Goal: Task Accomplishment & Management: Use online tool/utility

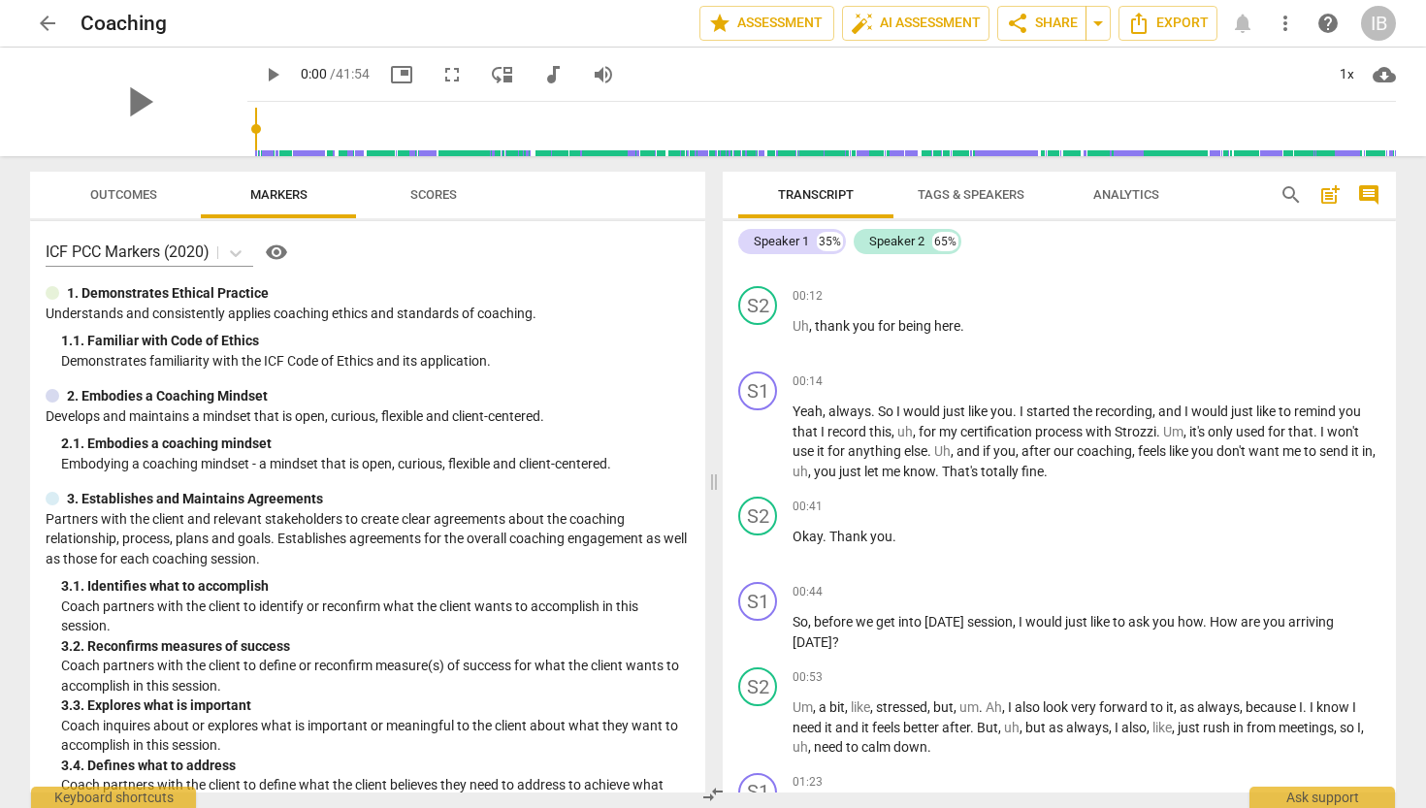
scroll to position [427, 0]
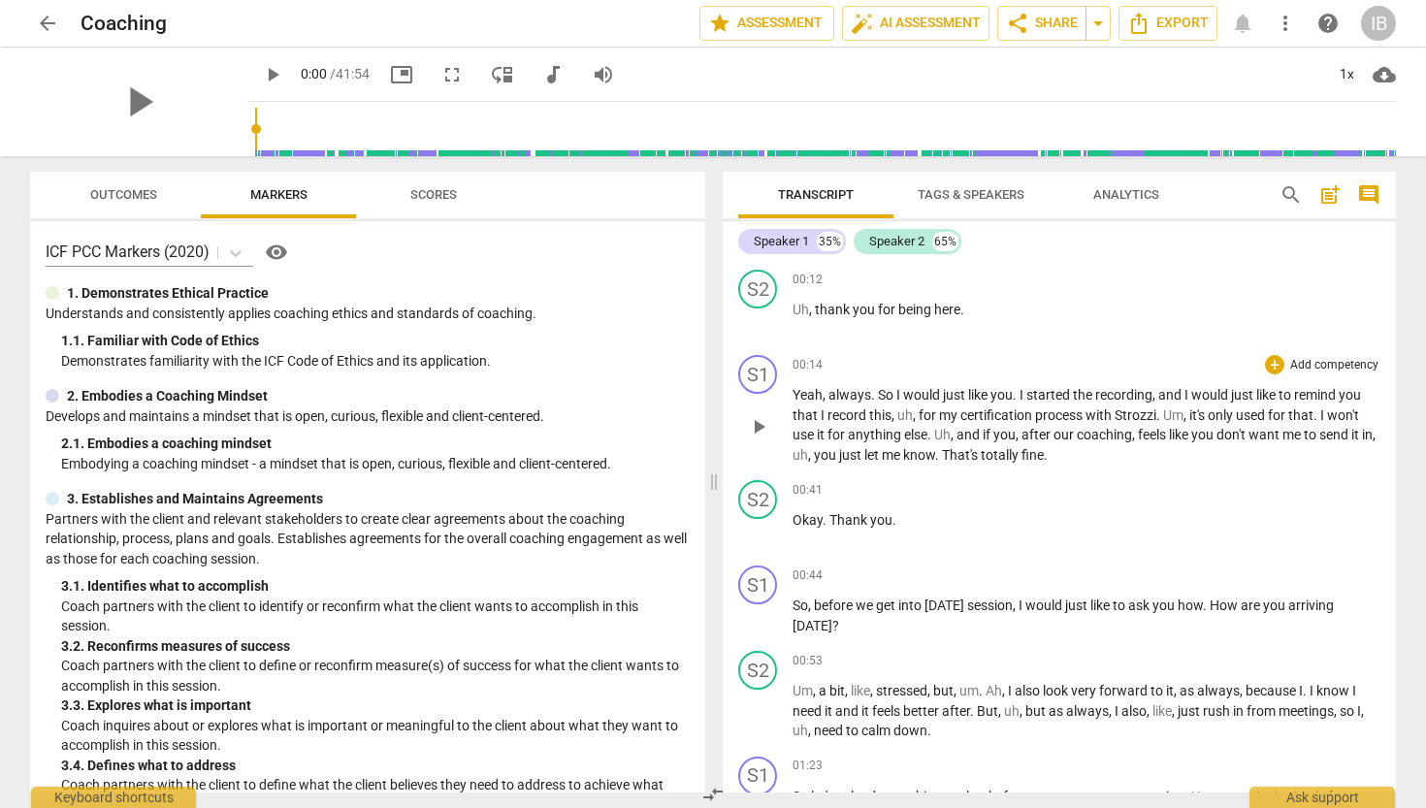
click at [1312, 368] on p "Add competency" at bounding box center [1335, 365] width 92 height 17
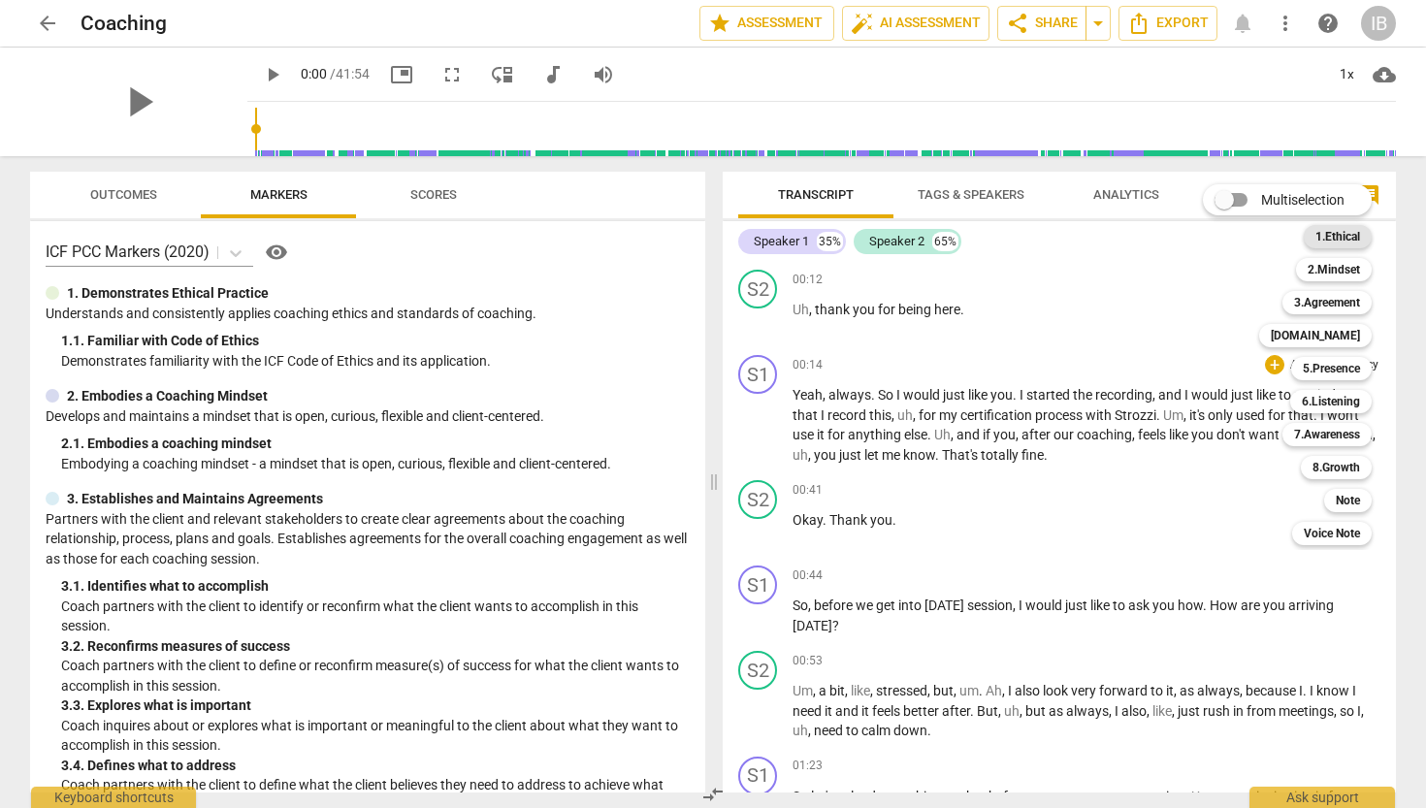
click at [1343, 234] on b "1.Ethical" at bounding box center [1338, 236] width 45 height 23
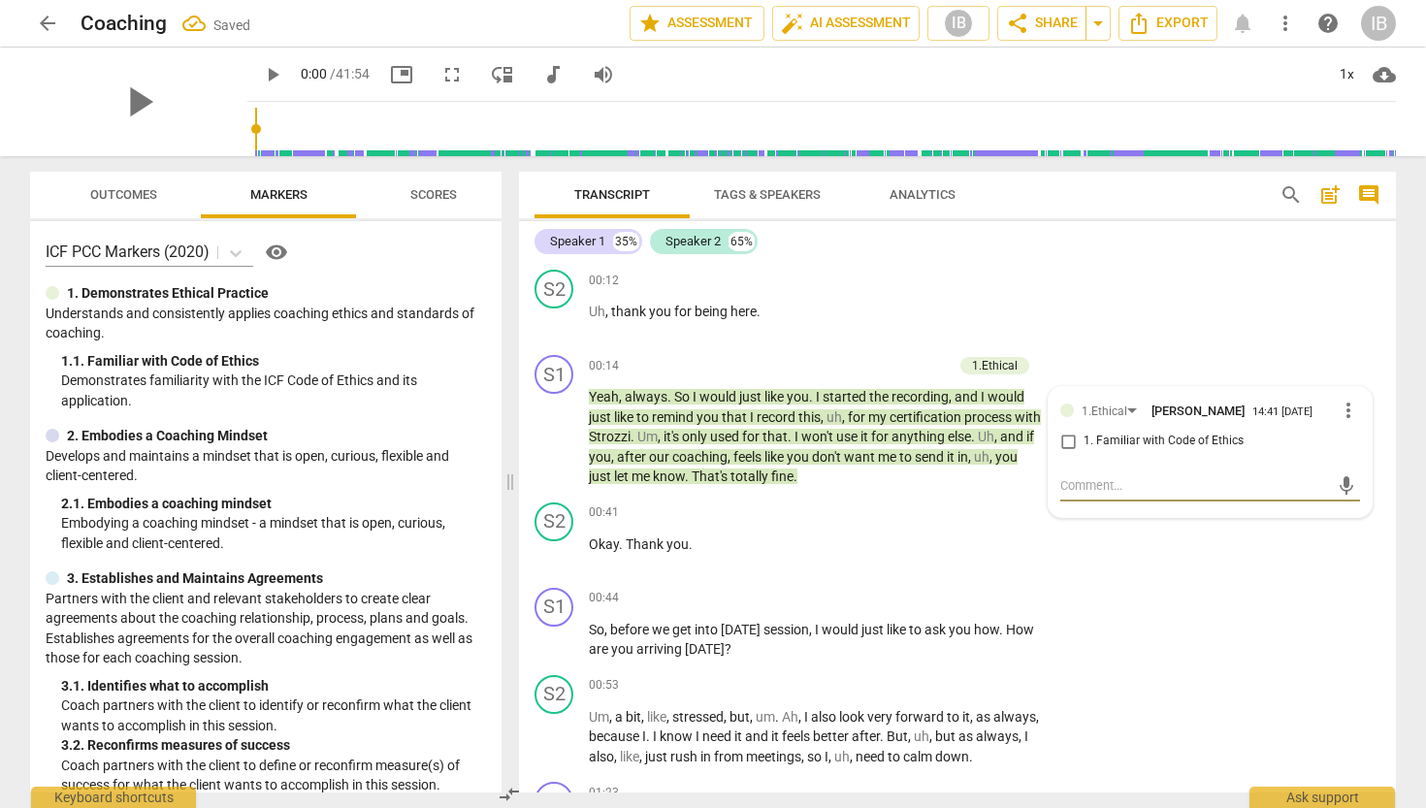
scroll to position [215, 0]
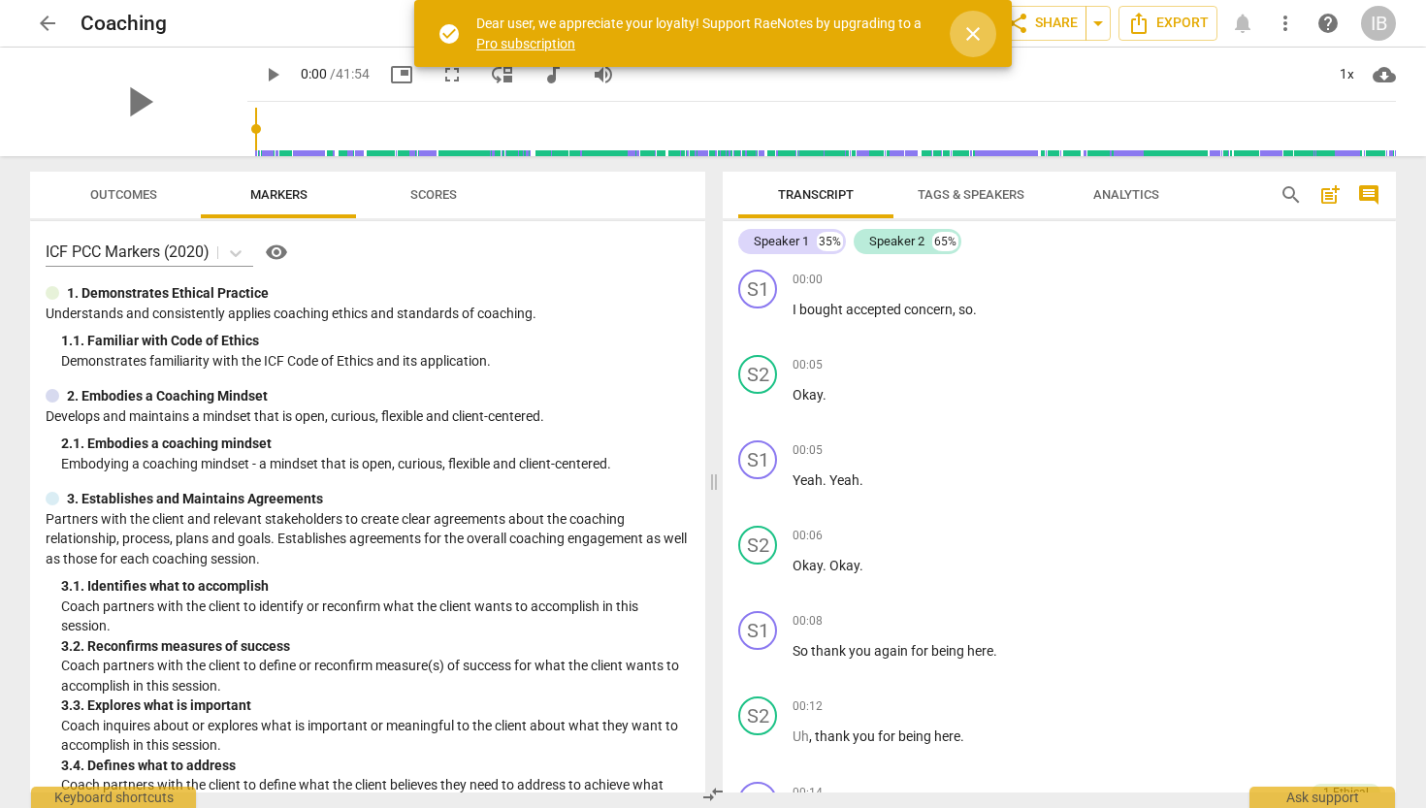
click at [970, 36] on span "close" at bounding box center [973, 33] width 23 height 23
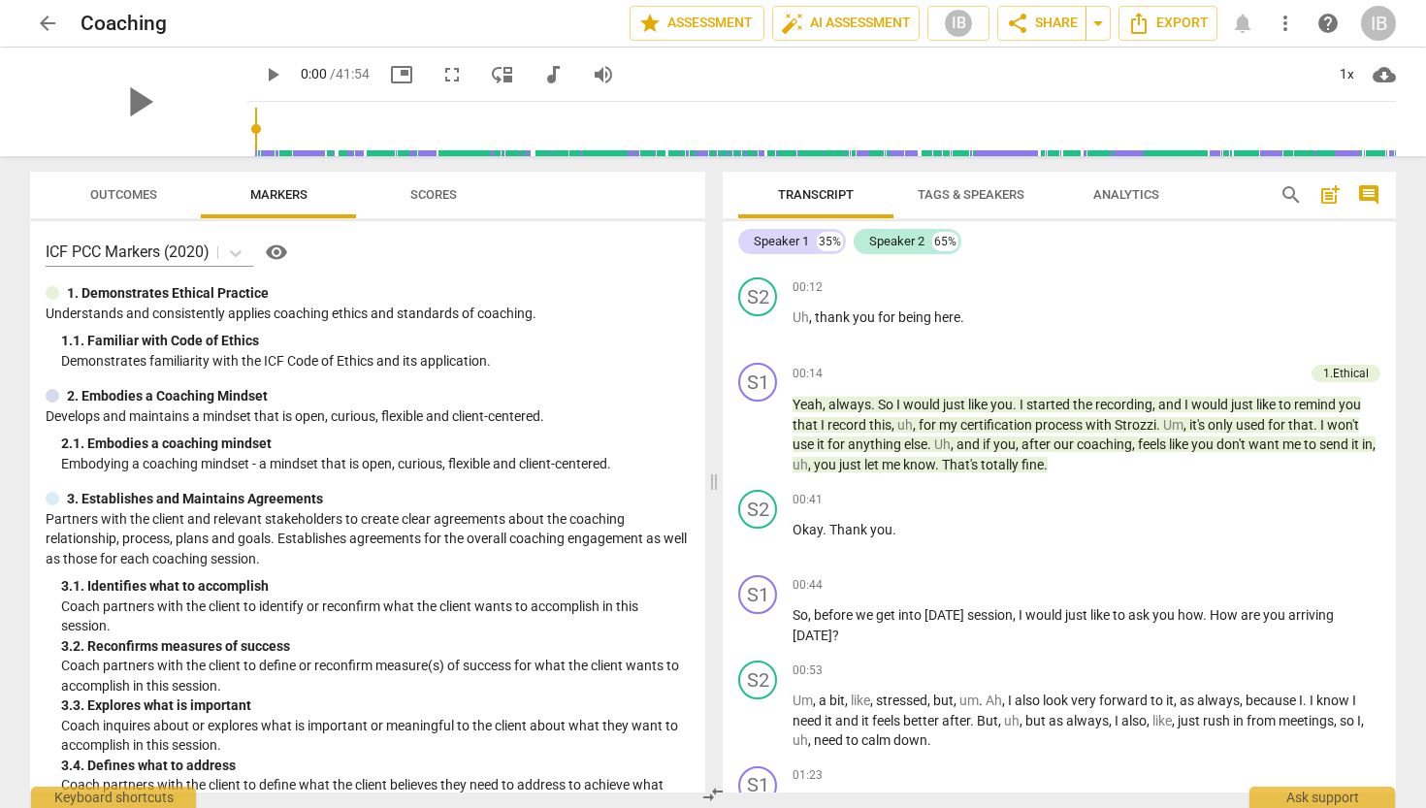
scroll to position [449, 0]
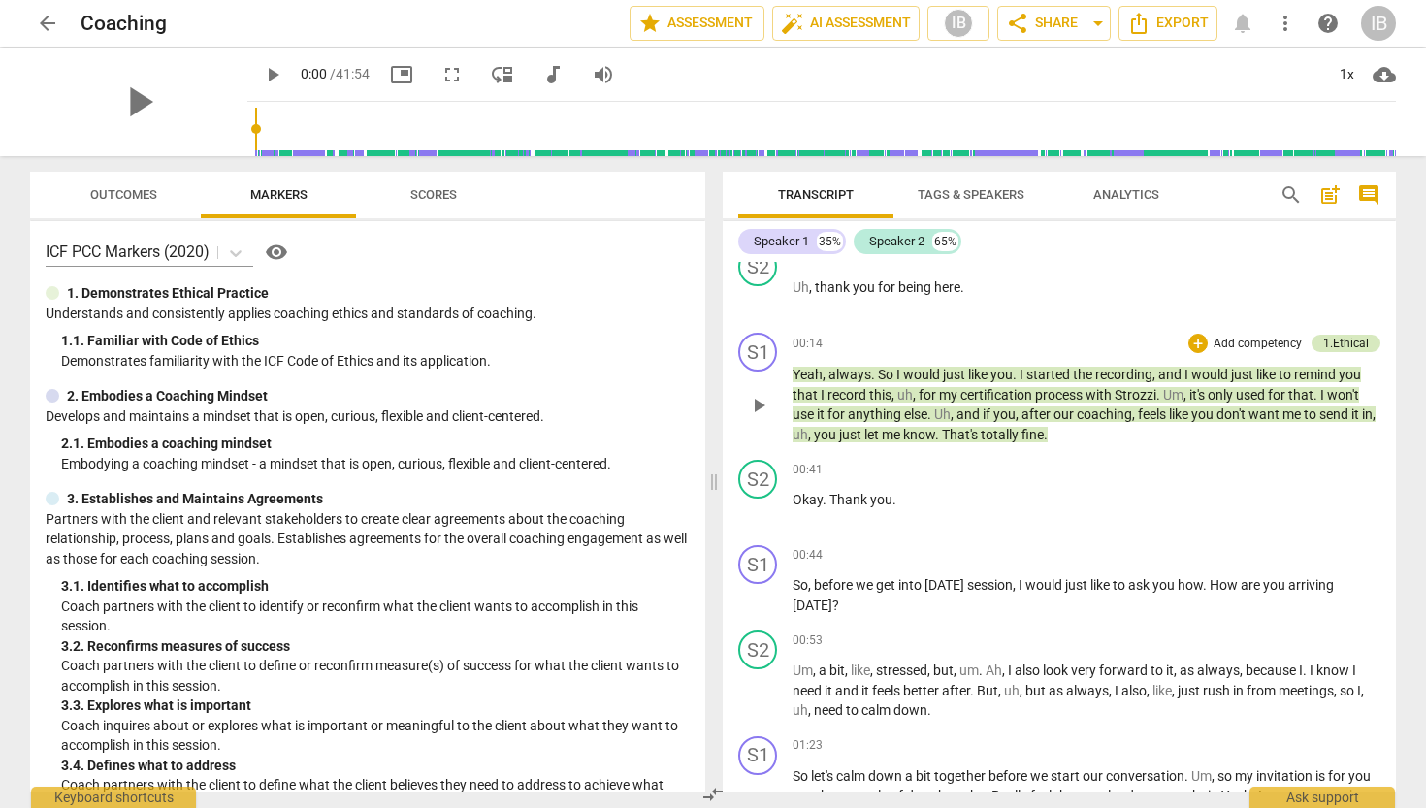
click at [1343, 341] on div "1.Ethical" at bounding box center [1347, 343] width 46 height 17
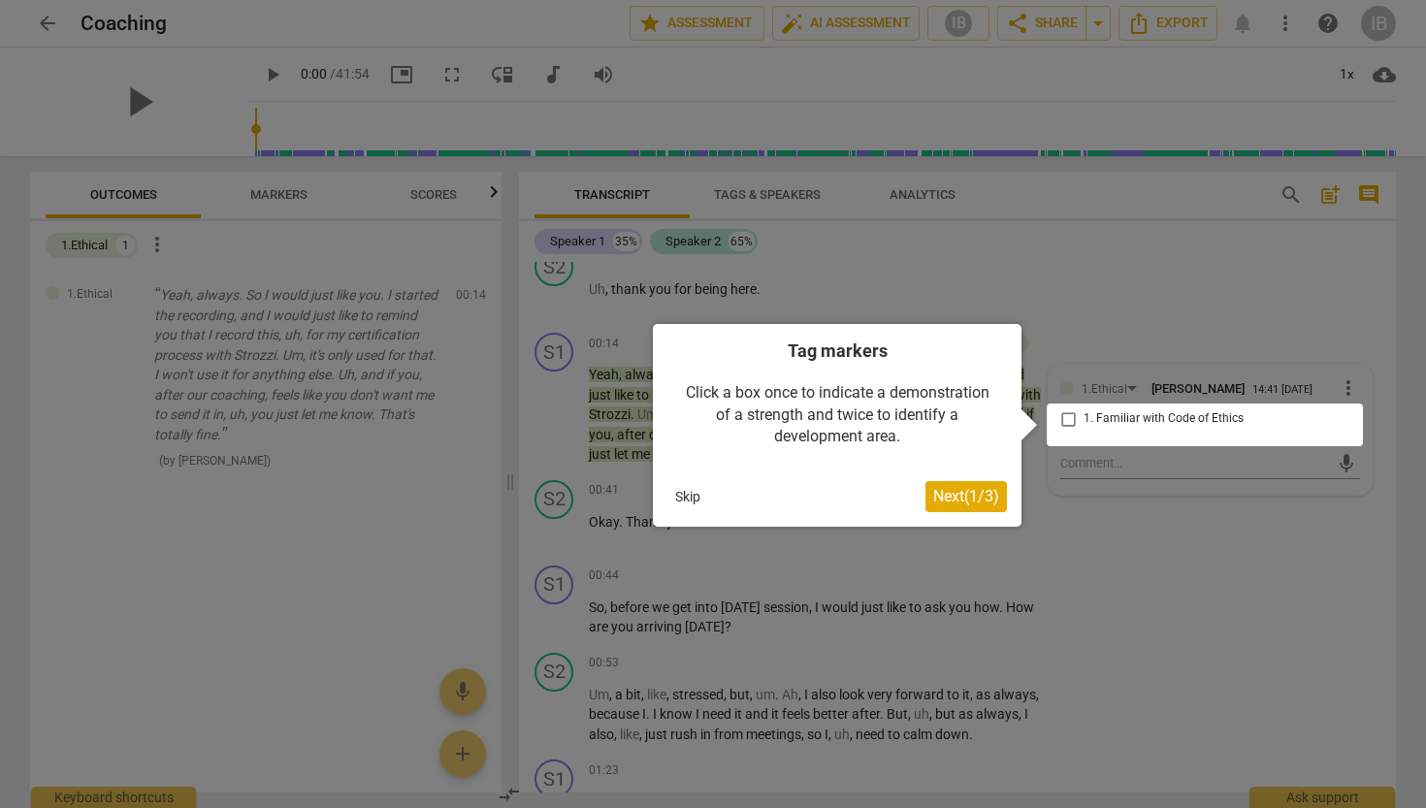
click at [971, 501] on span "Next ( 1 / 3 )" at bounding box center [967, 496] width 66 height 18
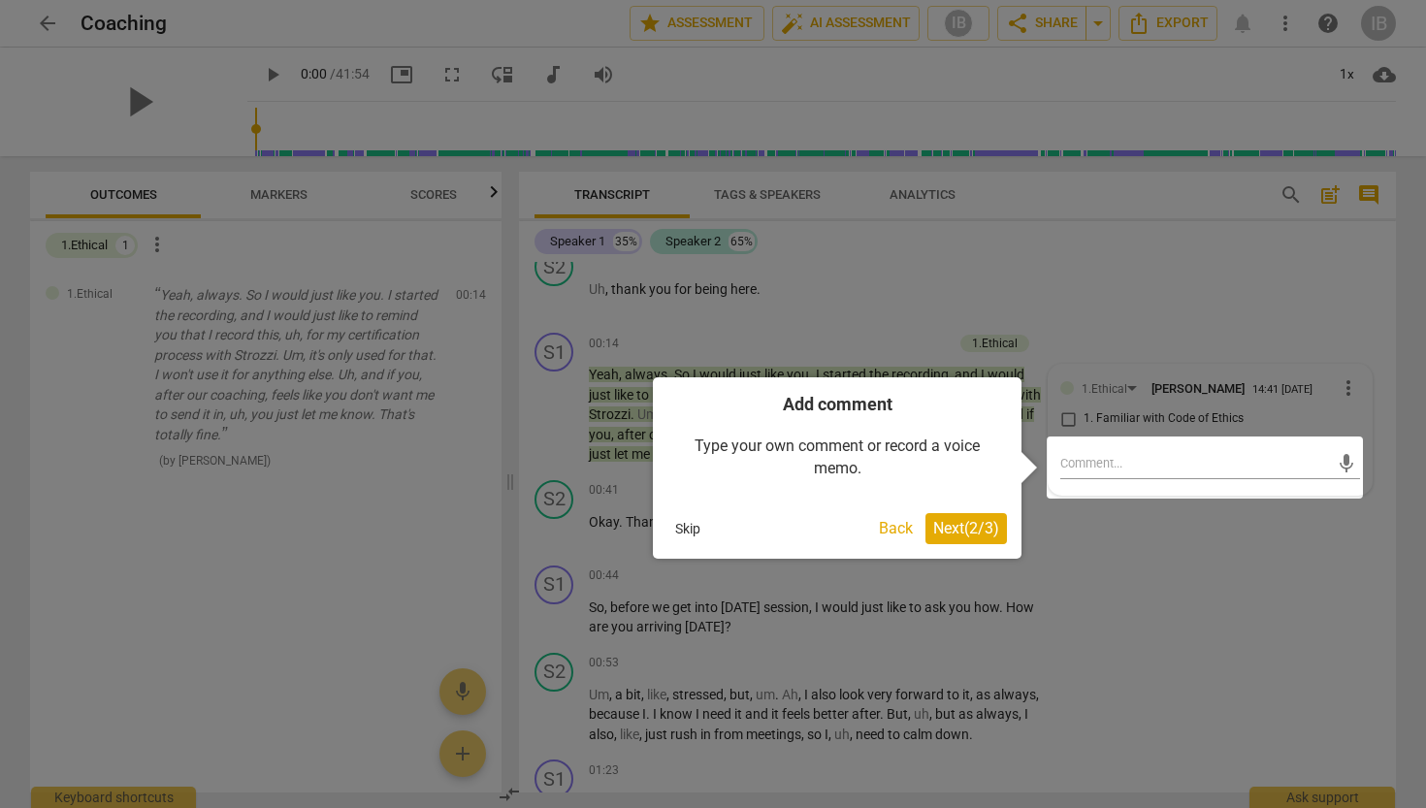
click at [970, 523] on span "Next ( 2 / 3 )" at bounding box center [967, 528] width 66 height 18
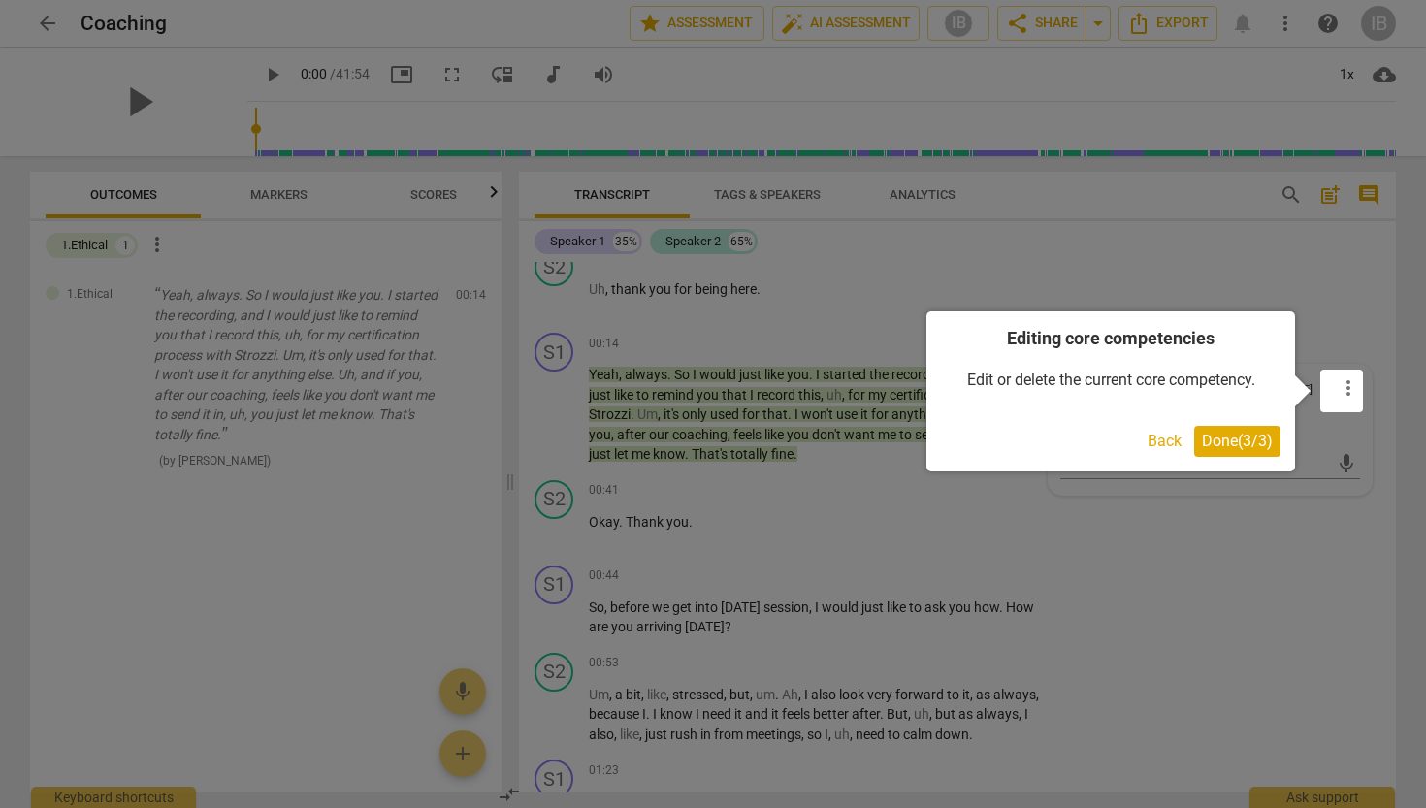
click at [1224, 440] on span "Done ( 3 / 3 )" at bounding box center [1237, 441] width 71 height 18
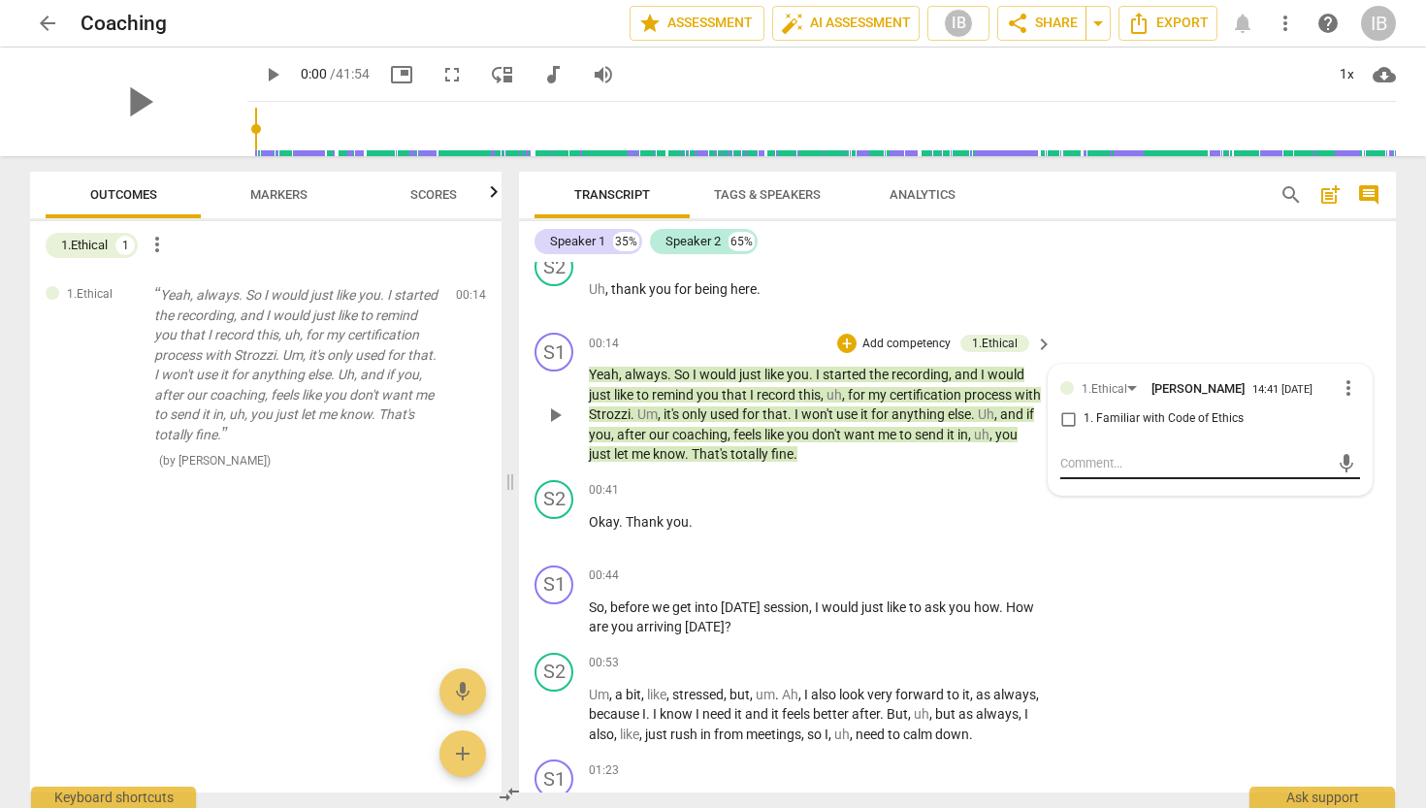
click at [1161, 465] on textarea at bounding box center [1195, 463] width 269 height 18
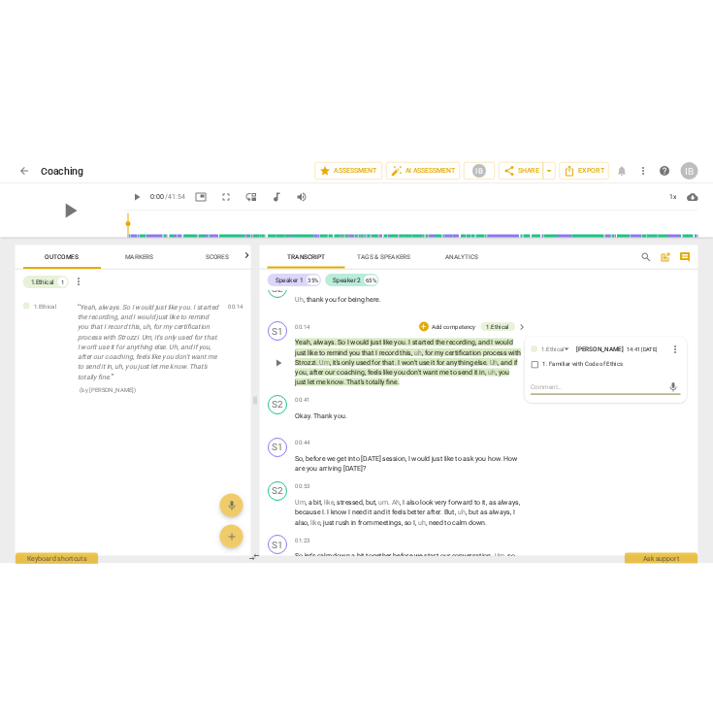
scroll to position [441, 0]
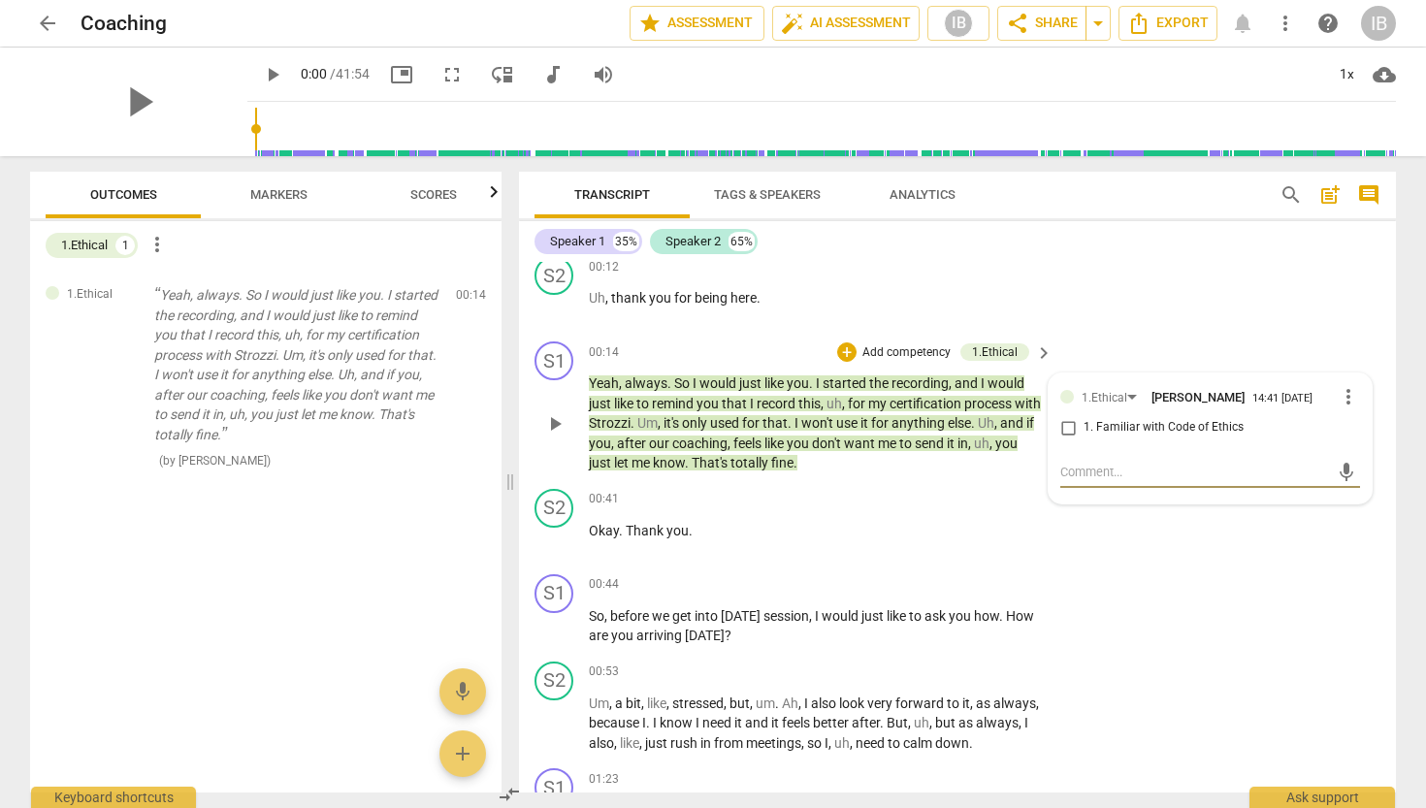
paste textarea "I open the session by confirming consent and recording. I aim to create a safe …"
type textarea "I open the session by confirming consent and recording. I aim to create a safe …"
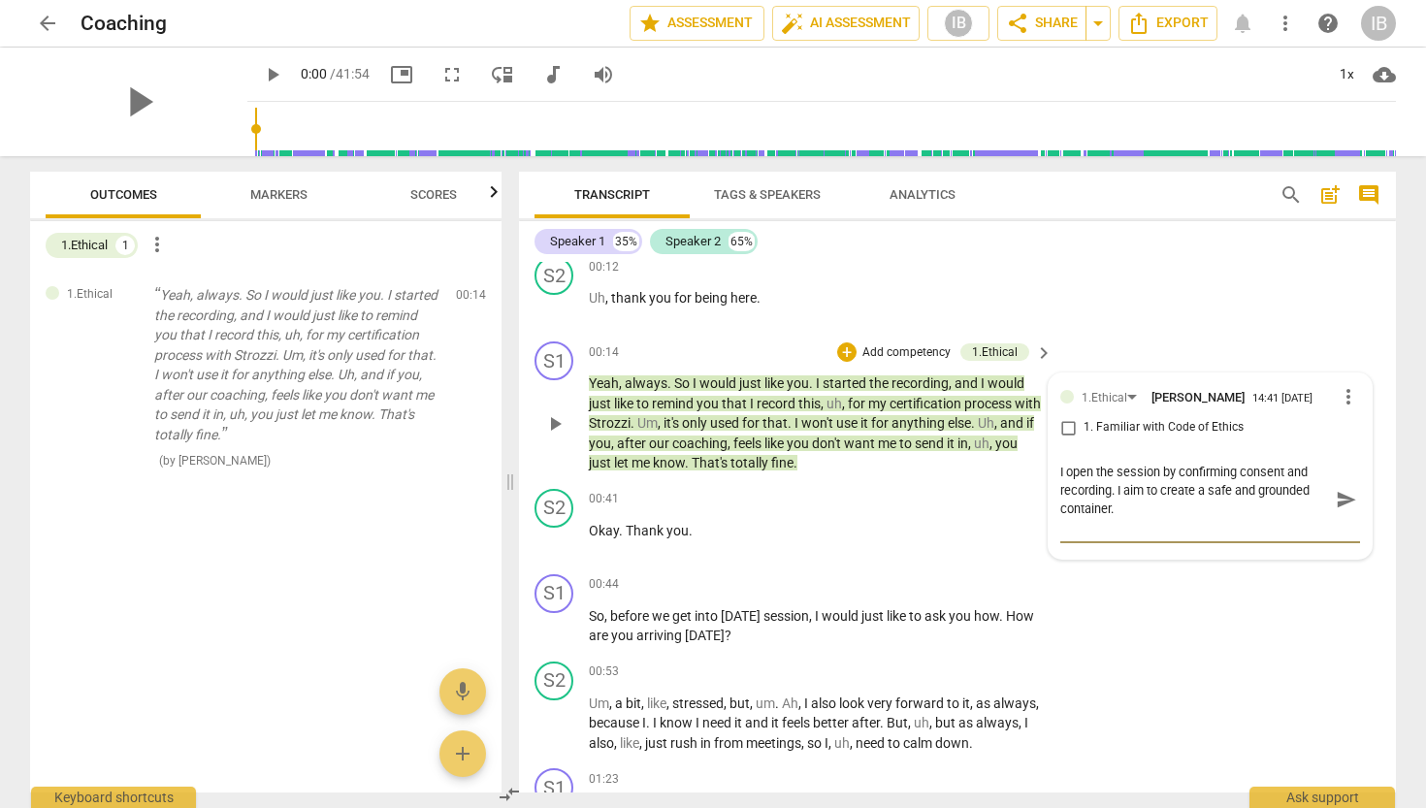
type textarea "I open the session by confirming consent and recording. I aim to create a safe …"
click at [1065, 439] on input "1. Familiar with Code of Ethics" at bounding box center [1068, 427] width 31 height 23
checkbox input "true"
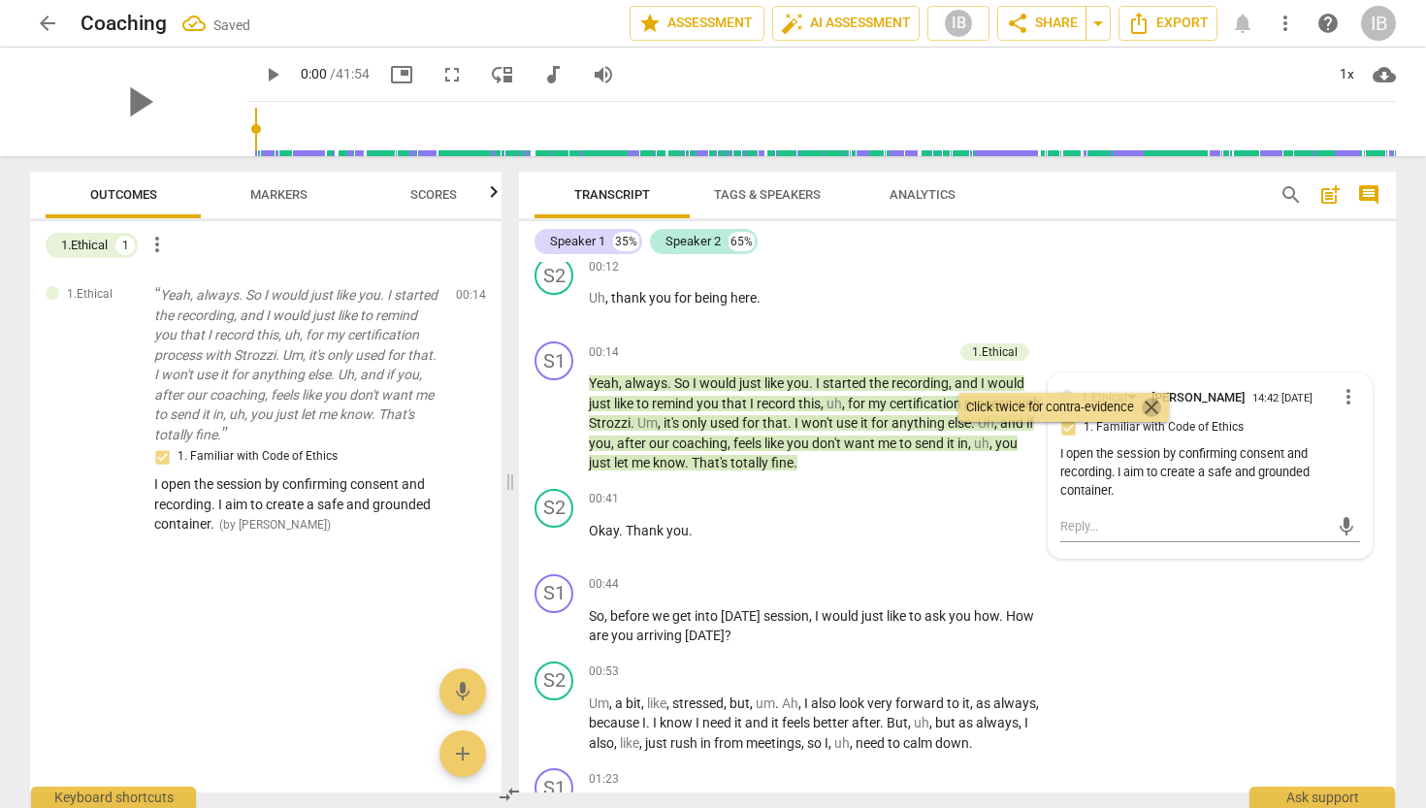
click at [1158, 406] on span "close" at bounding box center [1151, 407] width 23 height 23
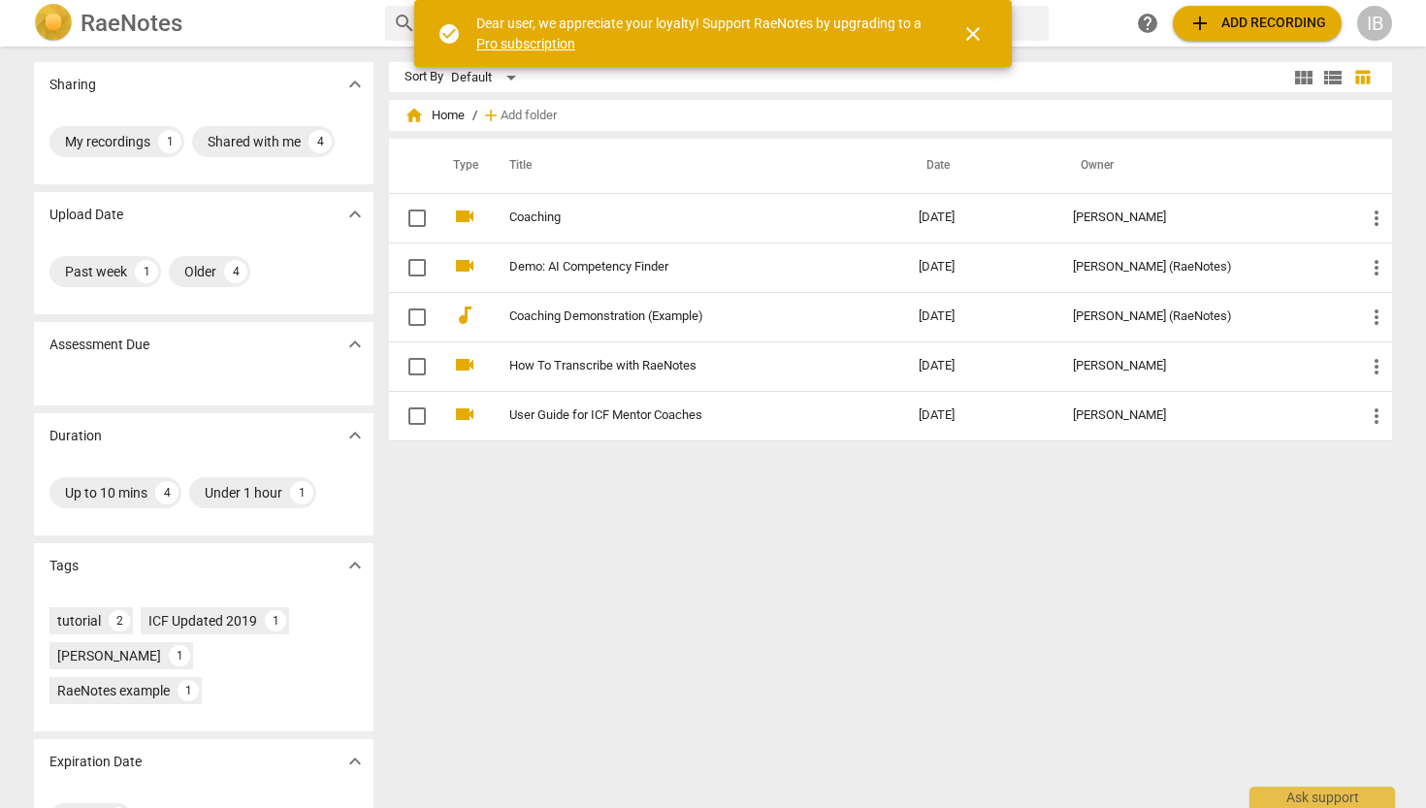
click at [969, 32] on span "close" at bounding box center [973, 33] width 23 height 23
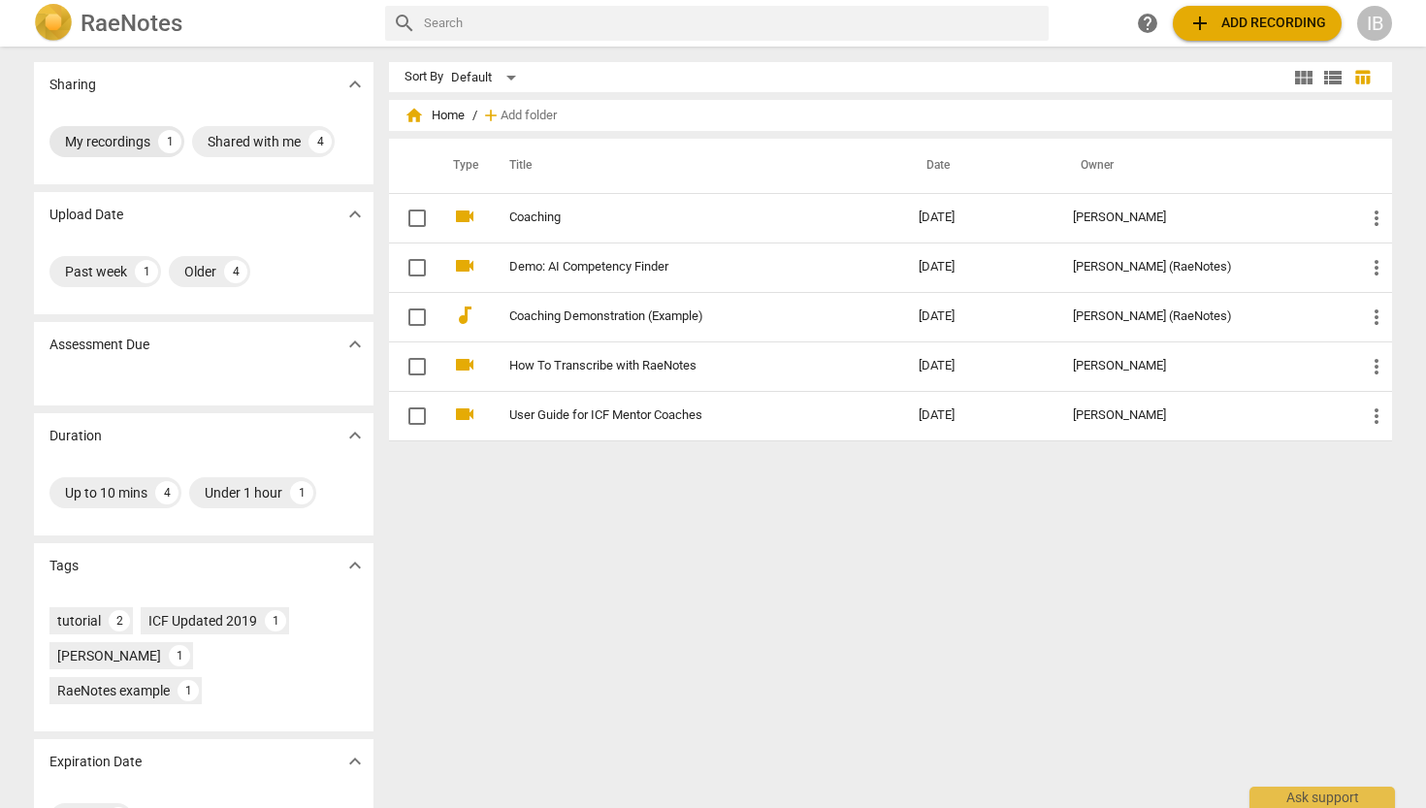
click at [93, 145] on div "My recordings" at bounding box center [107, 141] width 85 height 19
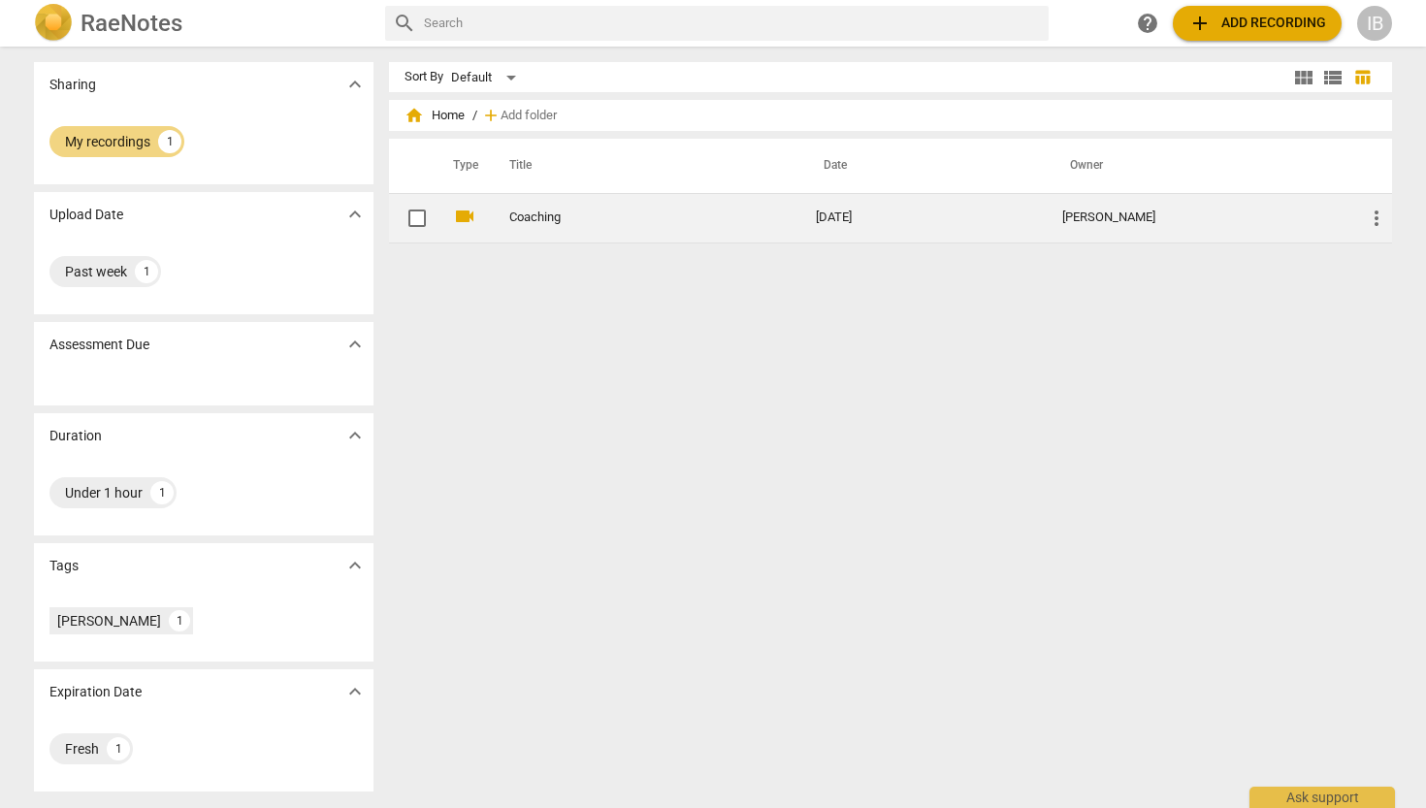
click at [555, 219] on link "Coaching" at bounding box center [627, 218] width 237 height 15
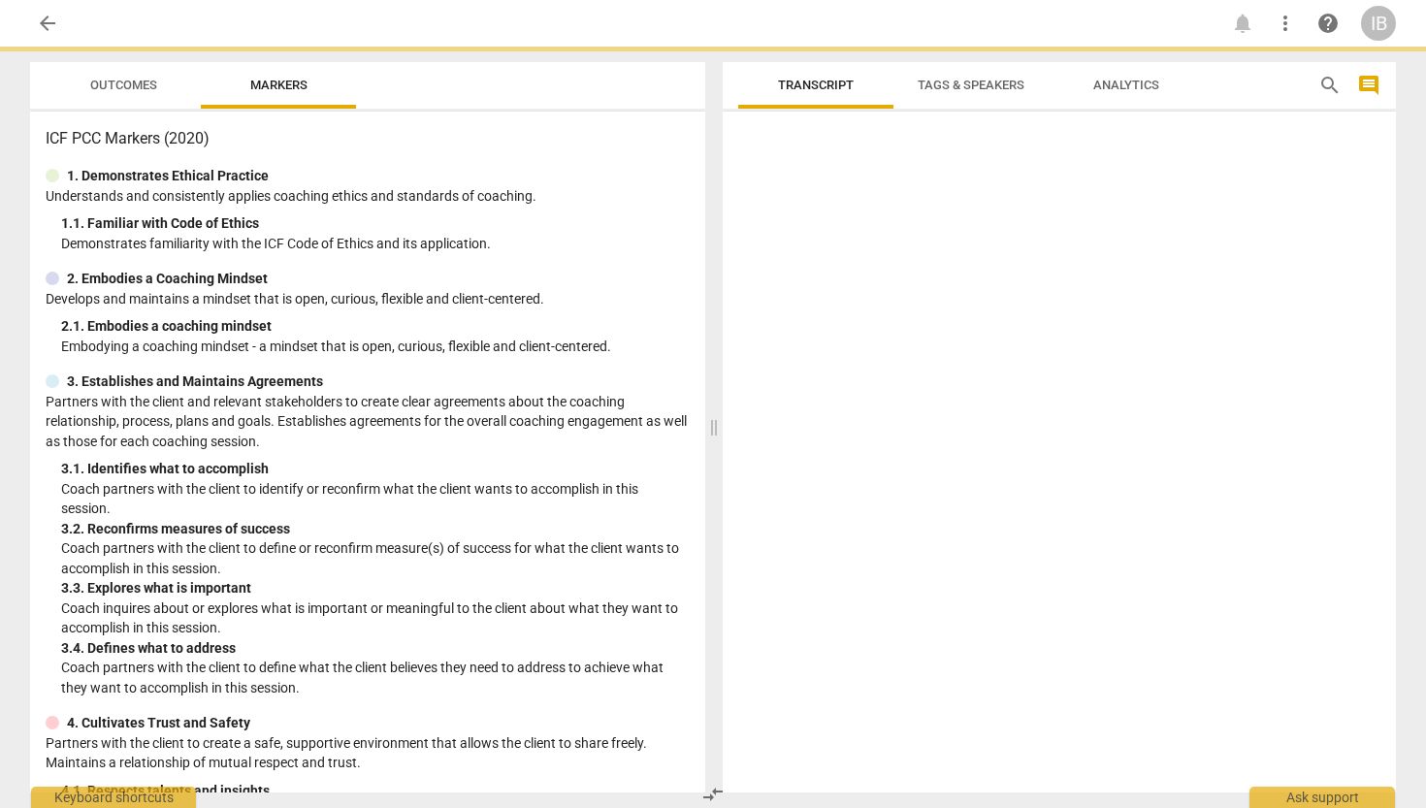
click at [555, 219] on div "1. 1. Familiar with Code of Ethics" at bounding box center [375, 223] width 629 height 20
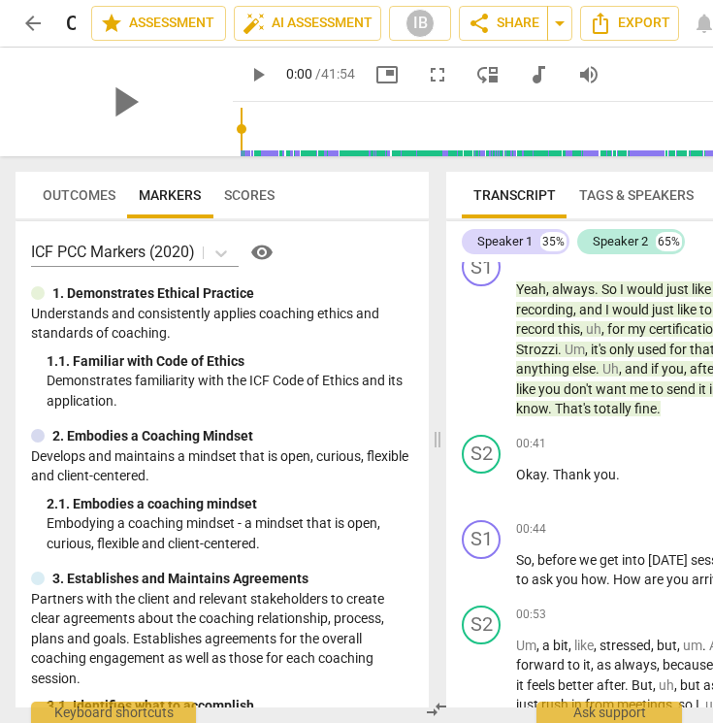
scroll to position [536, 0]
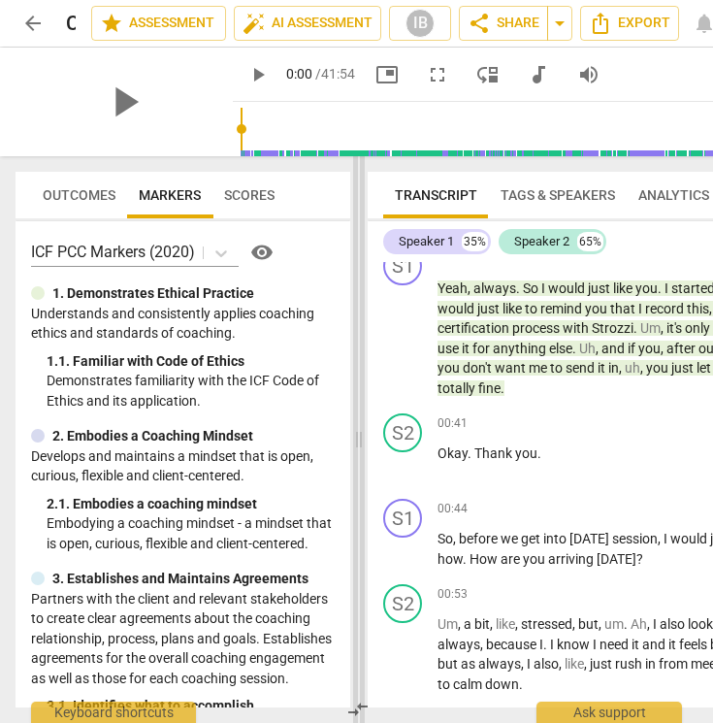
drag, startPoint x: 440, startPoint y: 437, endPoint x: 361, endPoint y: 427, distance: 79.2
click at [361, 427] on span at bounding box center [359, 439] width 12 height 567
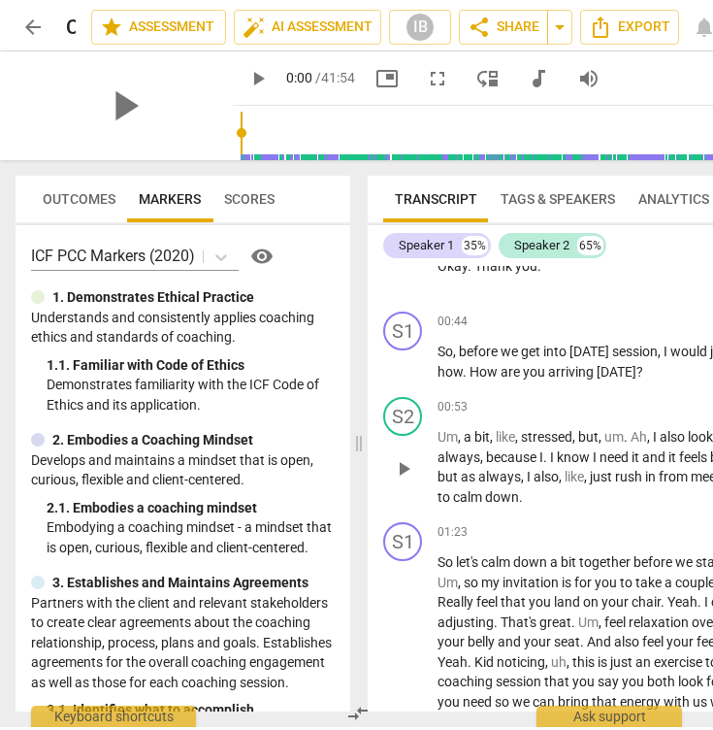
scroll to position [710, 0]
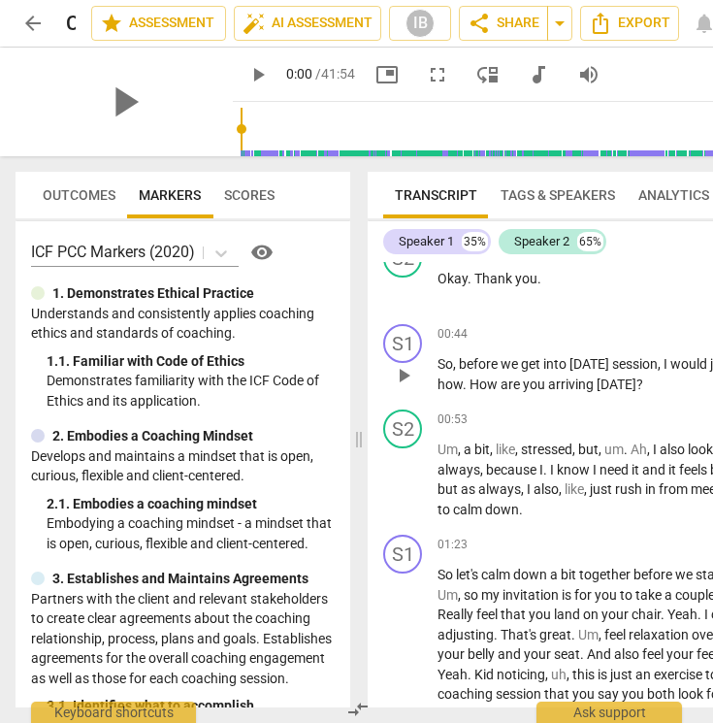
click at [637, 377] on span "?" at bounding box center [640, 385] width 7 height 16
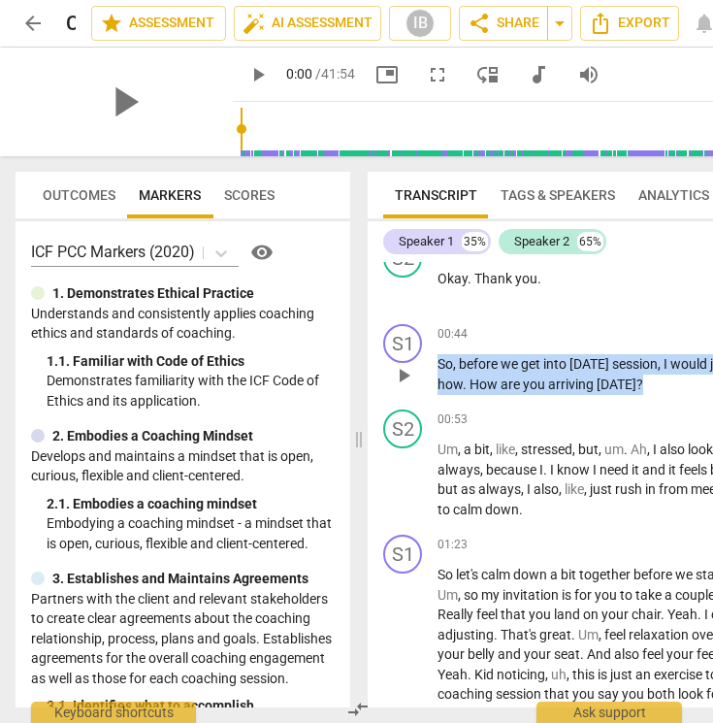
drag, startPoint x: 638, startPoint y: 378, endPoint x: 403, endPoint y: 361, distance: 235.5
click at [403, 361] on div "S1 play_arrow pause 00:44 + Add competency keyboard_arrow_right So , before we …" at bounding box center [613, 358] width 490 height 85
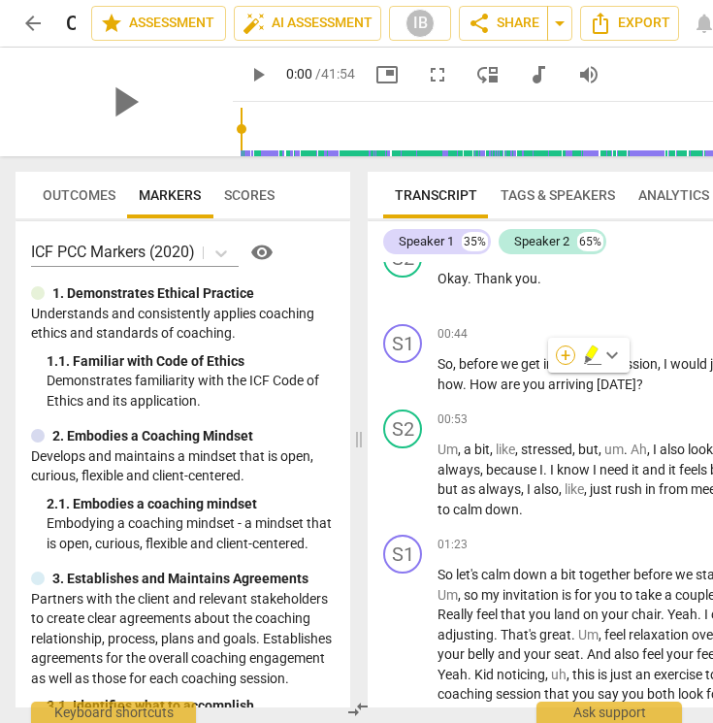
click at [569, 352] on div "+" at bounding box center [565, 354] width 19 height 19
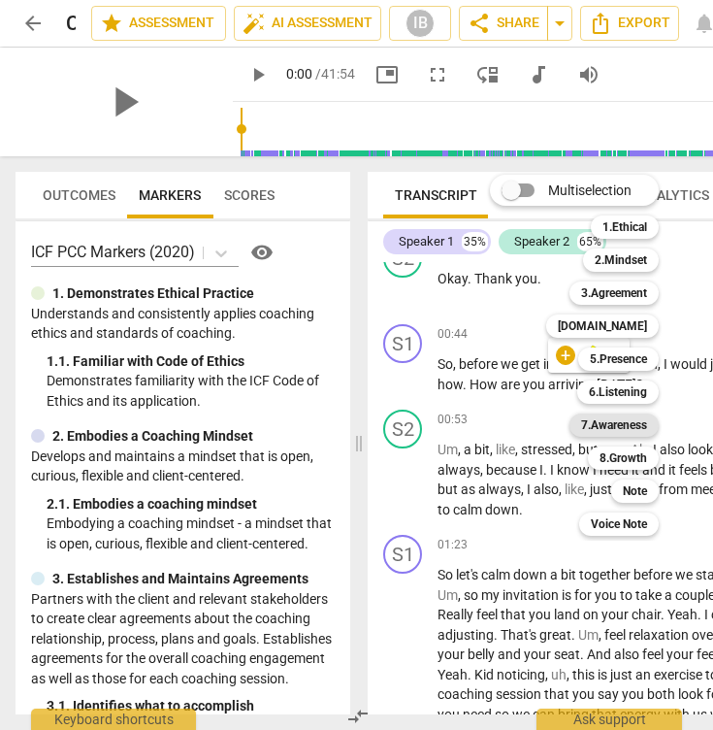
click at [635, 423] on b "7.Awareness" at bounding box center [614, 424] width 66 height 23
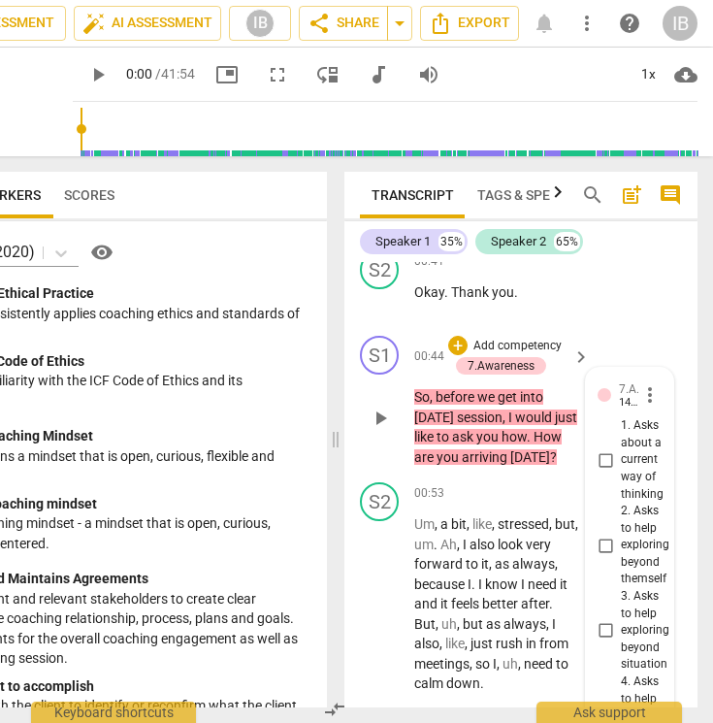
scroll to position [926, 0]
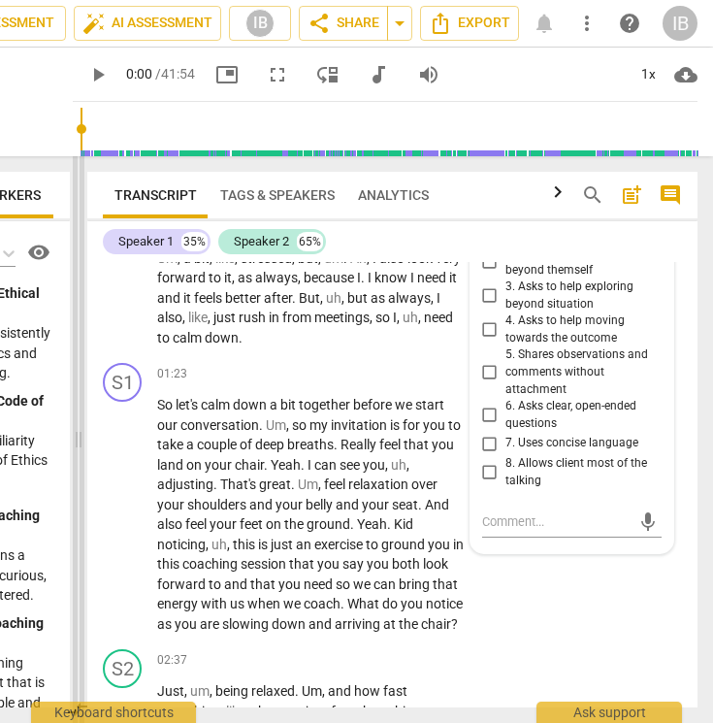
drag, startPoint x: 333, startPoint y: 439, endPoint x: 76, endPoint y: 400, distance: 260.1
click at [76, 400] on span at bounding box center [79, 439] width 12 height 567
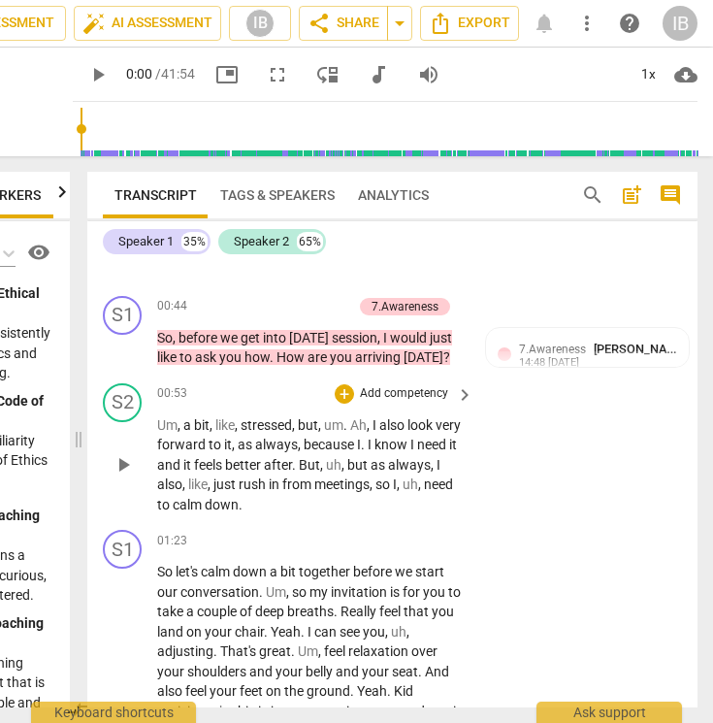
scroll to position [750, 0]
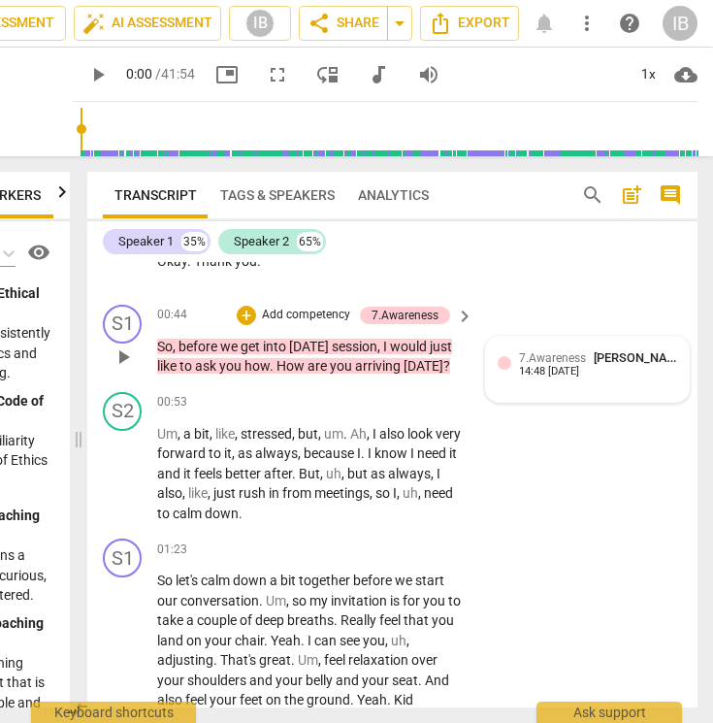
click at [548, 360] on span "7.Awareness" at bounding box center [552, 358] width 67 height 14
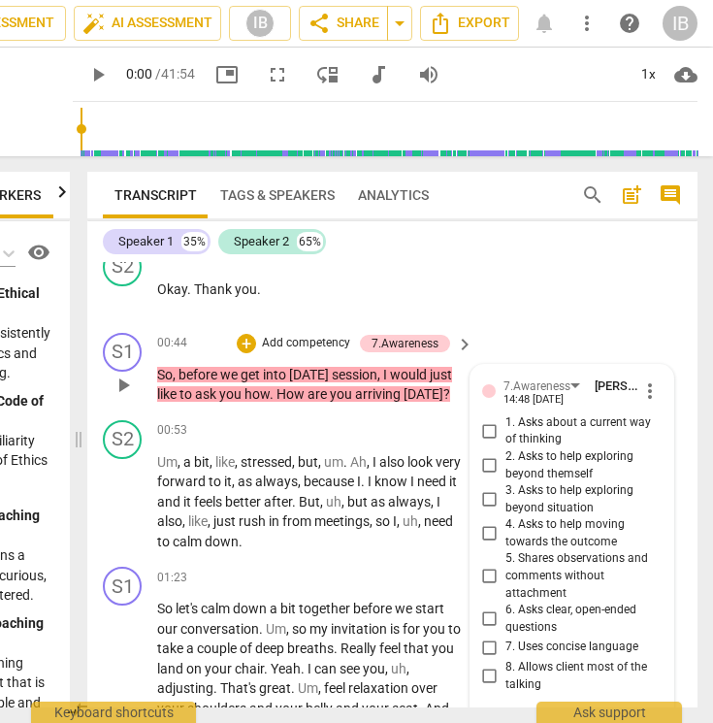
scroll to position [712, 0]
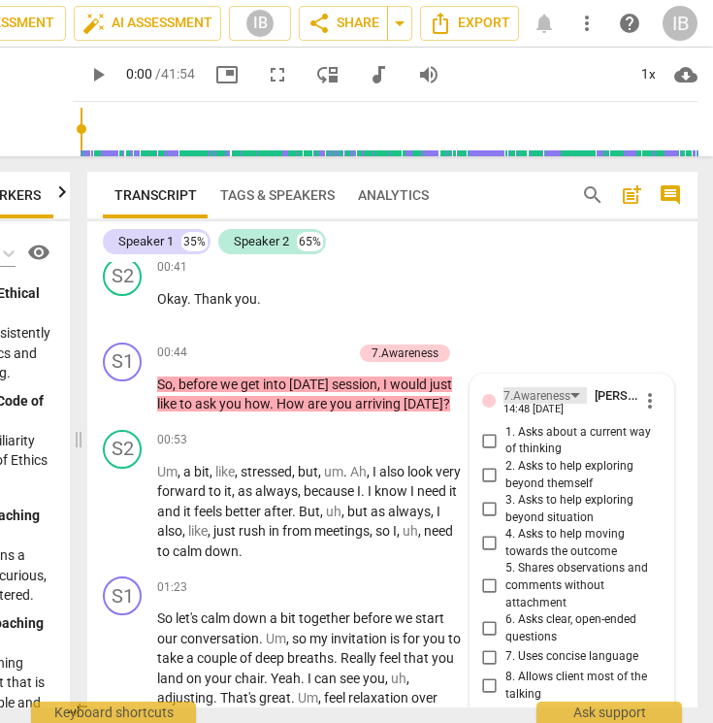
click at [571, 390] on div "7.Awareness" at bounding box center [545, 395] width 83 height 16
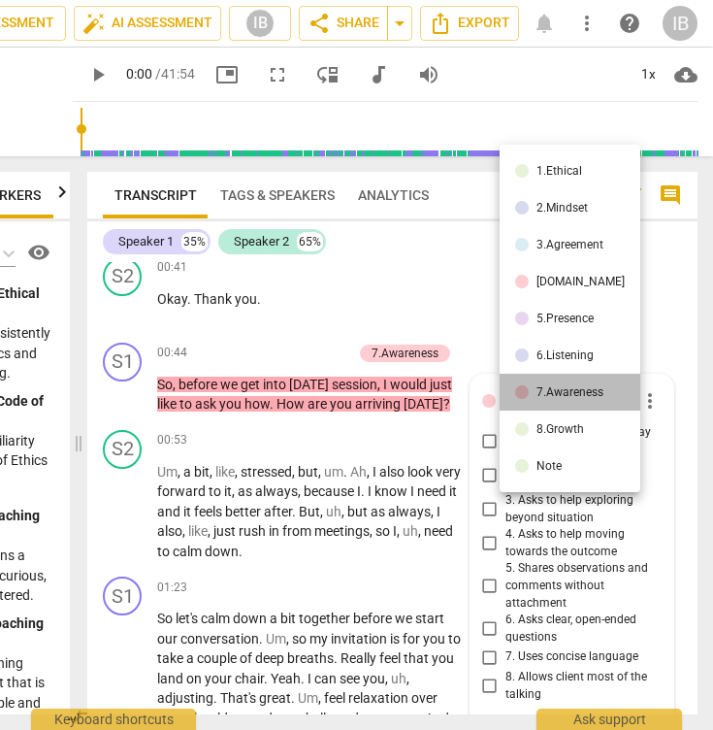
click at [571, 389] on div "7.Awareness" at bounding box center [570, 392] width 67 height 12
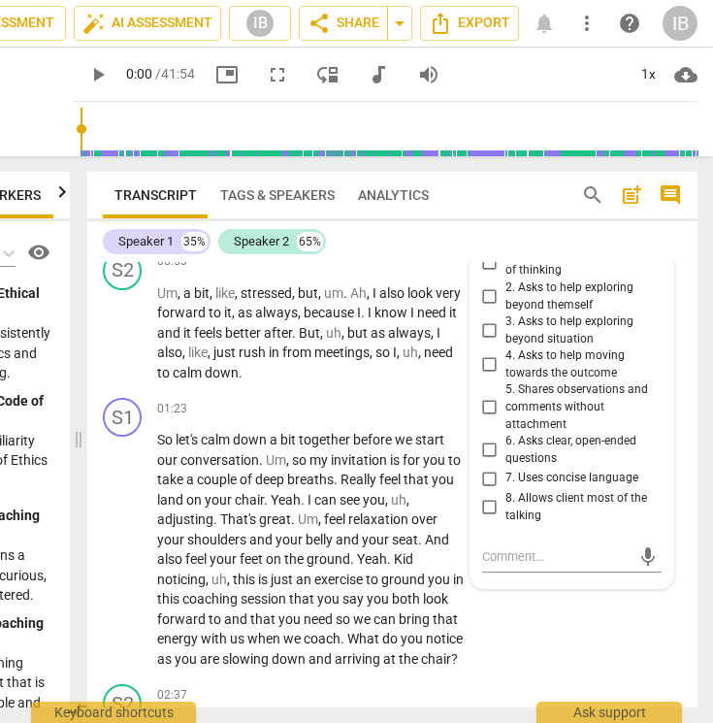
scroll to position [893, 0]
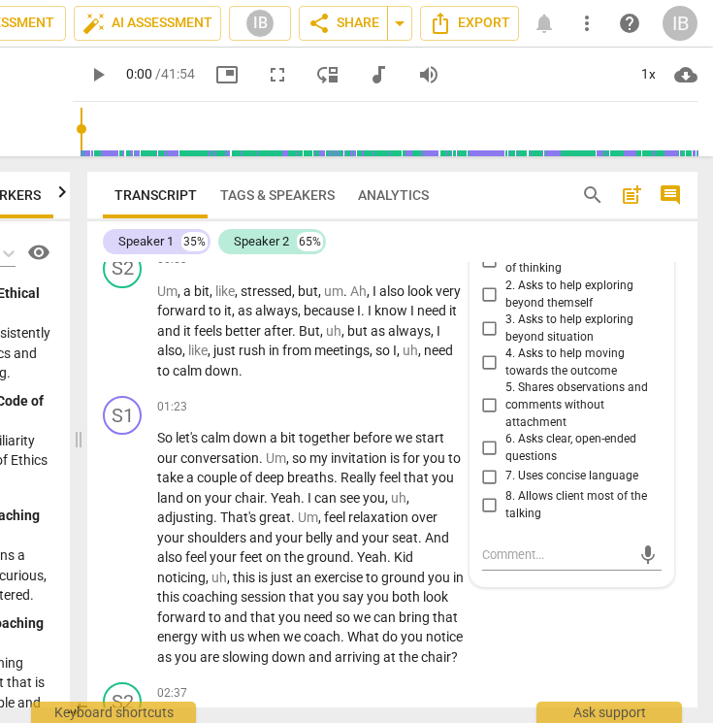
click at [487, 465] on input "7. Uses concise language" at bounding box center [490, 476] width 31 height 23
checkbox input "true"
click at [534, 545] on textarea at bounding box center [556, 554] width 148 height 18
paste textarea "I invite the client to arrive, feel her feet on the floor, and notice her breat…"
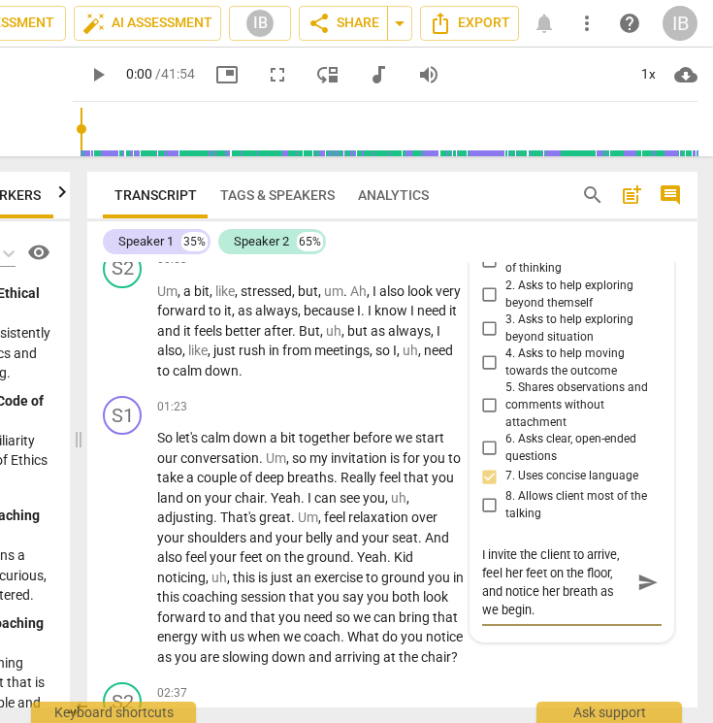
type textarea "I invite the client to arrive, feel her feet on the floor, and notice her breat…"
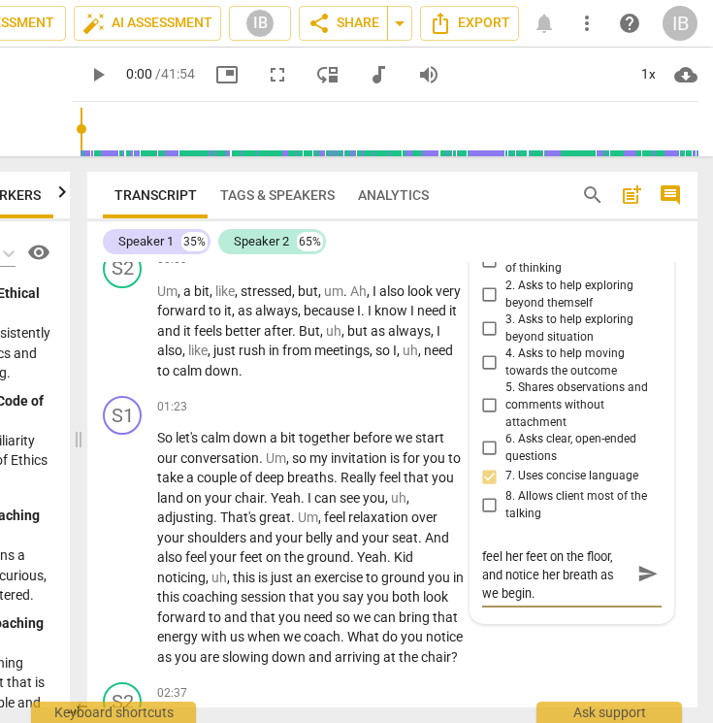
type textarea "I invite the client to arrive, feel her feet on the floor, and notice her breat…"
click at [639, 563] on span "send" at bounding box center [648, 573] width 21 height 21
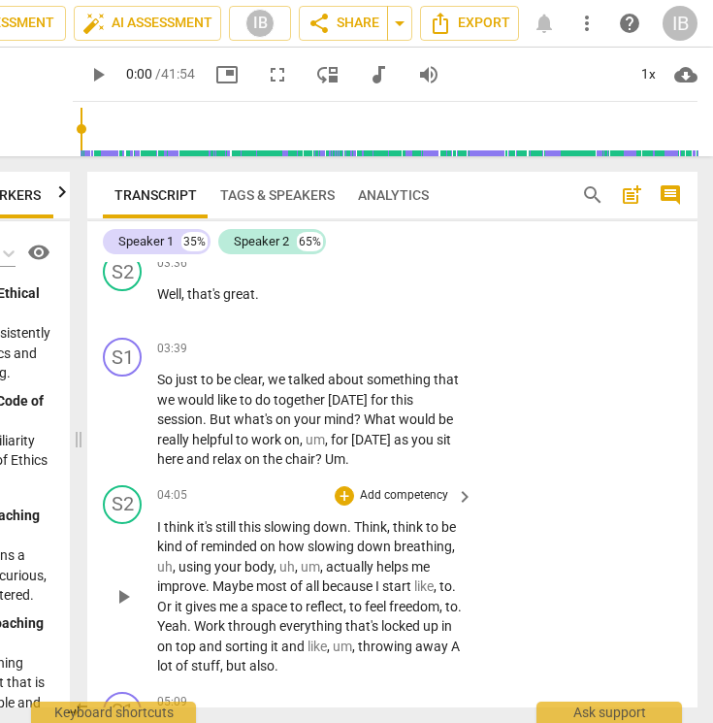
scroll to position [1708, 0]
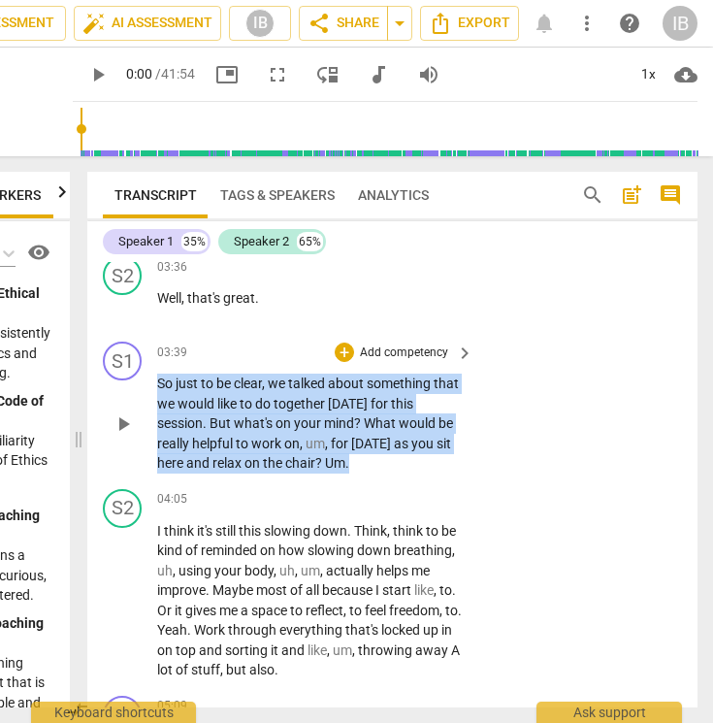
drag, startPoint x: 367, startPoint y: 463, endPoint x: 149, endPoint y: 381, distance: 232.1
click at [149, 381] on div "S1 play_arrow pause 03:39 + Add competency keyboard_arrow_right So just to be c…" at bounding box center [392, 407] width 610 height 147
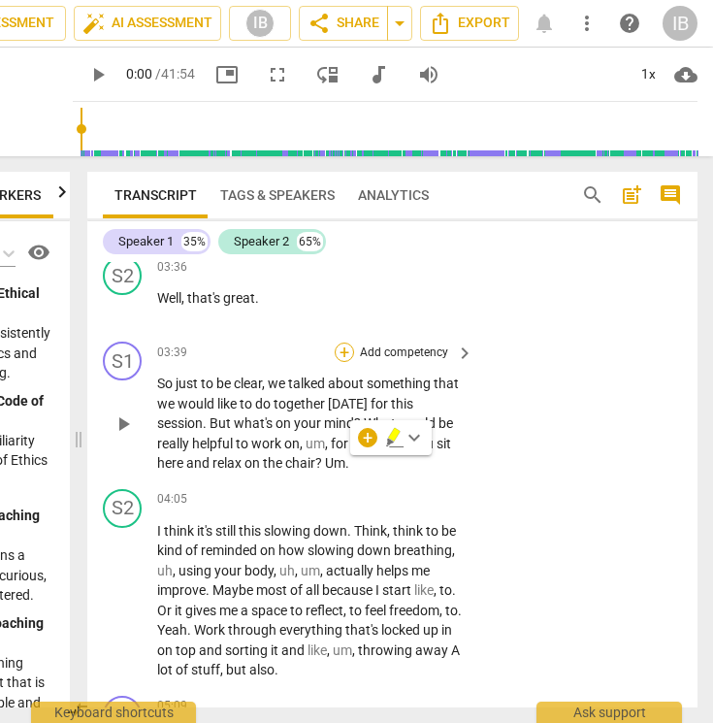
click at [345, 349] on div "+" at bounding box center [344, 352] width 19 height 19
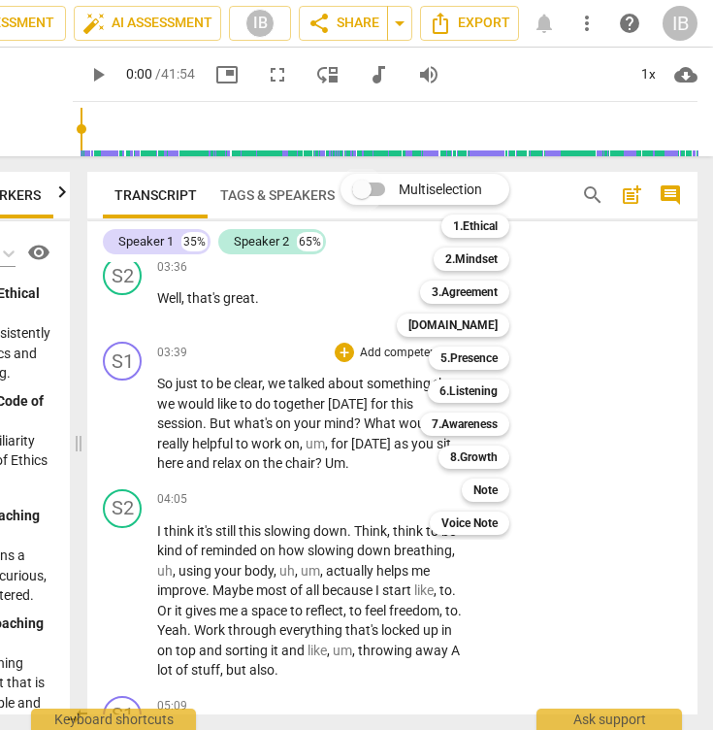
click at [376, 189] on input "Multiselection" at bounding box center [362, 189] width 47 height 47
checkbox input "true"
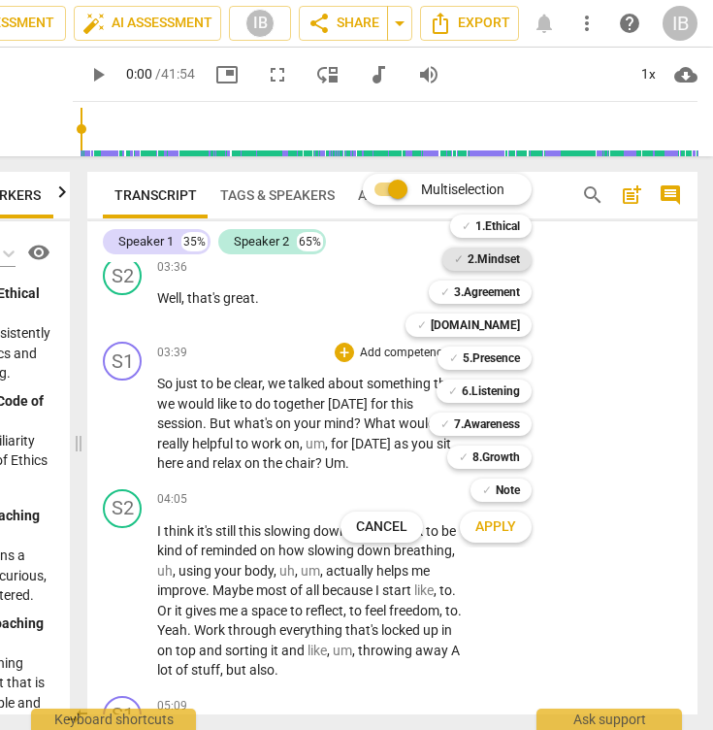
click at [498, 257] on b "2.Mindset" at bounding box center [494, 258] width 52 height 23
click at [469, 359] on b "5.Presence" at bounding box center [491, 357] width 57 height 23
click at [488, 529] on span "Apply" at bounding box center [495, 526] width 41 height 19
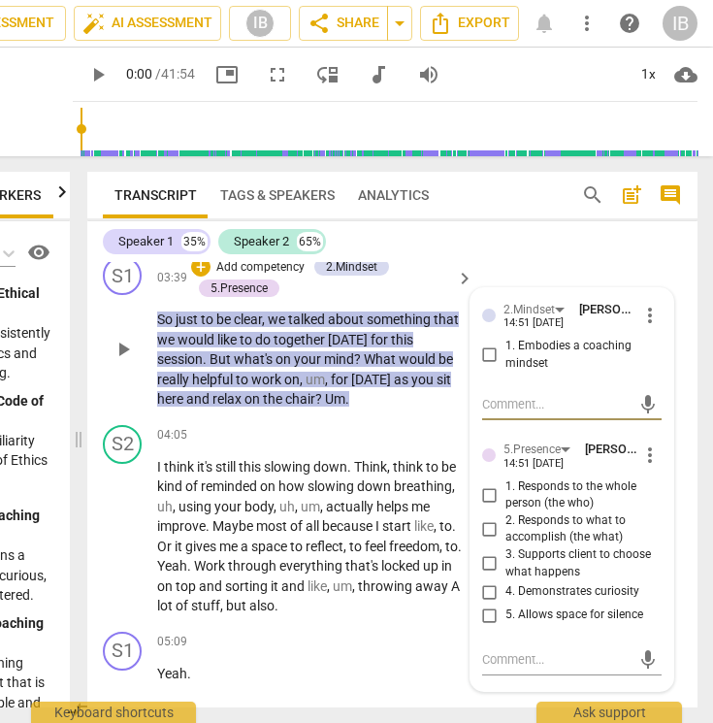
scroll to position [1803, 0]
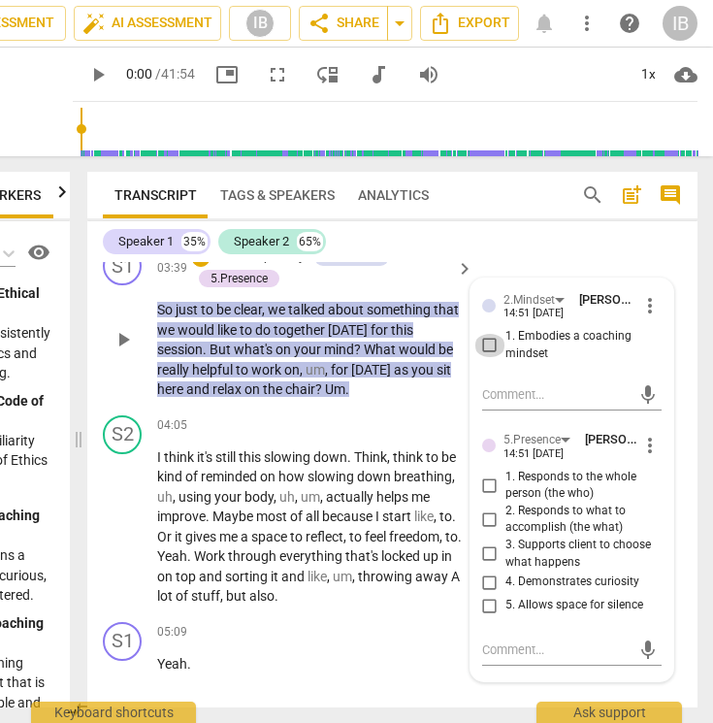
click at [488, 344] on input "1. Embodies a coaching mindset" at bounding box center [490, 345] width 31 height 23
checkbox input "true"
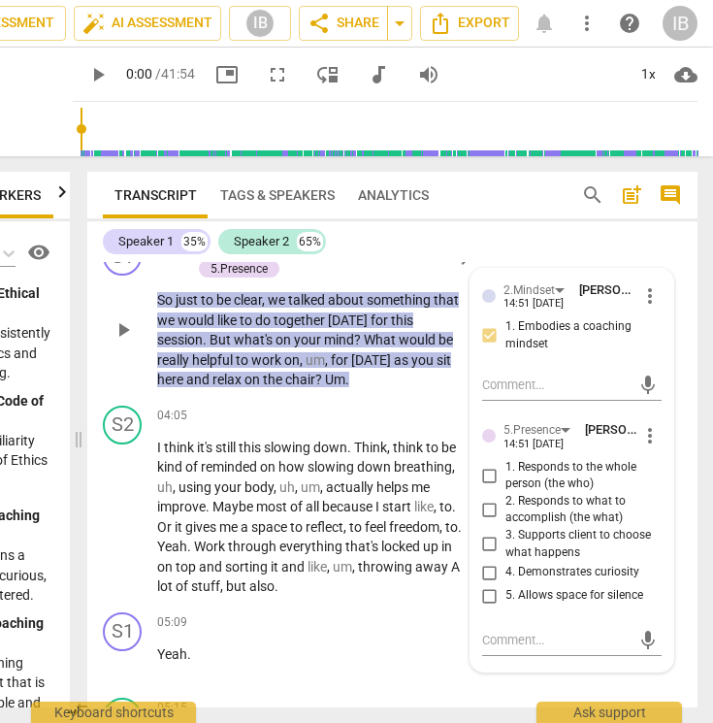
scroll to position [1808, 0]
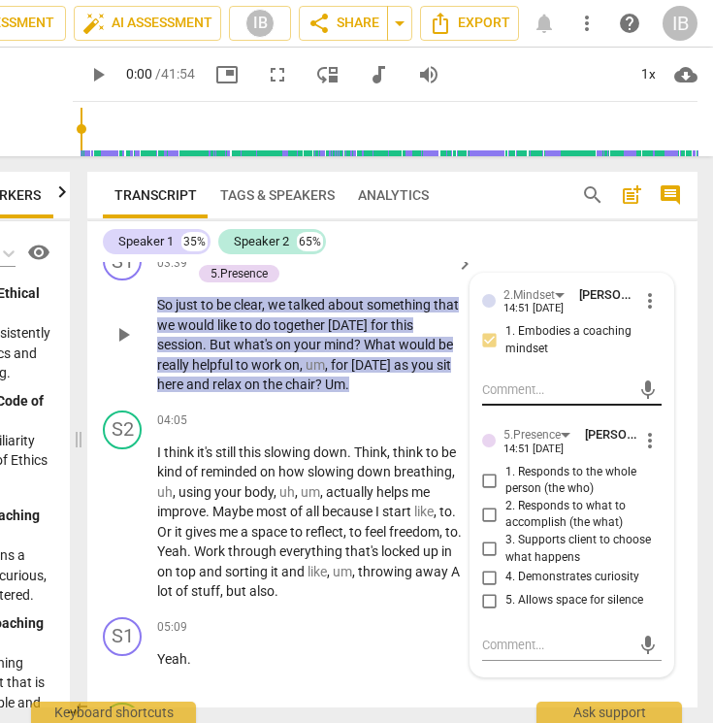
click at [549, 386] on textarea at bounding box center [556, 389] width 148 height 18
type textarea "C"
type textarea "Co"
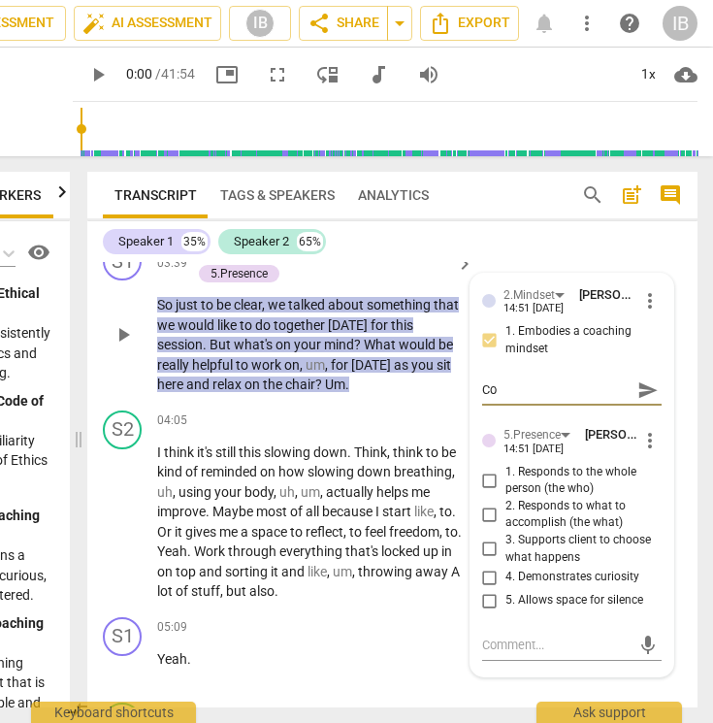
type textarea "Co-"
type textarea "Co-c"
type textarea "Co-cr"
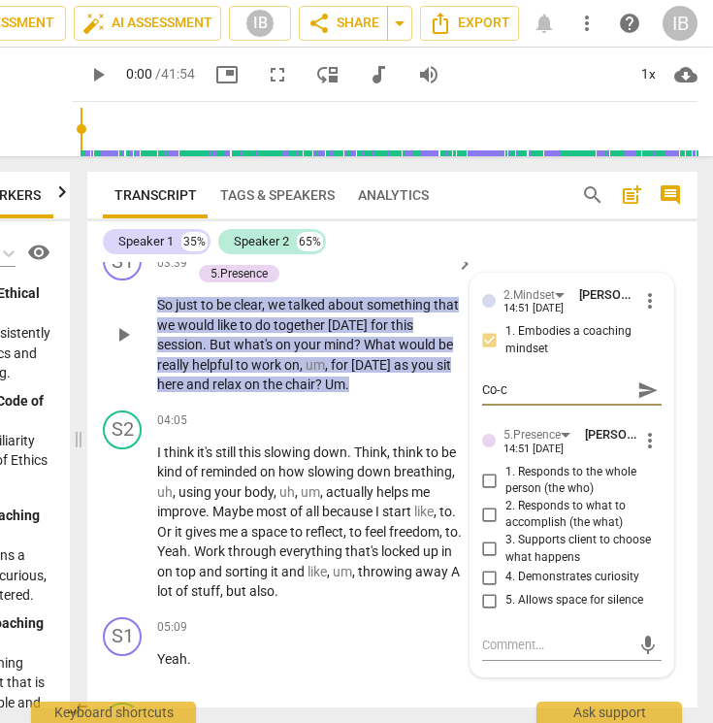
type textarea "Co-cr"
type textarea "Co-cre"
type textarea "Co-crea"
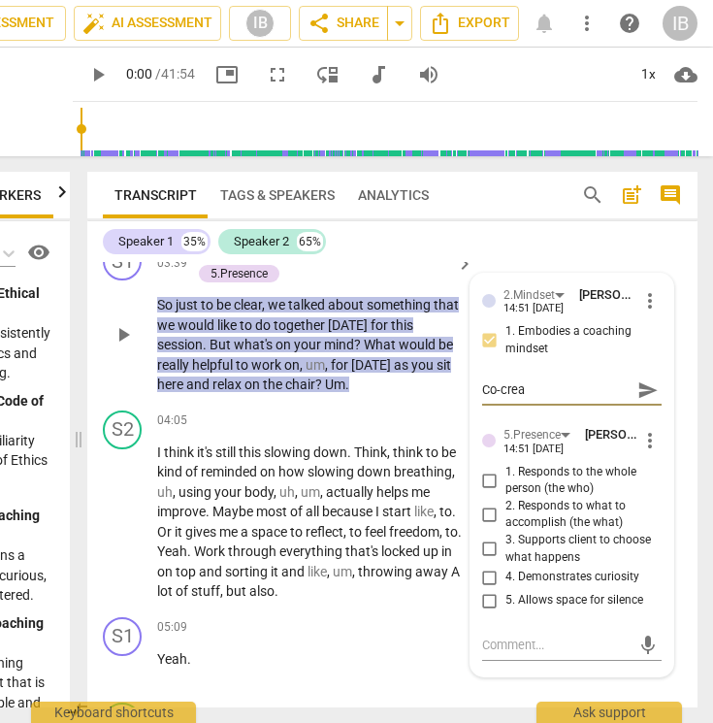
type textarea "Co-creat"
type textarea "Co-create"
type textarea "Co-creat"
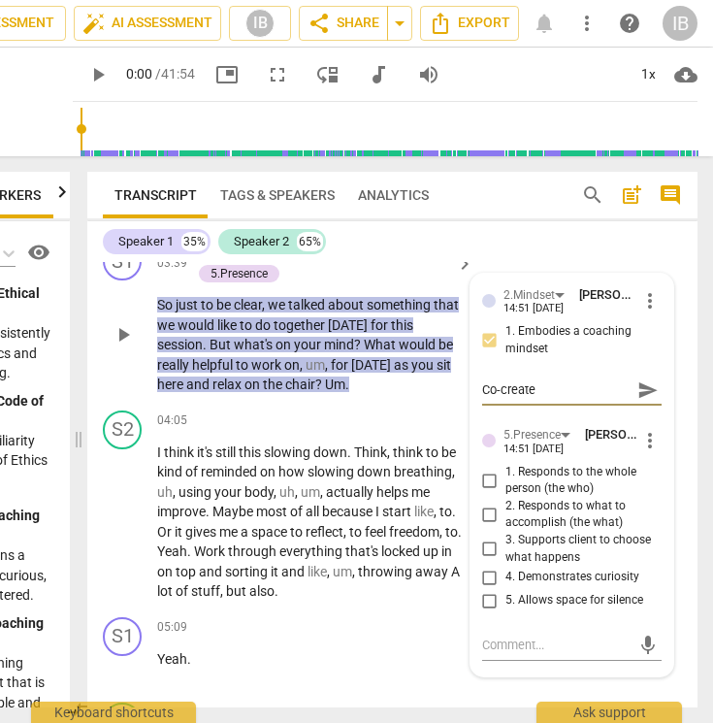
type textarea "Co-creat"
type textarea "Co-crea"
type textarea "Co-cre"
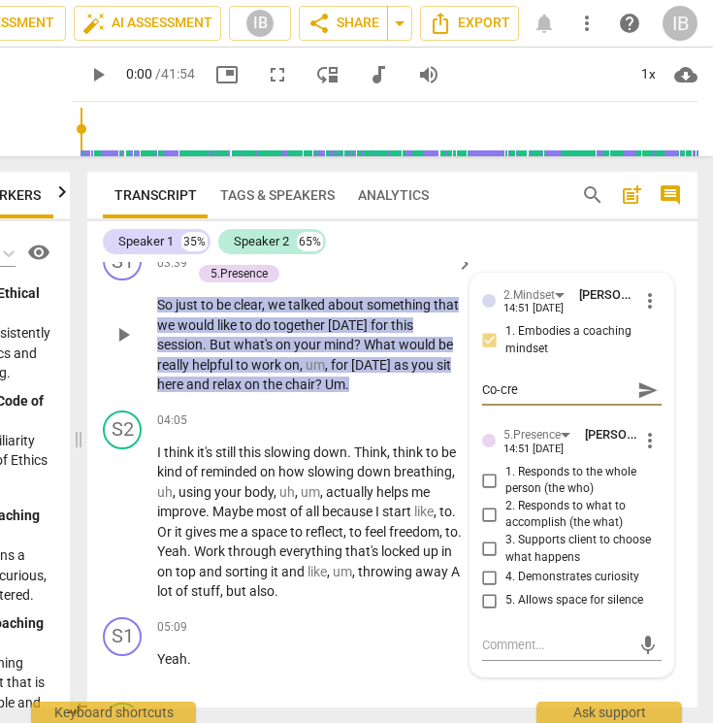
type textarea "Co-cr"
type textarea "Co-c"
type textarea "Co-"
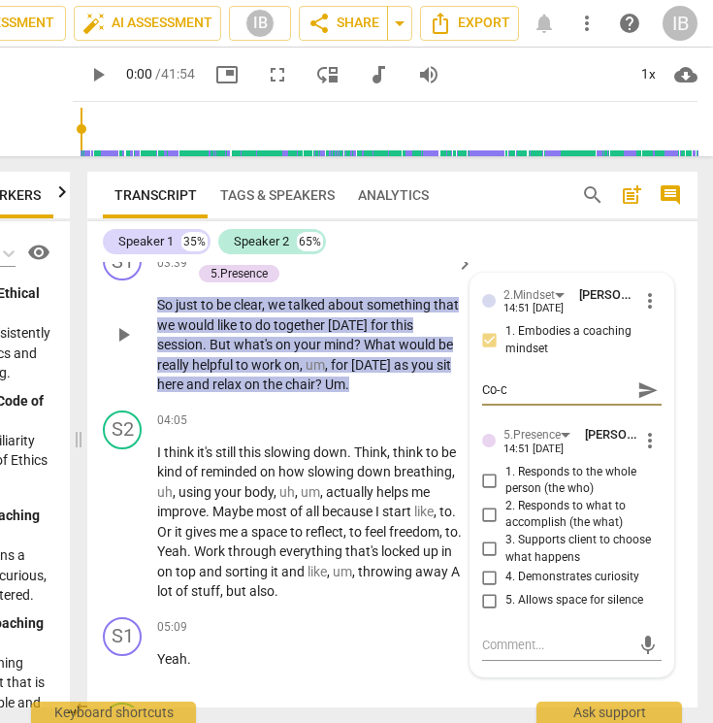
type textarea "Co-"
type textarea "Co"
type textarea "C"
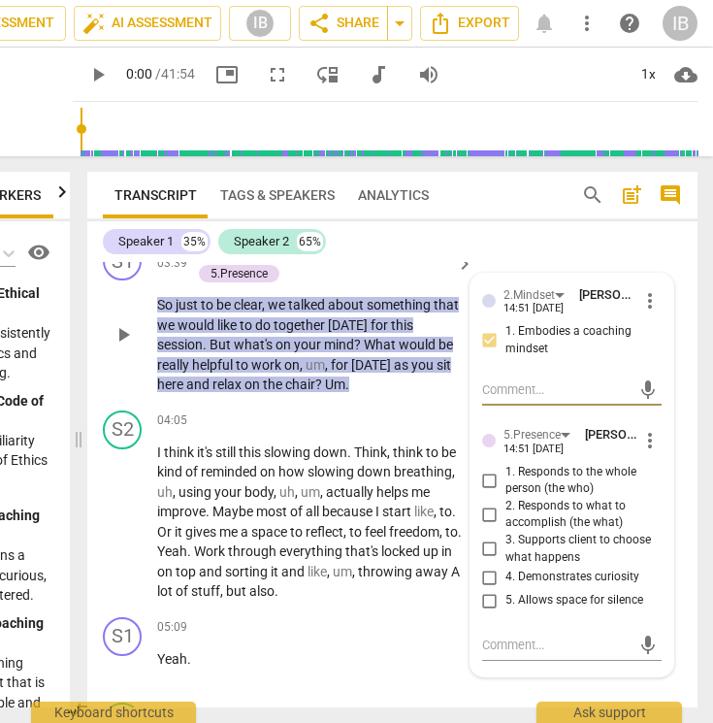
type textarea "I"
paste textarea "Co-creates purpose and focus"
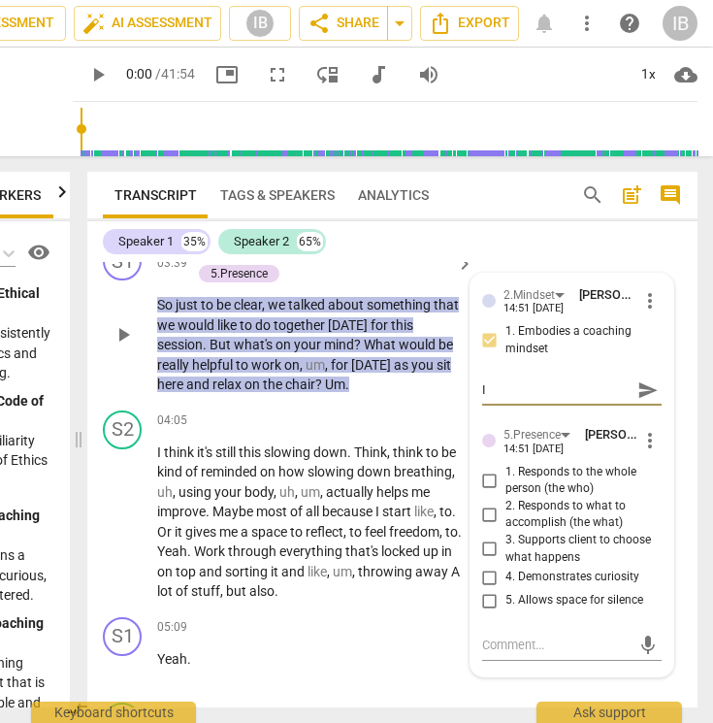
type textarea "I Co-creates purpose and focus"
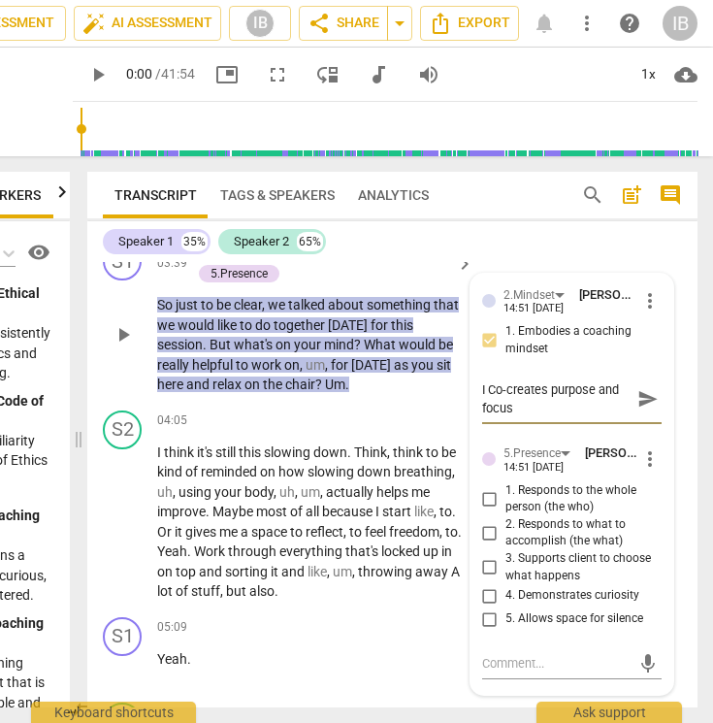
type textarea "I Co-creates purpose and focus"
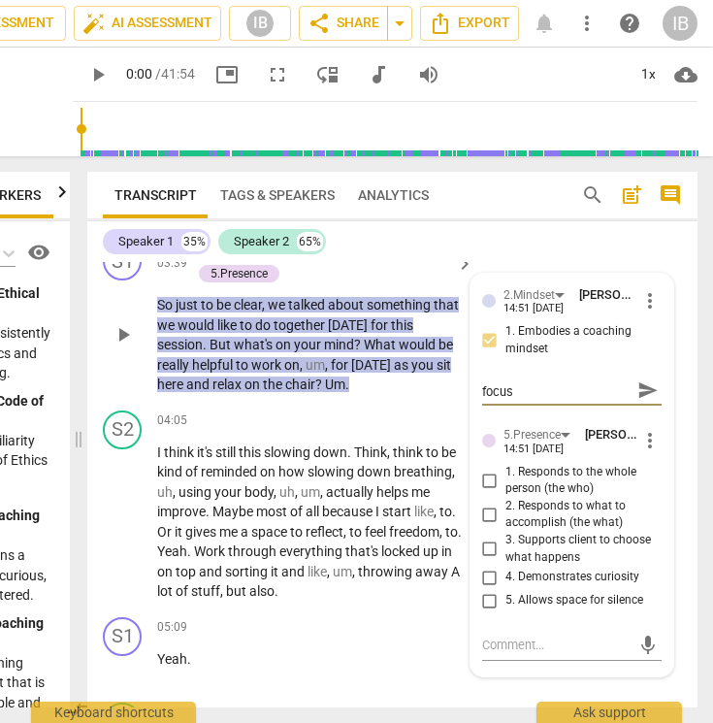
type textarea "I Co-creates purpose and focus"
click at [486, 545] on input "3. Supports client to choose what happens" at bounding box center [490, 549] width 31 height 23
checkbox input "true"
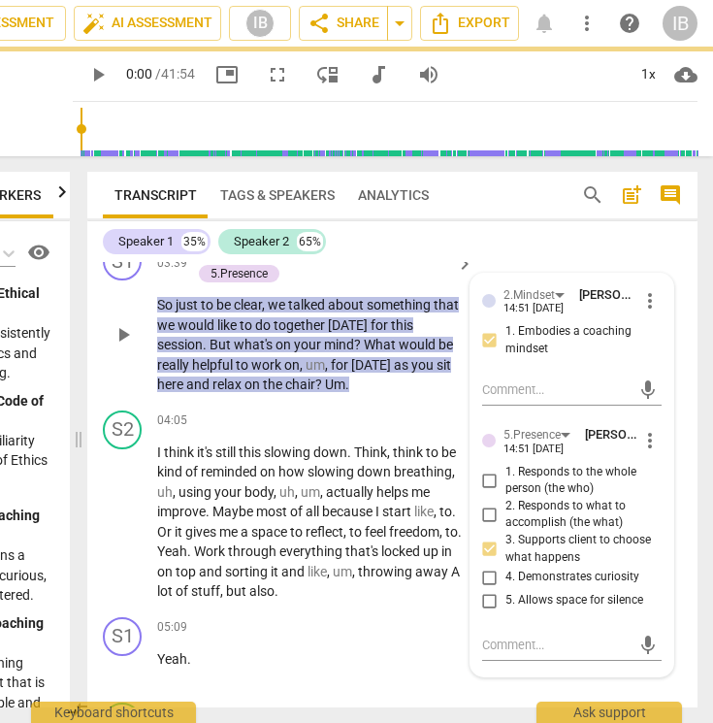
scroll to position [0, 0]
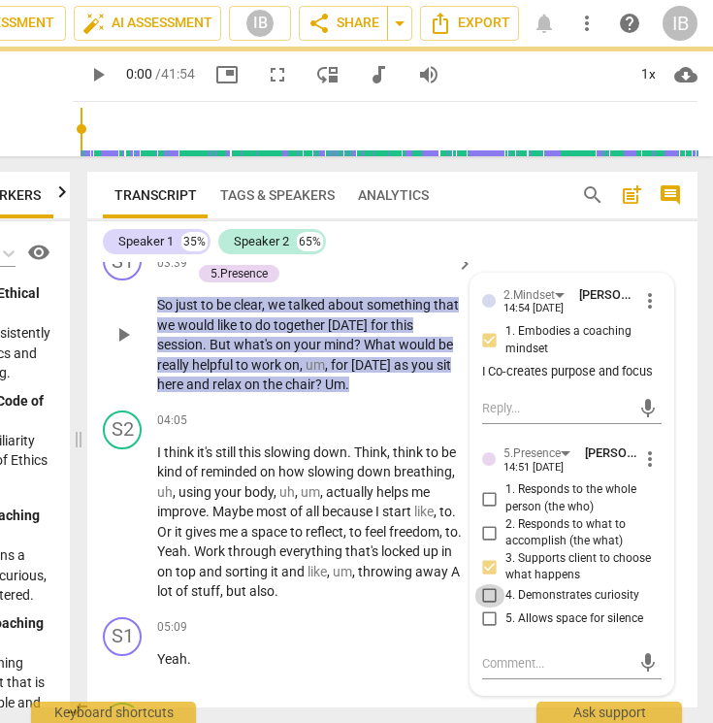
click at [485, 591] on input "4. Demonstrates curiosity" at bounding box center [490, 595] width 31 height 23
checkbox input "true"
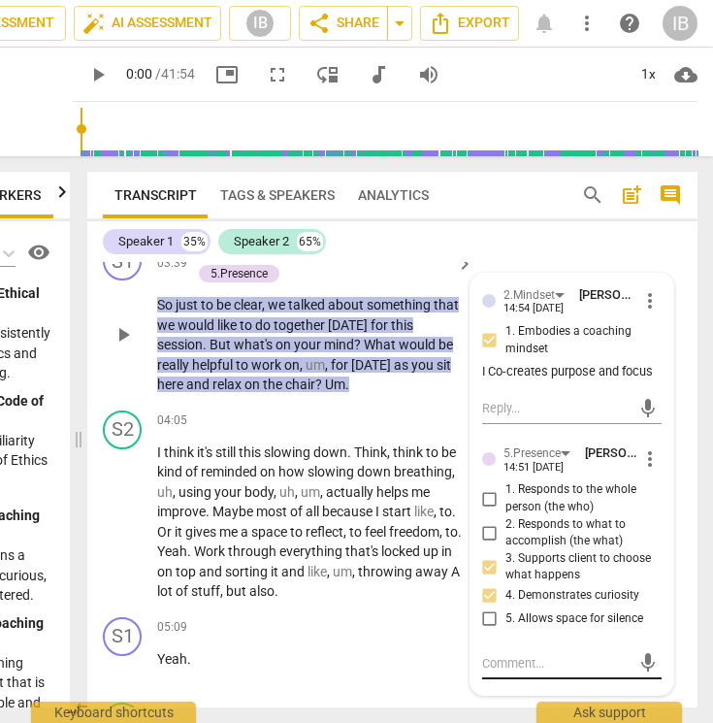
click at [534, 655] on textarea at bounding box center [556, 663] width 148 height 18
paste textarea "I ask the client what she would like to focus on today and listen to her words,…"
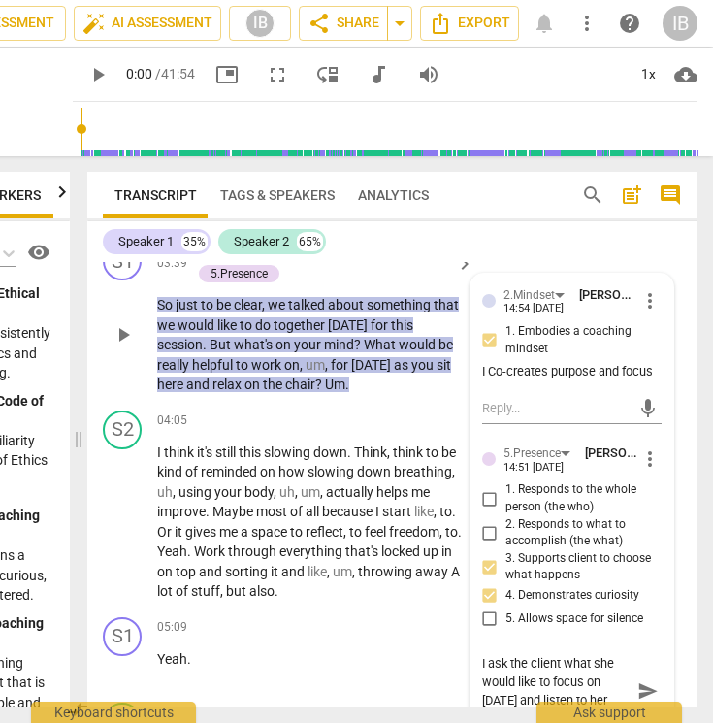
type textarea "I ask the client what she would like to focus on today and listen to her words,…"
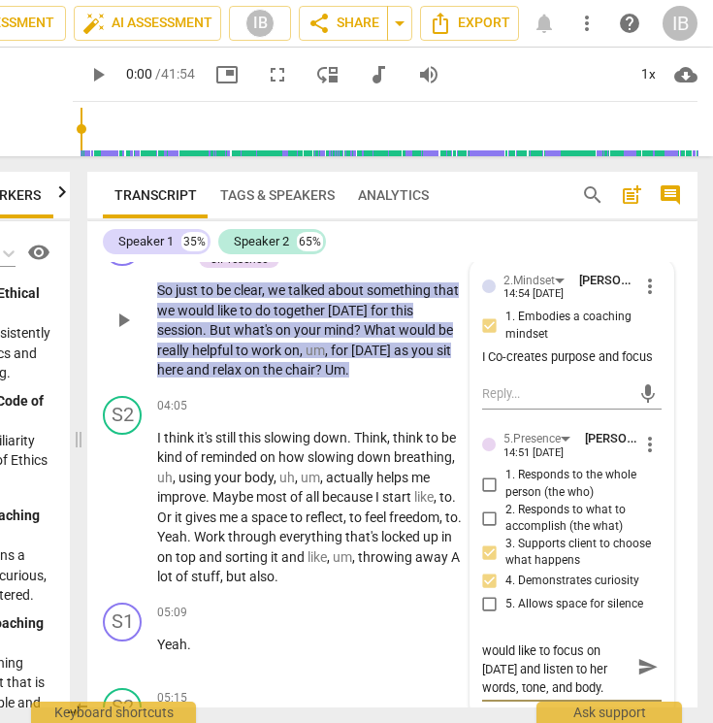
type textarea "I ask the client what she would like to focus on today and listen to her words,…"
click at [639, 659] on span "send" at bounding box center [648, 667] width 21 height 21
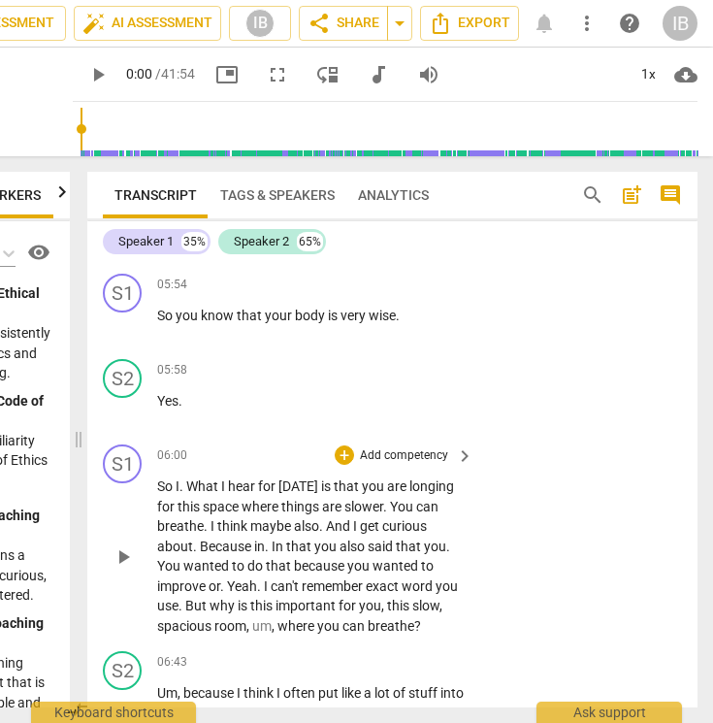
scroll to position [2602, 0]
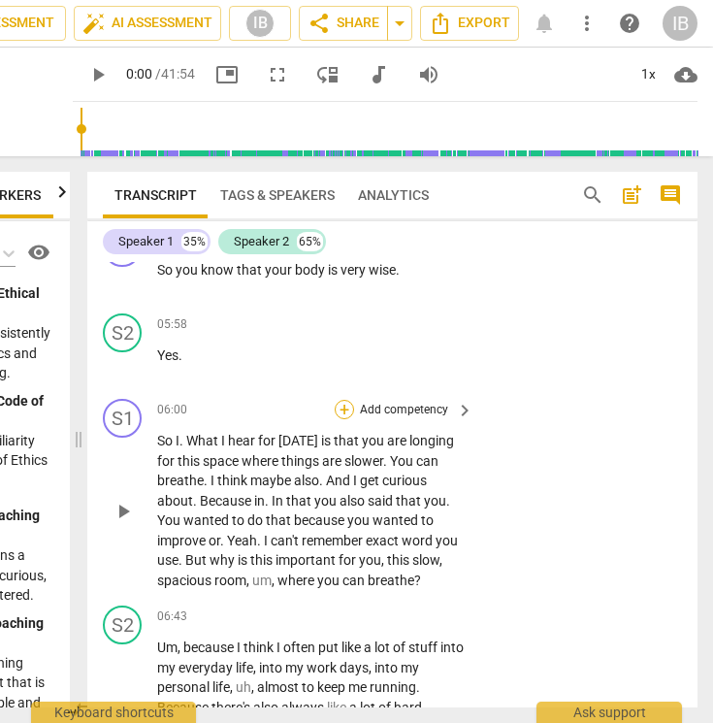
click at [344, 400] on div "+" at bounding box center [344, 409] width 19 height 19
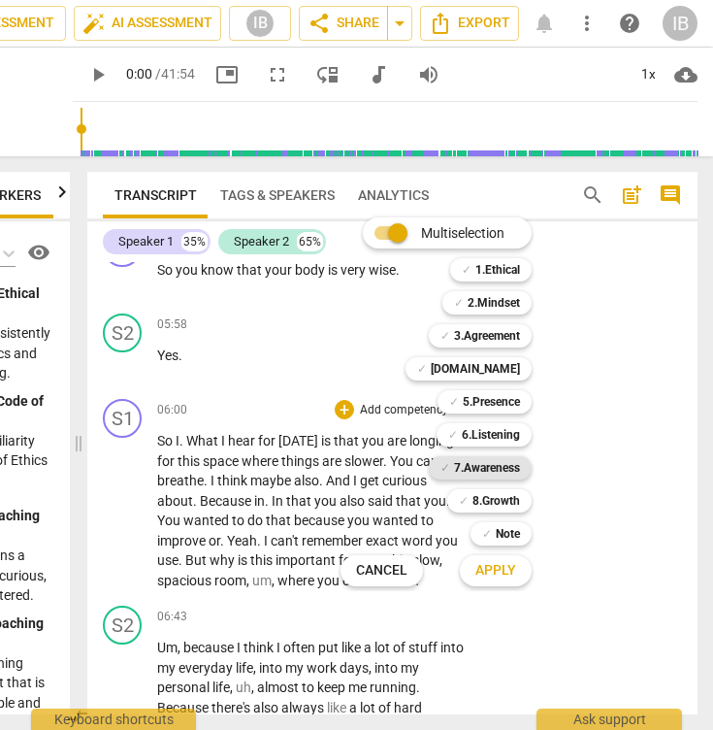
click at [485, 466] on b "7.Awareness" at bounding box center [487, 467] width 66 height 23
click at [508, 567] on span "Apply" at bounding box center [495, 570] width 41 height 19
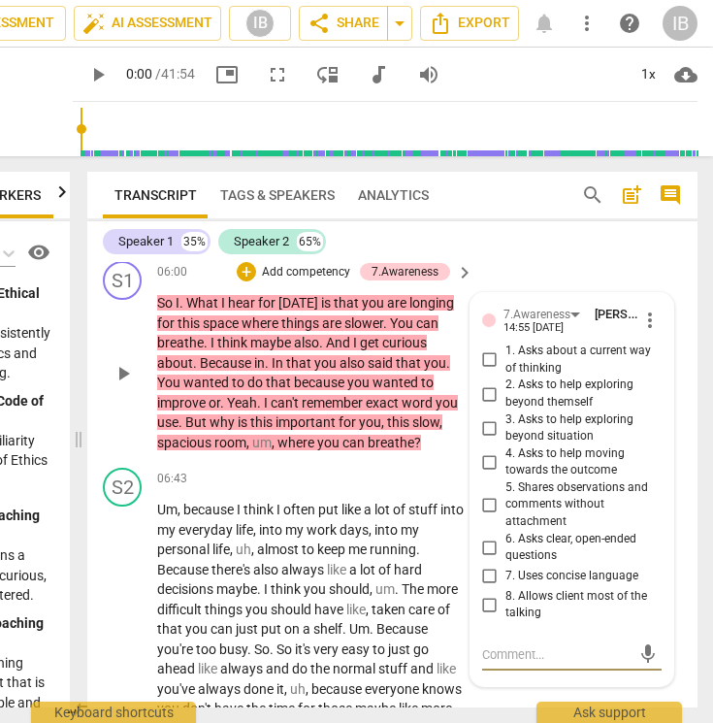
scroll to position [2737, 0]
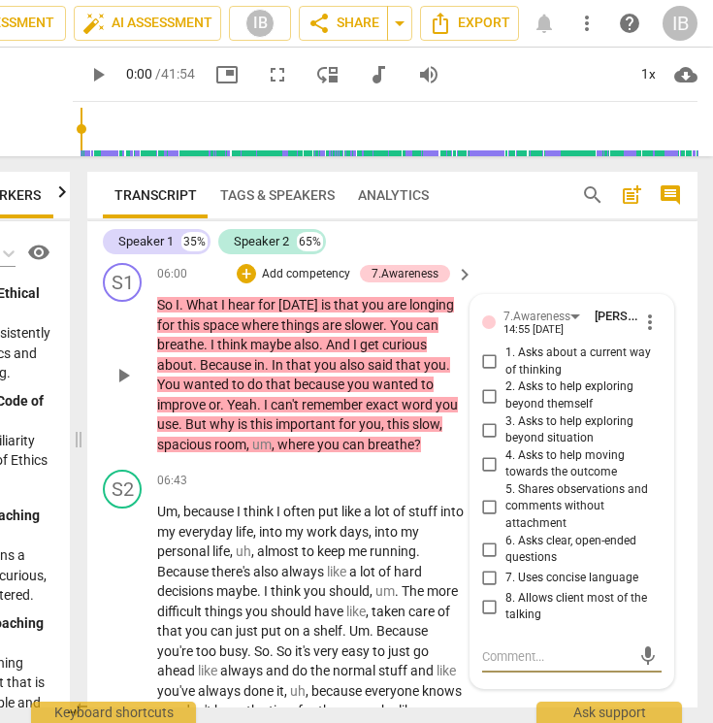
type textarea "I"
type textarea "I t"
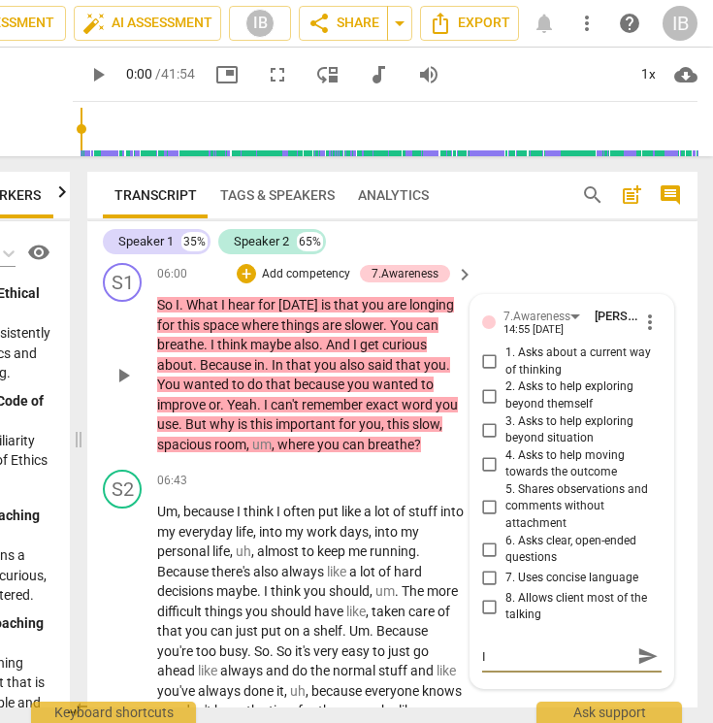
type textarea "I t"
type textarea "I tr"
type textarea "I try"
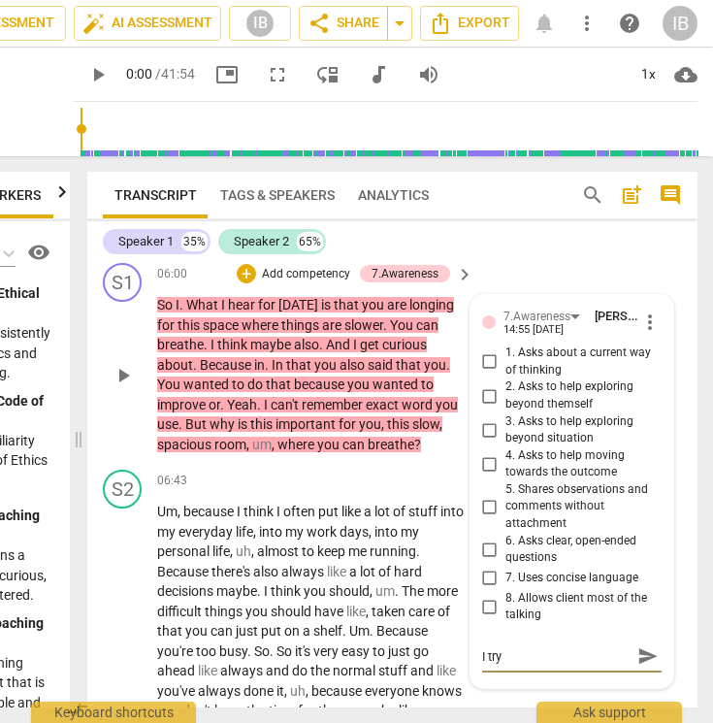
type textarea "I try"
type textarea "I try t"
type textarea "I try to"
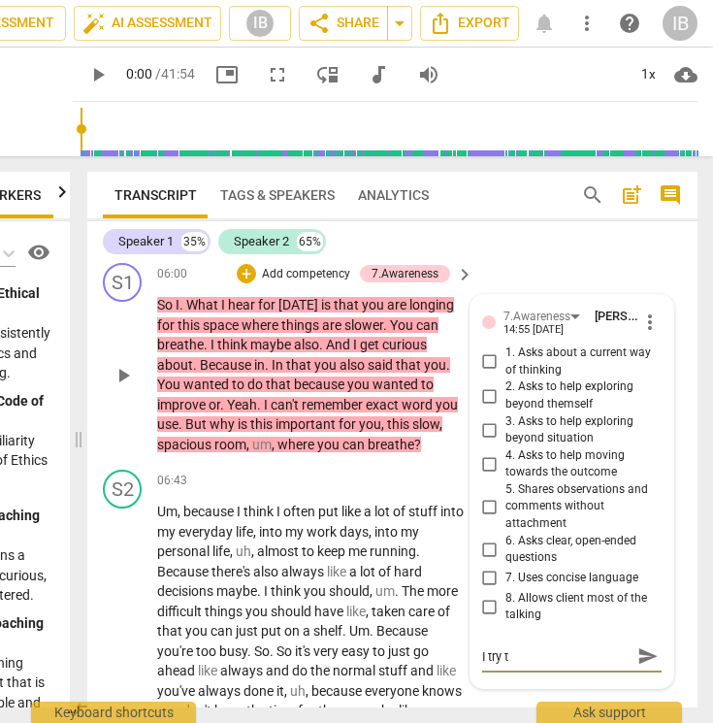
type textarea "I try to"
paste textarea "Tracks and inquires into body sensations I"
type textarea "I try to Tracks and inquires into body sensations I"
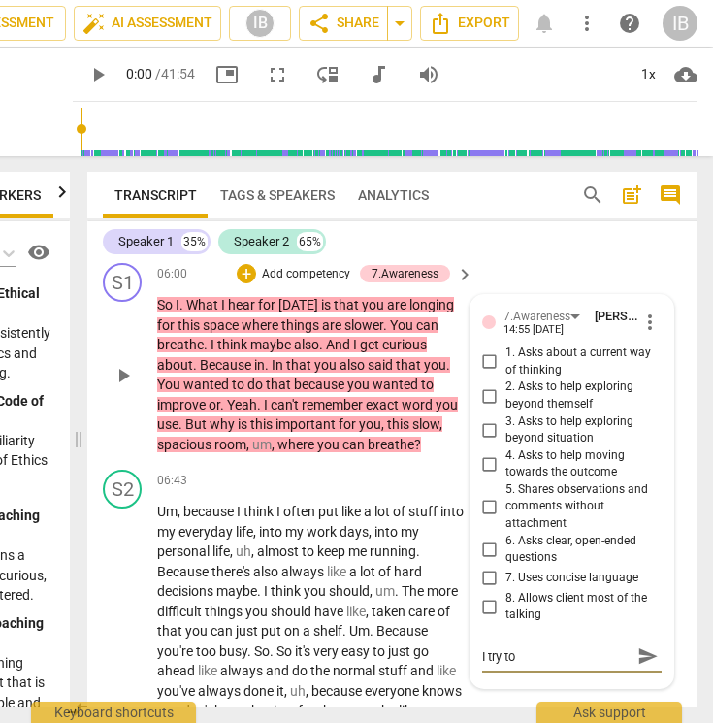
type textarea "I try to Tracks and inquires into body sensations I"
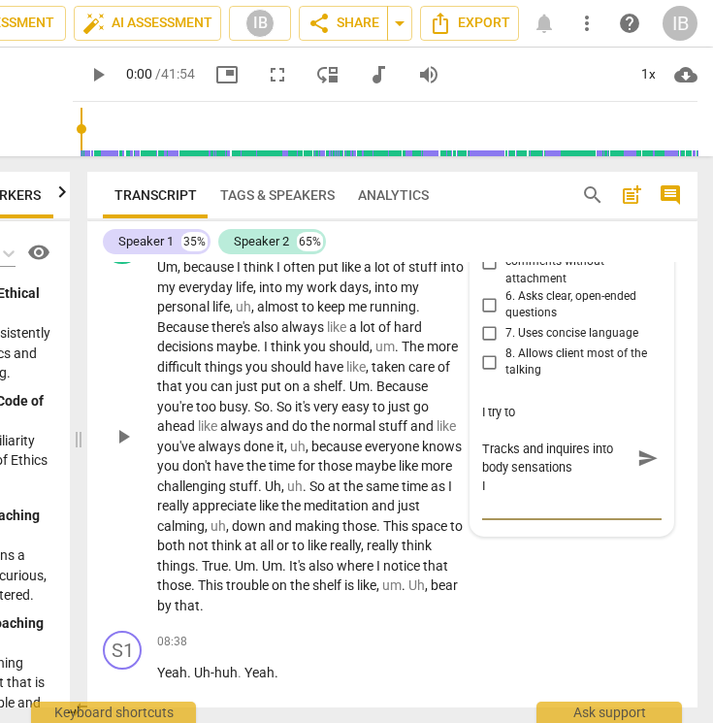
type textarea "I try to Tracks and inquires into body sensations I"
type textarea "I try to Tracks and inquires into body sensations"
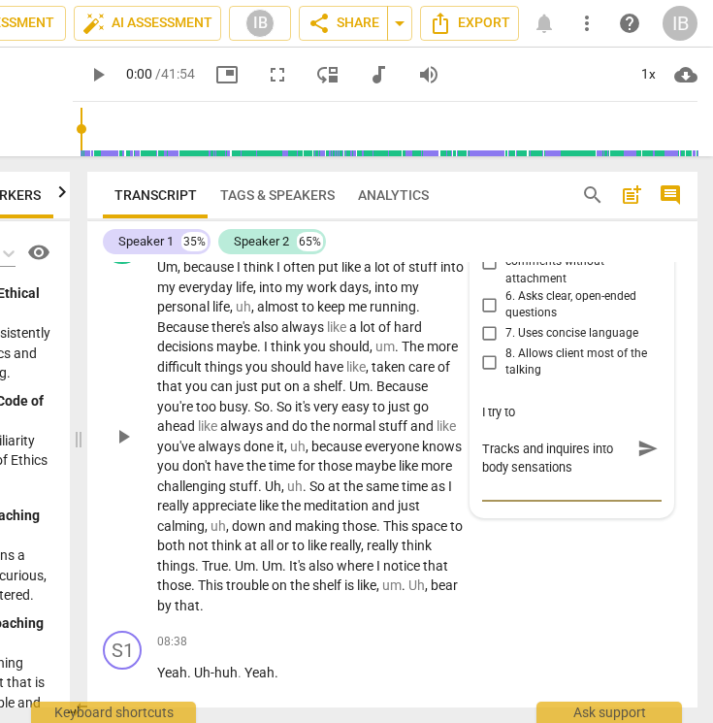
type textarea "I try to Tracks and inquires into body sensations"
click at [486, 429] on textarea "I try to Tracks and inquires into body sensations" at bounding box center [556, 440] width 148 height 74
type textarea "I try to racks and inquires into body sensations"
type textarea "I try to tracks and inquires into body sensations"
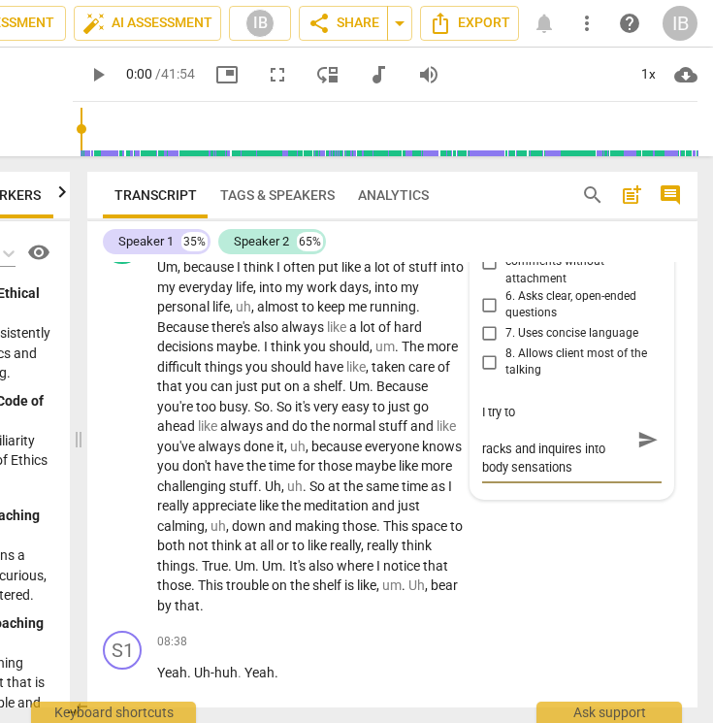
type textarea "I try to tracks and inquires into body sensations"
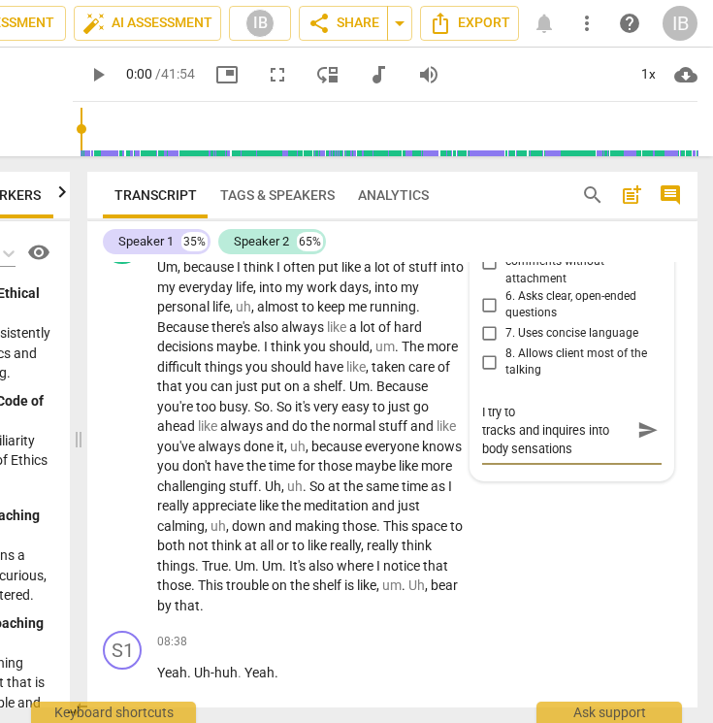
type textarea "I try to tracks and inquires into body sensations"
click at [599, 412] on textarea "I try to tracks and inquires into body sensations" at bounding box center [556, 421] width 148 height 37
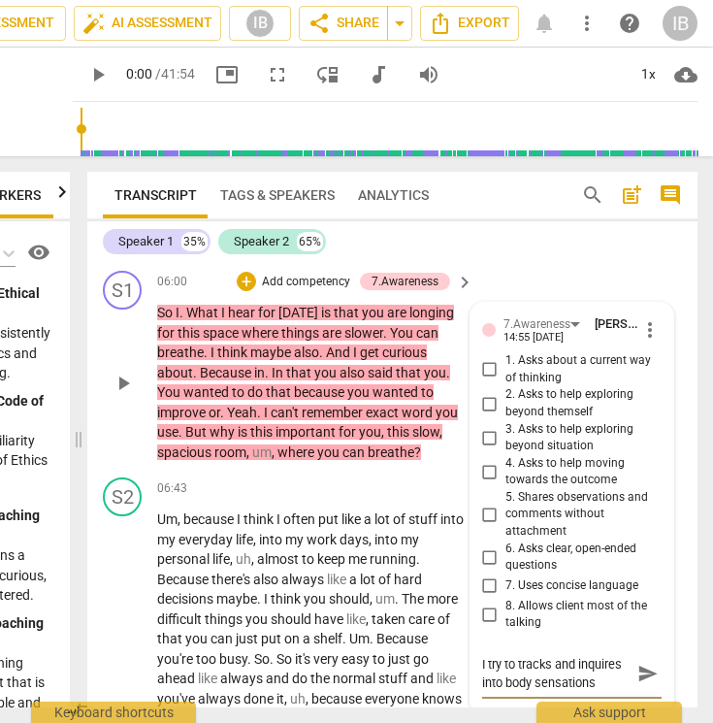
scroll to position [2728, 0]
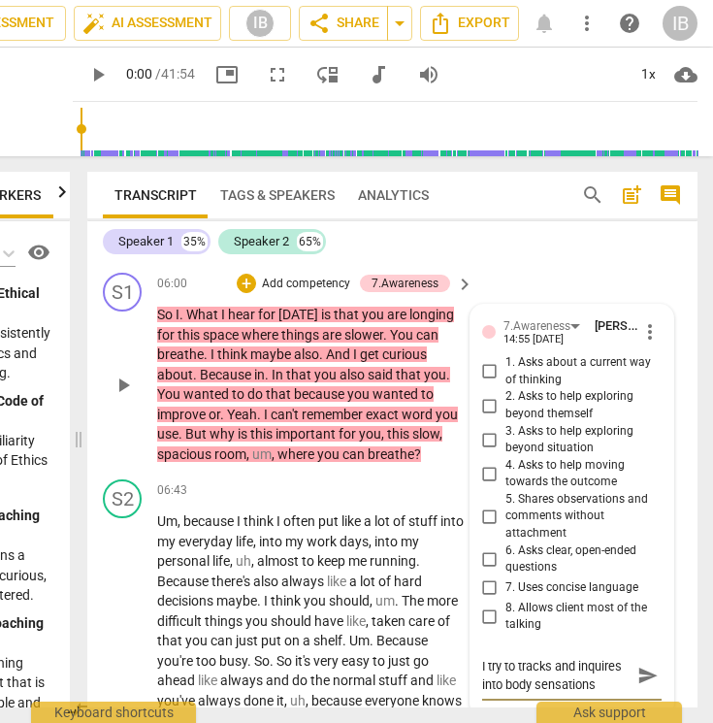
type textarea "I try to tracks and inquires into body sensations"
click at [489, 428] on input "3. Asks to help exploring beyond situation" at bounding box center [490, 439] width 31 height 23
checkbox input "true"
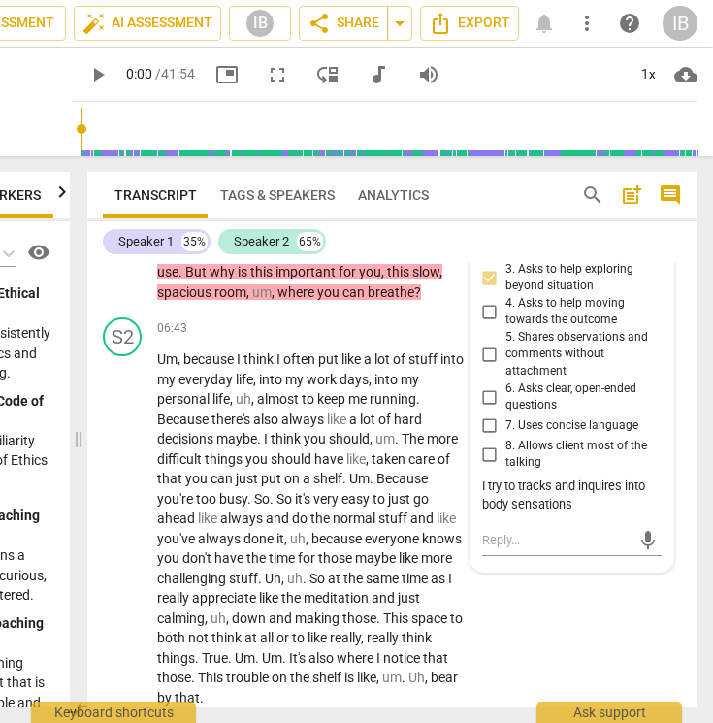
scroll to position [3012, 0]
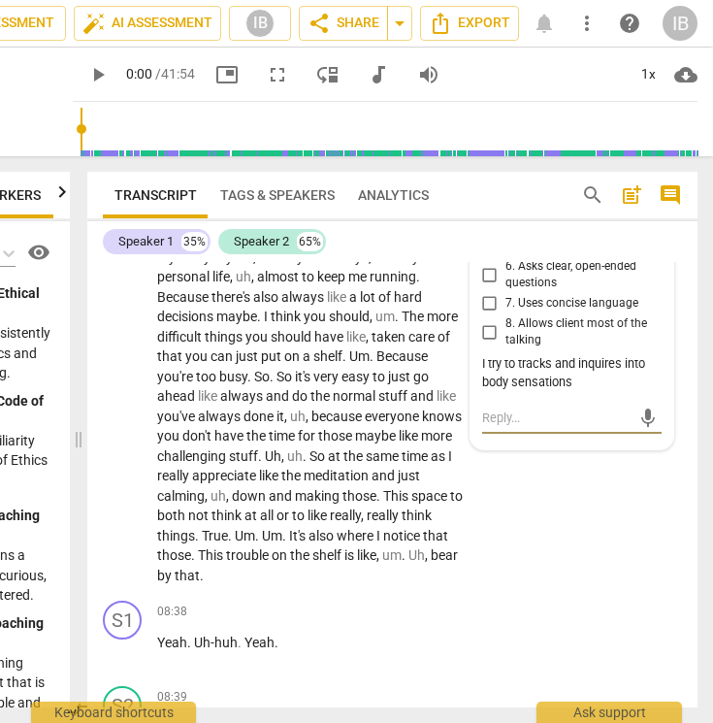
click at [493, 409] on textarea at bounding box center [556, 418] width 148 height 18
paste textarea "I invite the client to notice sensations in her body as she talks about busynes…"
type textarea "I invite the client to notice sensations in her body as she talks about busynes…"
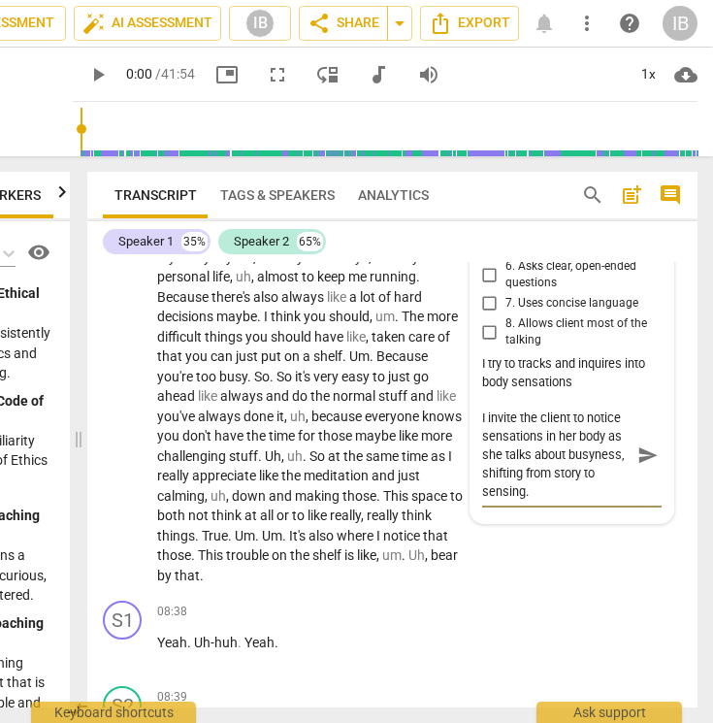
type textarea "I invite the client to notice sensations in her body as she talks about busynes…"
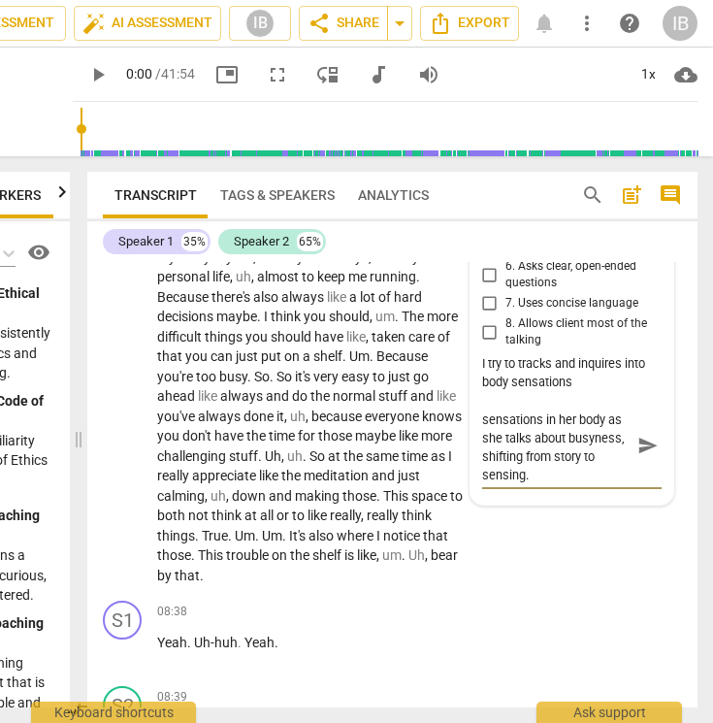
click at [522, 452] on textarea "I invite the client to notice sensations in her body as she talks about busynes…" at bounding box center [556, 446] width 148 height 74
type textarea "I invite the client to notice sensations in her body as she talks about busynes…"
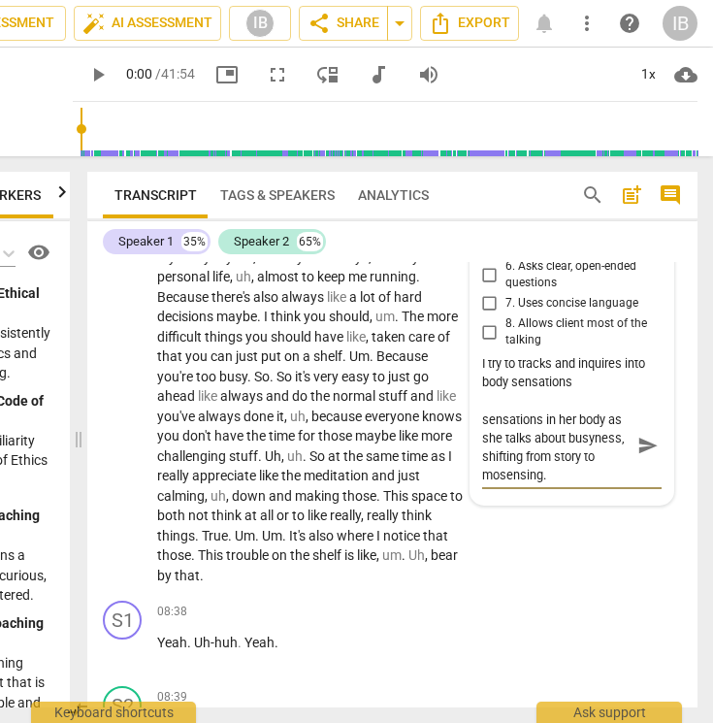
type textarea "I invite the client to notice sensations in her body as she talks about busynes…"
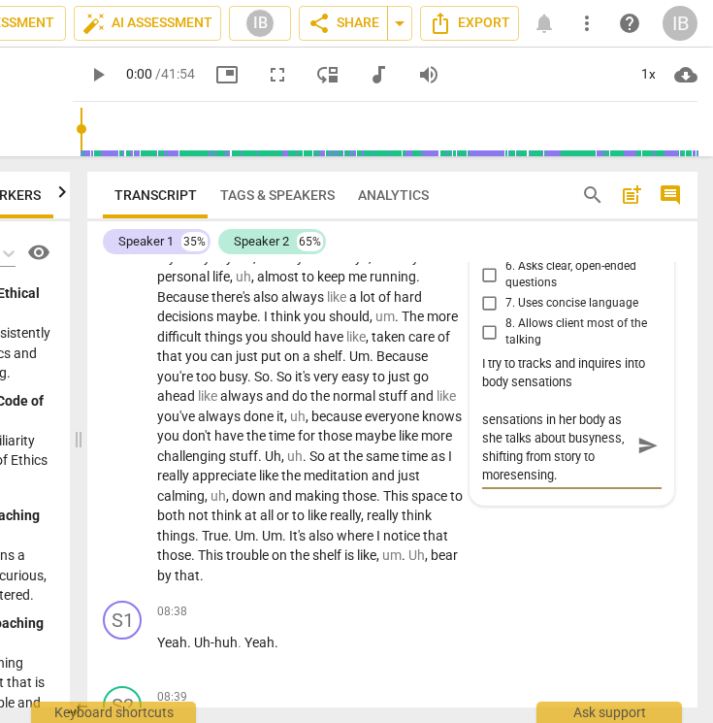
type textarea "I invite the client to notice sensations in her body as she talks about busynes…"
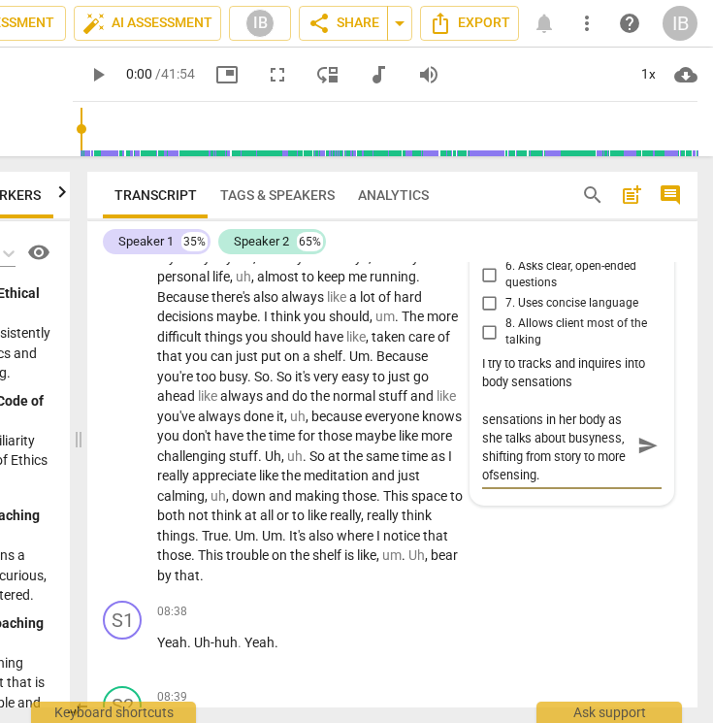
type textarea "I invite the client to notice sensations in her body as she talks about busynes…"
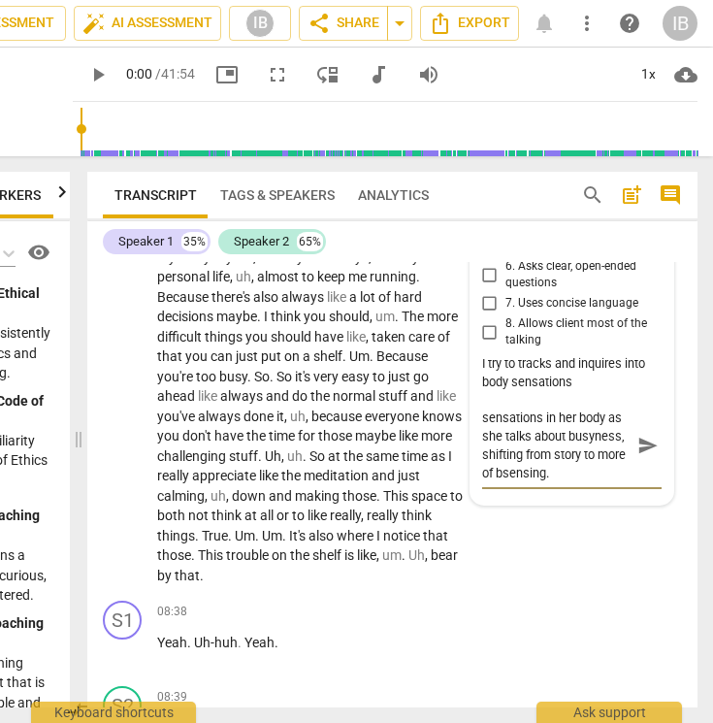
type textarea "I invite the client to notice sensations in her body as she talks about busynes…"
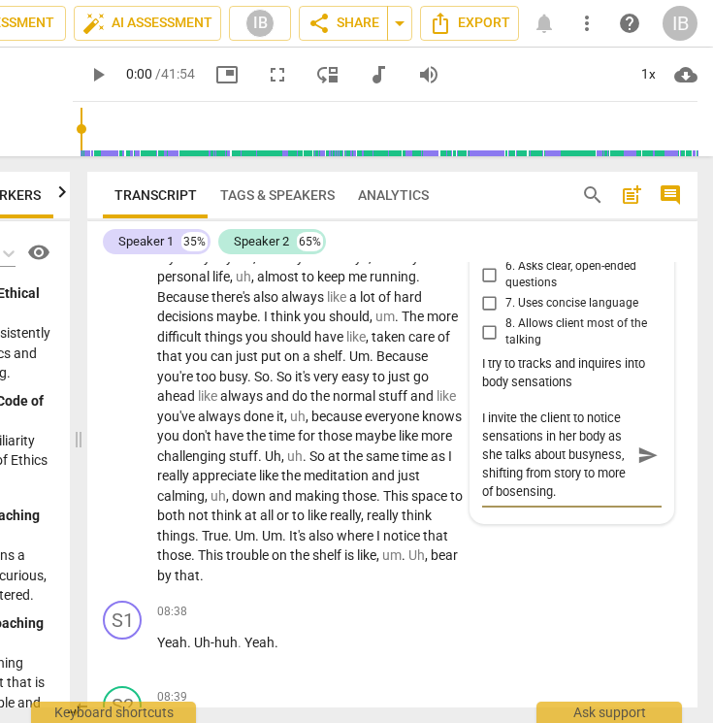
type textarea "I invite the client to notice sensations in her body as she talks about busynes…"
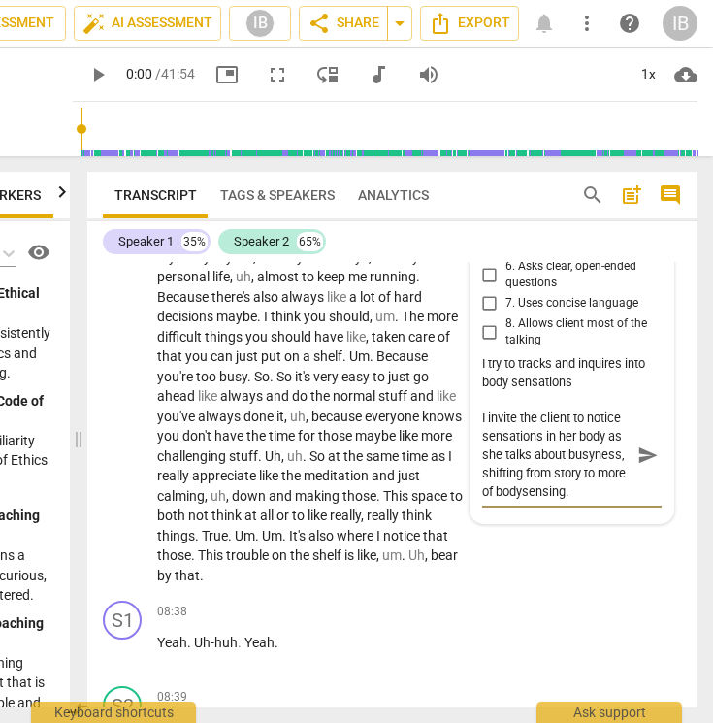
type textarea "I invite the client to notice sensations in her body as she talks about busynes…"
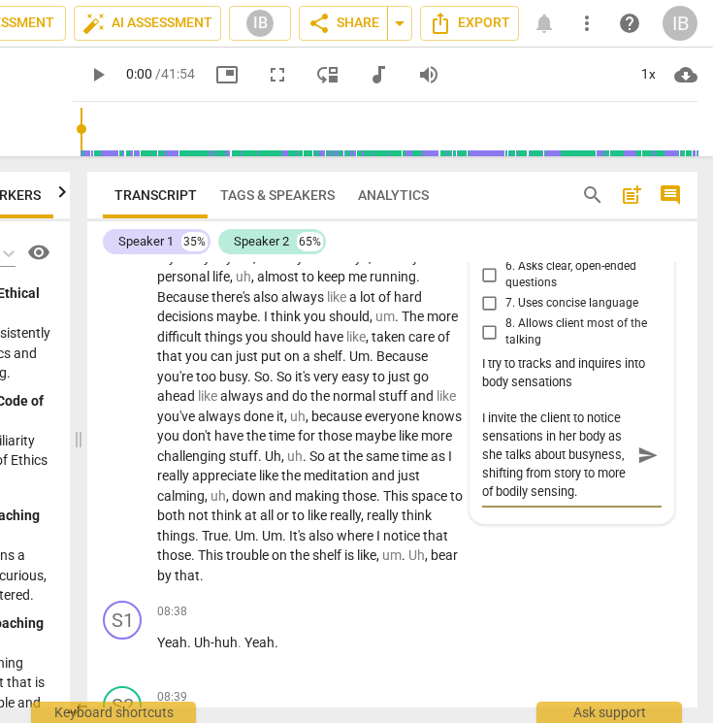
click at [586, 455] on textarea "I invite the client to notice sensations in her body as she talks about busynes…" at bounding box center [556, 455] width 148 height 92
click at [598, 453] on textarea "I invite the client to notice sensations in her body as she talks about busynes…" at bounding box center [556, 455] width 148 height 92
type textarea "I invite the client to notice sensations in her body as she talks about busynes…"
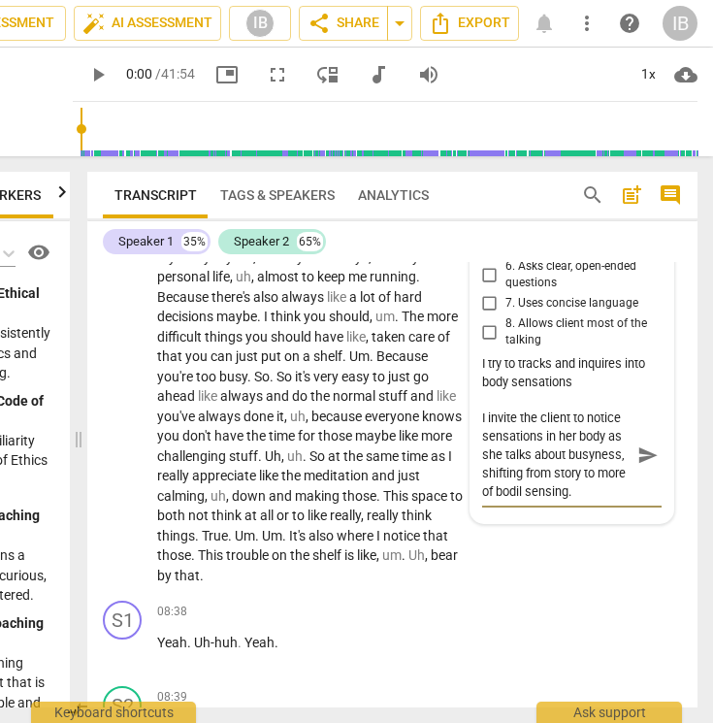
type textarea "I invite the client to notice sensations in her body as she talks about busynes…"
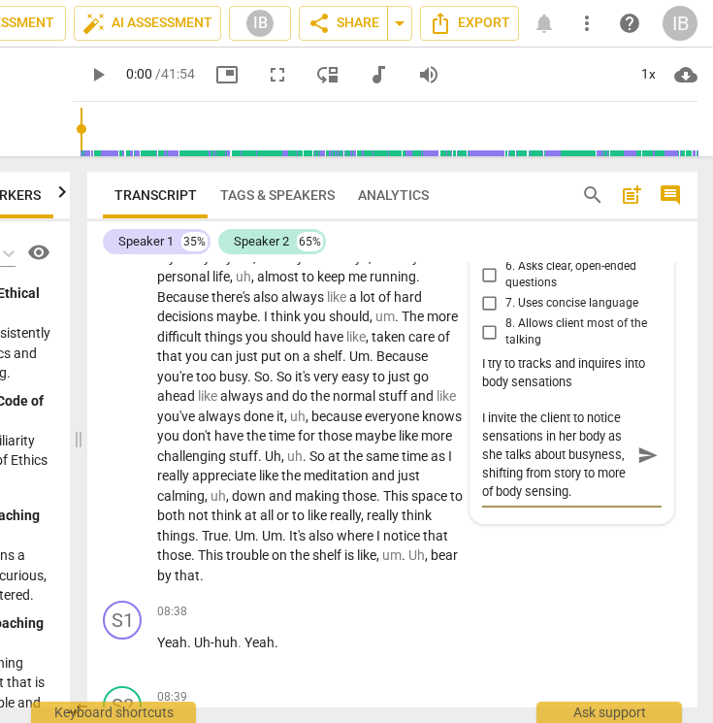
type textarea "I invite the client to notice sensations in her body as she talks about busynes…"
click at [641, 444] on span "send" at bounding box center [648, 454] width 21 height 21
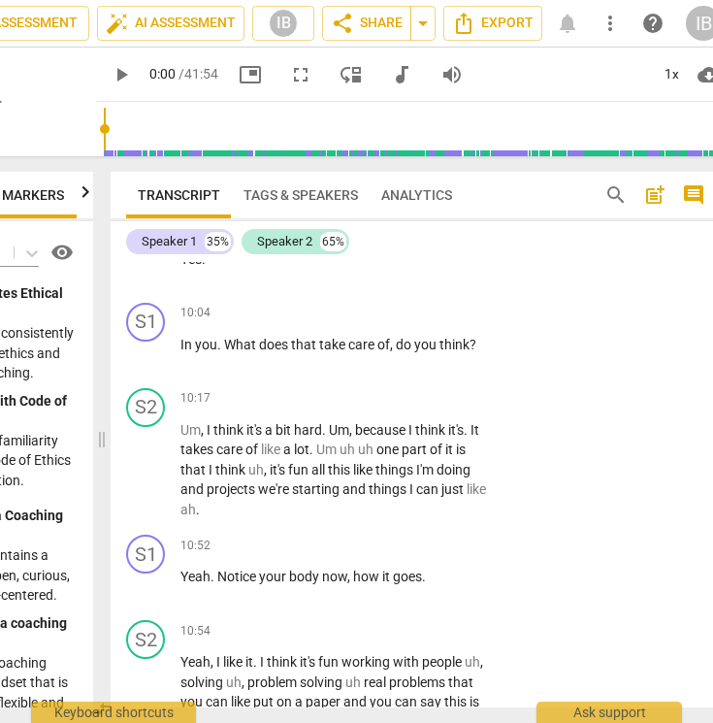
scroll to position [4578, 0]
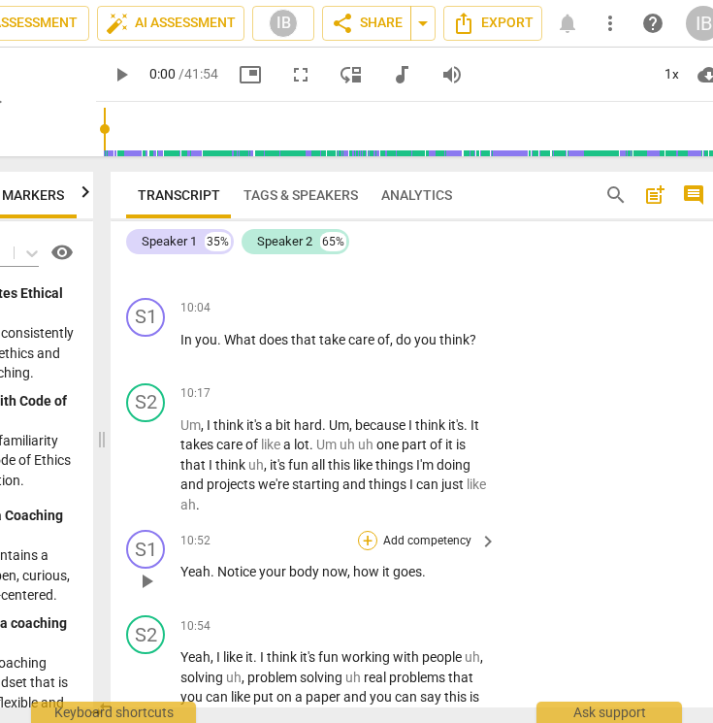
click at [364, 531] on div "+" at bounding box center [367, 540] width 19 height 19
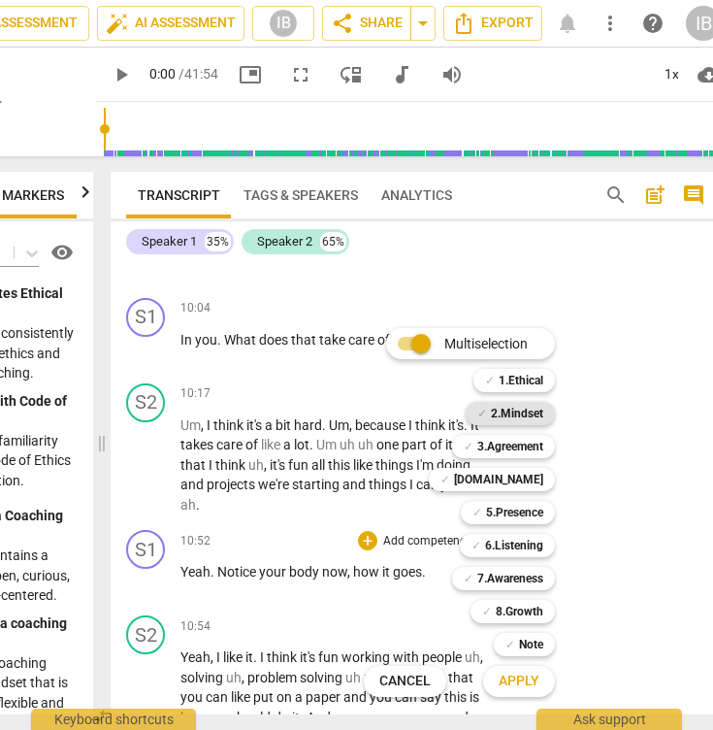
click at [523, 410] on b "2.Mindset" at bounding box center [517, 413] width 52 height 23
click at [520, 517] on b "5.Presence" at bounding box center [514, 512] width 57 height 23
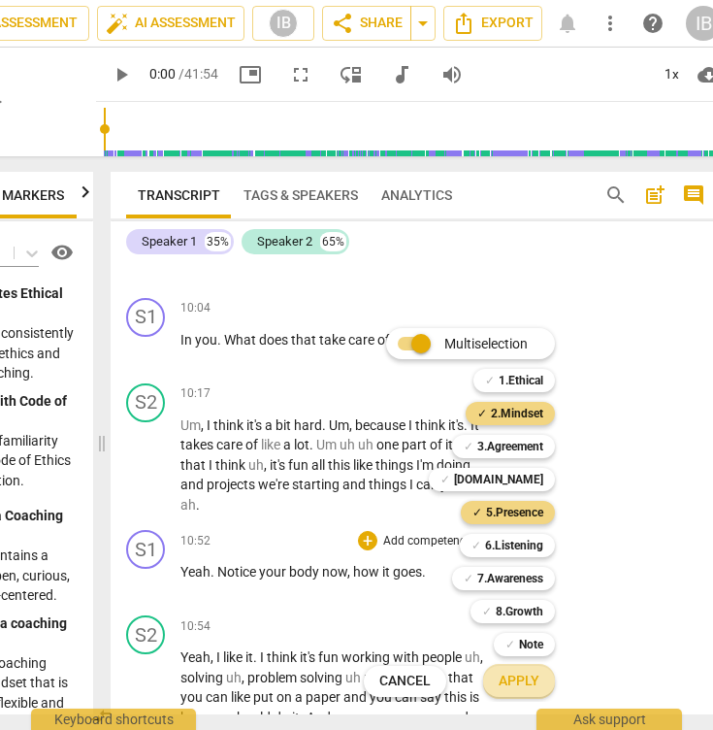
click at [518, 681] on span "Apply" at bounding box center [519, 681] width 41 height 19
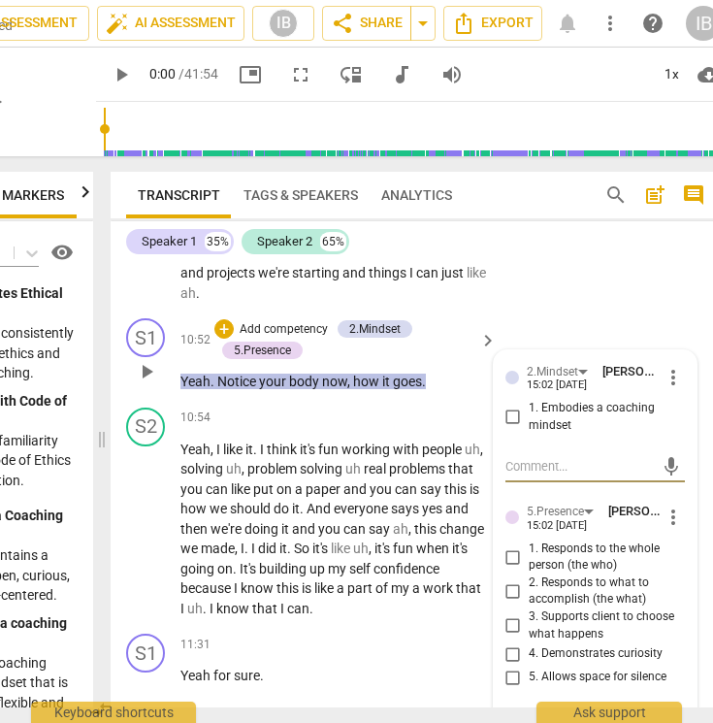
scroll to position [4791, 0]
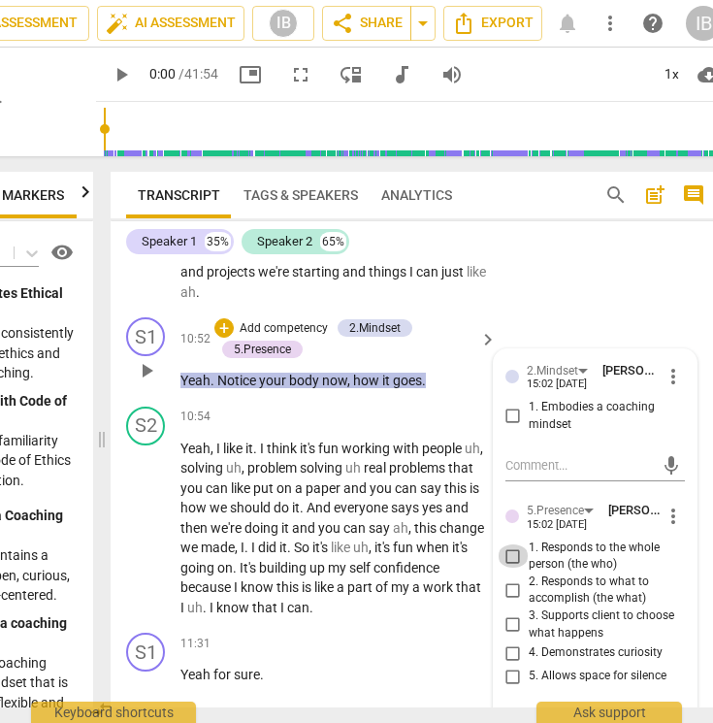
click at [511, 544] on input "1. Responds to the whole person (the who)" at bounding box center [513, 555] width 31 height 23
checkbox input "true"
click at [508, 405] on input "1. Embodies a coaching mindset" at bounding box center [513, 416] width 31 height 23
checkbox input "true"
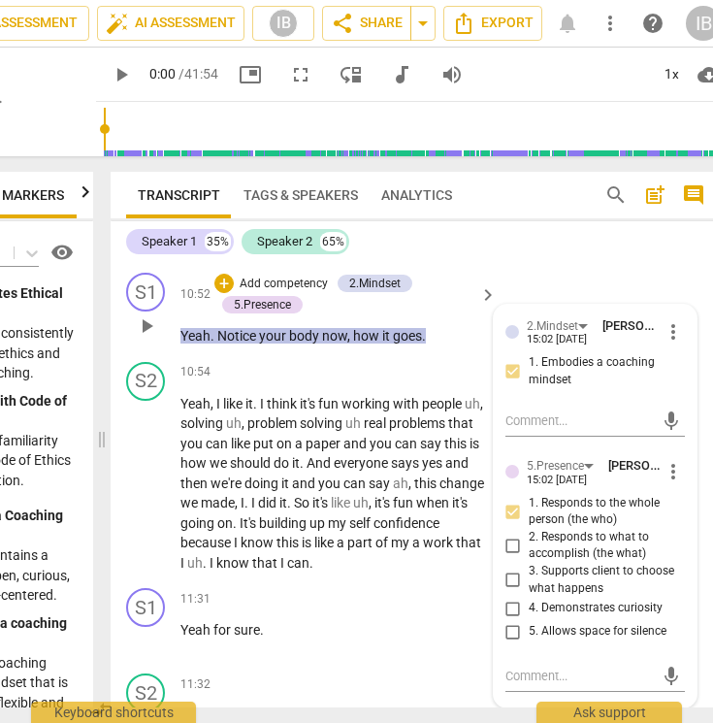
scroll to position [4874, 0]
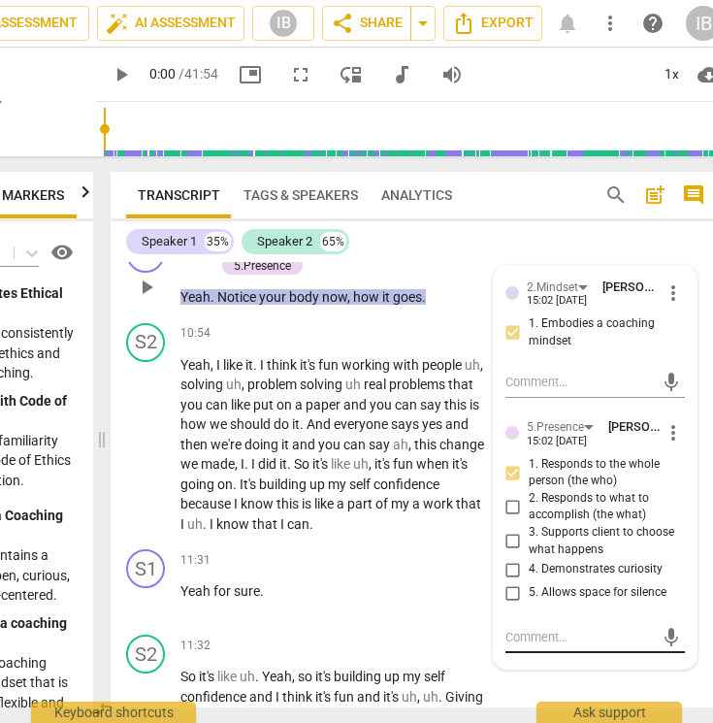
click at [563, 628] on textarea at bounding box center [580, 637] width 148 height 18
paste textarea "I regulate my own breath and tone to model slowing down and to support the clie…"
type textarea "I regulate my own breath and tone to model slowing down and to support the clie…"
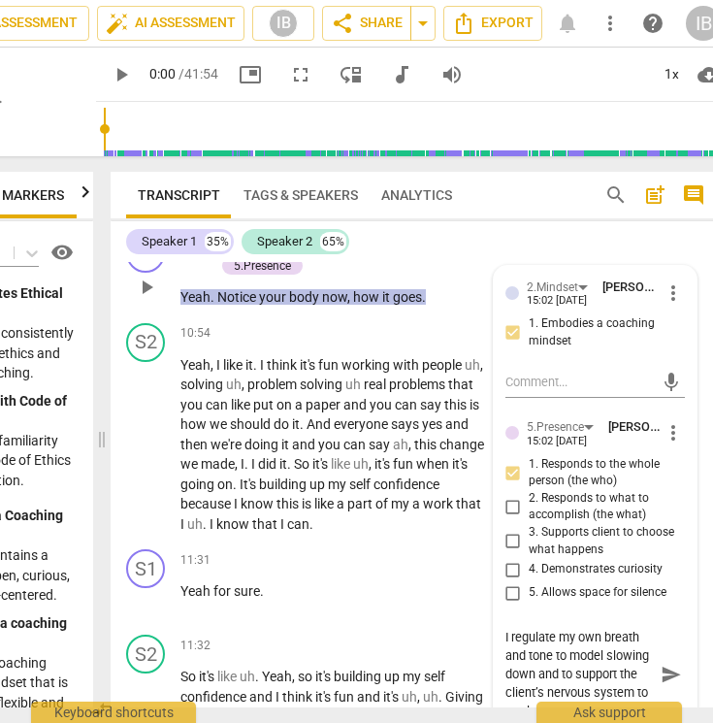
type textarea "I regulate my own breath and tone to model slowing down and to support the clie…"
click at [511, 581] on input "5. Allows space for silence" at bounding box center [513, 592] width 31 height 23
checkbox input "true"
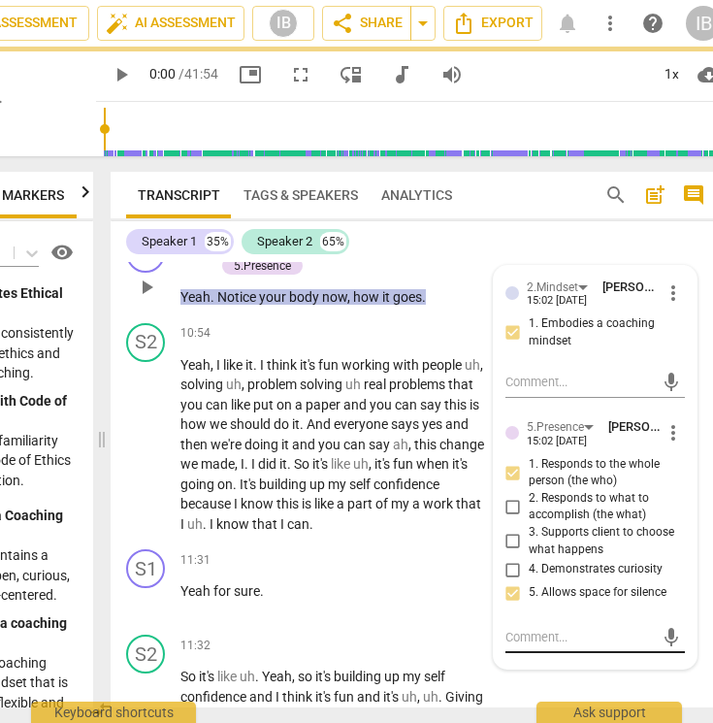
scroll to position [0, 0]
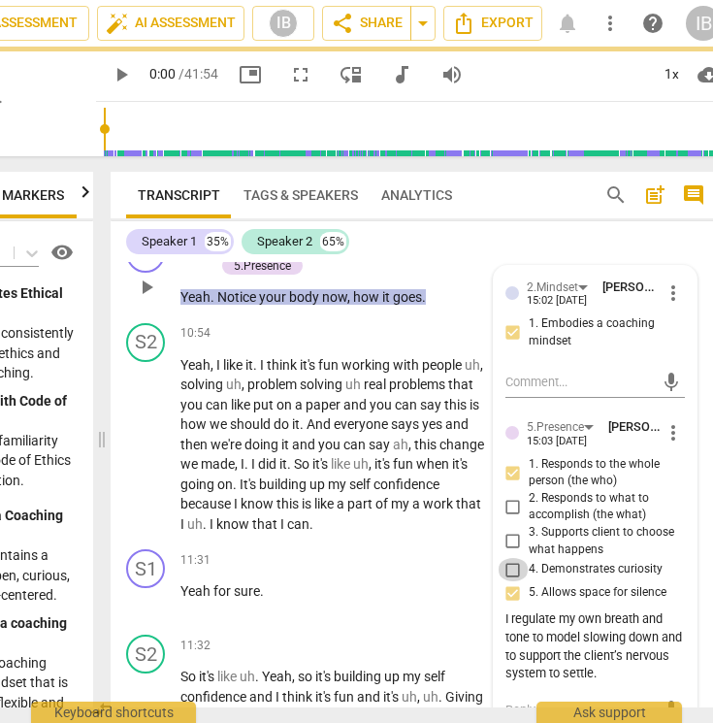
click at [513, 558] on input "4. Demonstrates curiosity" at bounding box center [513, 569] width 31 height 23
checkbox input "true"
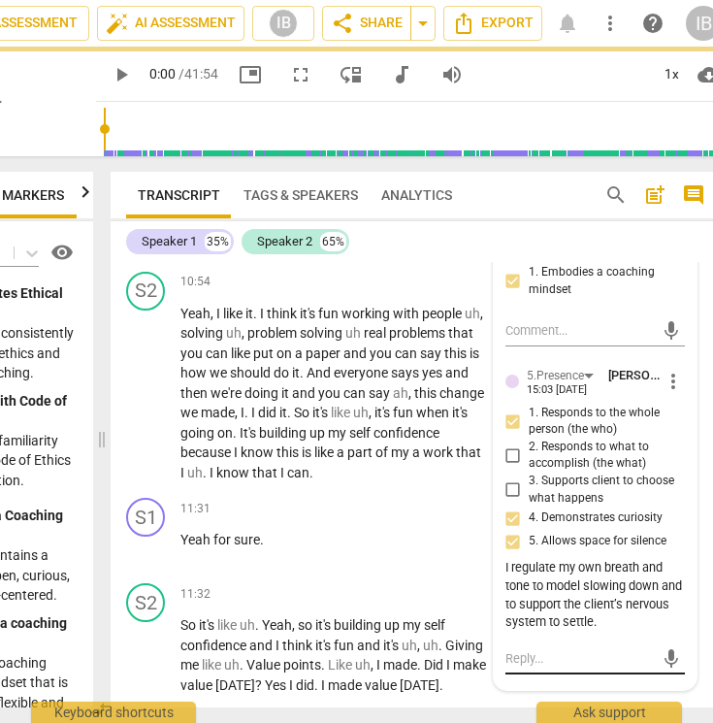
scroll to position [4932, 0]
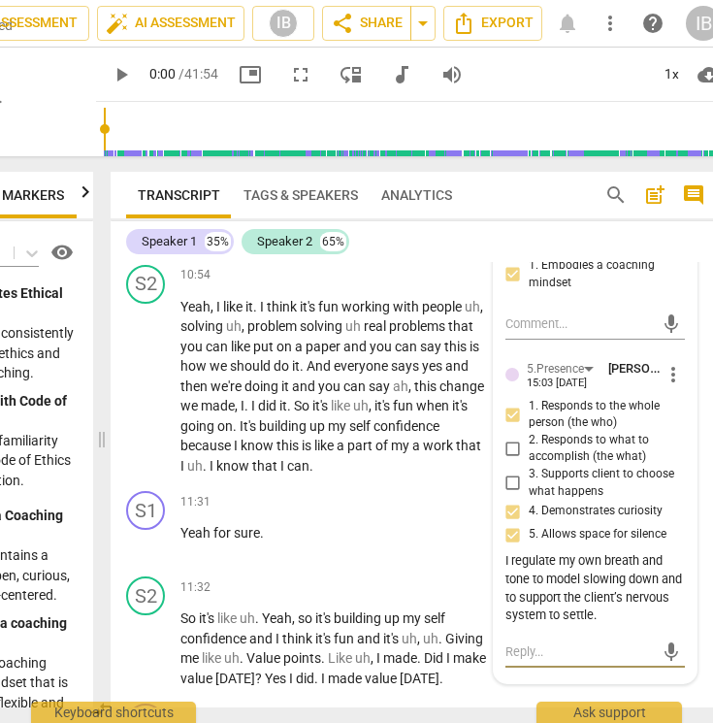
click at [541, 642] on textarea at bounding box center [580, 651] width 148 height 18
click at [524, 552] on div "I regulate my own breath and tone to model slowing down and to support the clie…" at bounding box center [596, 588] width 180 height 73
click at [516, 552] on div "I regulate my own breath and tone to model slowing down and to support the clie…" at bounding box center [596, 588] width 180 height 73
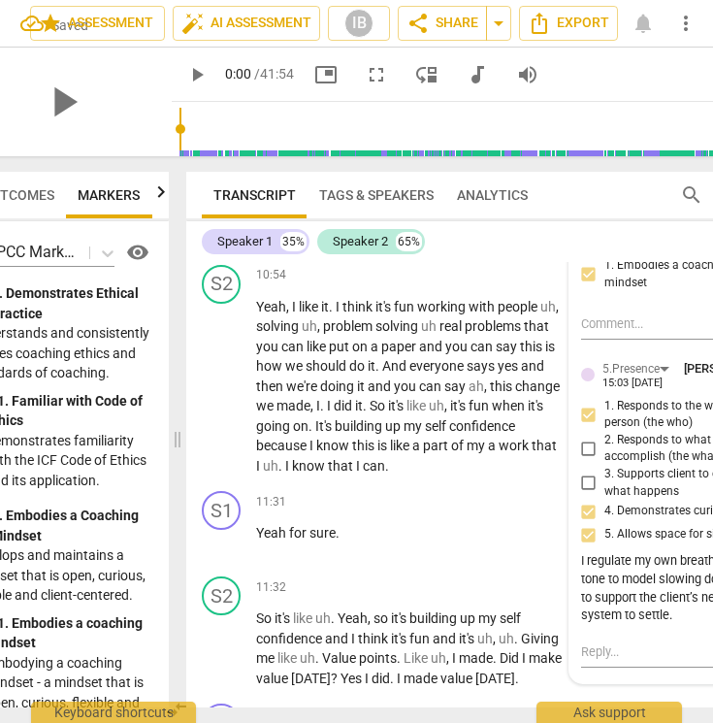
scroll to position [0, 49]
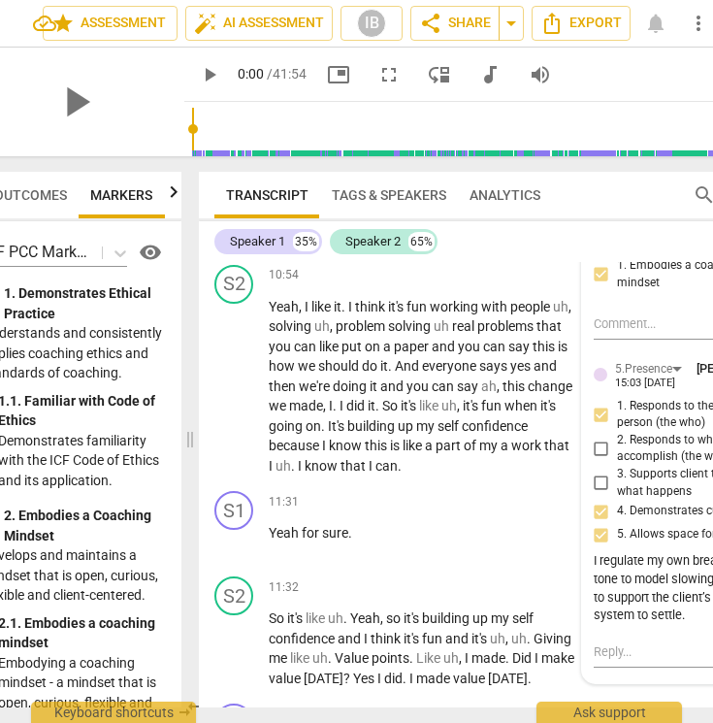
click at [599, 552] on div "I regulate my own breath and tone to model slowing down and to support the clie…" at bounding box center [684, 588] width 180 height 73
click at [605, 552] on div "I regulate my own breath and tone to model slowing down and to support the clie…" at bounding box center [684, 588] width 180 height 73
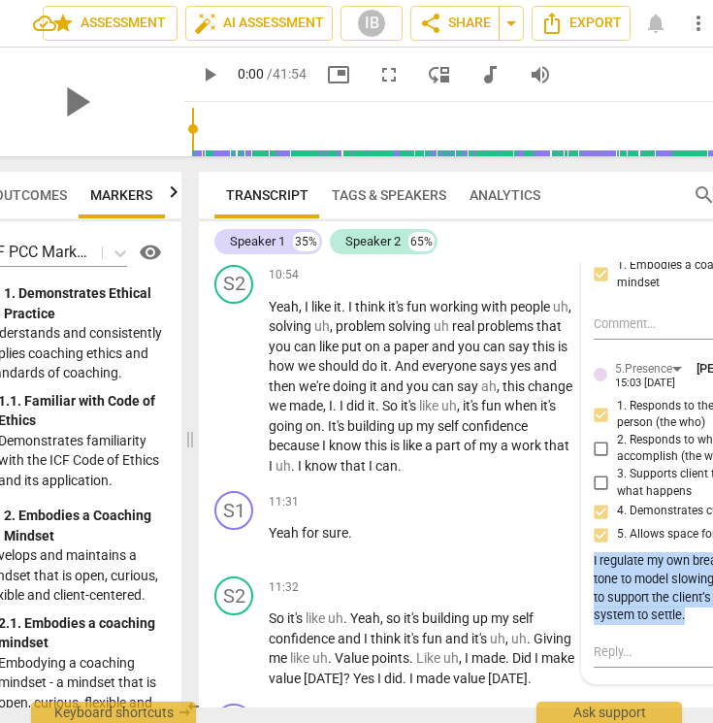
click at [605, 552] on div "I regulate my own breath and tone to model slowing down and to support the clie…" at bounding box center [684, 588] width 180 height 73
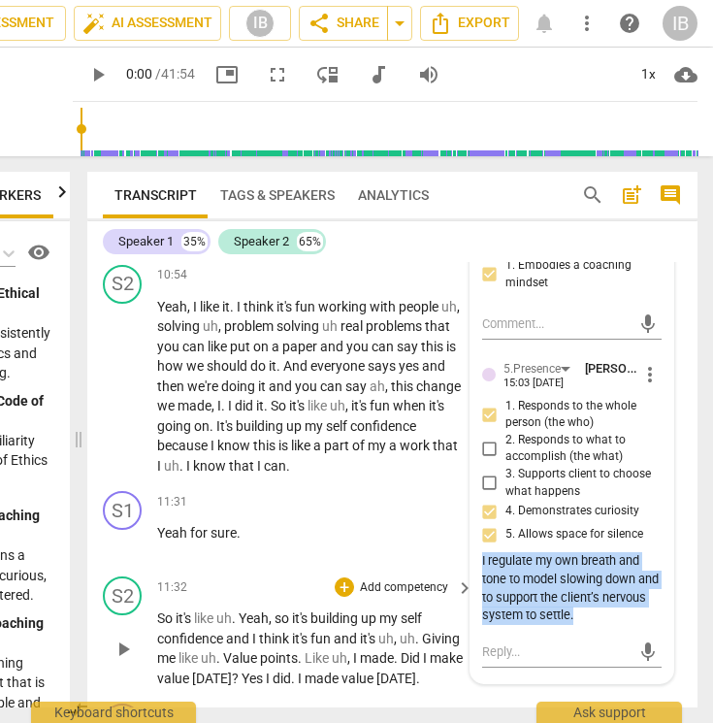
scroll to position [0, 160]
click at [612, 584] on div "I regulate my own breath and tone to model slowing down and to support the clie…" at bounding box center [572, 588] width 180 height 73
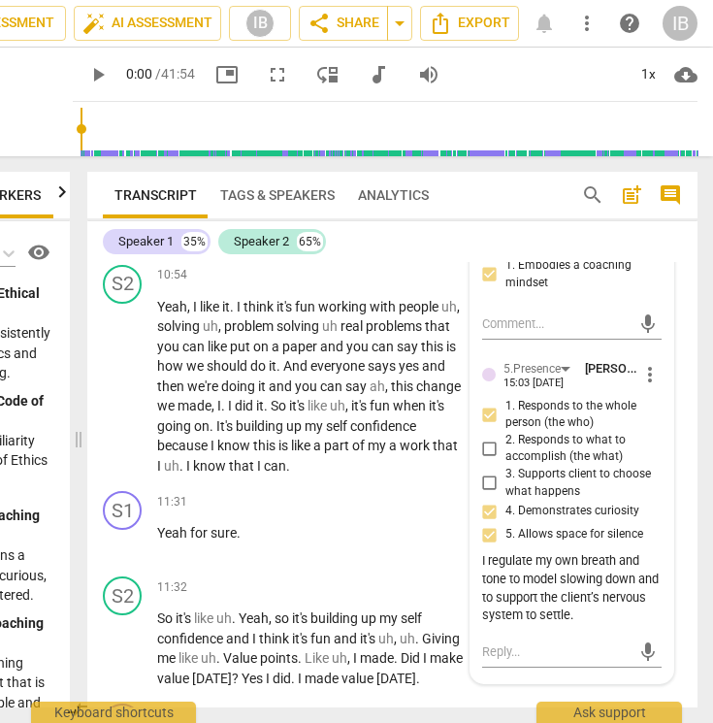
click at [616, 578] on div "I regulate my own breath and tone to model slowing down and to support the clie…" at bounding box center [572, 588] width 180 height 73
click at [508, 642] on textarea at bounding box center [556, 651] width 148 height 18
click at [501, 557] on div "I regulate my own breath and tone to model slowing down and to support the clie…" at bounding box center [572, 588] width 180 height 73
click at [495, 552] on div "I regulate my own breath and tone to model slowing down and to support the clie…" at bounding box center [572, 588] width 180 height 73
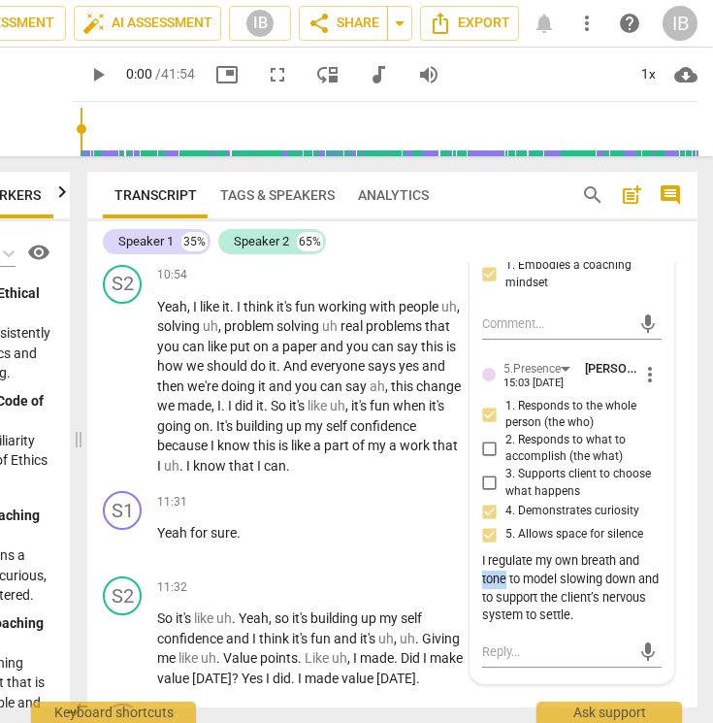
click at [495, 552] on div "I regulate my own breath and tone to model slowing down and to support the clie…" at bounding box center [572, 588] width 180 height 73
click at [485, 552] on div "I regulate my own breath and tone to model slowing down and to support the clie…" at bounding box center [572, 588] width 180 height 73
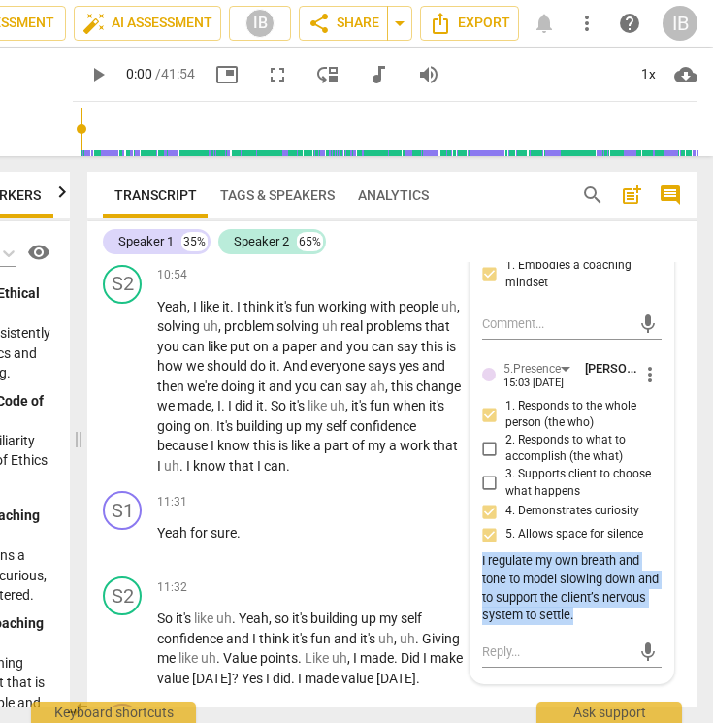
click at [485, 552] on div "I regulate my own breath and tone to model slowing down and to support the clie…" at bounding box center [572, 588] width 180 height 73
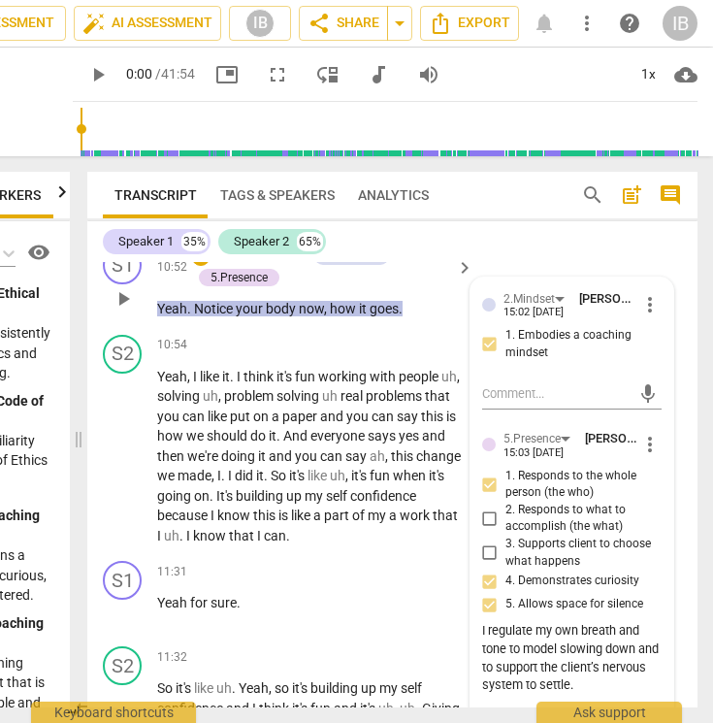
scroll to position [4802, 0]
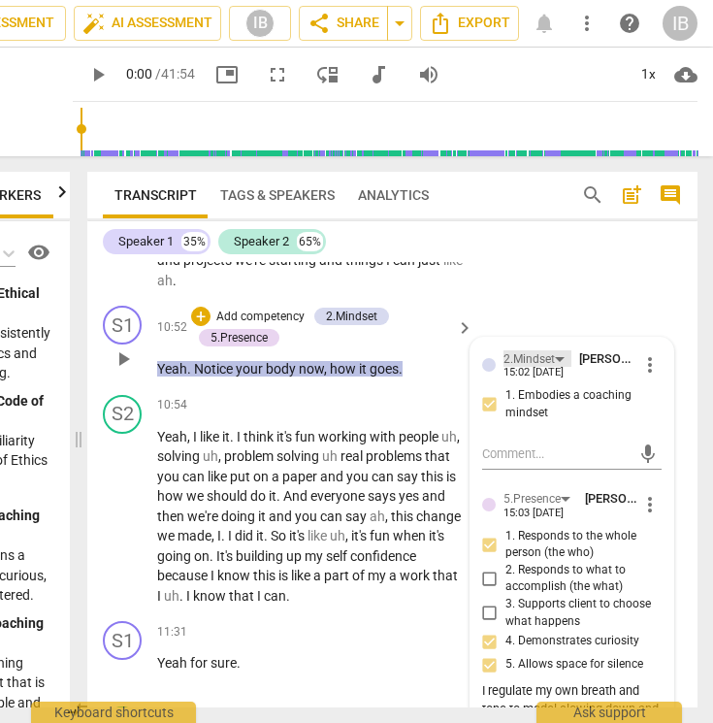
click at [544, 350] on div "2.Mindset" at bounding box center [529, 359] width 51 height 18
click at [545, 350] on div "2.Mindset" at bounding box center [529, 359] width 51 height 18
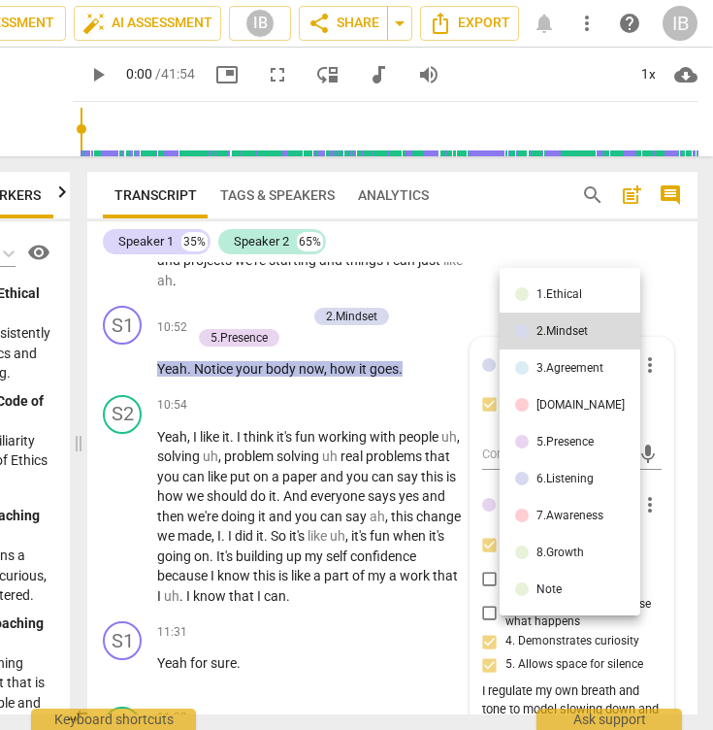
click at [533, 643] on div at bounding box center [356, 365] width 713 height 730
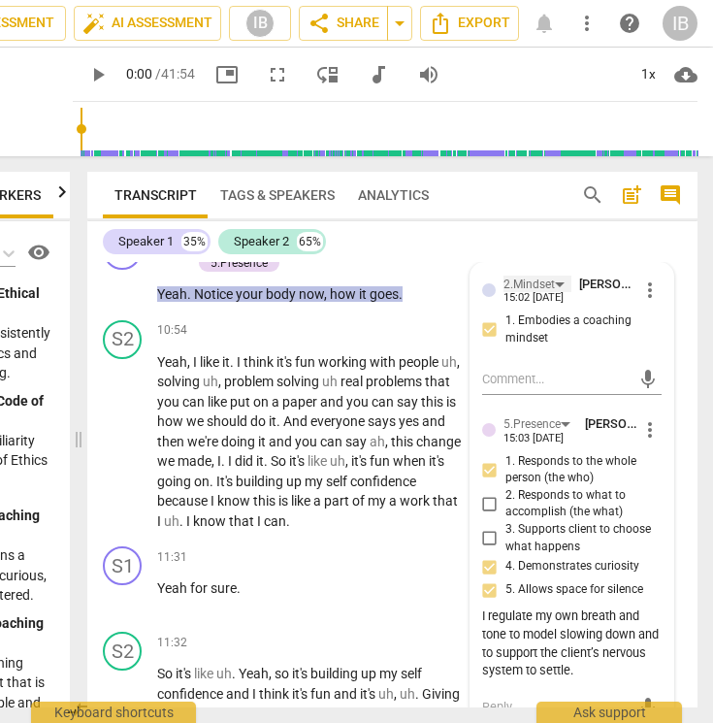
scroll to position [4940, 0]
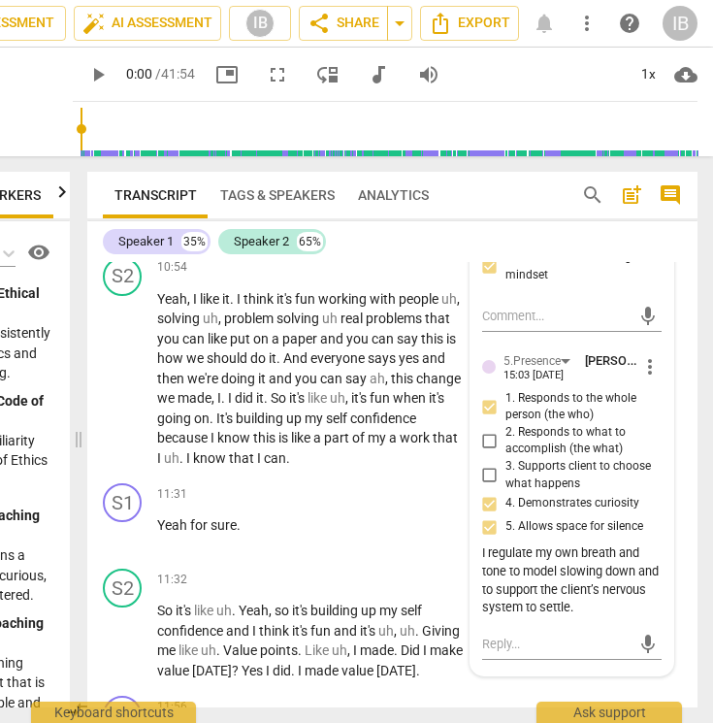
click at [500, 544] on div "I regulate my own breath and tone to model slowing down and to support the clie…" at bounding box center [572, 580] width 180 height 73
click at [491, 544] on div "I regulate my own breath and tone to model slowing down and to support the clie…" at bounding box center [572, 580] width 180 height 73
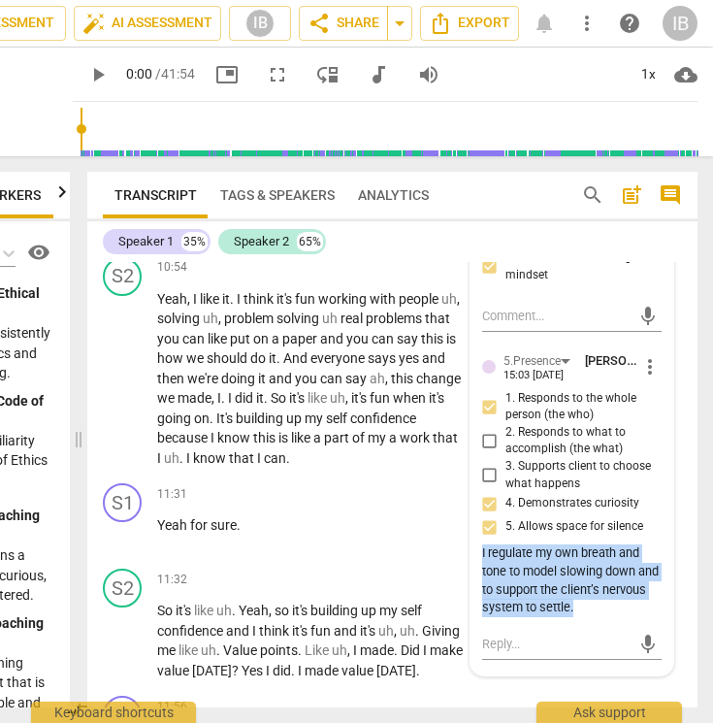
click at [491, 544] on div "I regulate my own breath and tone to model slowing down and to support the clie…" at bounding box center [572, 580] width 180 height 73
click at [559, 571] on div "I regulate my own breath and tone to model slowing down and to support the clie…" at bounding box center [572, 580] width 180 height 73
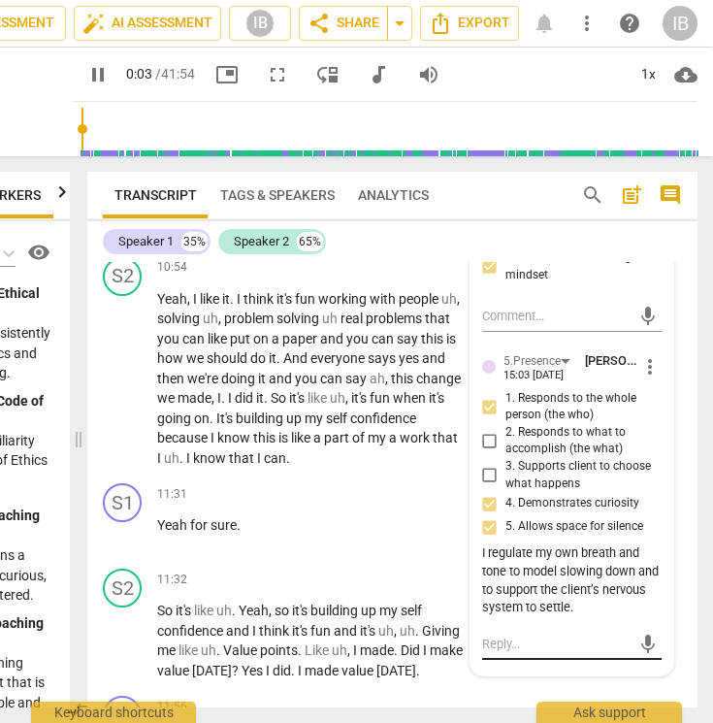
click at [537, 629] on div "mic" at bounding box center [572, 644] width 180 height 31
click at [514, 635] on textarea at bounding box center [556, 644] width 148 height 18
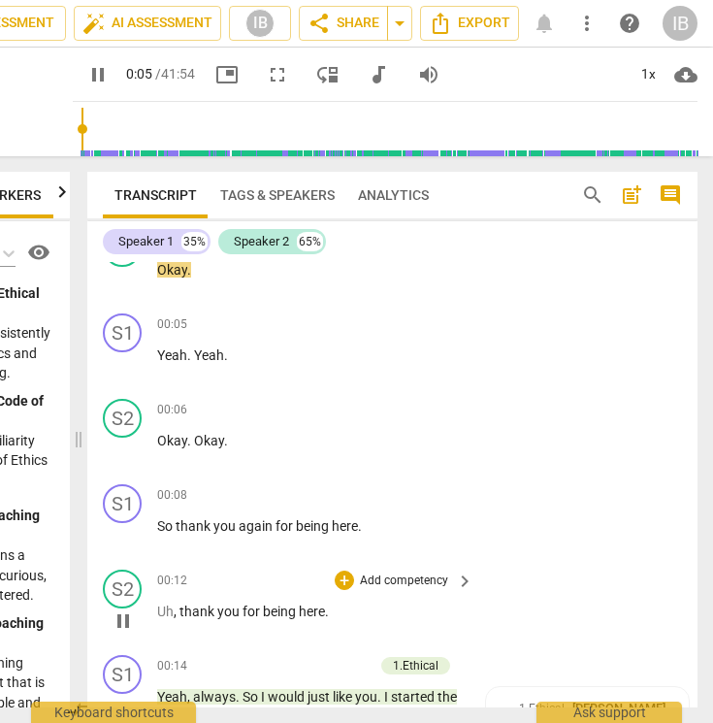
type input "6"
type textarea "O"
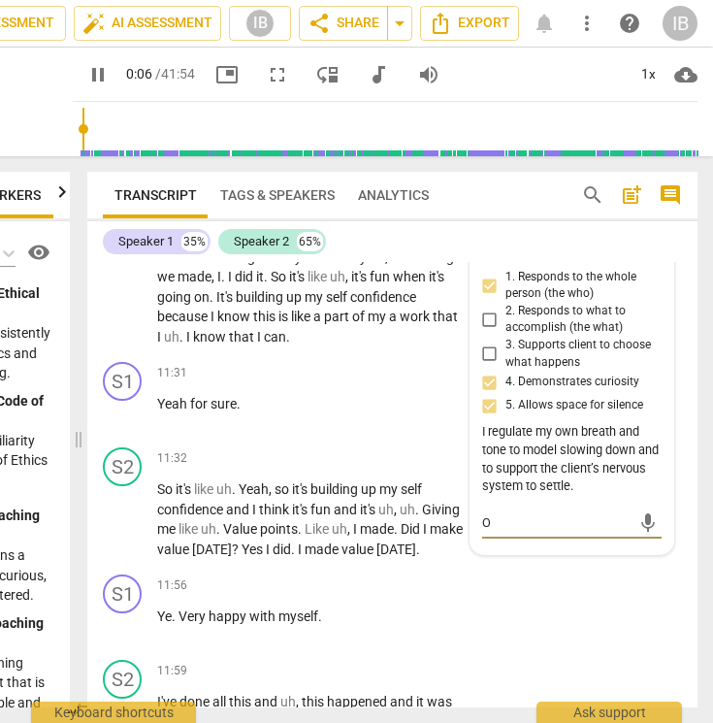
type textarea "Or"
type input "8"
type textarea "Or"
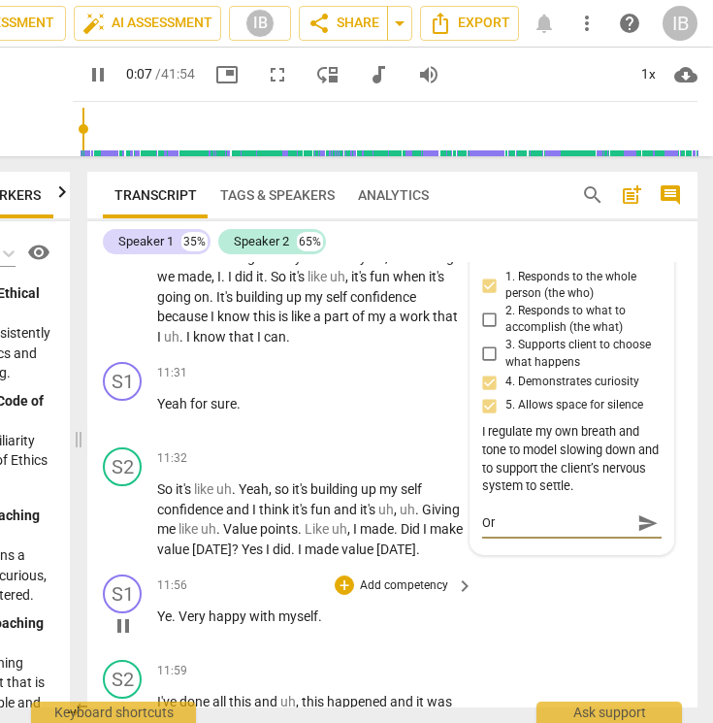
type textarea "Or a"
type input "8"
type textarea "Or at"
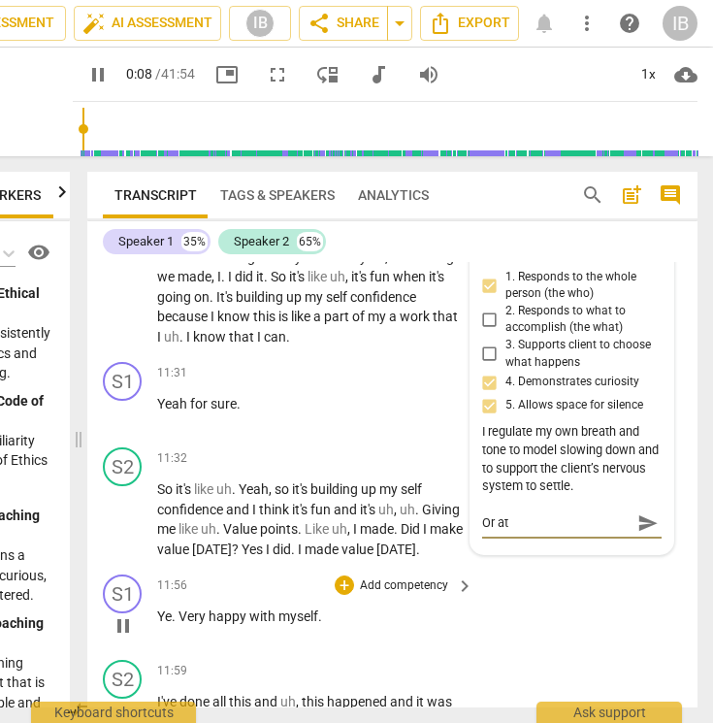
type input "8"
type textarea "Or at"
type textarea "Or at l"
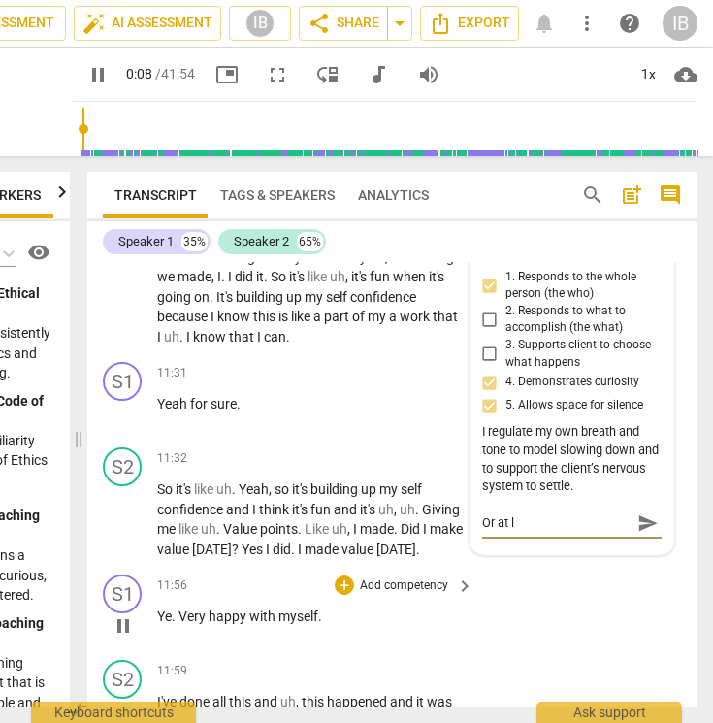
type input "9"
type textarea "Or at le"
type textarea "Or at lea"
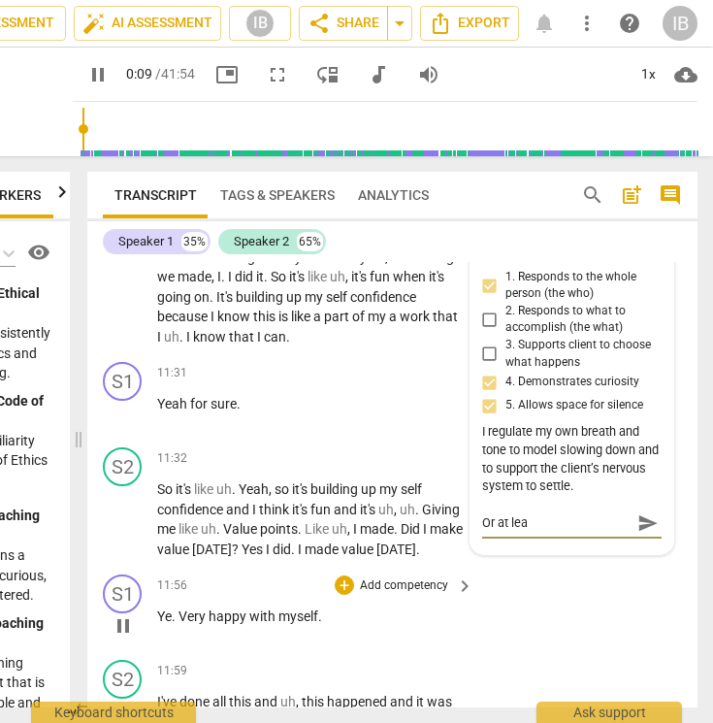
type input "10"
type textarea "Or at leas"
type textarea "Or at least"
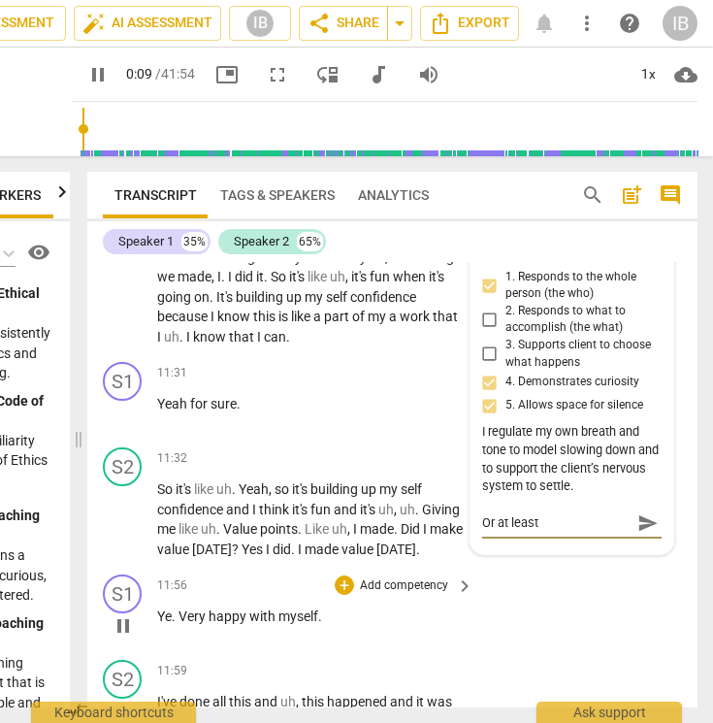
type input "10"
type textarea "Or at least"
type input "10"
type textarea "Or at least a"
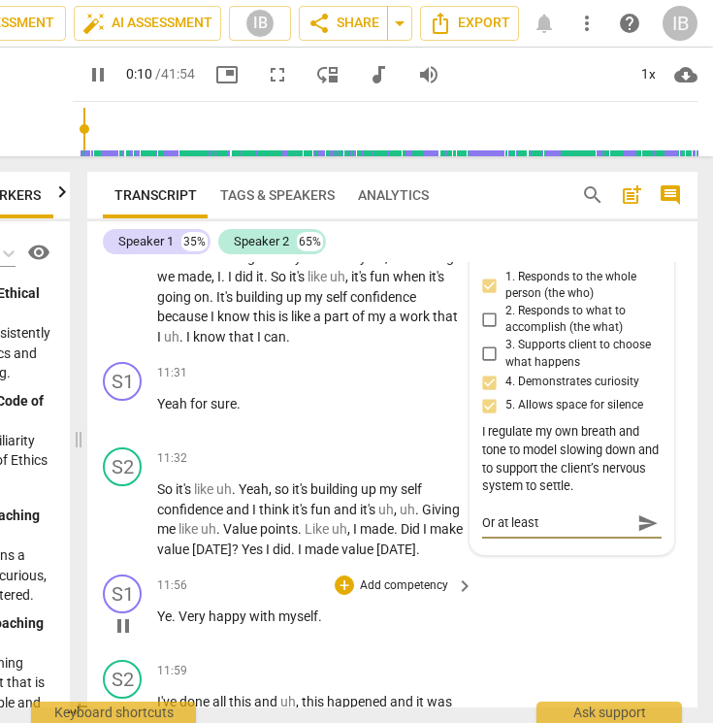
type textarea "Or at least a"
type input "10"
type textarea "Or at least a"
type input "11"
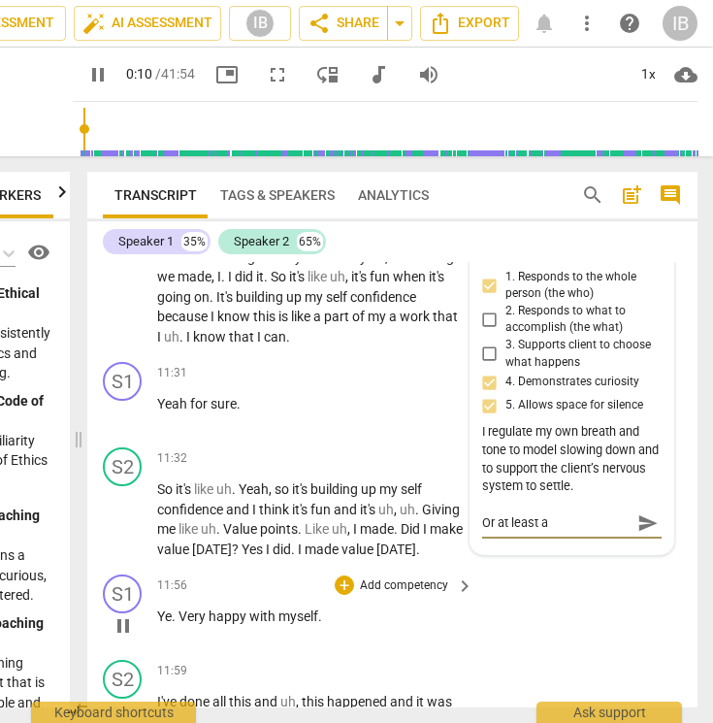
type textarea "Or at least a t"
type textarea "Or at least a tr"
type input "11"
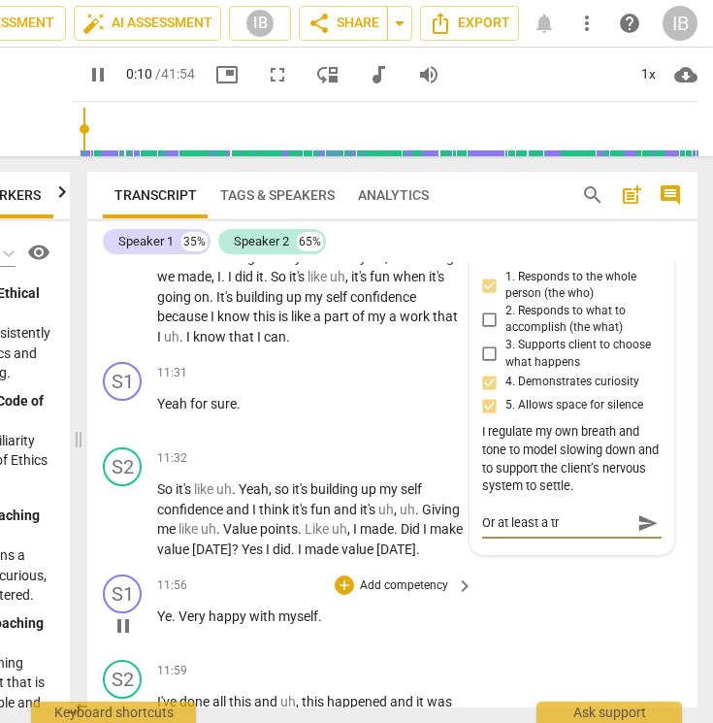
type textarea "Or at least a try"
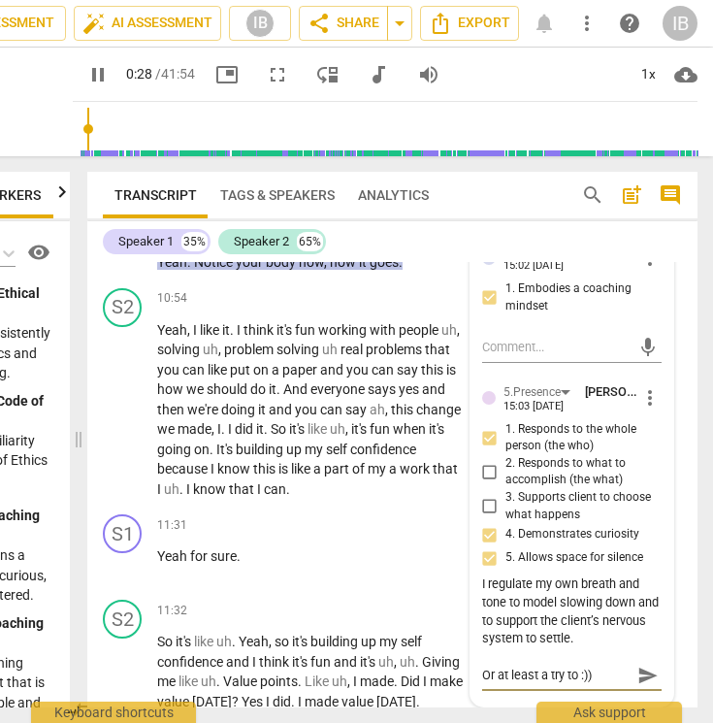
scroll to position [4938, 0]
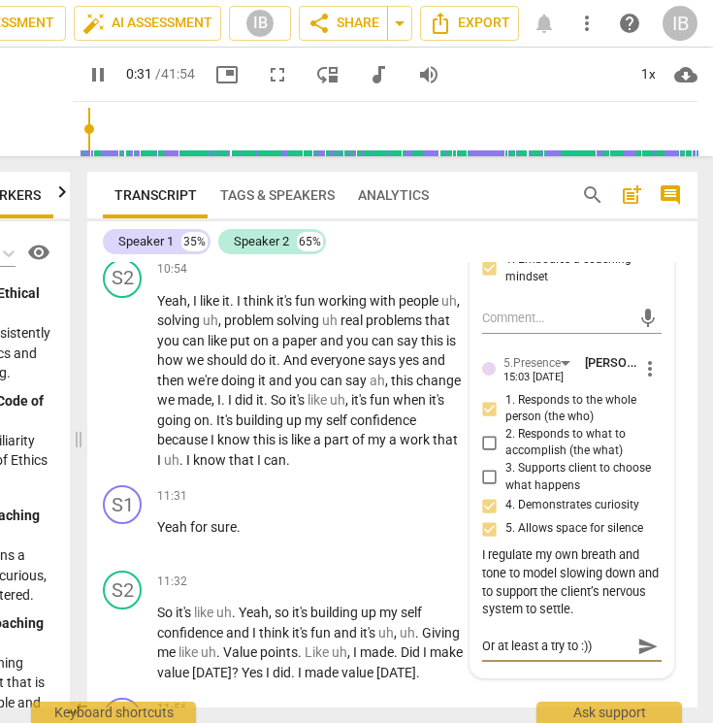
click at [545, 637] on textarea "Or at least a try to :))" at bounding box center [556, 646] width 148 height 18
click at [602, 637] on textarea "Or at least a try to :))" at bounding box center [556, 646] width 148 height 18
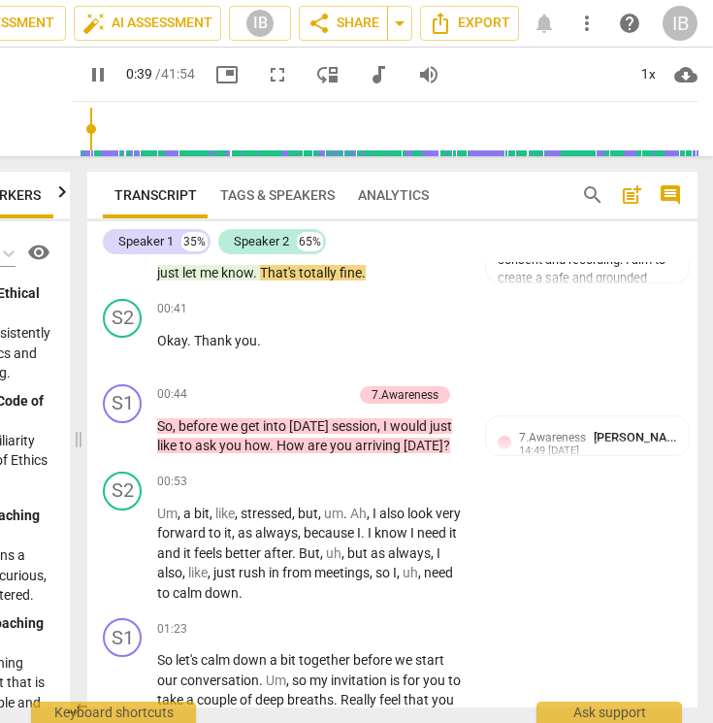
click at [639, 601] on div "S2 play_arrow pause 00:53 + Add competency keyboard_arrow_right Um , a bit , li…" at bounding box center [392, 537] width 610 height 147
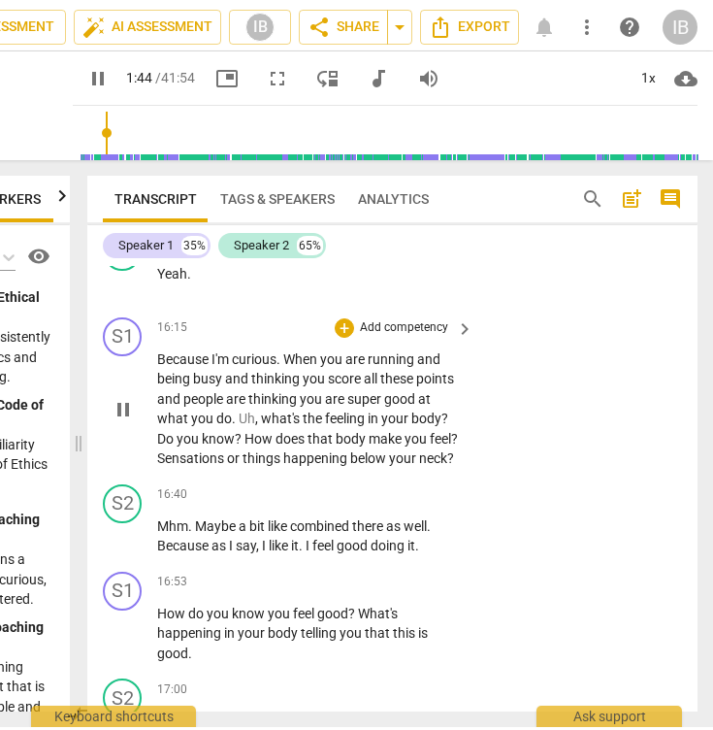
scroll to position [7383, 0]
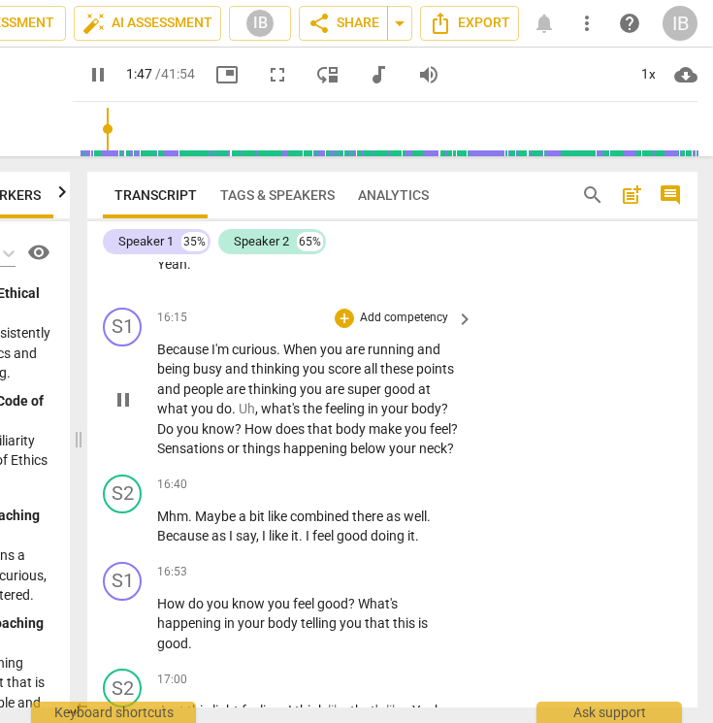
click at [417, 310] on p "Add competency" at bounding box center [404, 318] width 92 height 17
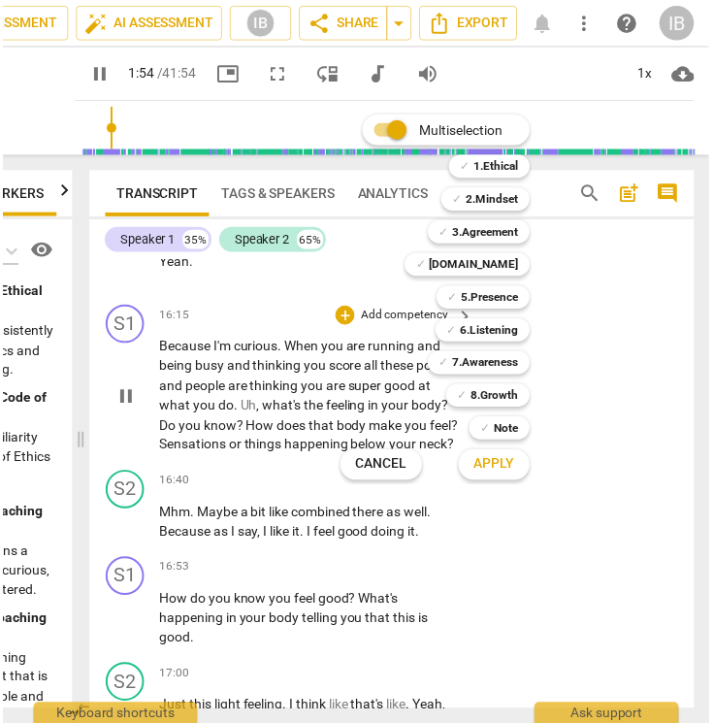
scroll to position [1151, 0]
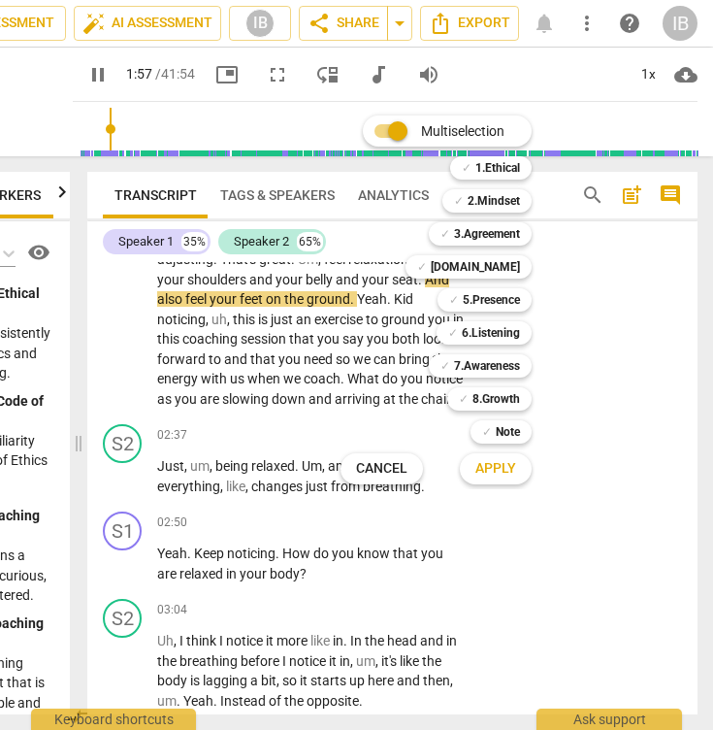
click at [641, 290] on div at bounding box center [356, 365] width 713 height 730
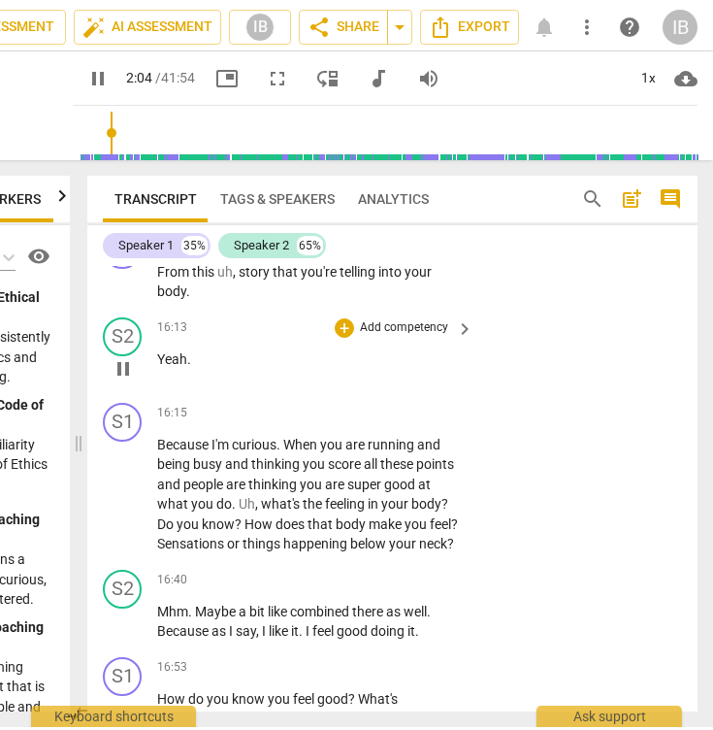
scroll to position [7344, 0]
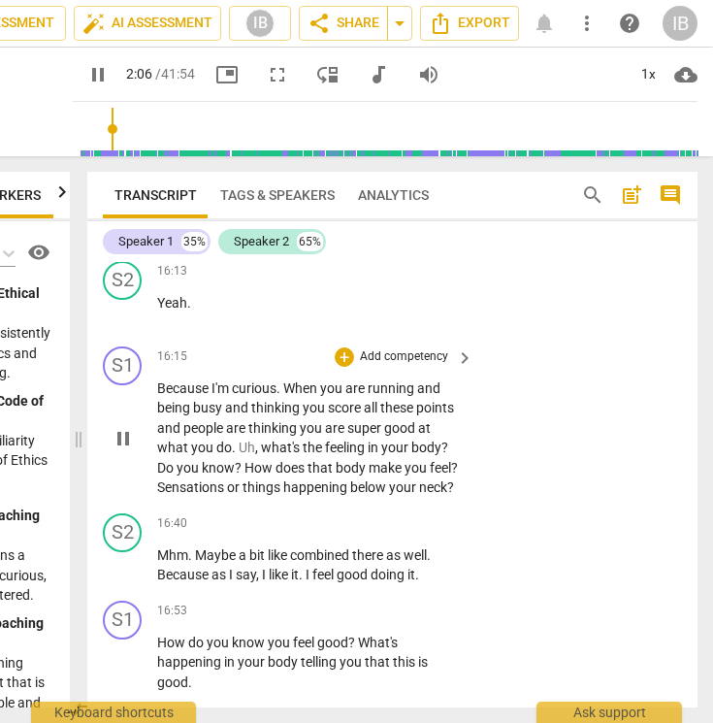
click at [393, 348] on p "Add competency" at bounding box center [404, 356] width 92 height 17
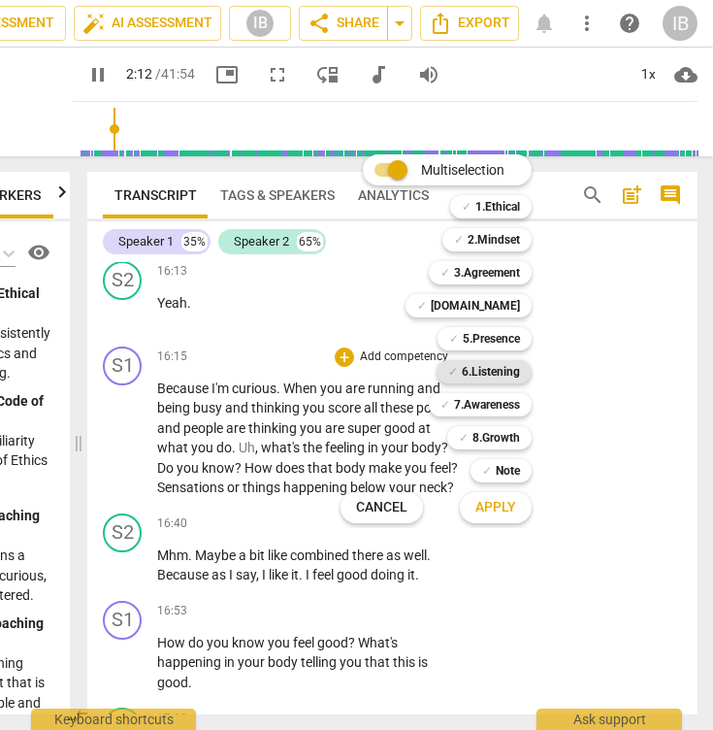
click at [490, 367] on b "6.Listening" at bounding box center [491, 371] width 58 height 23
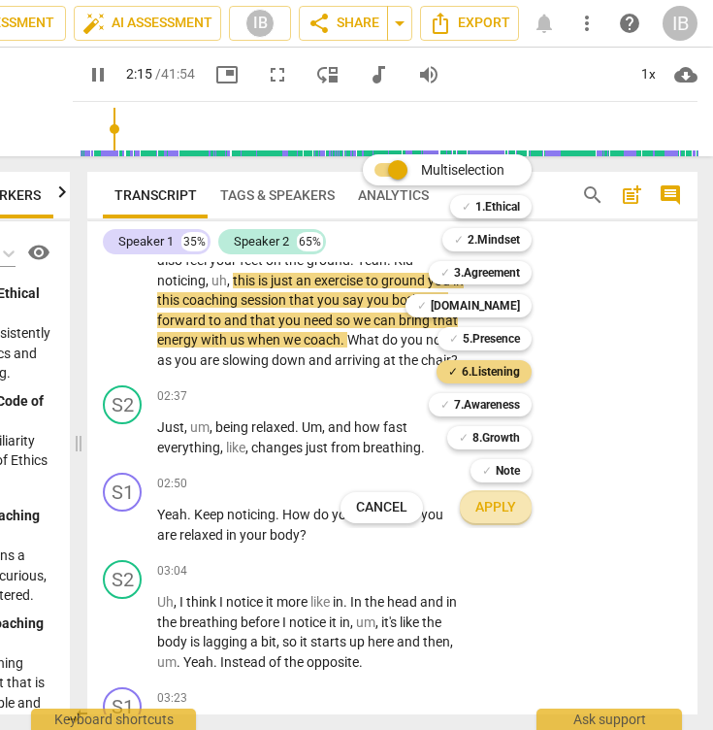
click at [509, 508] on span "Apply" at bounding box center [495, 507] width 41 height 19
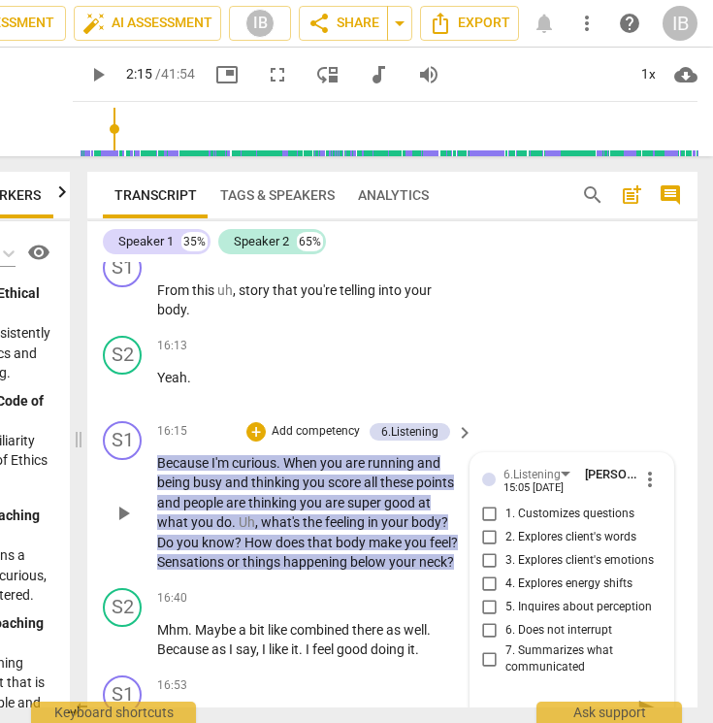
scroll to position [7286, 0]
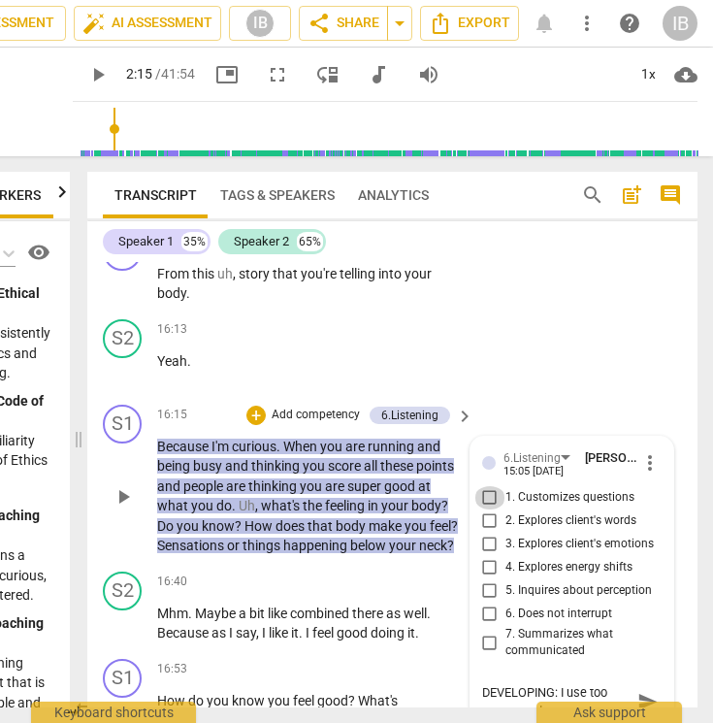
click at [490, 486] on input "1. Customizes questions" at bounding box center [490, 497] width 31 height 23
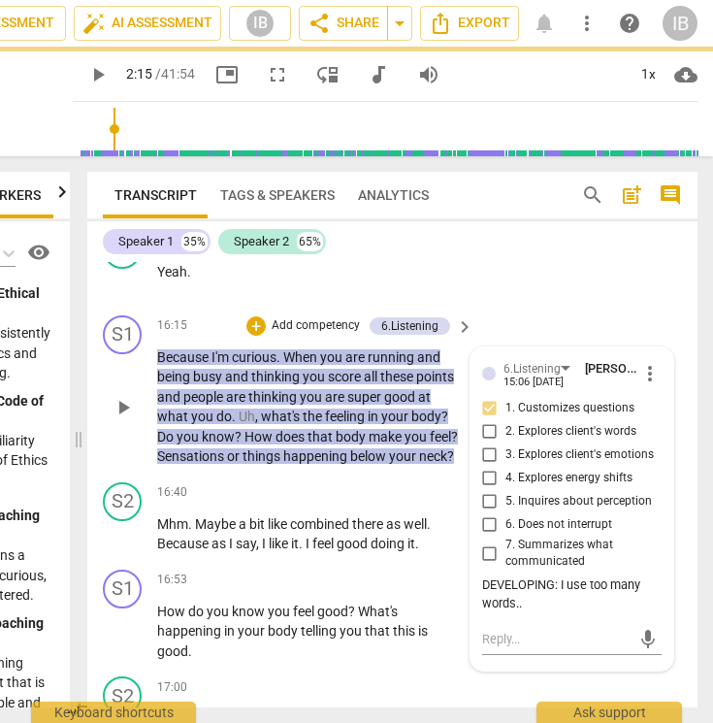
scroll to position [7399, 0]
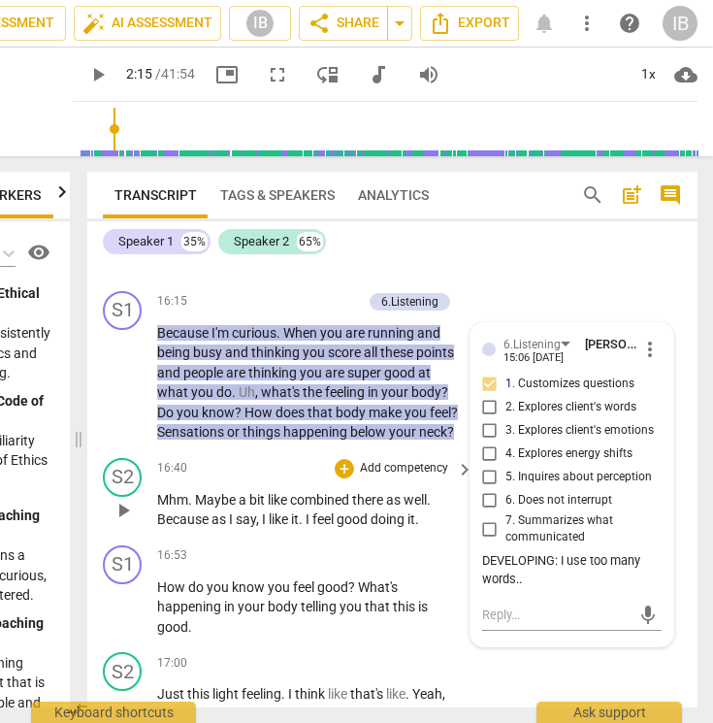
click at [306, 511] on span "." at bounding box center [302, 519] width 7 height 16
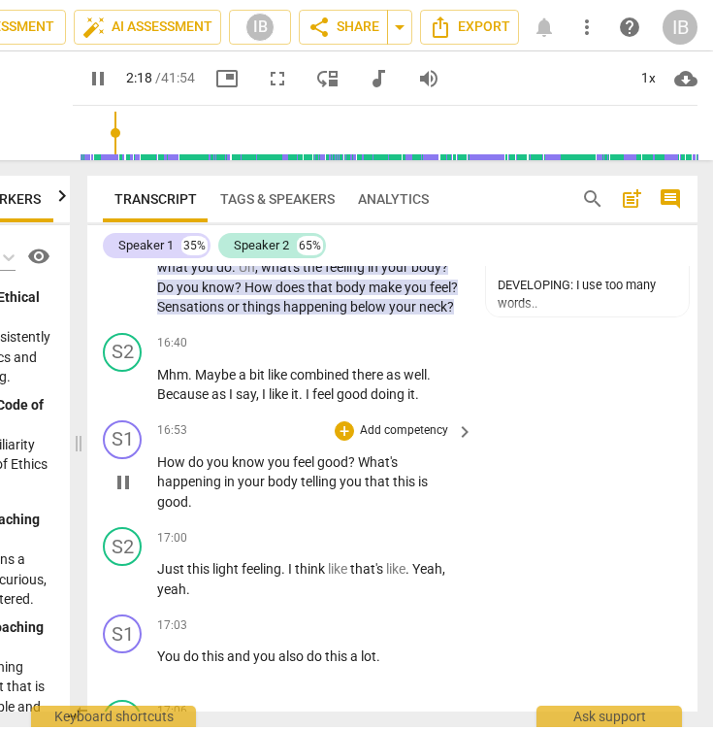
scroll to position [7534, 0]
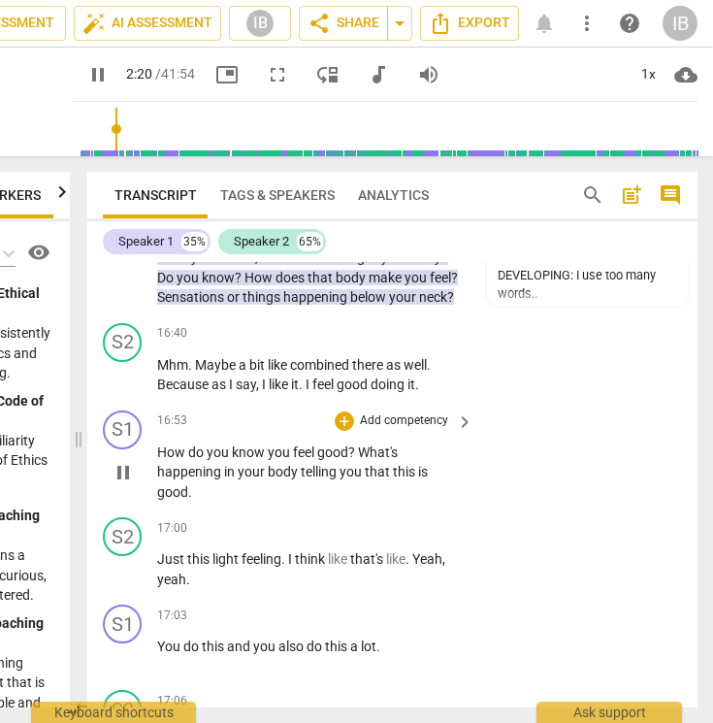
click at [311, 465] on p "How do you know you feel good ? What's happening in your body telling you that …" at bounding box center [310, 472] width 307 height 60
click at [378, 412] on p "Add competency" at bounding box center [404, 420] width 92 height 17
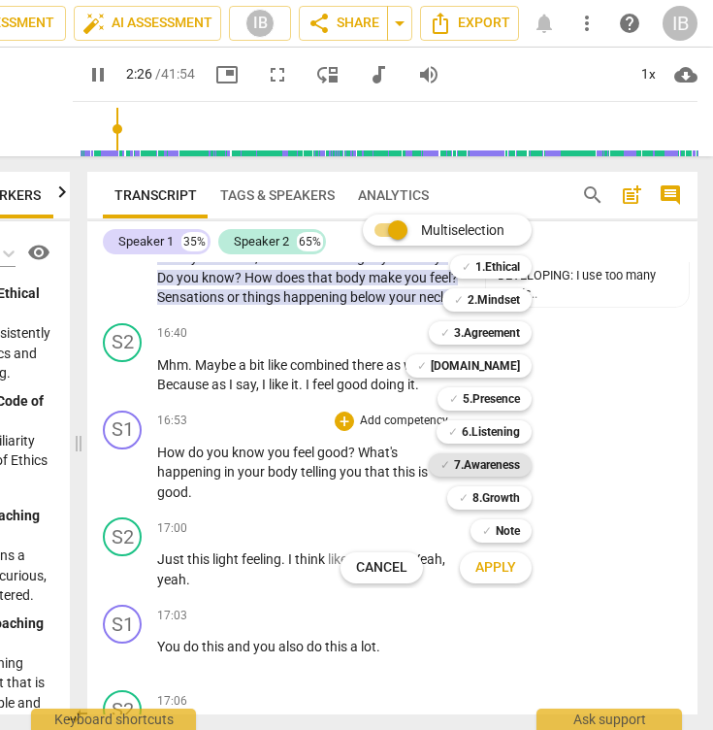
click at [498, 458] on b "7.Awareness" at bounding box center [487, 464] width 66 height 23
click at [497, 561] on span "Apply" at bounding box center [495, 567] width 41 height 19
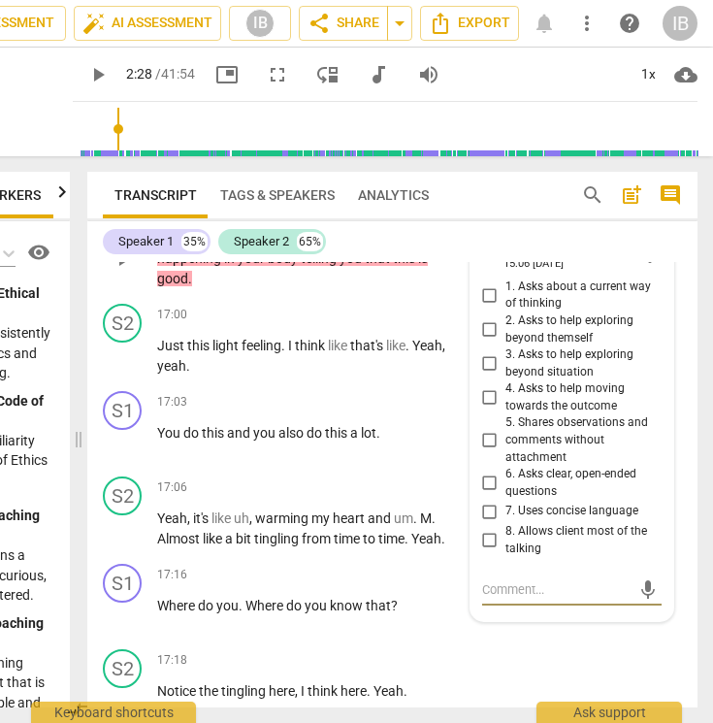
scroll to position [7746, 0]
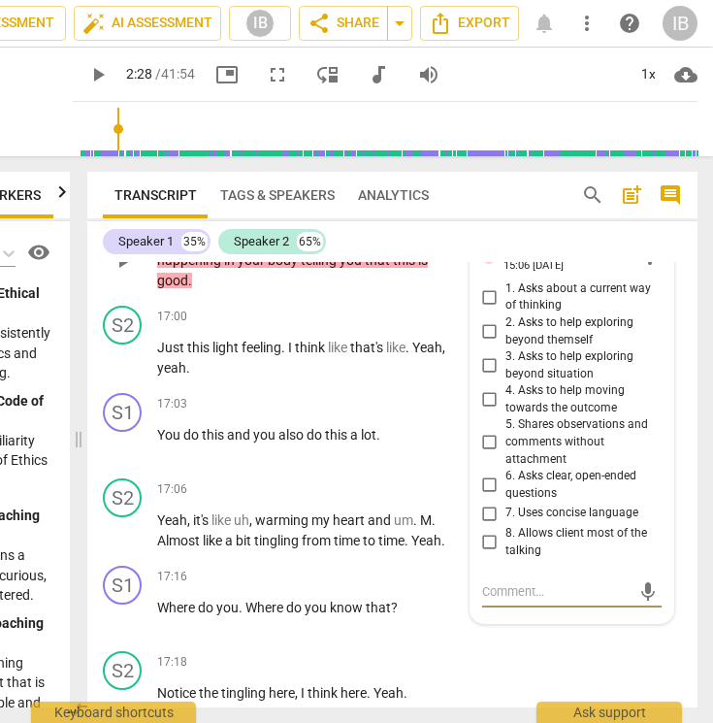
click at [489, 354] on input "3. Asks to help exploring beyond situation" at bounding box center [490, 365] width 31 height 23
click at [513, 582] on textarea at bounding box center [556, 591] width 148 height 18
drag, startPoint x: 513, startPoint y: 559, endPoint x: 638, endPoint y: 557, distance: 124.2
click at [638, 581] on span "send" at bounding box center [648, 591] width 21 height 21
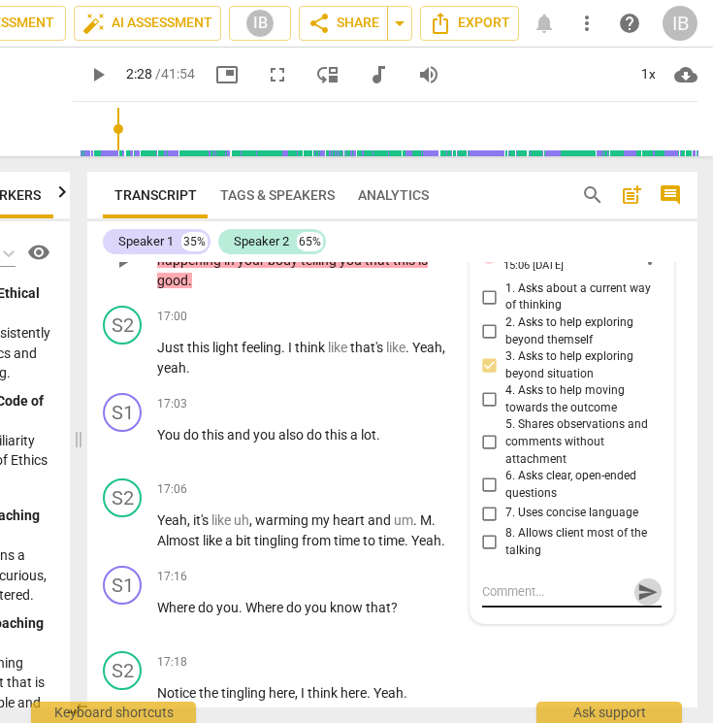
scroll to position [0, 0]
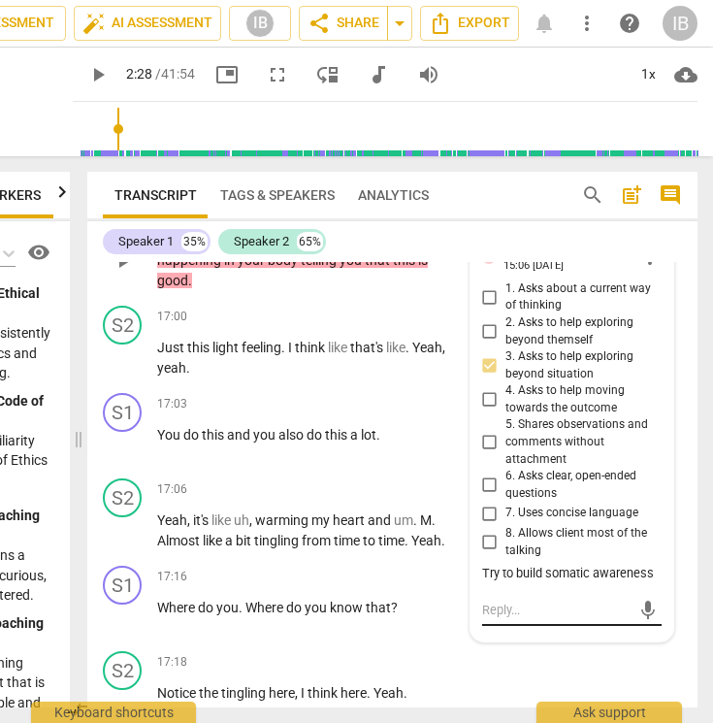
click at [638, 587] on div "mic" at bounding box center [572, 608] width 180 height 43
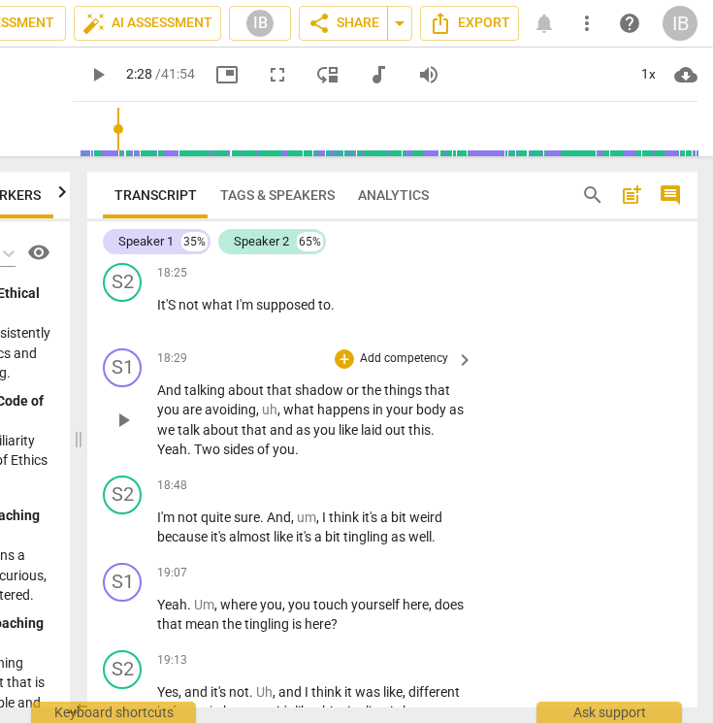
scroll to position [9371, 0]
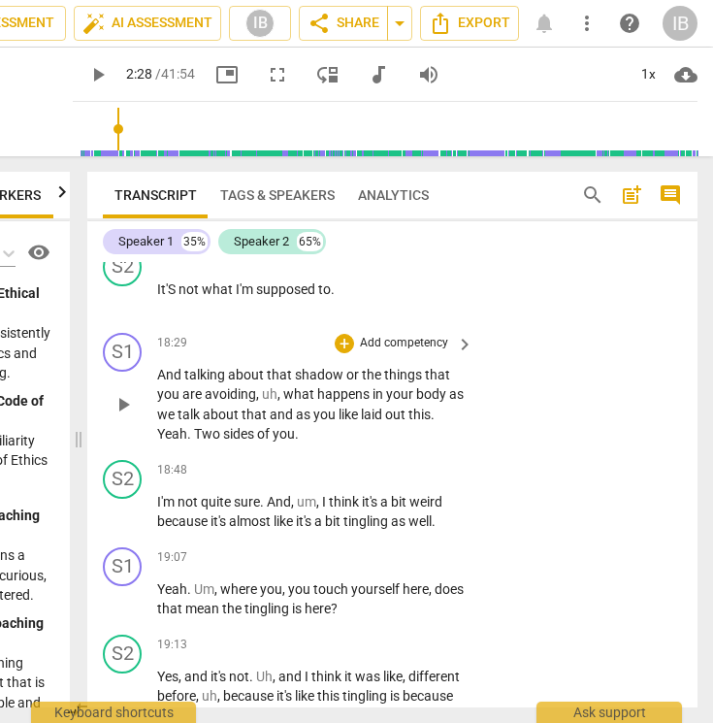
click at [406, 335] on p "Add competency" at bounding box center [404, 343] width 92 height 17
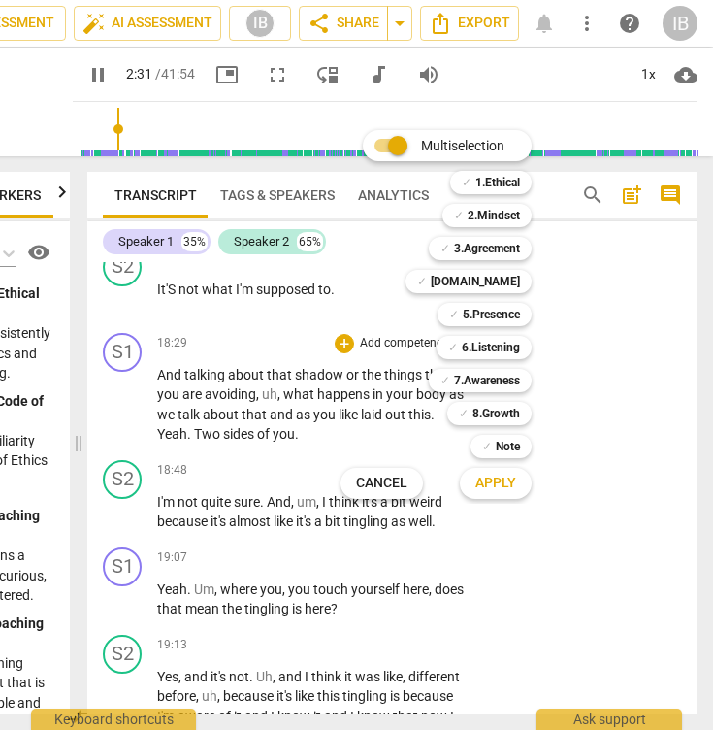
click at [613, 303] on div at bounding box center [356, 365] width 713 height 730
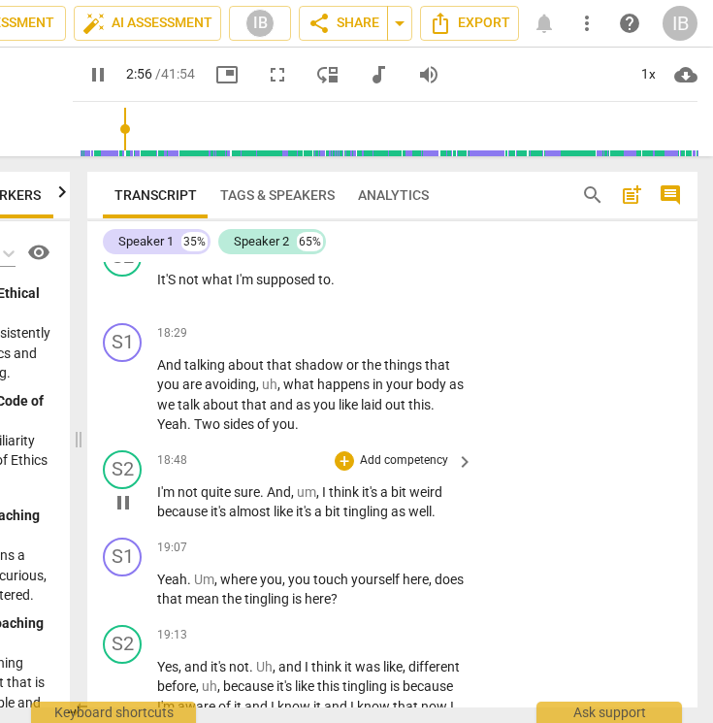
scroll to position [9375, 0]
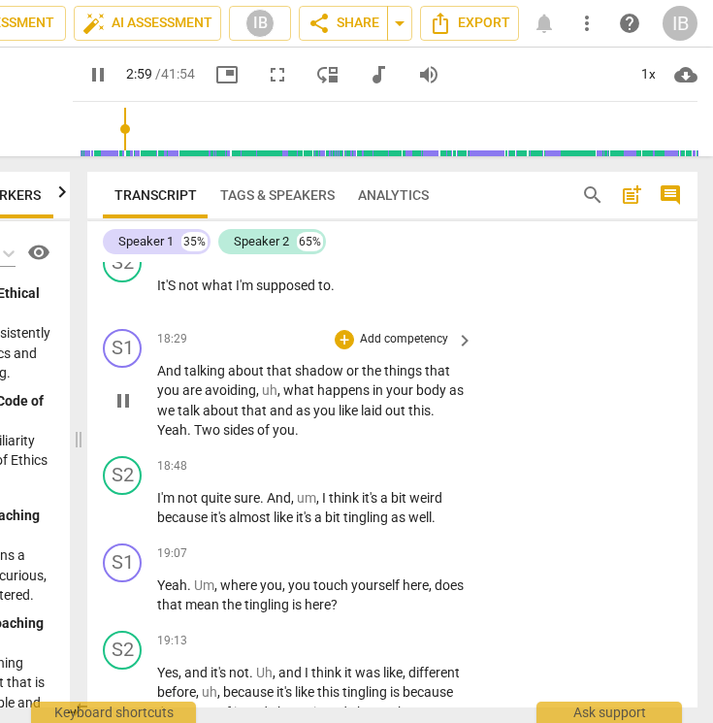
click at [398, 331] on p "Add competency" at bounding box center [404, 339] width 92 height 17
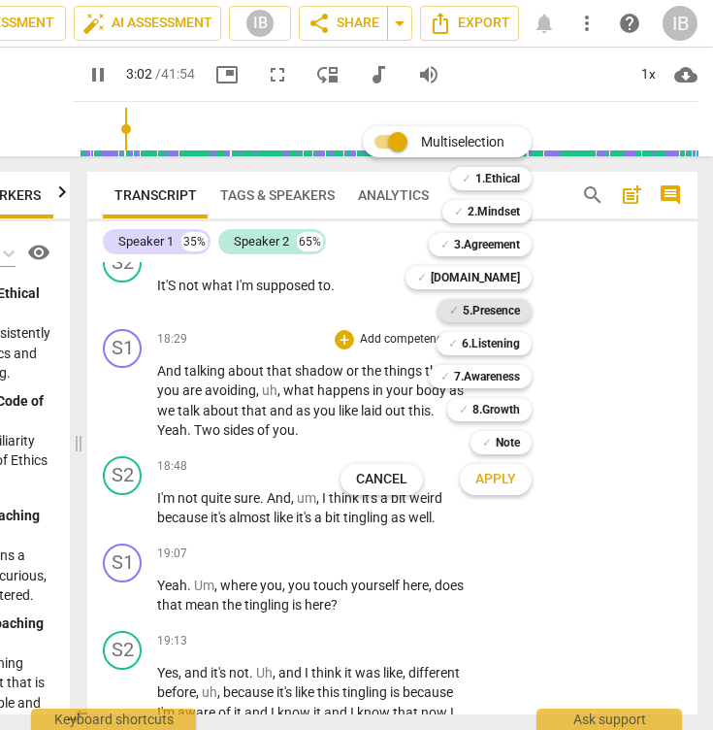
click at [500, 311] on b "5.Presence" at bounding box center [491, 310] width 57 height 23
click at [493, 480] on span "Apply" at bounding box center [495, 479] width 41 height 19
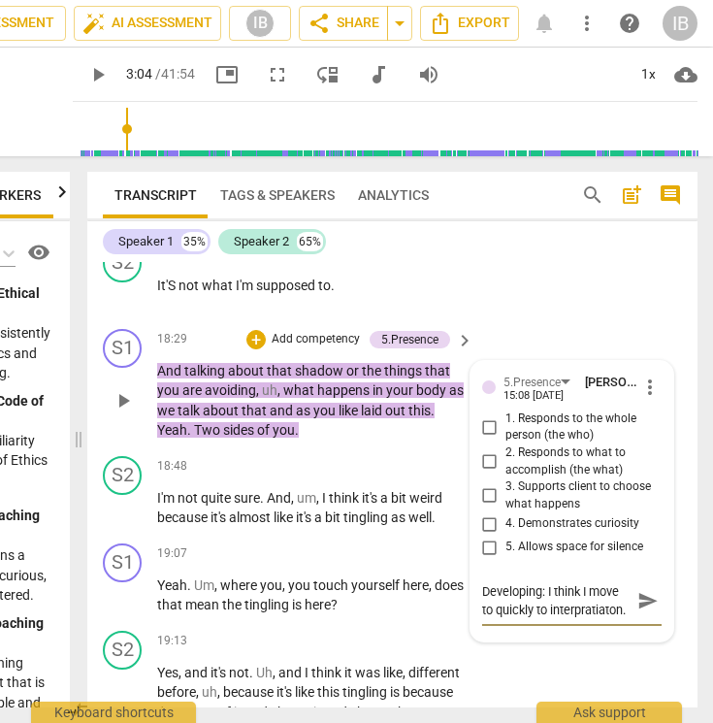
scroll to position [16, 0]
click at [508, 582] on textarea "Developing: I think I move to quickly to interpratiaton." at bounding box center [556, 600] width 148 height 37
click at [504, 582] on textarea "Developing: I think I move to quickly to interpratiaton." at bounding box center [556, 600] width 148 height 37
click at [519, 582] on textarea "Developing: I think I move to quickly to interpratiaton." at bounding box center [556, 600] width 148 height 37
click at [562, 582] on textarea "Developing: I think I move to quickly to interpretiaton." at bounding box center [556, 600] width 148 height 37
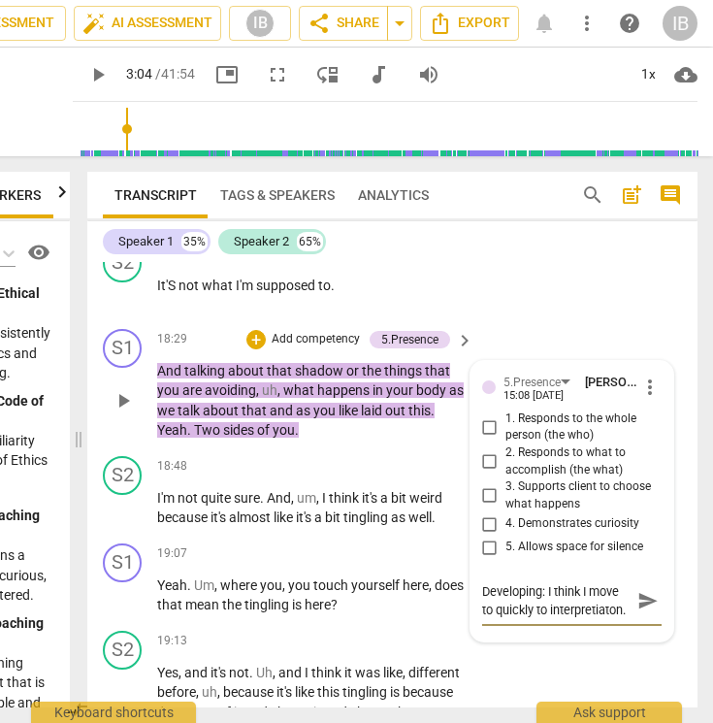
click at [527, 582] on textarea "Developing: I think I move to quickly to interpretiaton." at bounding box center [556, 600] width 148 height 37
drag, startPoint x: 562, startPoint y: 575, endPoint x: 438, endPoint y: 525, distance: 134.1
click at [438, 525] on div "S1 play_arrow pause 00:00 + Add competency keyboard_arrow_right I bought accept…" at bounding box center [392, 484] width 610 height 445
paste textarea "Here I move to interpretation quickly instead of allowing silence for the clien…"
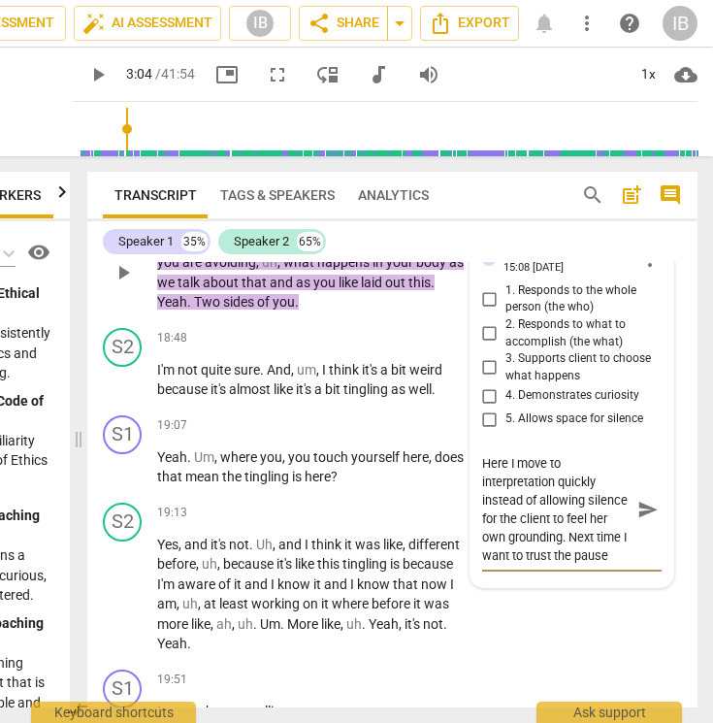
scroll to position [9507, 0]
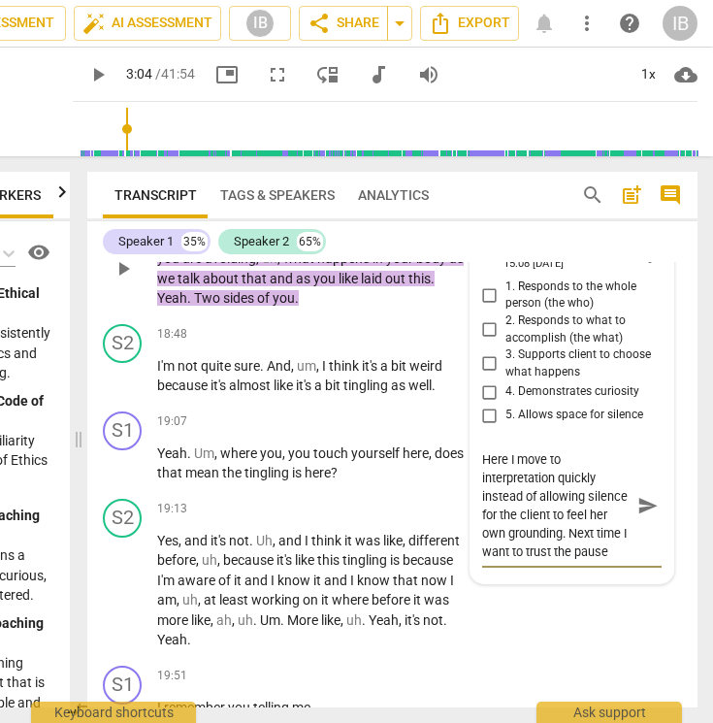
click at [482, 450] on textarea "Here I move to interpretation quickly instead of allowing silence for the clien…" at bounding box center [556, 505] width 148 height 111
click at [574, 450] on textarea "Developing: Here I move to interpretation quickly instead of allowing silence f…" at bounding box center [556, 514] width 148 height 129
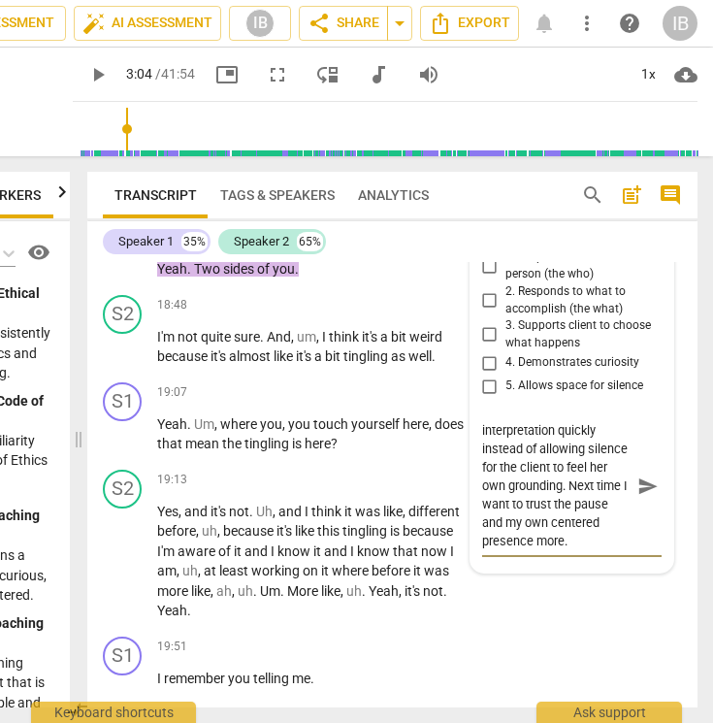
scroll to position [9539, 0]
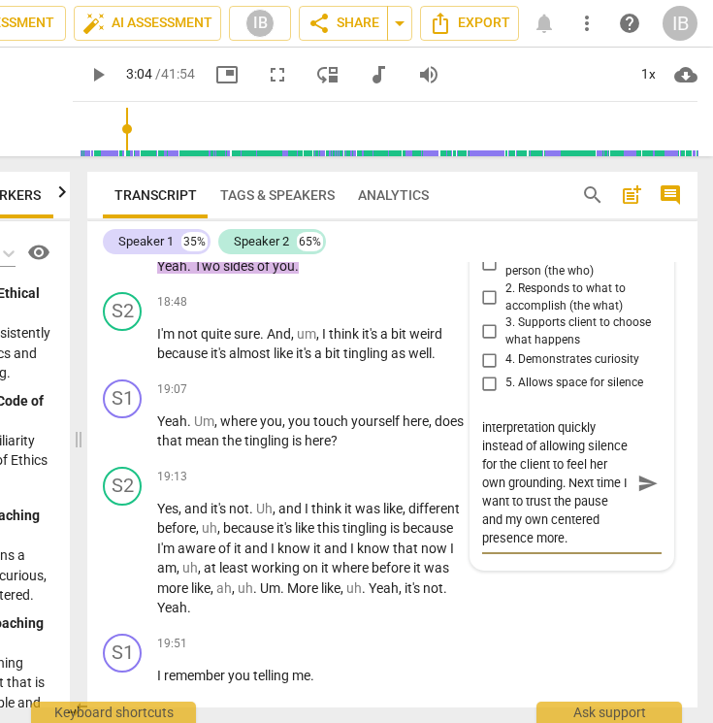
click at [562, 485] on textarea "Developing: Here I move to interpretation quickly instead of allowing silence f…" at bounding box center [556, 482] width 148 height 129
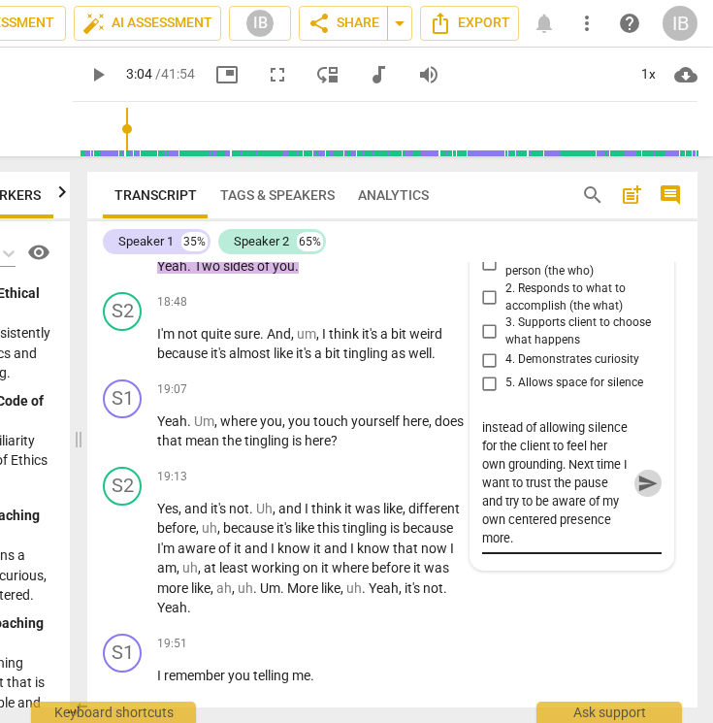
click at [644, 473] on span "send" at bounding box center [648, 483] width 21 height 21
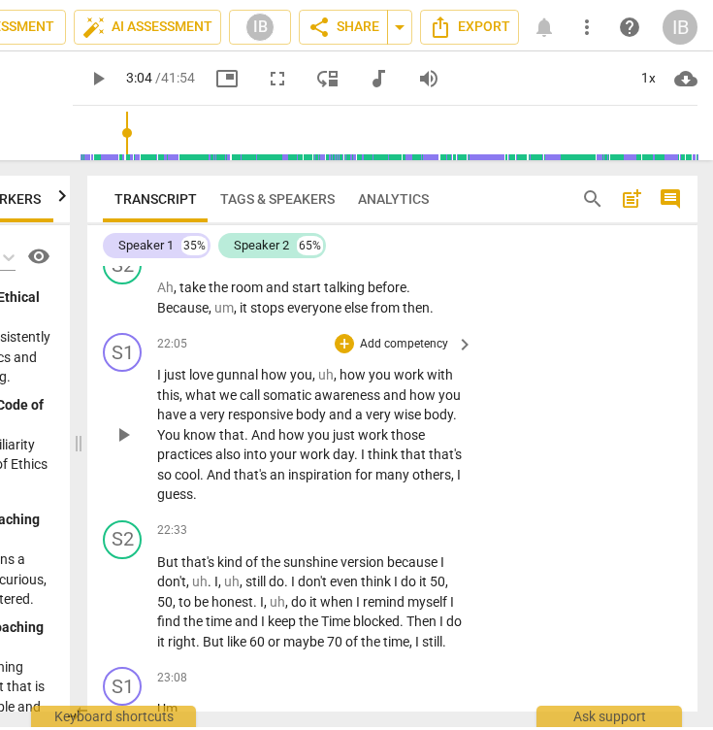
scroll to position [11173, 0]
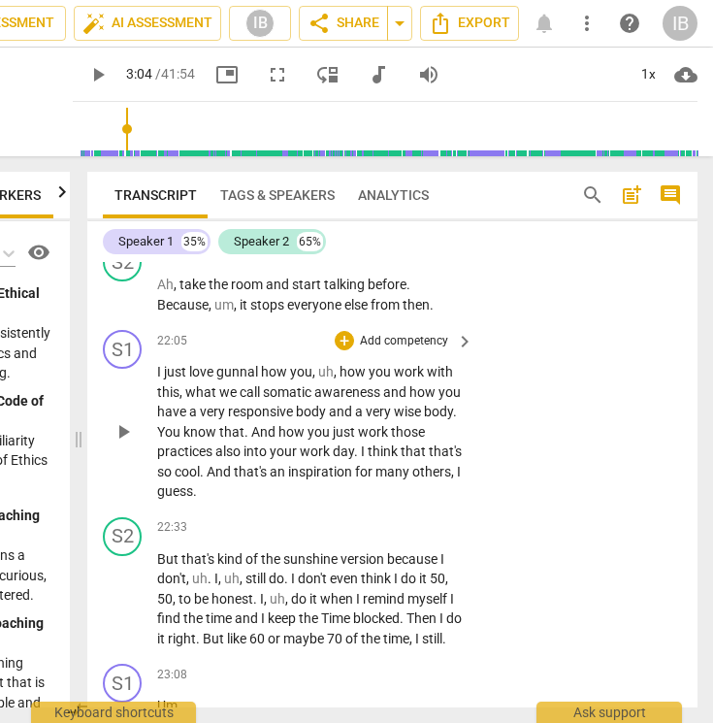
click at [410, 333] on p "Add competency" at bounding box center [404, 341] width 92 height 17
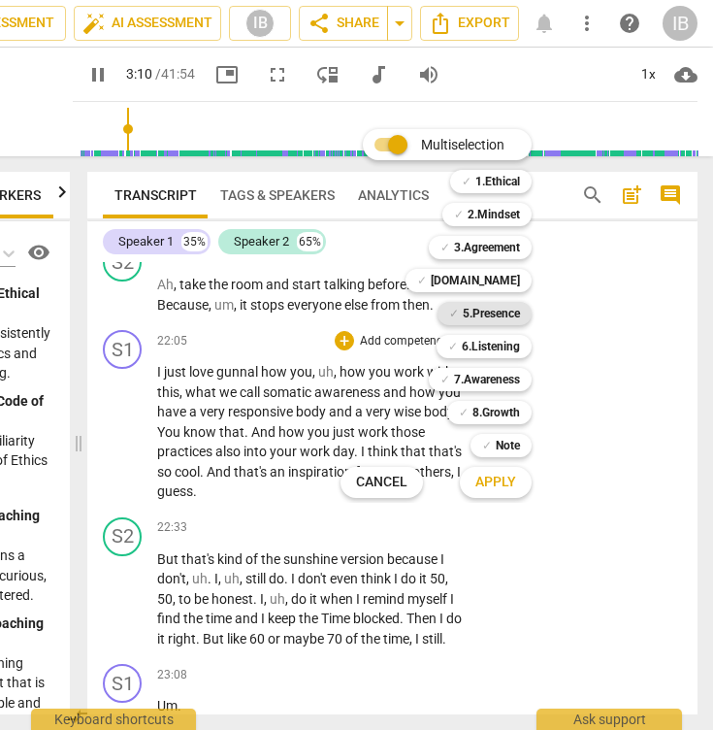
click at [496, 314] on b "5.Presence" at bounding box center [491, 313] width 57 height 23
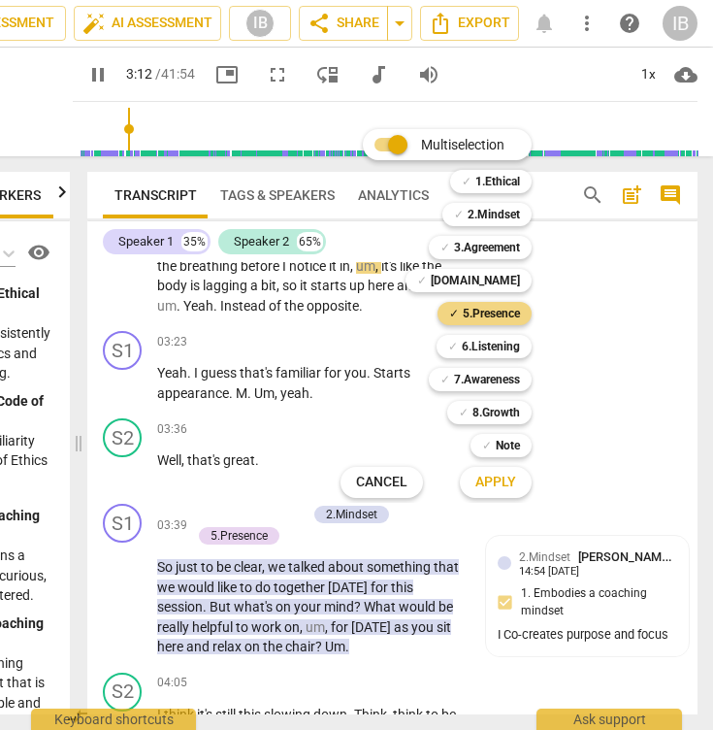
click at [505, 483] on span "Apply" at bounding box center [495, 482] width 41 height 19
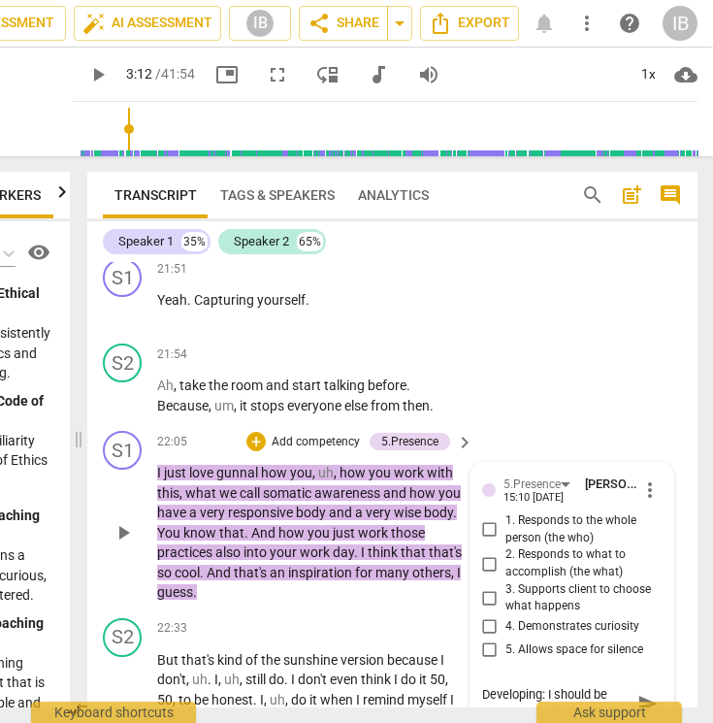
scroll to position [16, 0]
click at [639, 693] on span "send" at bounding box center [648, 703] width 21 height 21
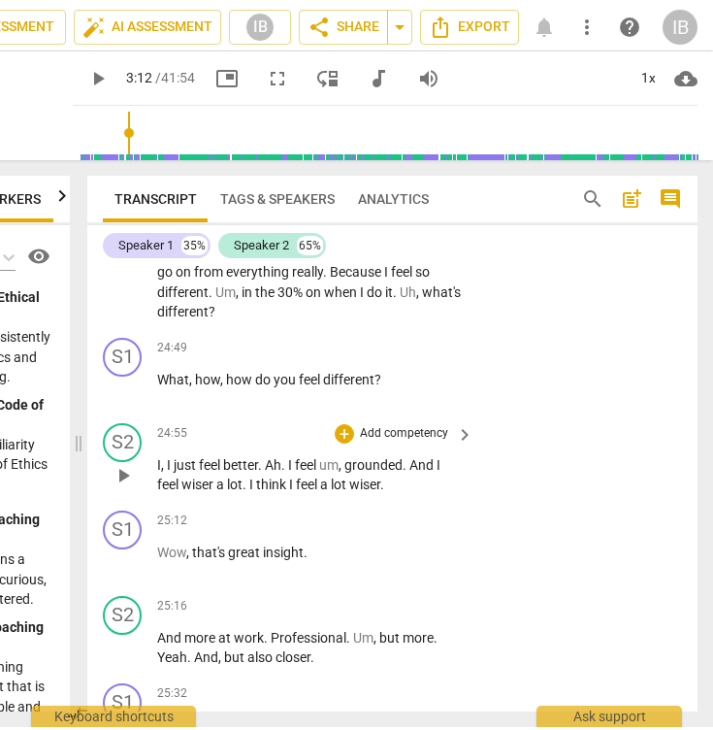
scroll to position [12500, 0]
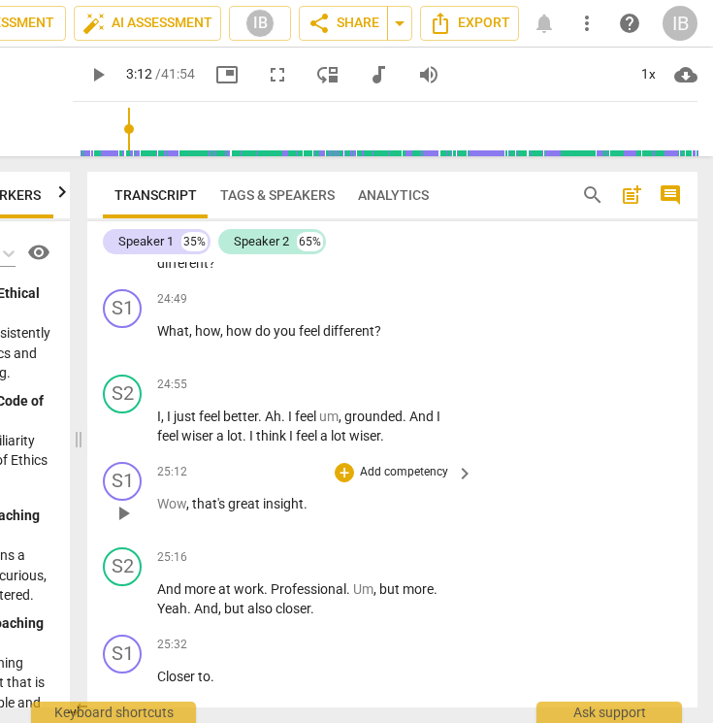
click at [376, 464] on p "Add competency" at bounding box center [404, 472] width 92 height 17
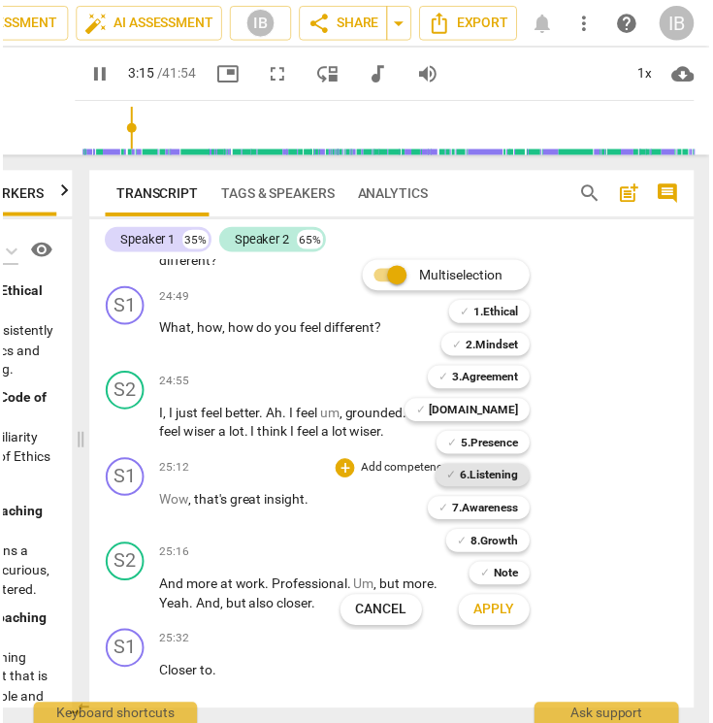
scroll to position [1546, 0]
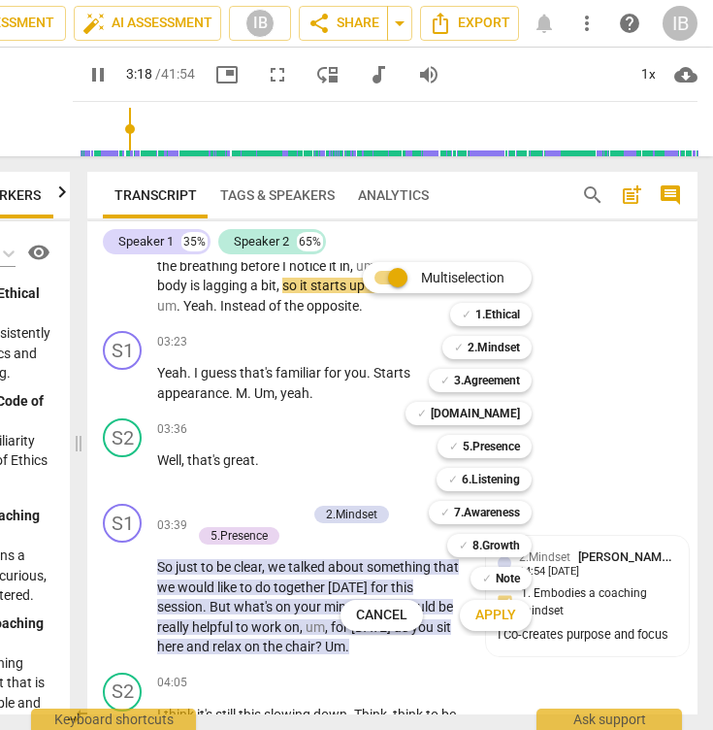
click at [634, 469] on div at bounding box center [356, 365] width 713 height 730
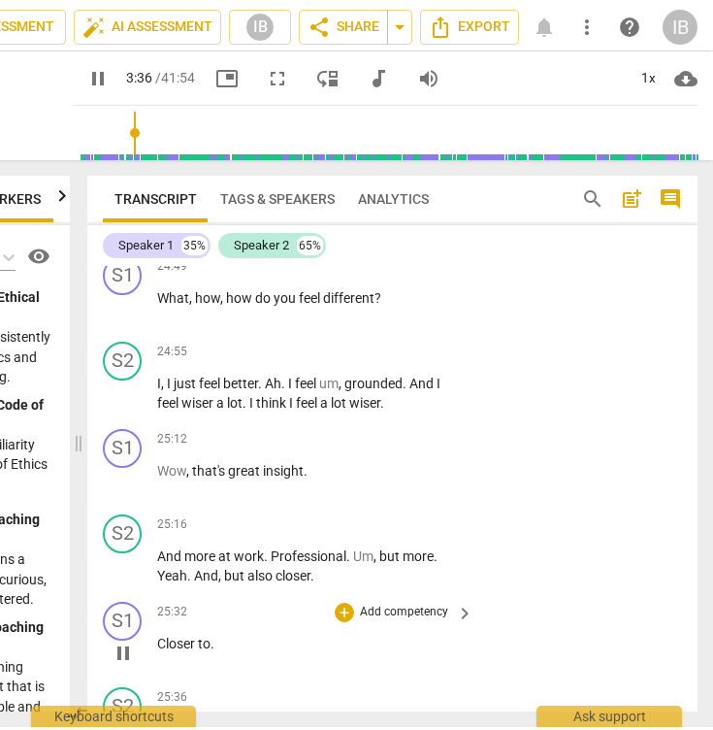
scroll to position [12536, 0]
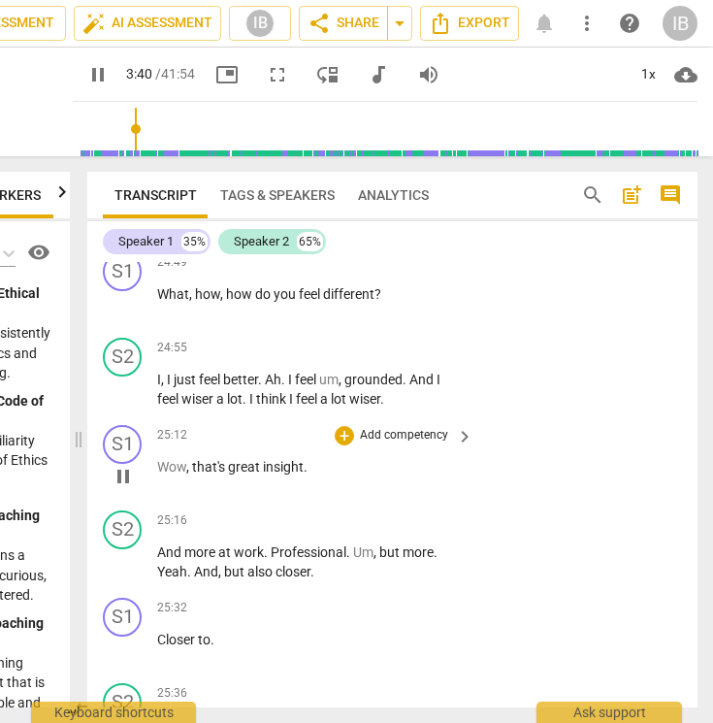
click at [380, 427] on p "Add competency" at bounding box center [404, 435] width 92 height 17
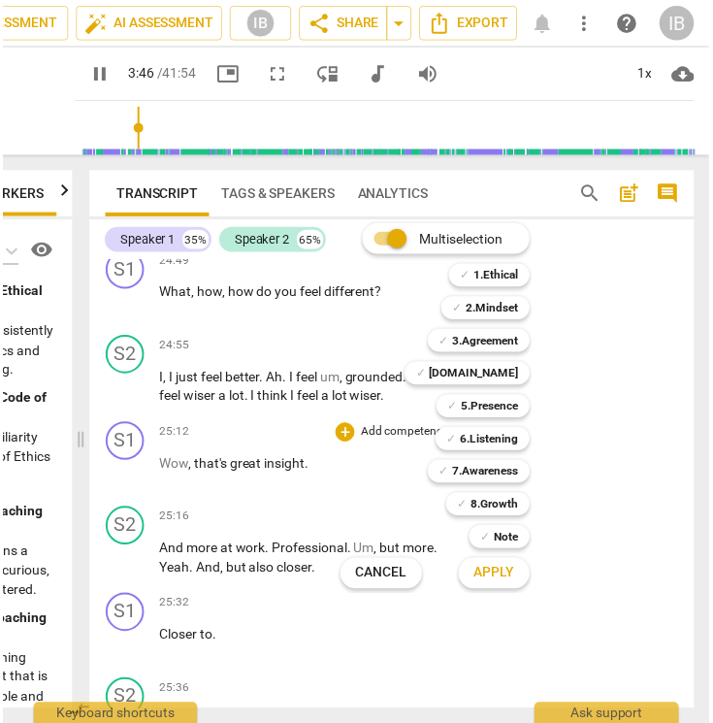
scroll to position [1884, 0]
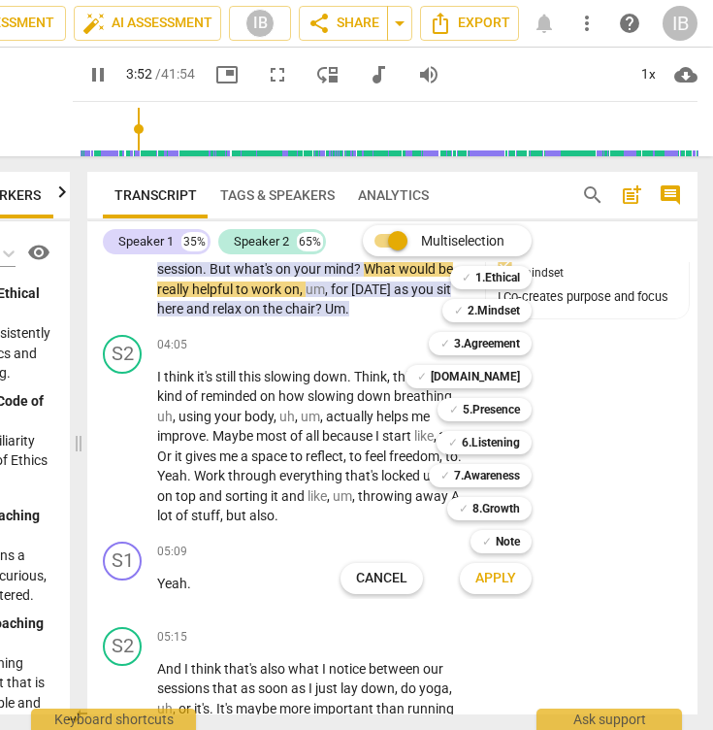
click at [629, 495] on div at bounding box center [356, 365] width 713 height 730
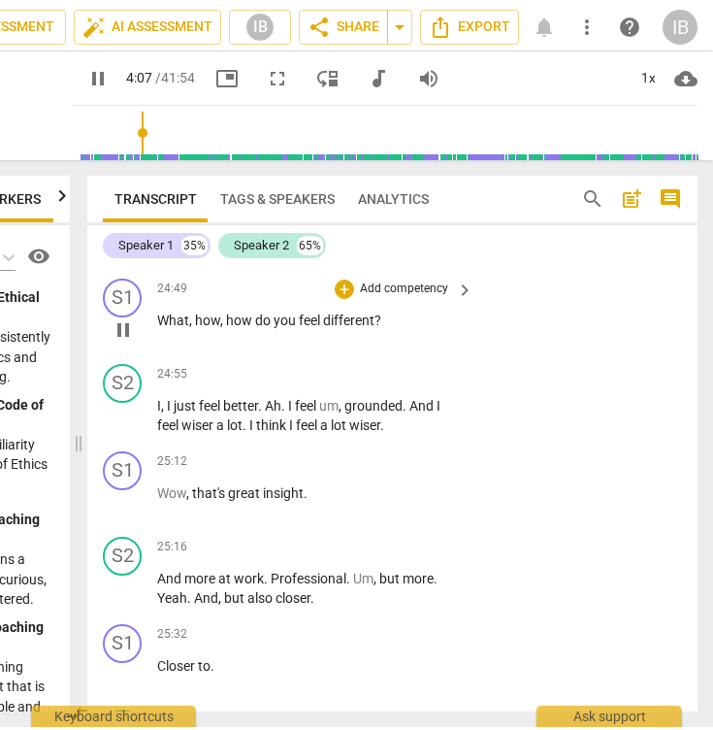
scroll to position [12542, 0]
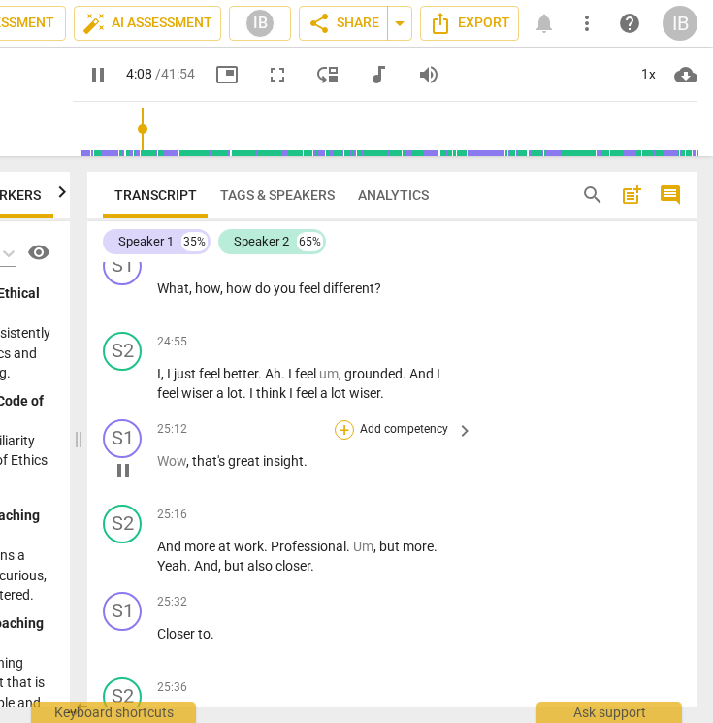
click at [343, 420] on div "+" at bounding box center [344, 429] width 19 height 19
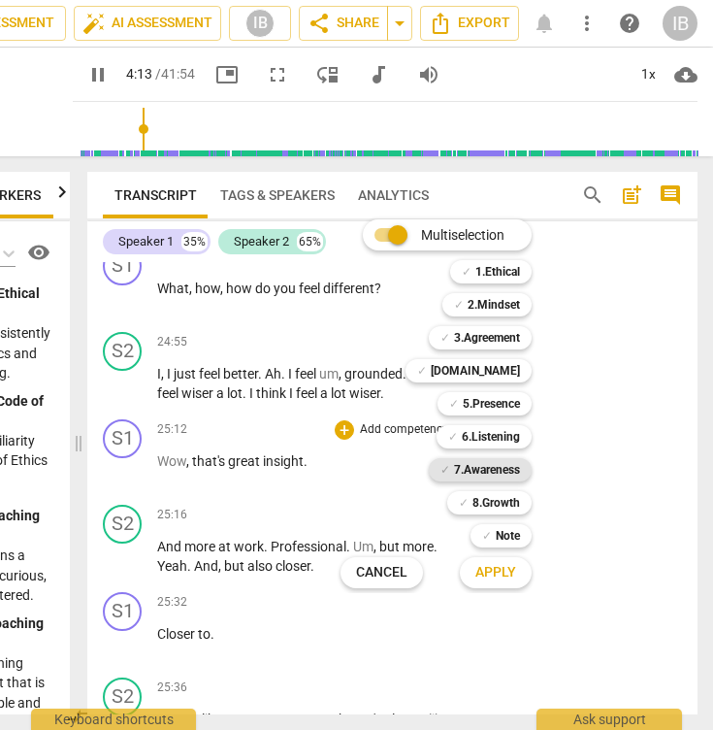
click at [491, 468] on b "7.Awareness" at bounding box center [487, 469] width 66 height 23
click at [494, 505] on b "8.Growth" at bounding box center [497, 502] width 48 height 23
click at [480, 467] on b "7.Awareness" at bounding box center [487, 469] width 66 height 23
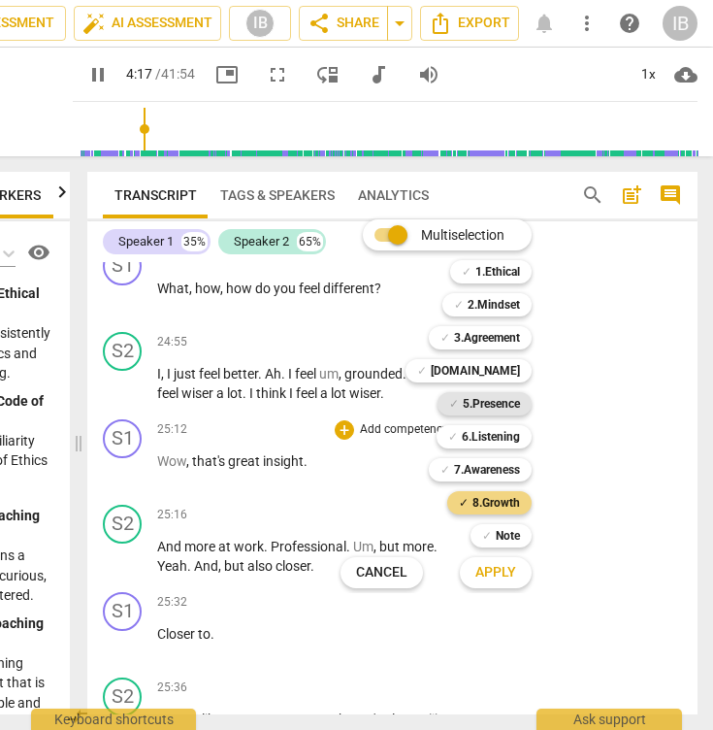
scroll to position [1989, 0]
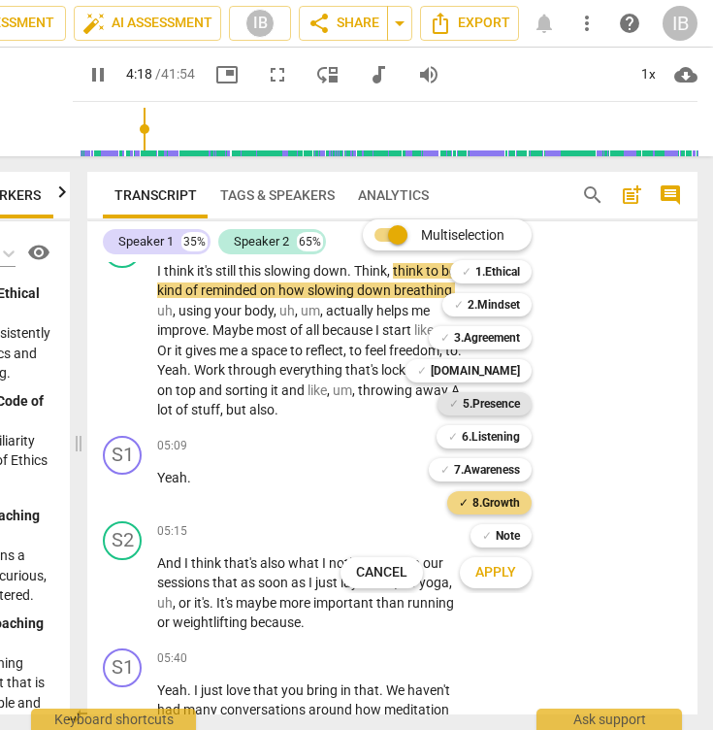
click at [500, 404] on b "5.Presence" at bounding box center [491, 403] width 57 height 23
click at [487, 507] on b "8.Growth" at bounding box center [497, 502] width 48 height 23
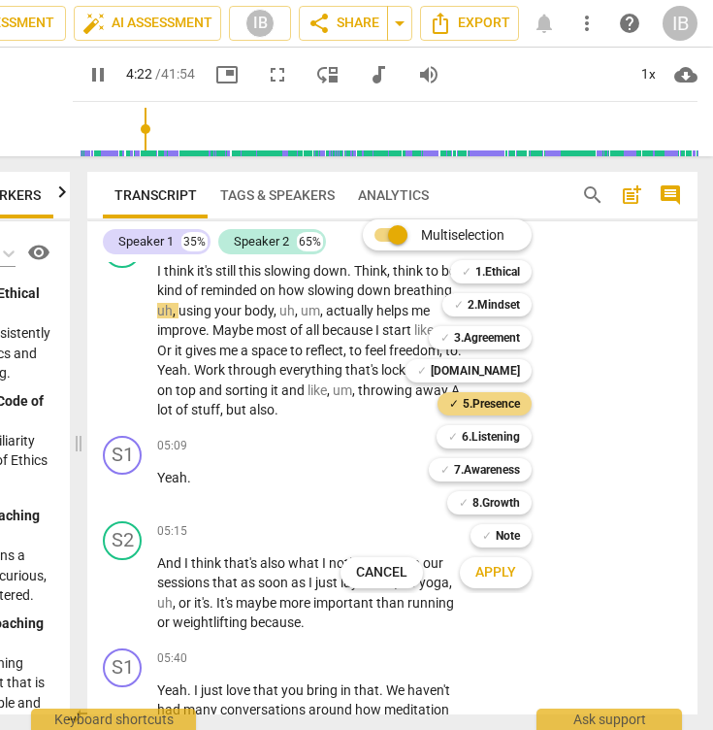
click at [617, 460] on div at bounding box center [356, 365] width 713 height 730
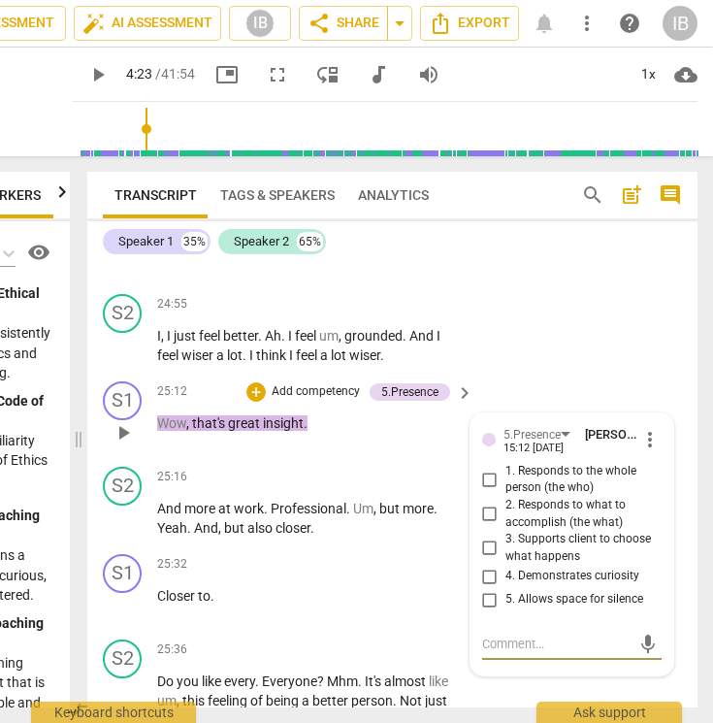
scroll to position [12588, 0]
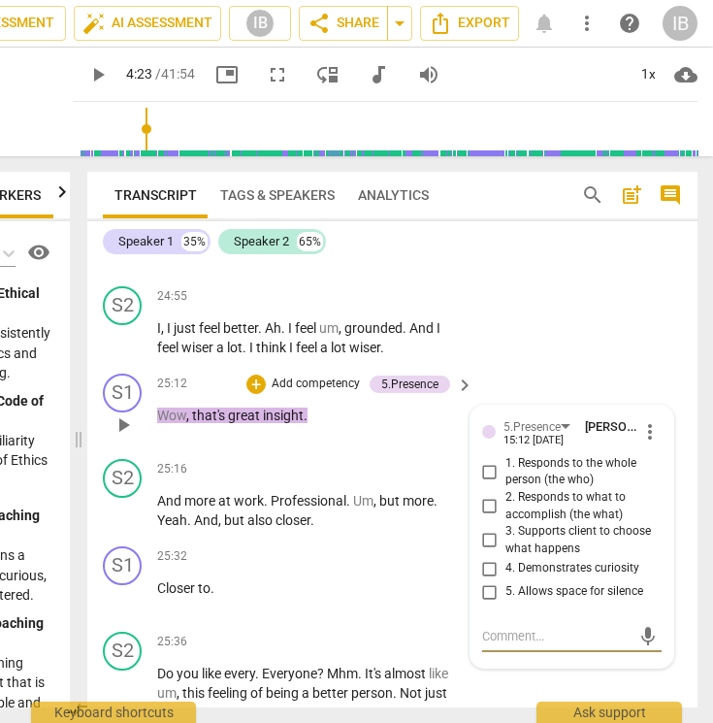
click at [503, 627] on textarea at bounding box center [556, 636] width 148 height 18
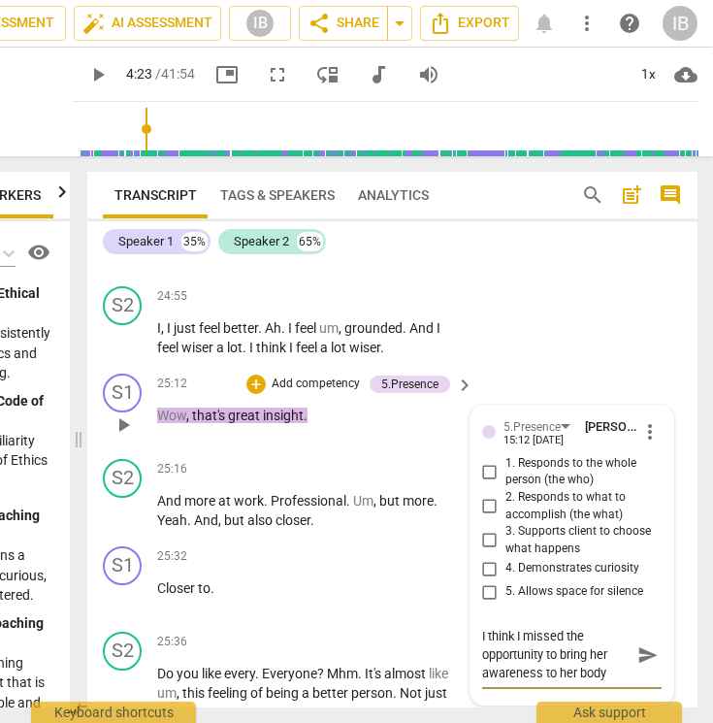
scroll to position [16, 0]
click at [639, 644] on span "send" at bounding box center [648, 654] width 21 height 21
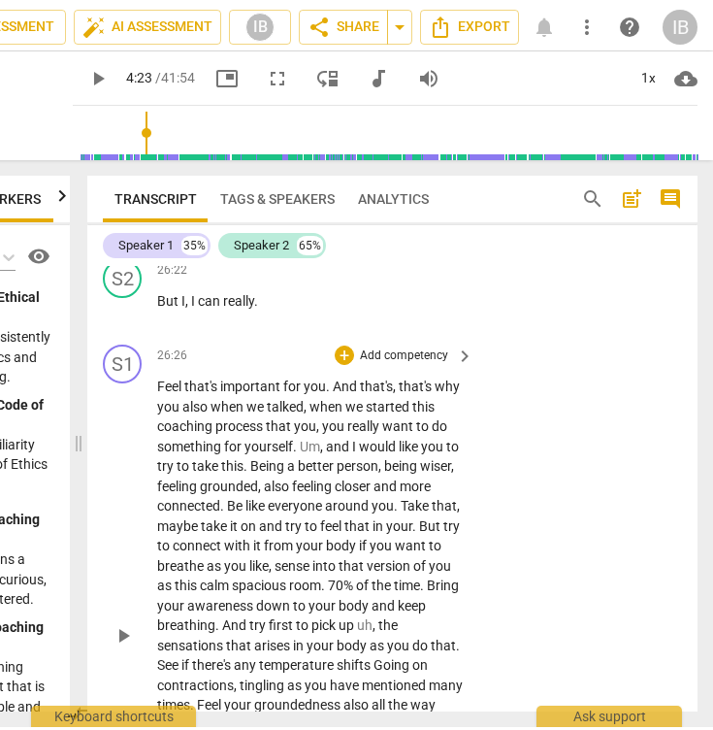
scroll to position [13195, 0]
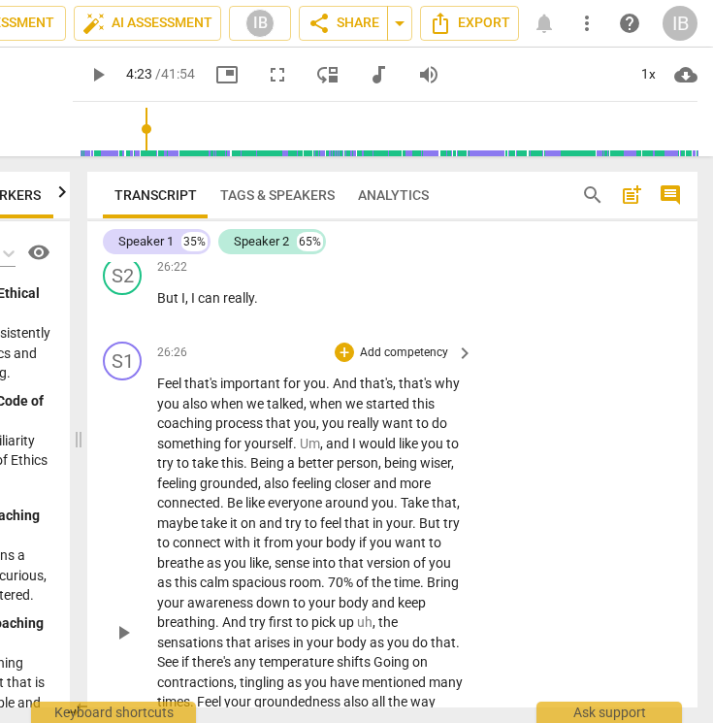
click at [422, 344] on p "Add competency" at bounding box center [404, 352] width 92 height 17
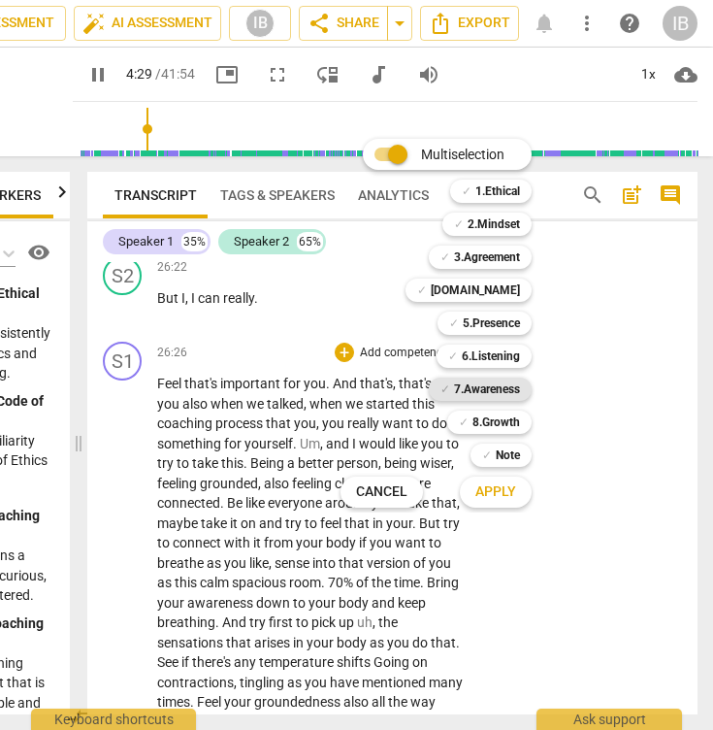
click at [492, 387] on b "7.Awareness" at bounding box center [487, 388] width 66 height 23
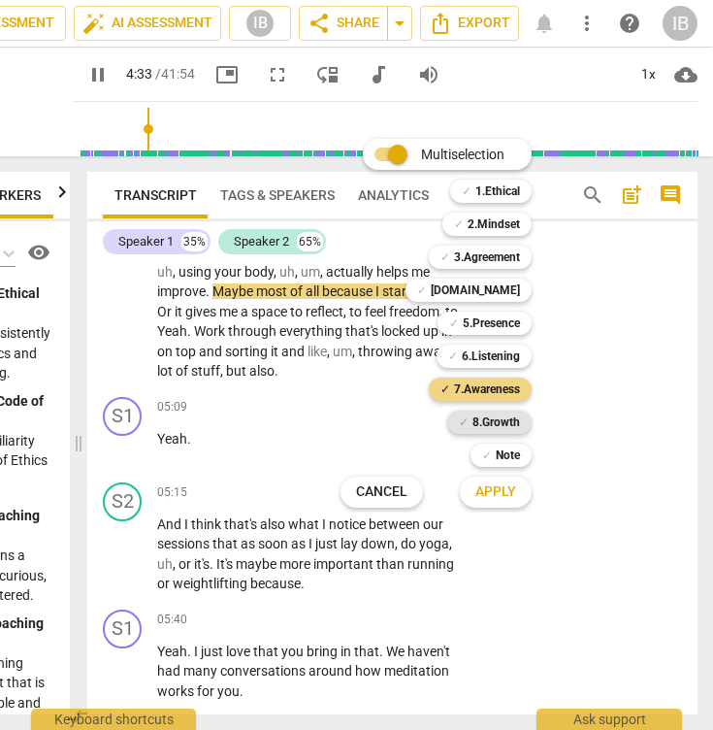
click at [493, 419] on b "8.Growth" at bounding box center [497, 421] width 48 height 23
click at [492, 489] on span "Apply" at bounding box center [495, 491] width 41 height 19
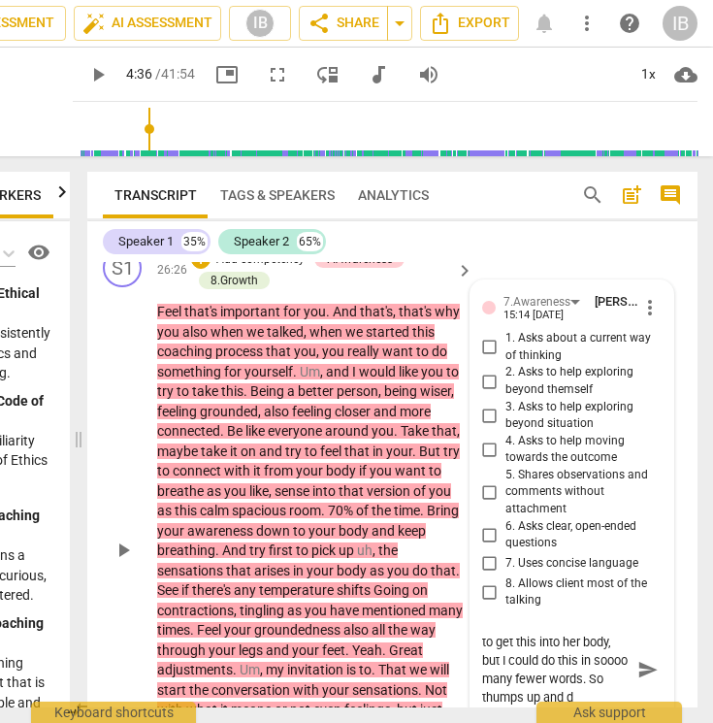
scroll to position [18, 0]
click at [572, 662] on textarea "I think It is good that I tray to get this into her body, but I could do this i…" at bounding box center [556, 679] width 148 height 92
click at [554, 676] on textarea "I think It is good that I tray to get this into her body, but I could do this i…" at bounding box center [556, 679] width 148 height 92
click at [638, 669] on span "send" at bounding box center [648, 679] width 21 height 21
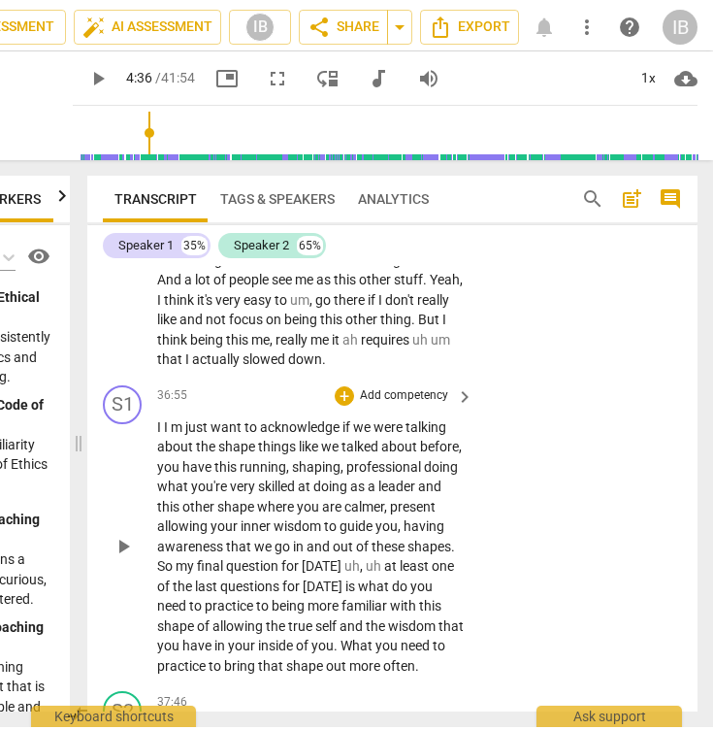
scroll to position [16516, 0]
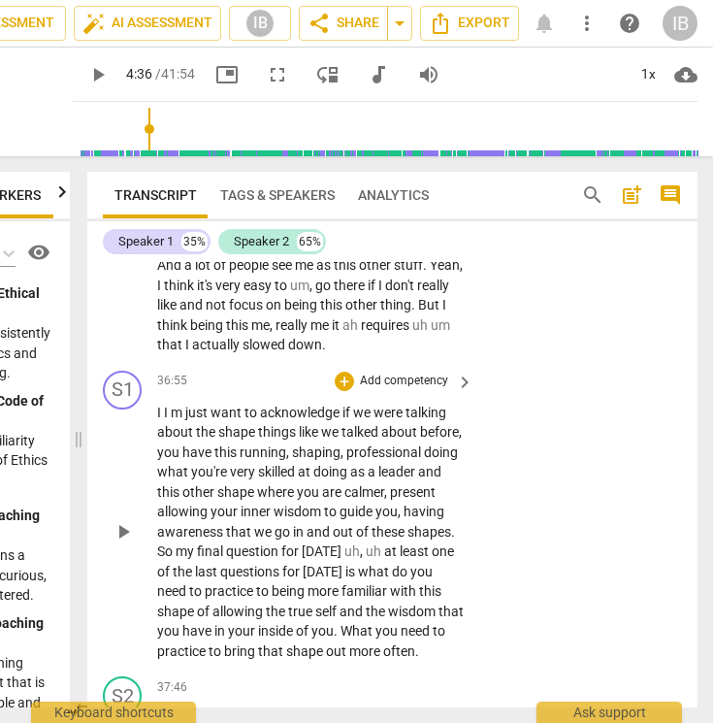
click at [391, 373] on p "Add competency" at bounding box center [404, 381] width 92 height 17
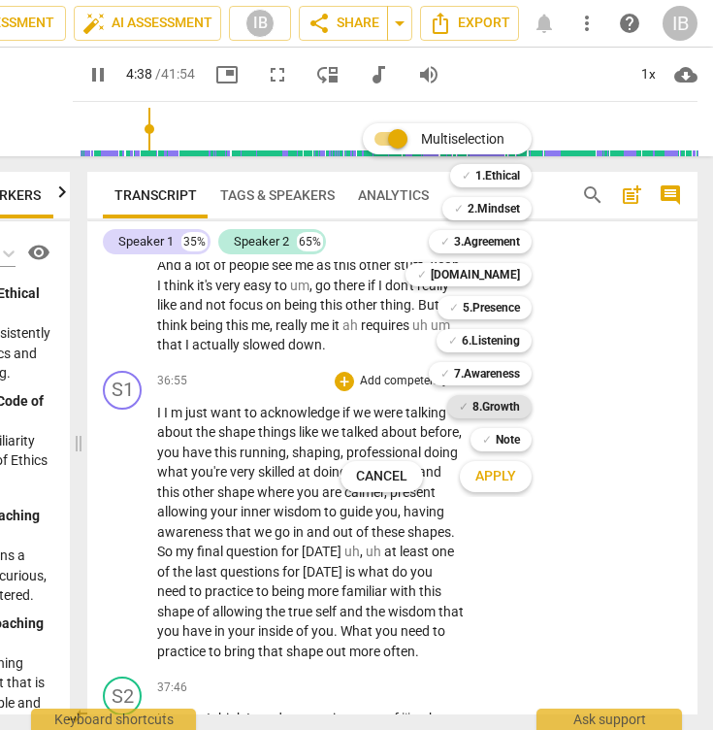
click at [496, 404] on b "8.Growth" at bounding box center [497, 406] width 48 height 23
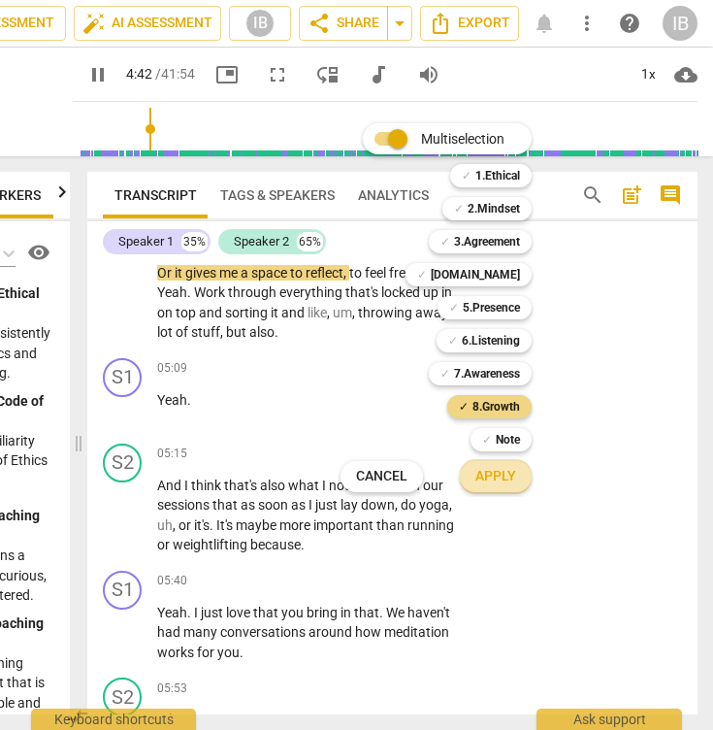
click at [487, 476] on span "Apply" at bounding box center [495, 476] width 41 height 19
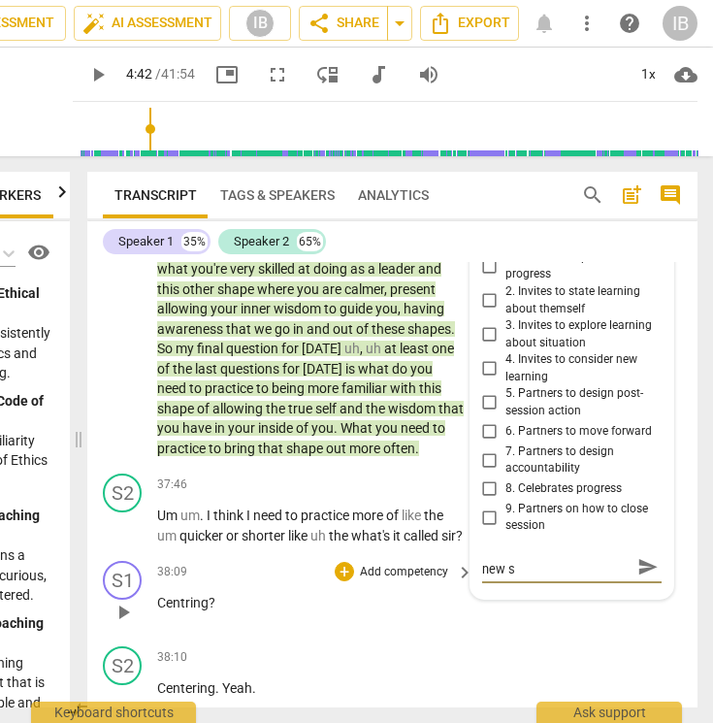
scroll to position [0, 0]
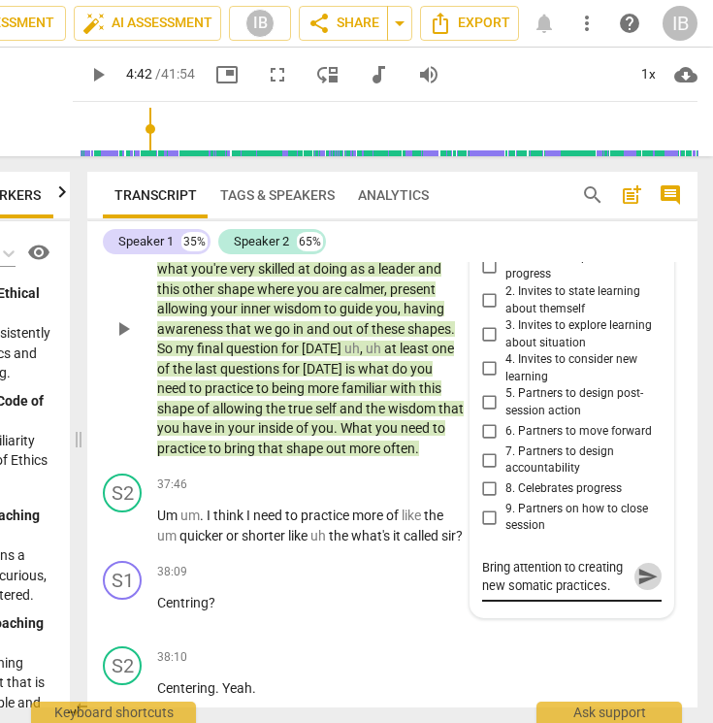
click at [638, 566] on span "send" at bounding box center [648, 576] width 21 height 21
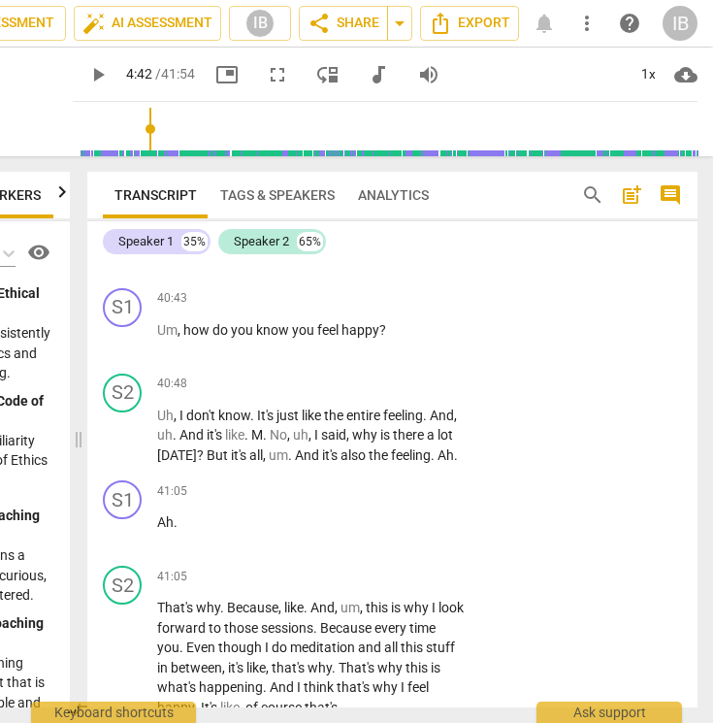
scroll to position [18359, 0]
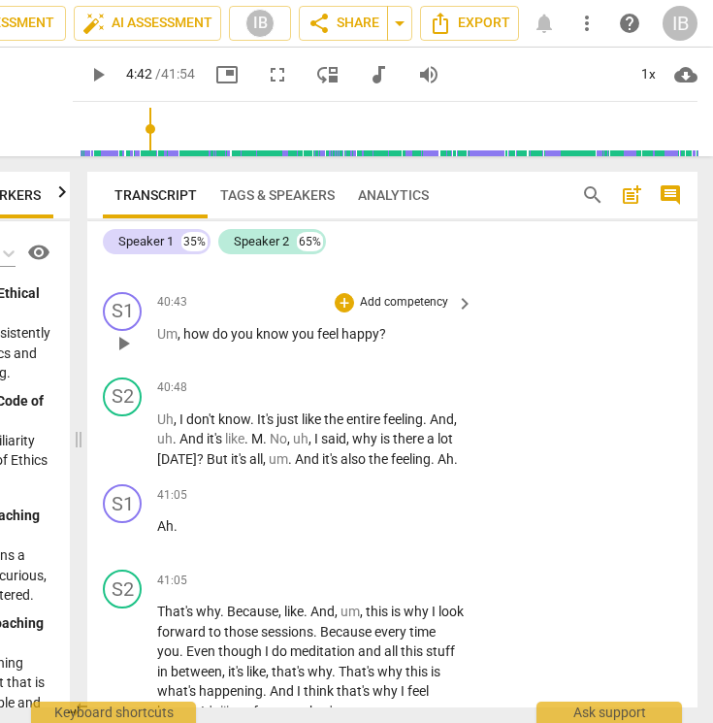
click at [393, 294] on p "Add competency" at bounding box center [404, 302] width 92 height 17
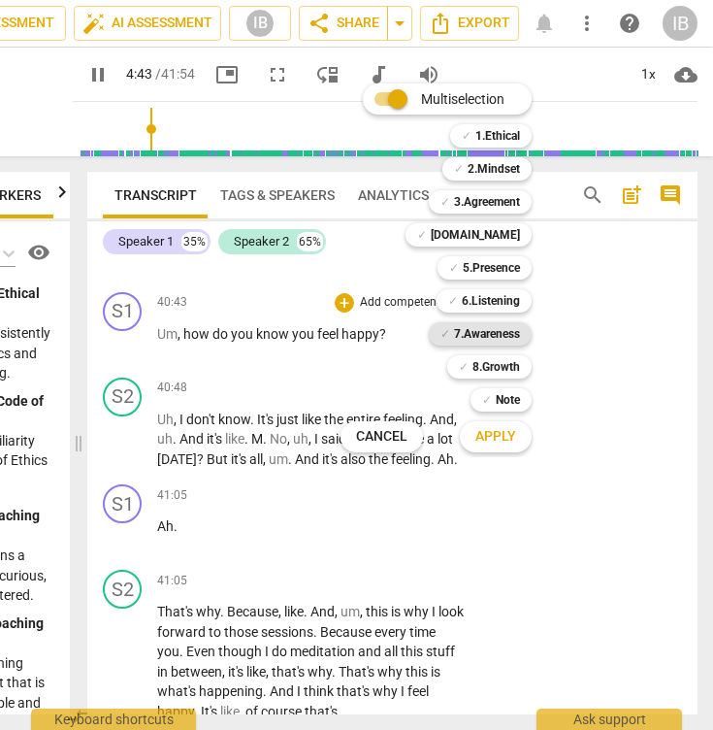
click at [480, 338] on b "7.Awareness" at bounding box center [487, 333] width 66 height 23
click at [503, 441] on span "Apply" at bounding box center [495, 436] width 41 height 19
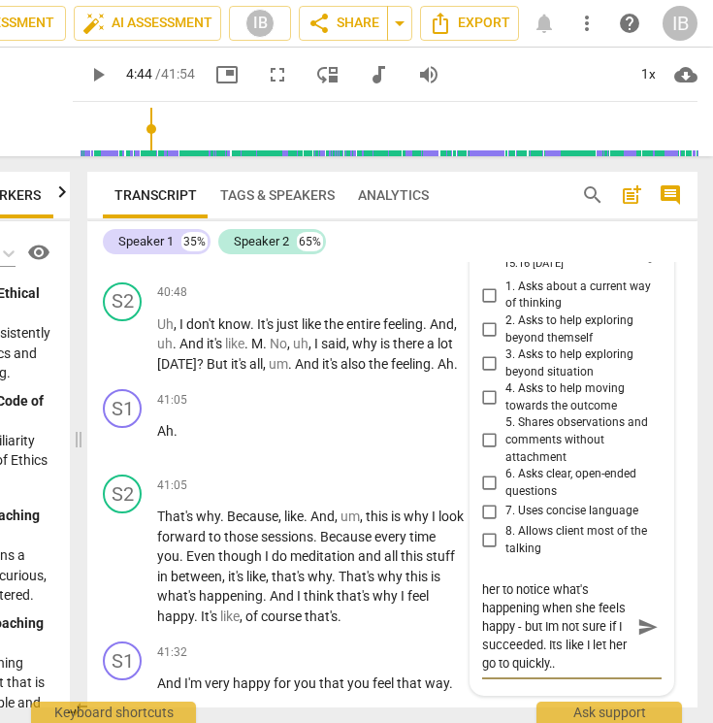
scroll to position [35, 0]
click at [641, 616] on span "send" at bounding box center [648, 626] width 21 height 21
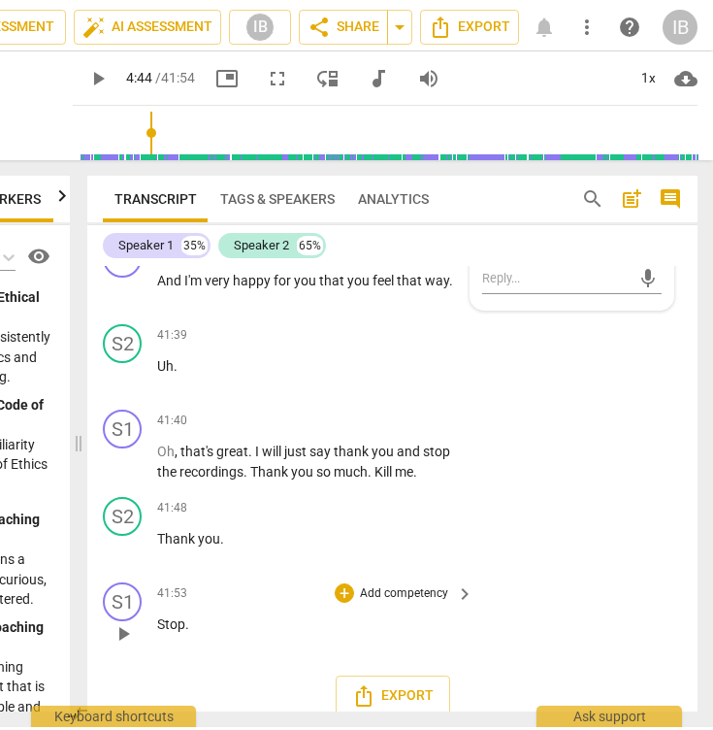
scroll to position [0, 160]
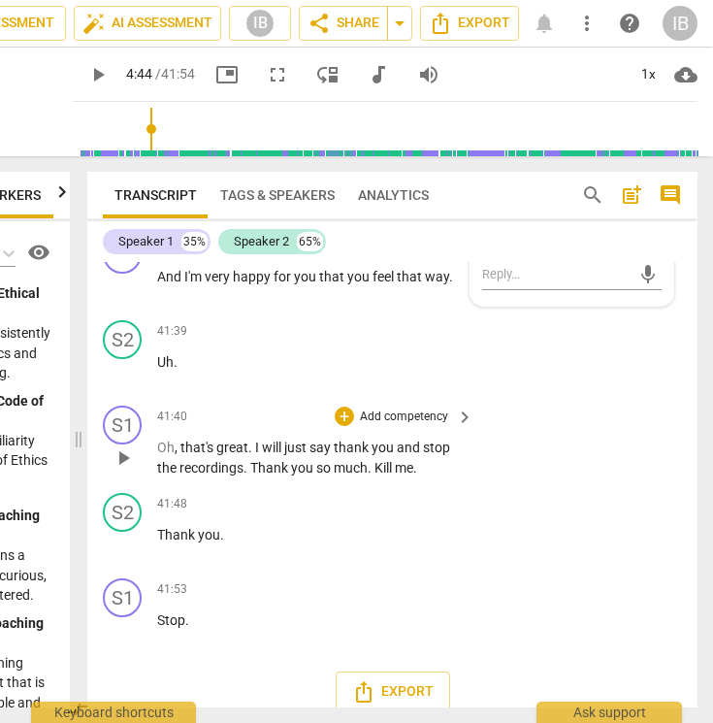
click at [423, 409] on p "Add competency" at bounding box center [404, 417] width 92 height 17
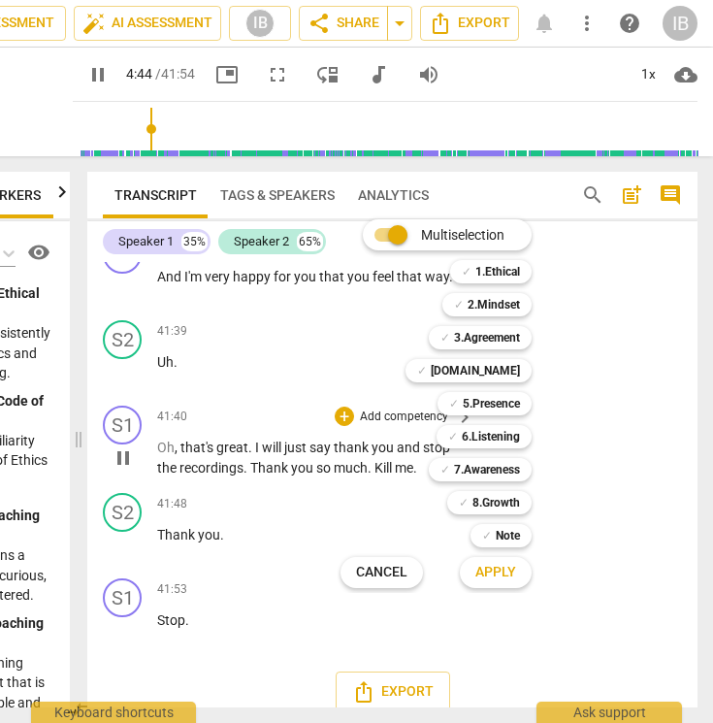
scroll to position [18854, 0]
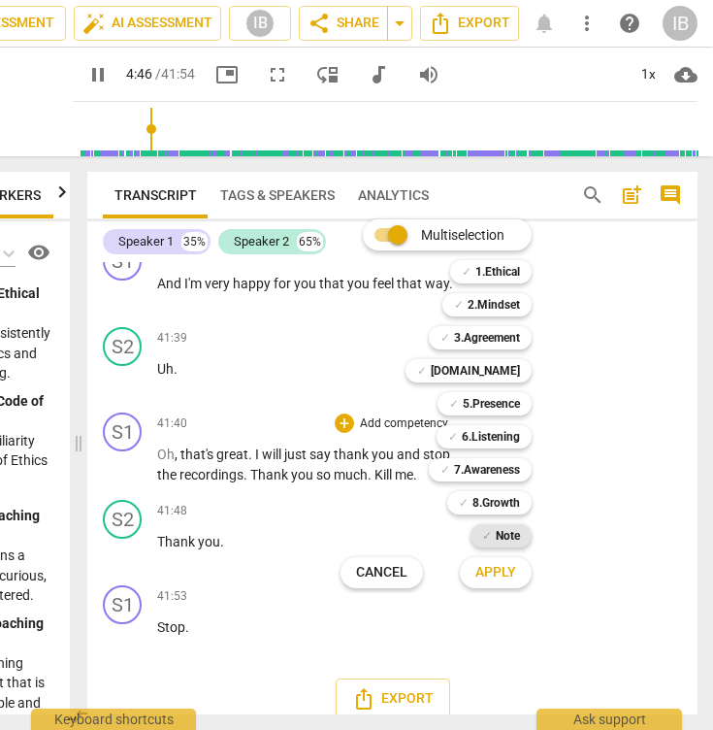
click at [501, 541] on b "Note" at bounding box center [508, 535] width 24 height 23
click at [497, 581] on span "Apply" at bounding box center [495, 572] width 41 height 19
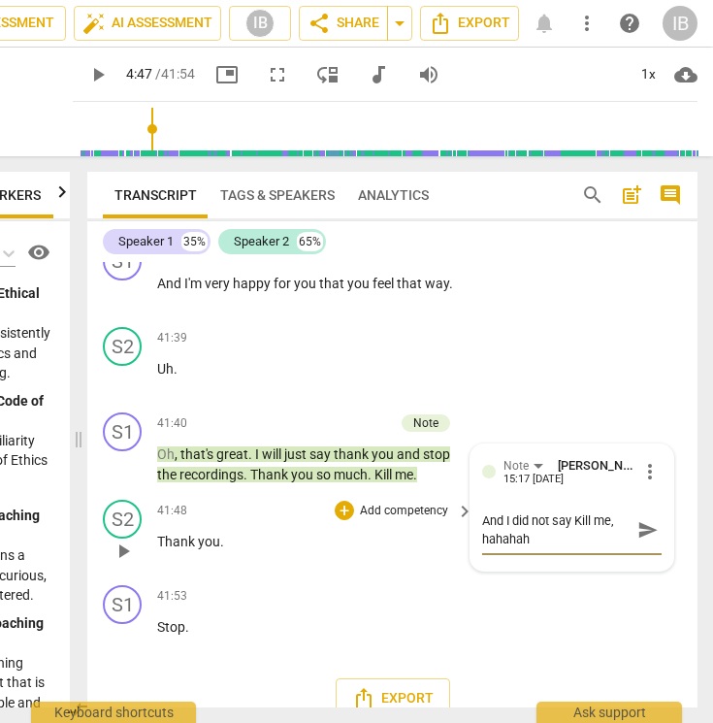
scroll to position [0, 0]
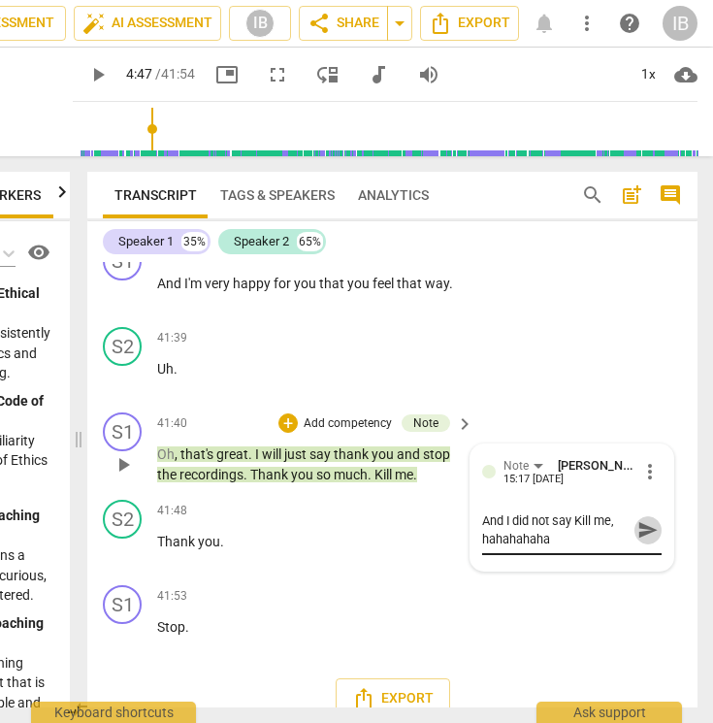
click at [638, 519] on span "send" at bounding box center [648, 529] width 21 height 21
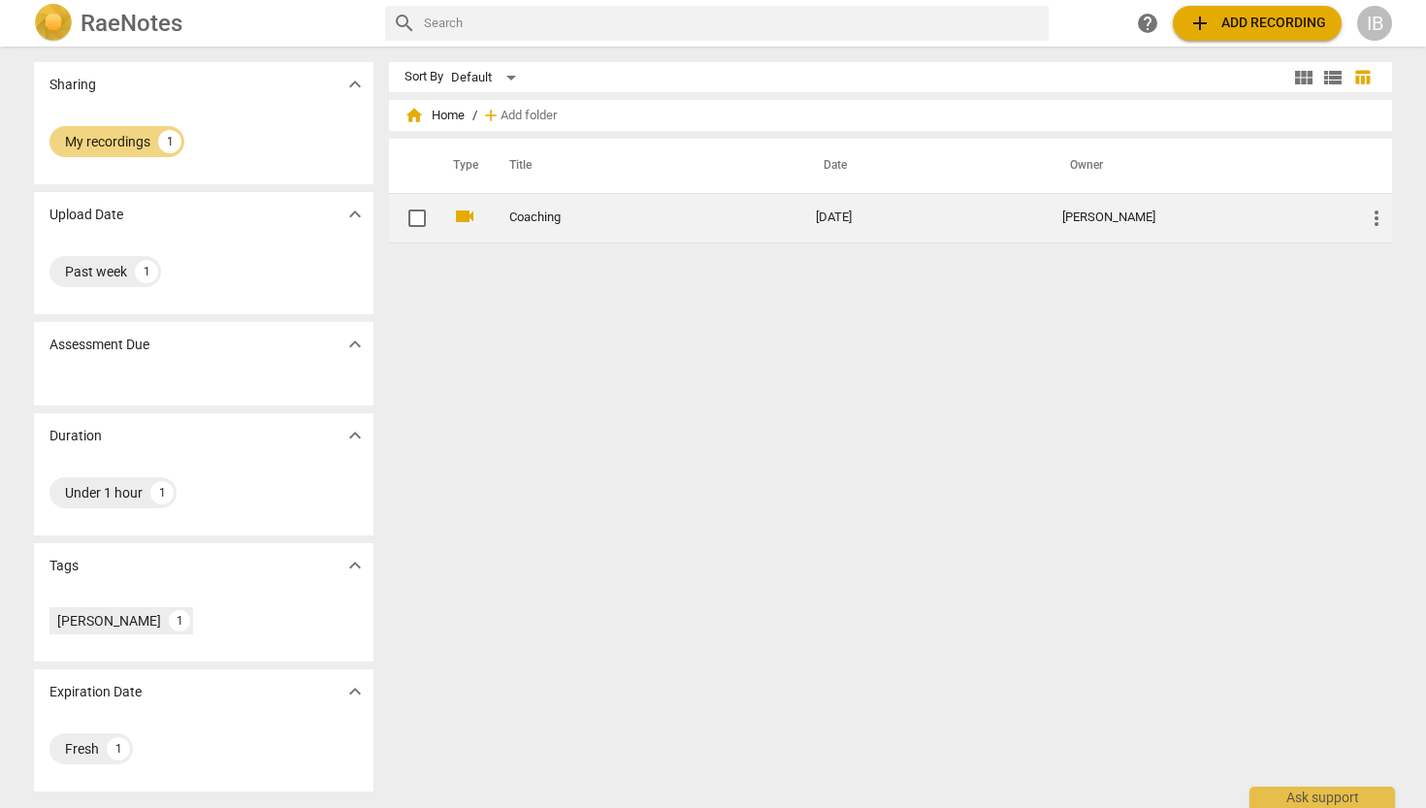
click at [539, 224] on link "Coaching" at bounding box center [627, 218] width 237 height 15
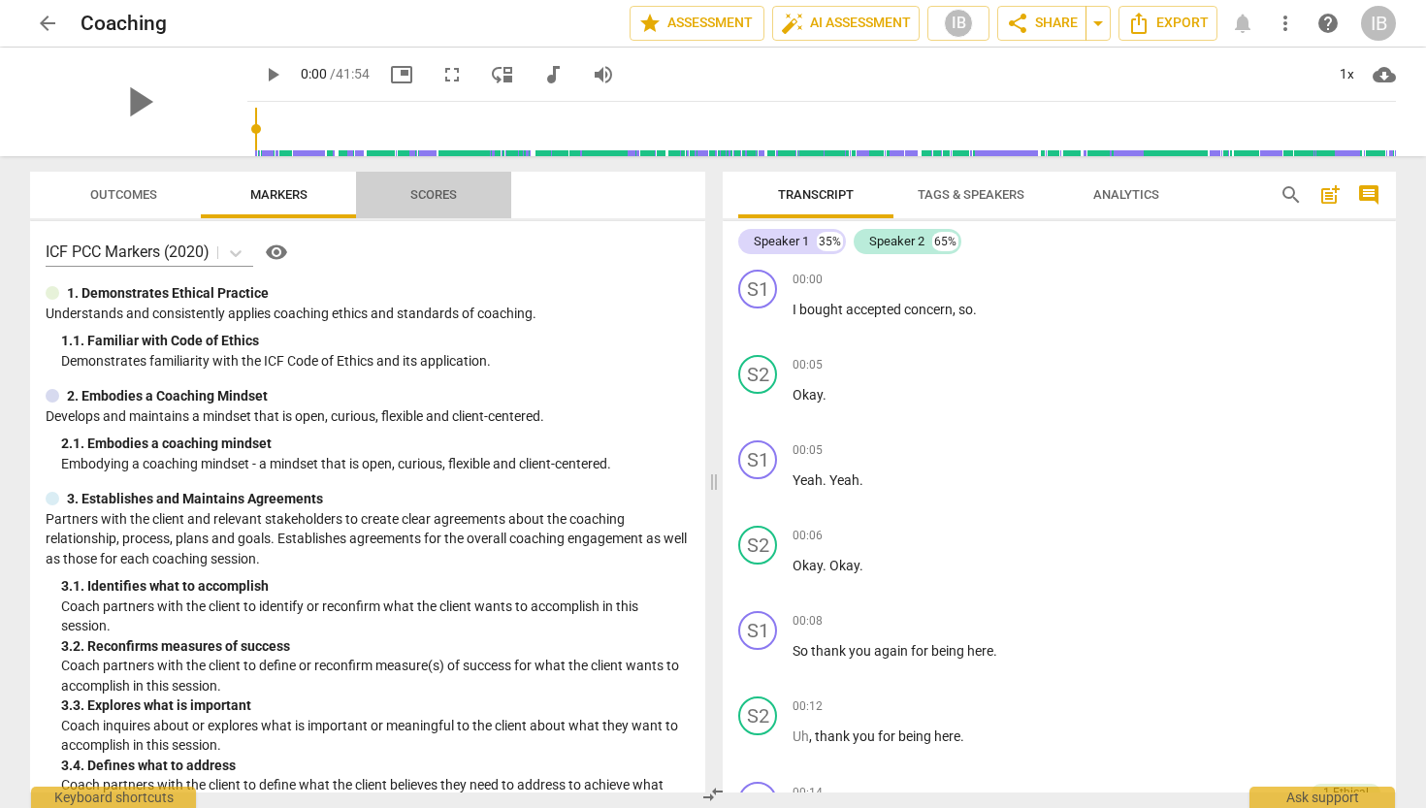
click at [442, 190] on span "Scores" at bounding box center [433, 194] width 47 height 15
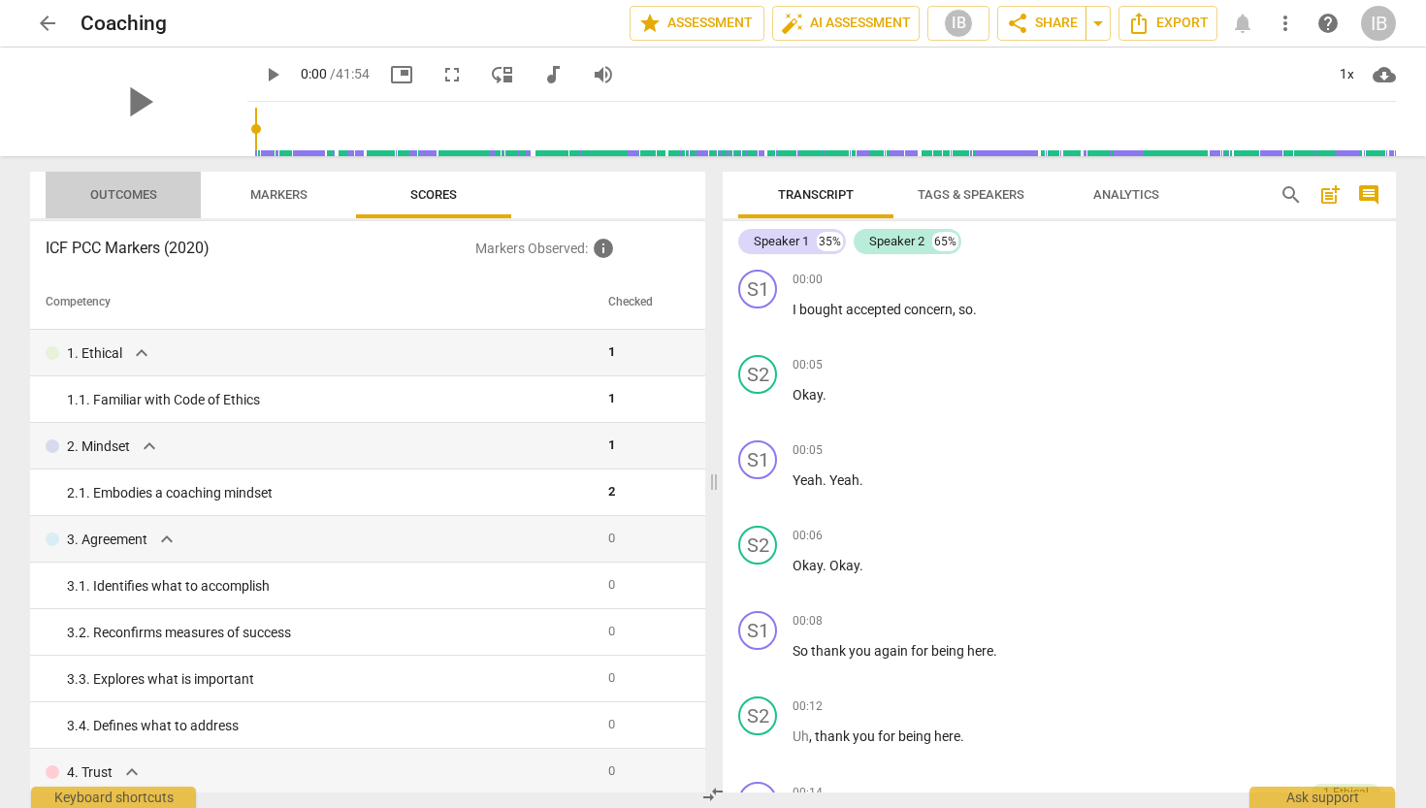
click at [116, 192] on span "Outcomes" at bounding box center [123, 194] width 67 height 15
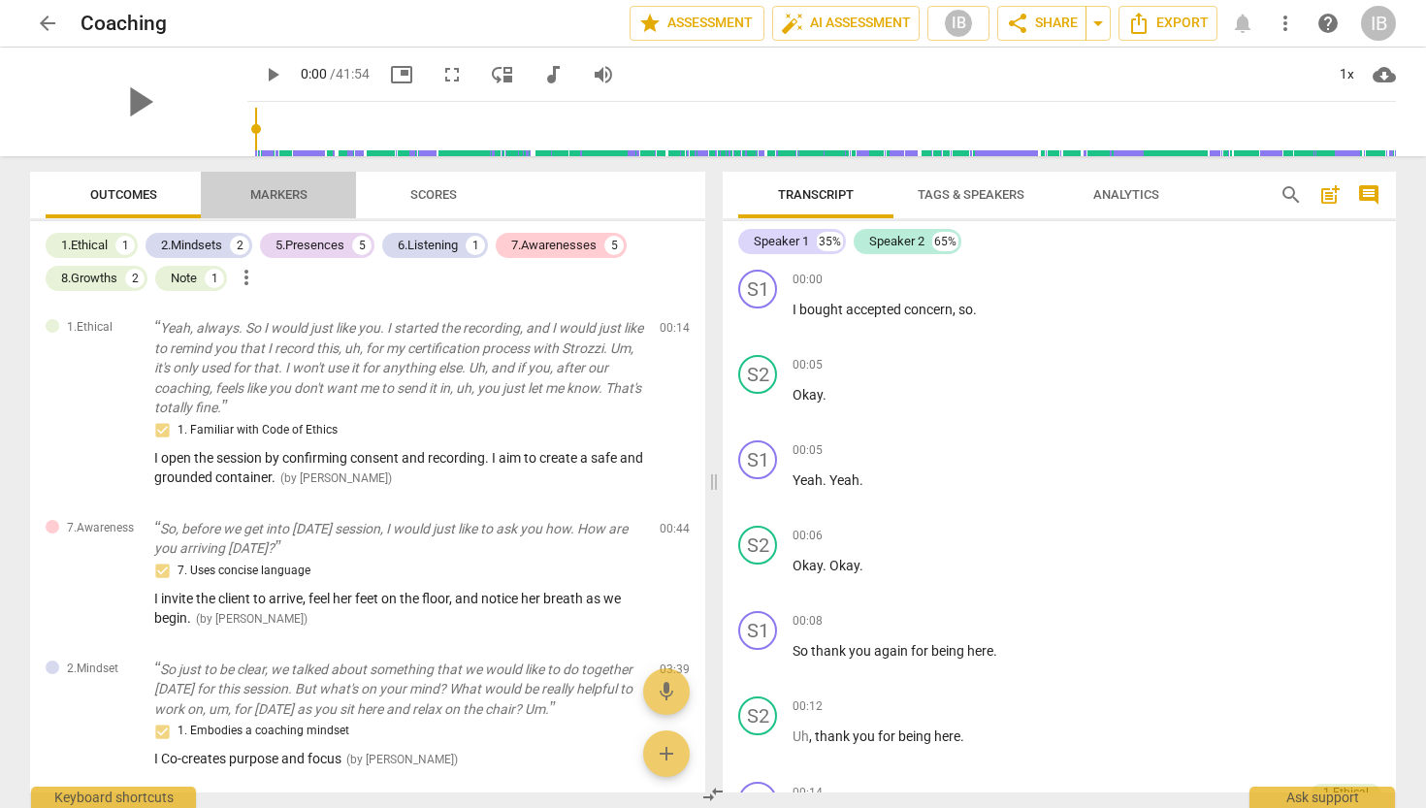
click at [278, 197] on span "Markers" at bounding box center [278, 194] width 57 height 15
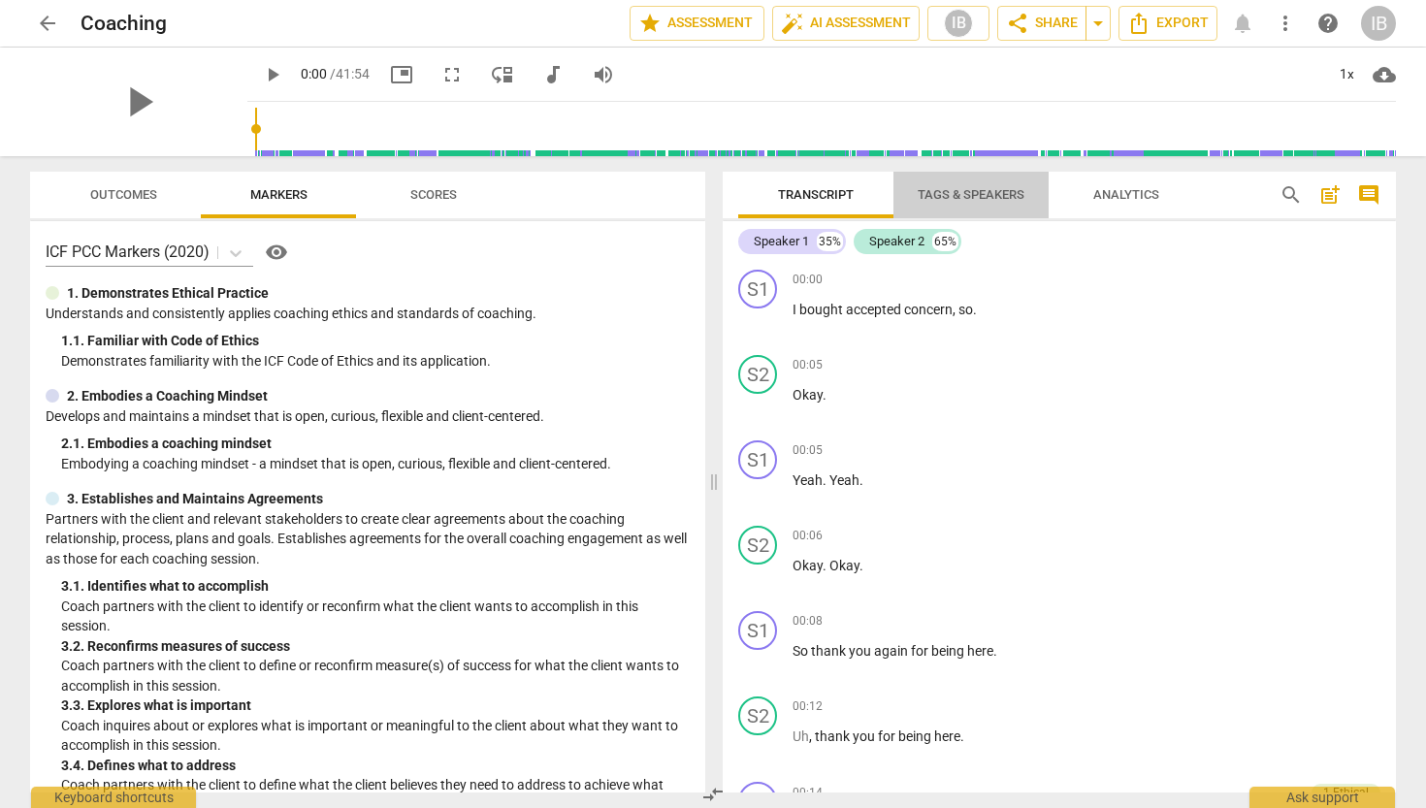
click at [957, 195] on span "Tags & Speakers" at bounding box center [971, 194] width 107 height 15
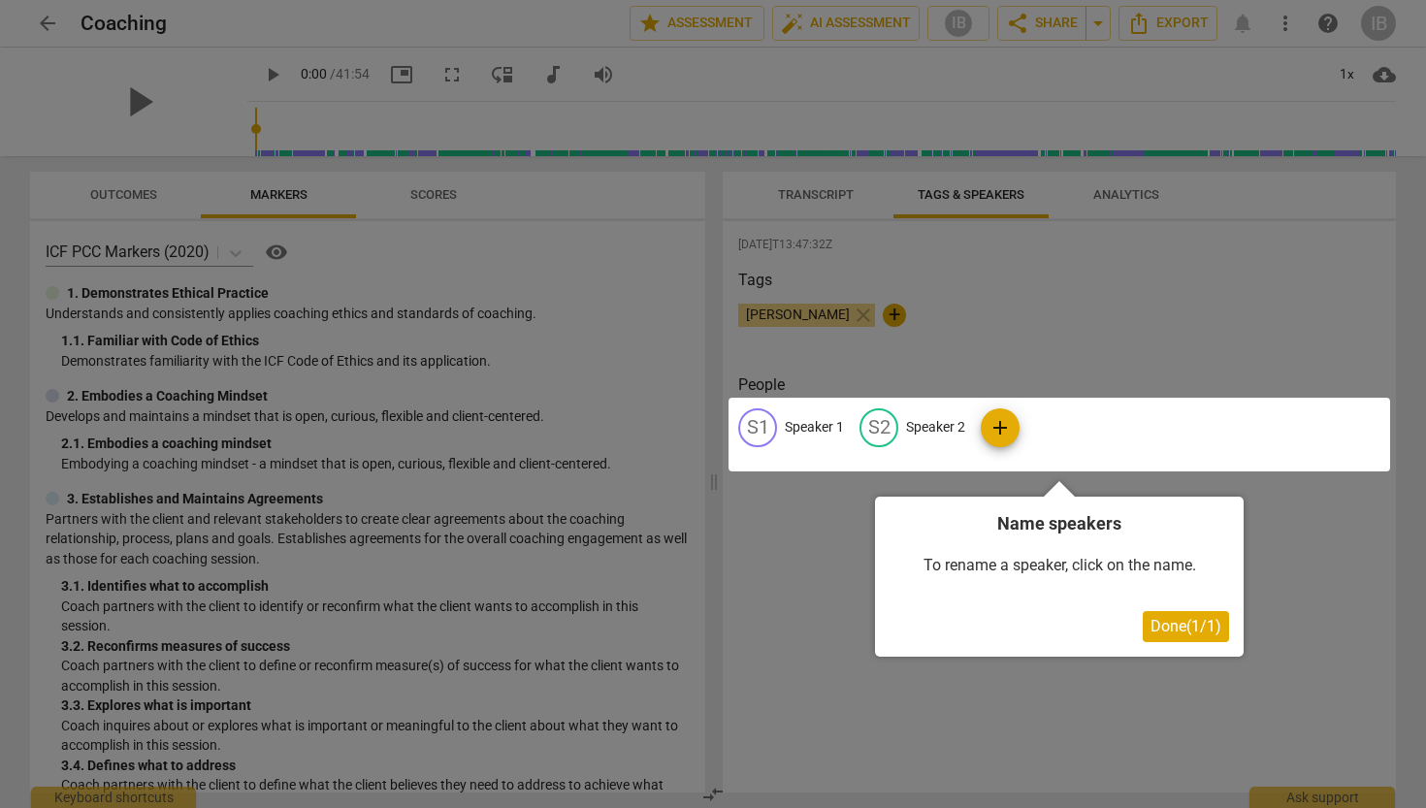
click at [1117, 189] on div at bounding box center [713, 404] width 1426 height 808
click at [1162, 608] on div "Name speakers To rename a speaker, click on the name. Done ( 1 / 1 )" at bounding box center [1059, 577] width 369 height 160
click at [1163, 628] on span "Done ( 1 / 1 )" at bounding box center [1186, 626] width 71 height 18
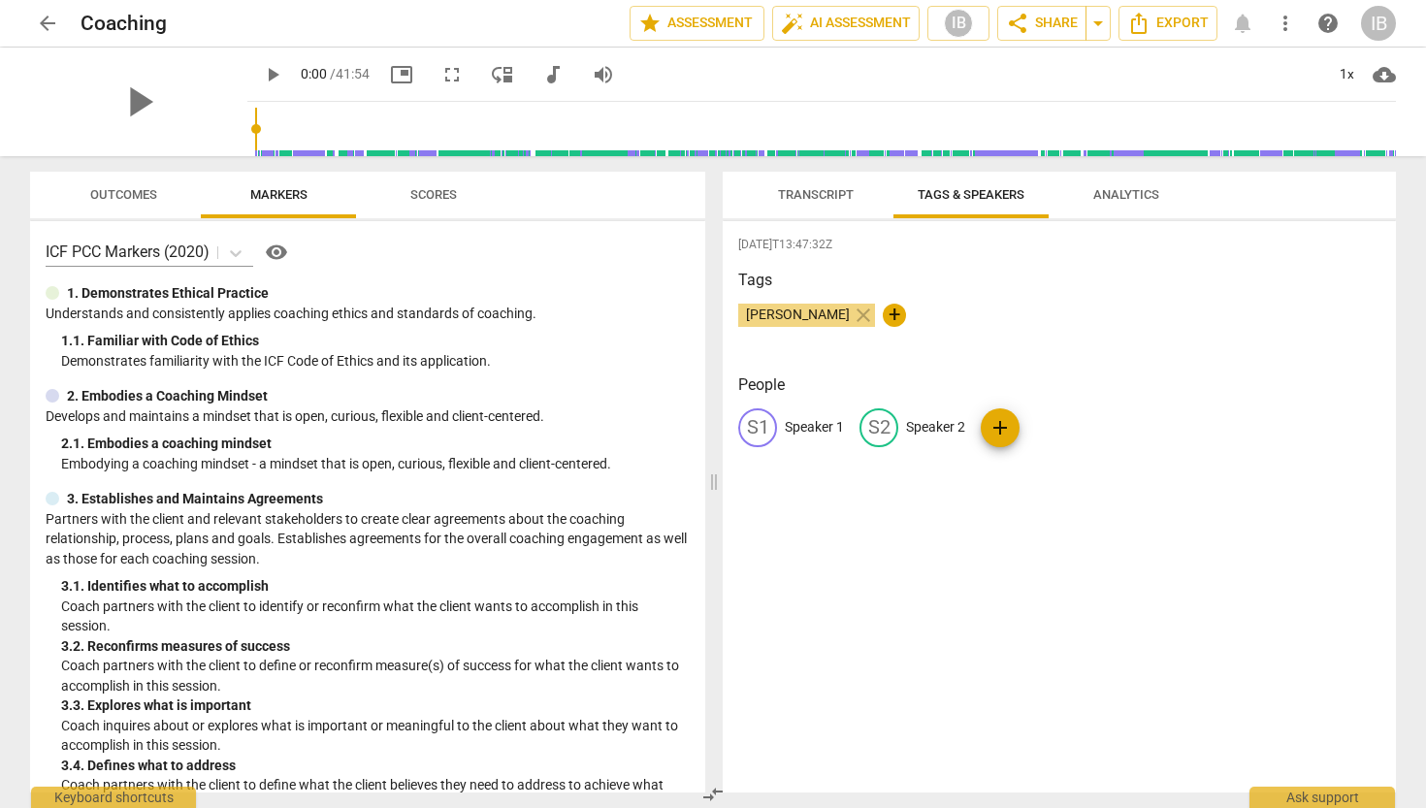
click at [1116, 198] on span "Analytics" at bounding box center [1127, 194] width 66 height 15
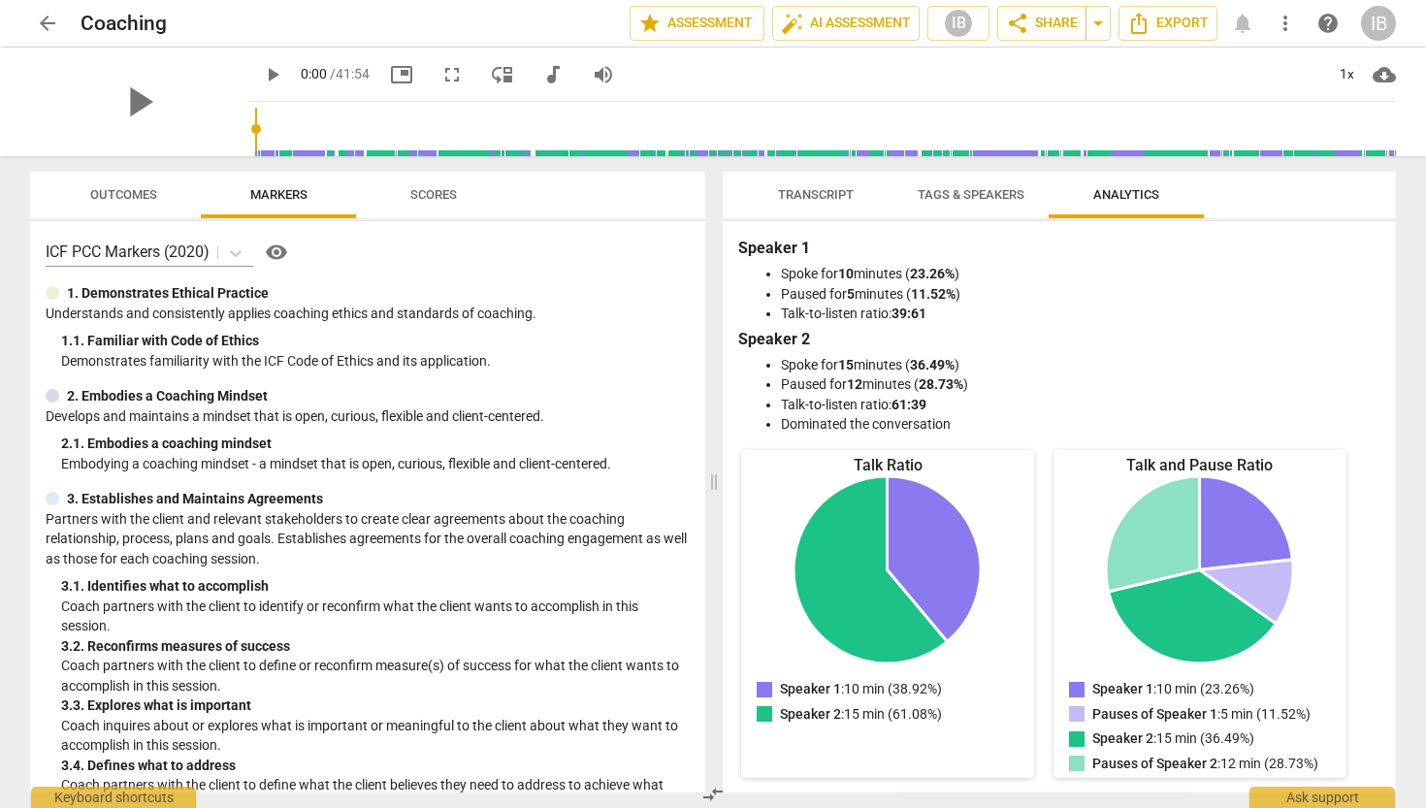
click at [436, 191] on span "Scores" at bounding box center [433, 194] width 47 height 15
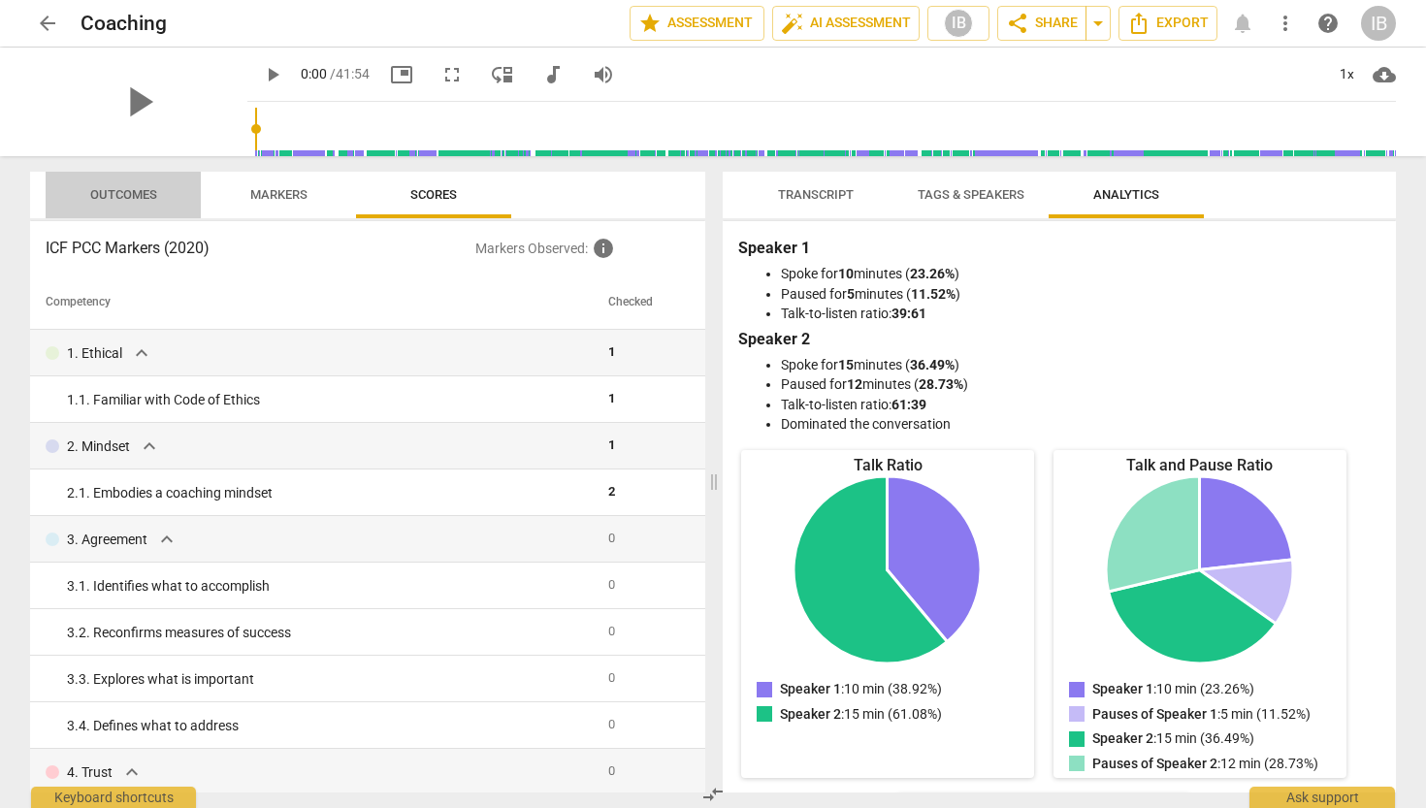
click at [137, 188] on span "Outcomes" at bounding box center [123, 194] width 67 height 15
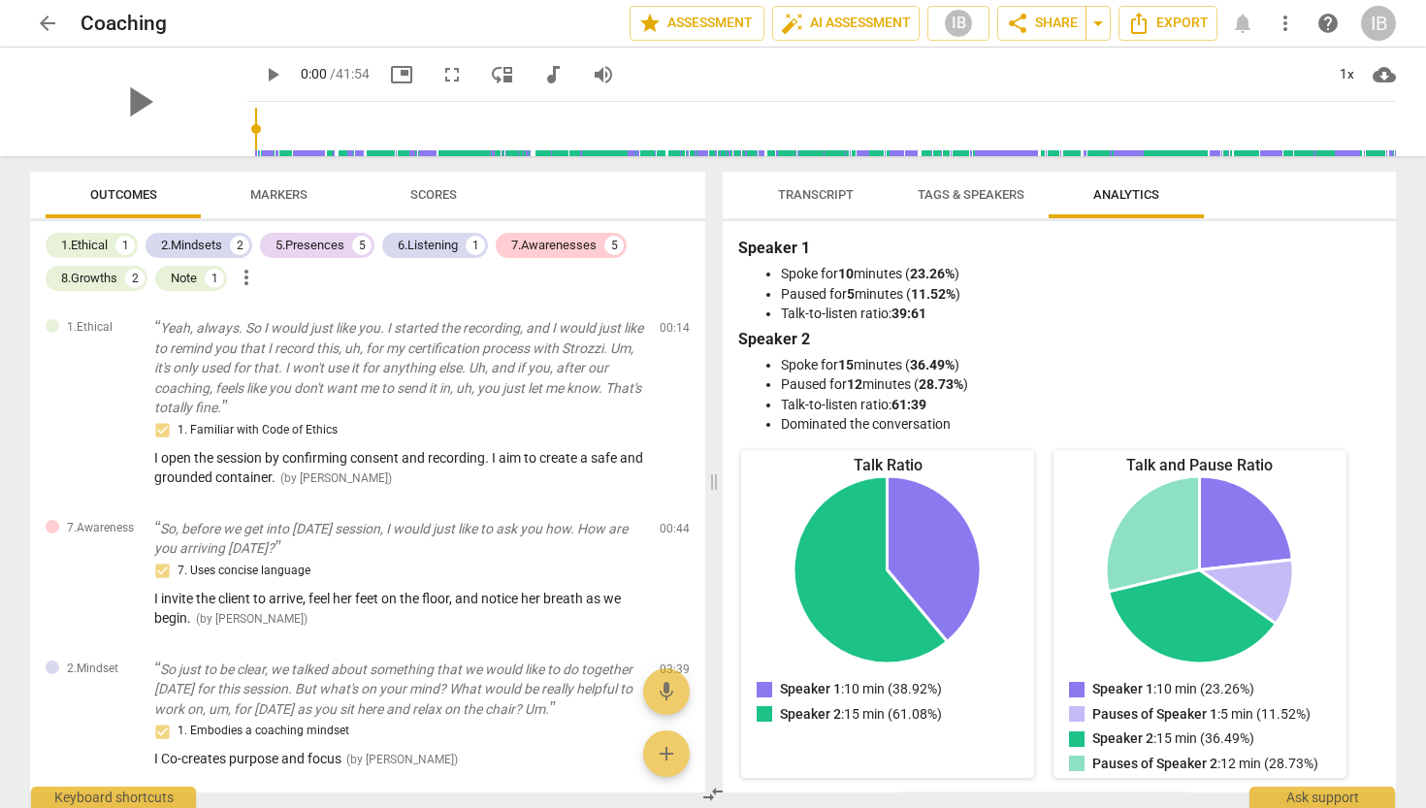
click at [299, 190] on span "Markers" at bounding box center [278, 194] width 57 height 15
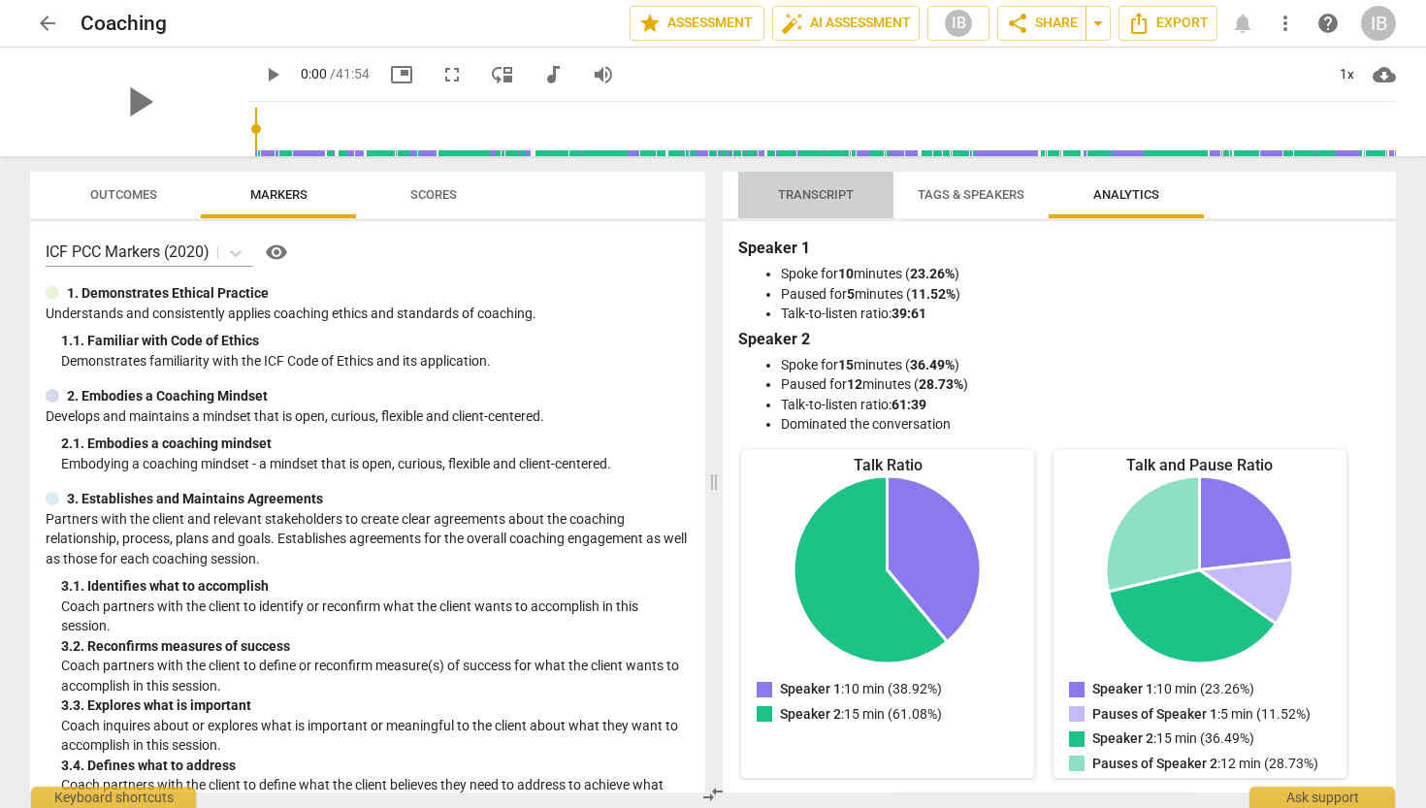
click at [849, 192] on span "Transcript" at bounding box center [816, 194] width 76 height 15
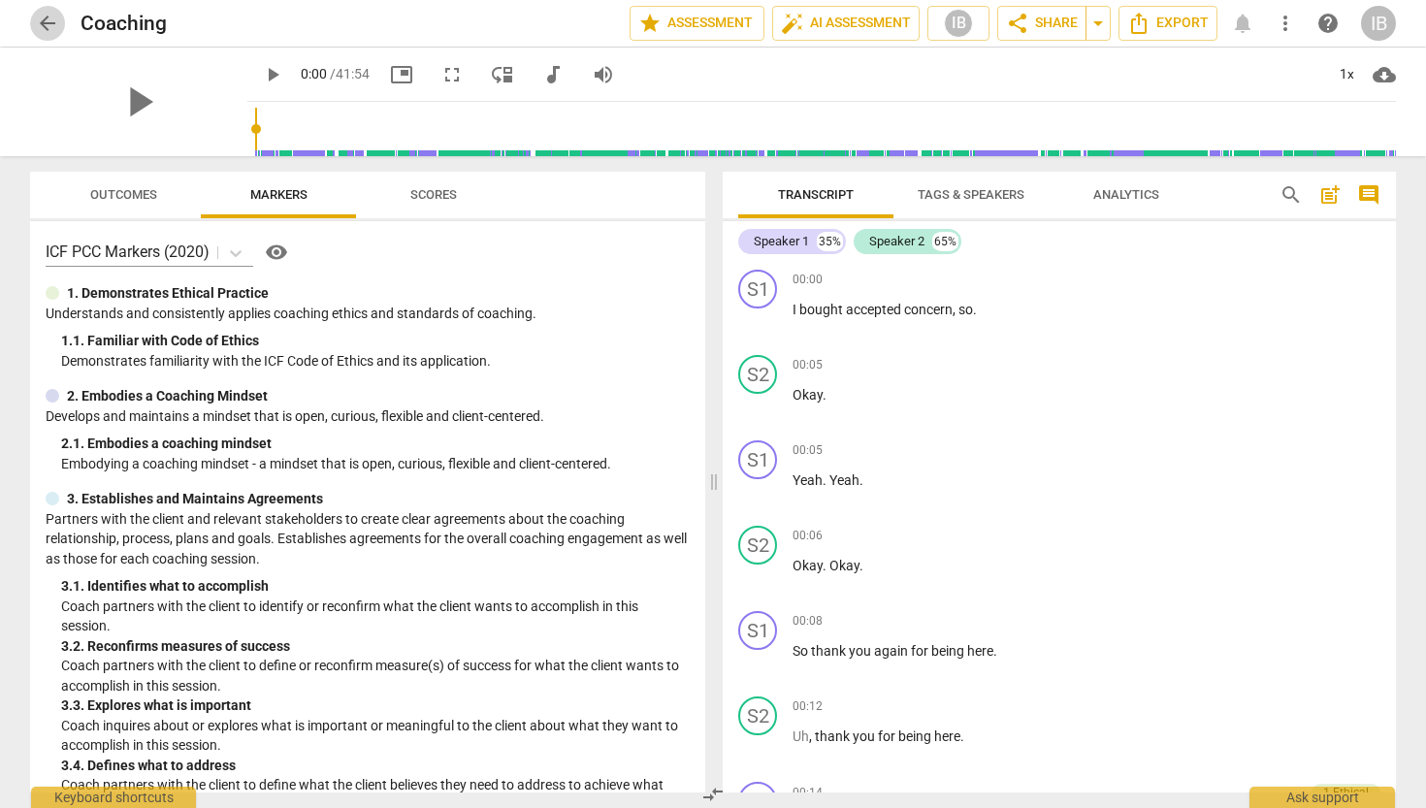
click at [49, 22] on span "arrow_back" at bounding box center [47, 23] width 23 height 23
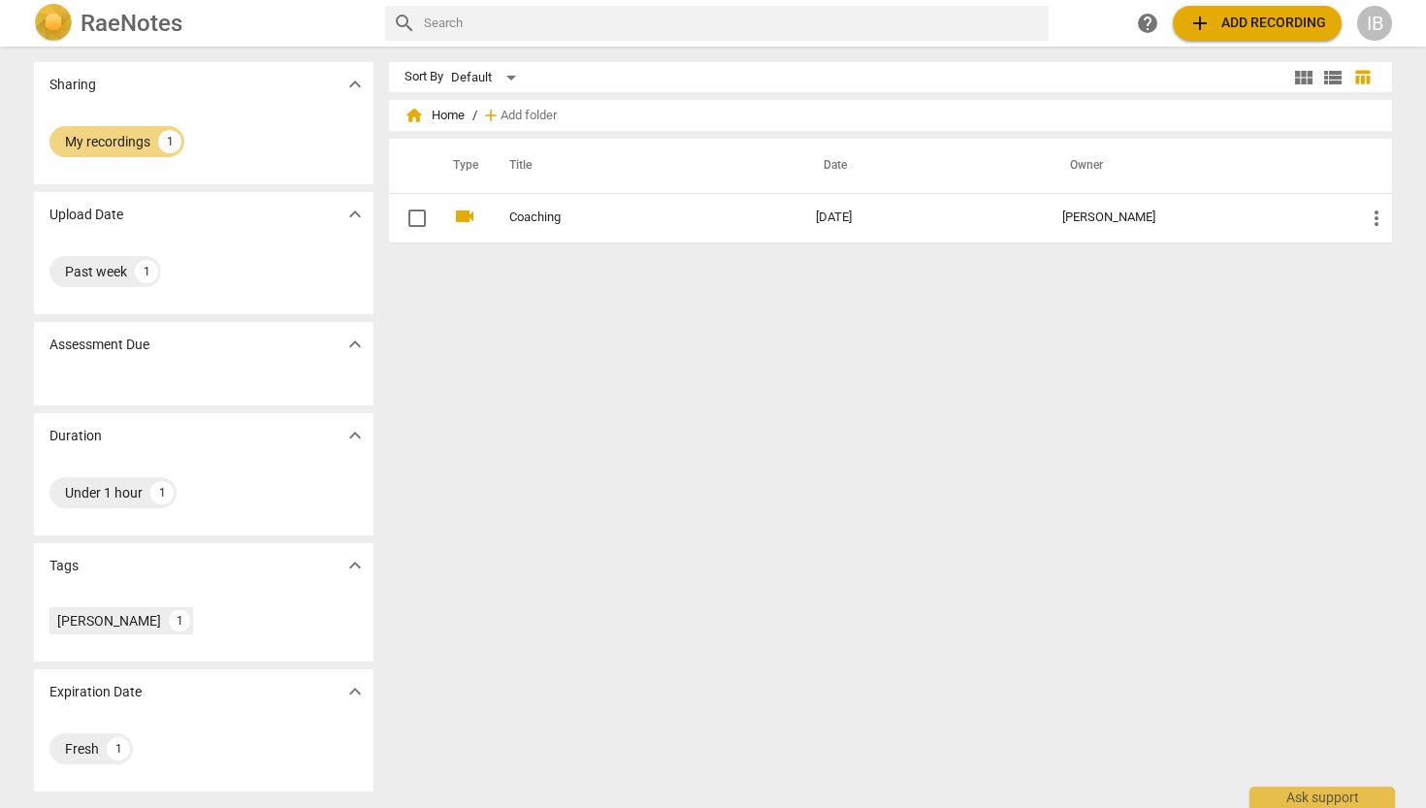
click at [115, 27] on h2 "RaeNotes" at bounding box center [132, 23] width 102 height 27
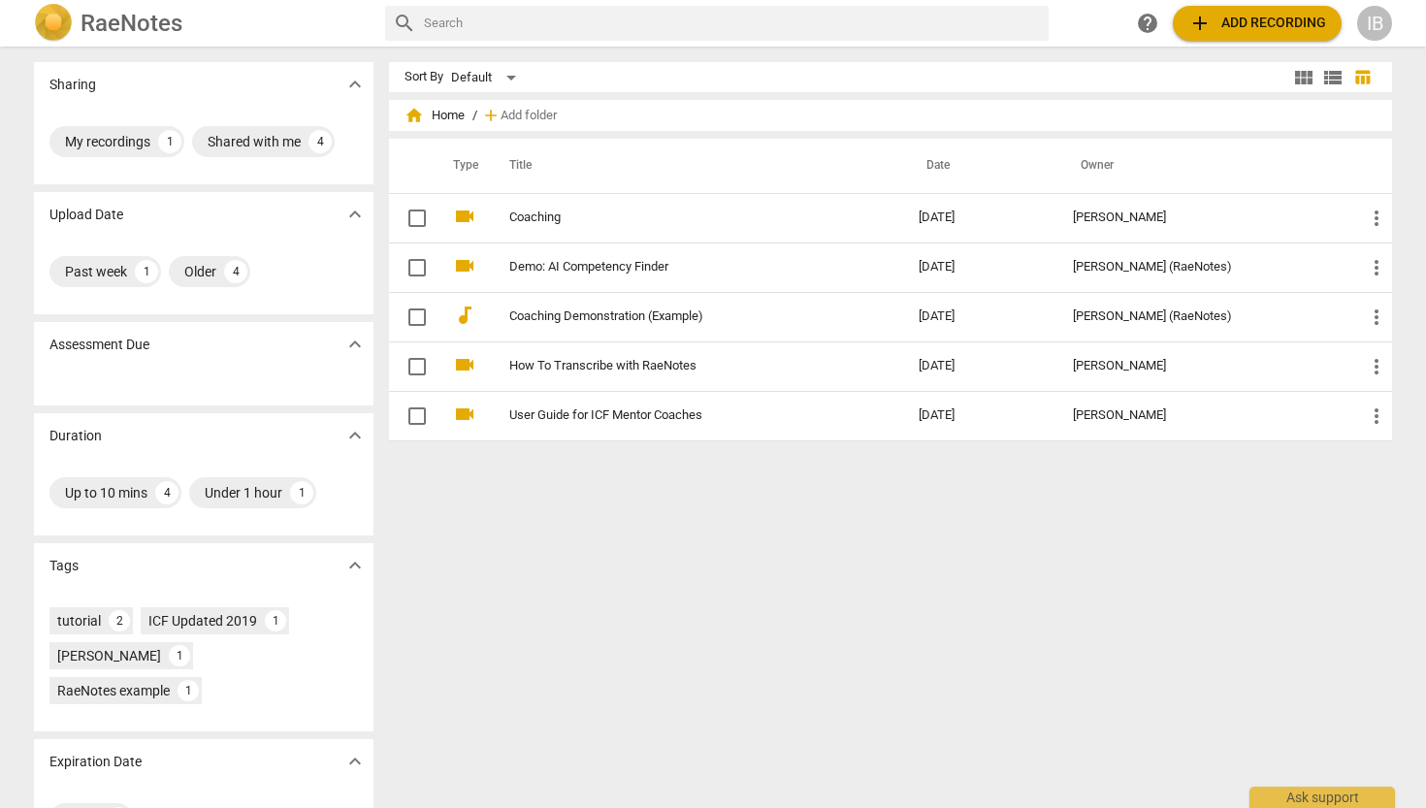
click at [146, 20] on h2 "RaeNotes" at bounding box center [132, 23] width 102 height 27
click at [1385, 20] on div "IB" at bounding box center [1375, 23] width 35 height 35
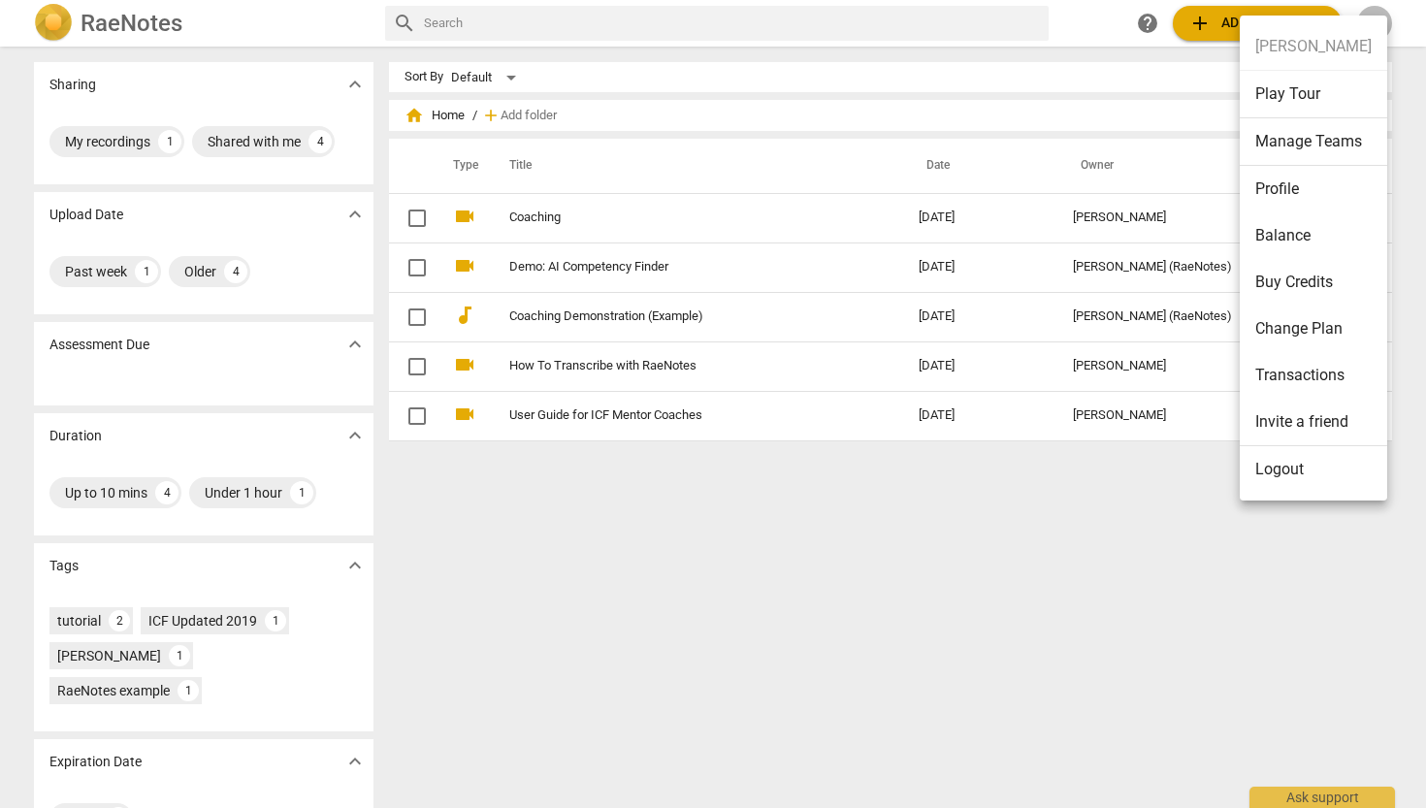
click at [733, 649] on div at bounding box center [713, 404] width 1426 height 808
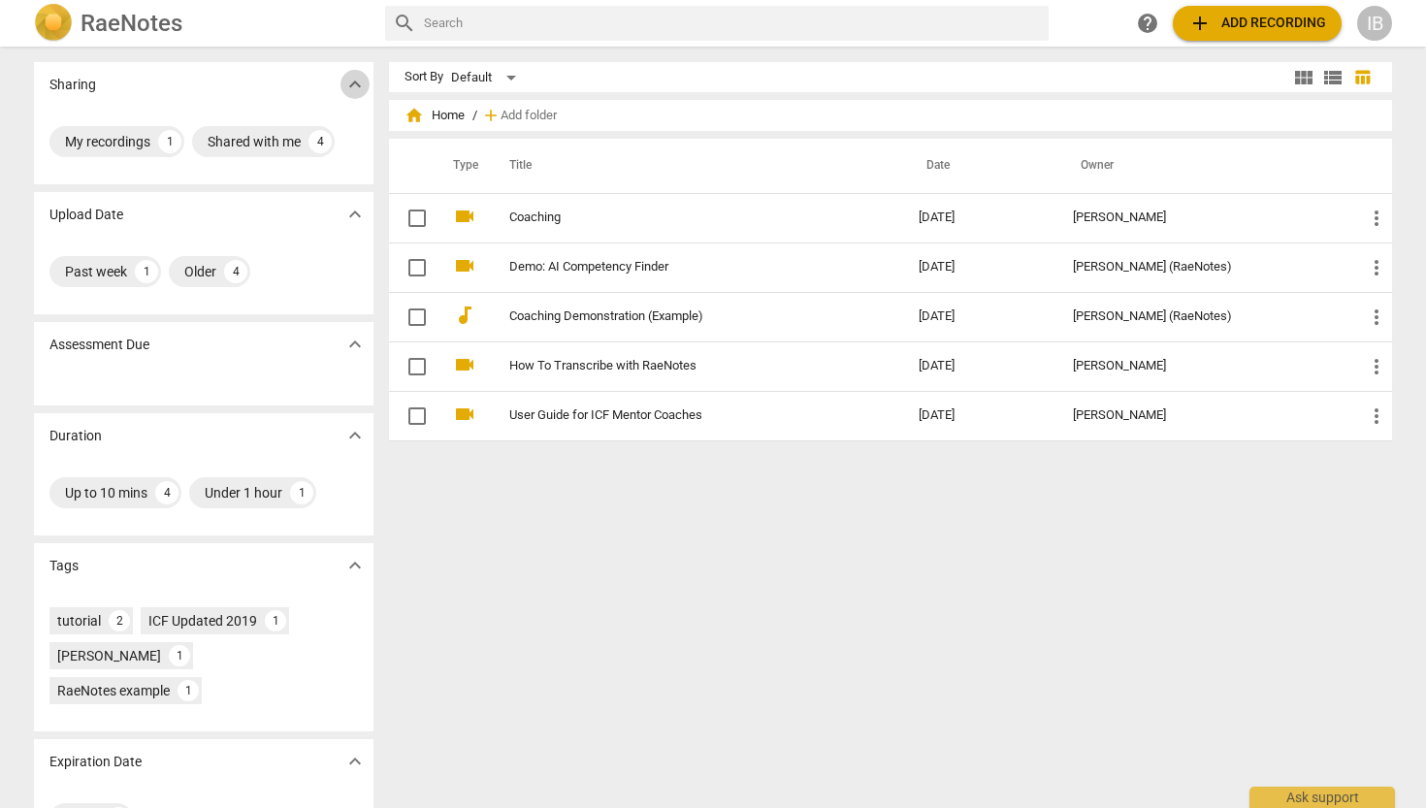
click at [347, 75] on span "expand_more" at bounding box center [355, 84] width 23 height 23
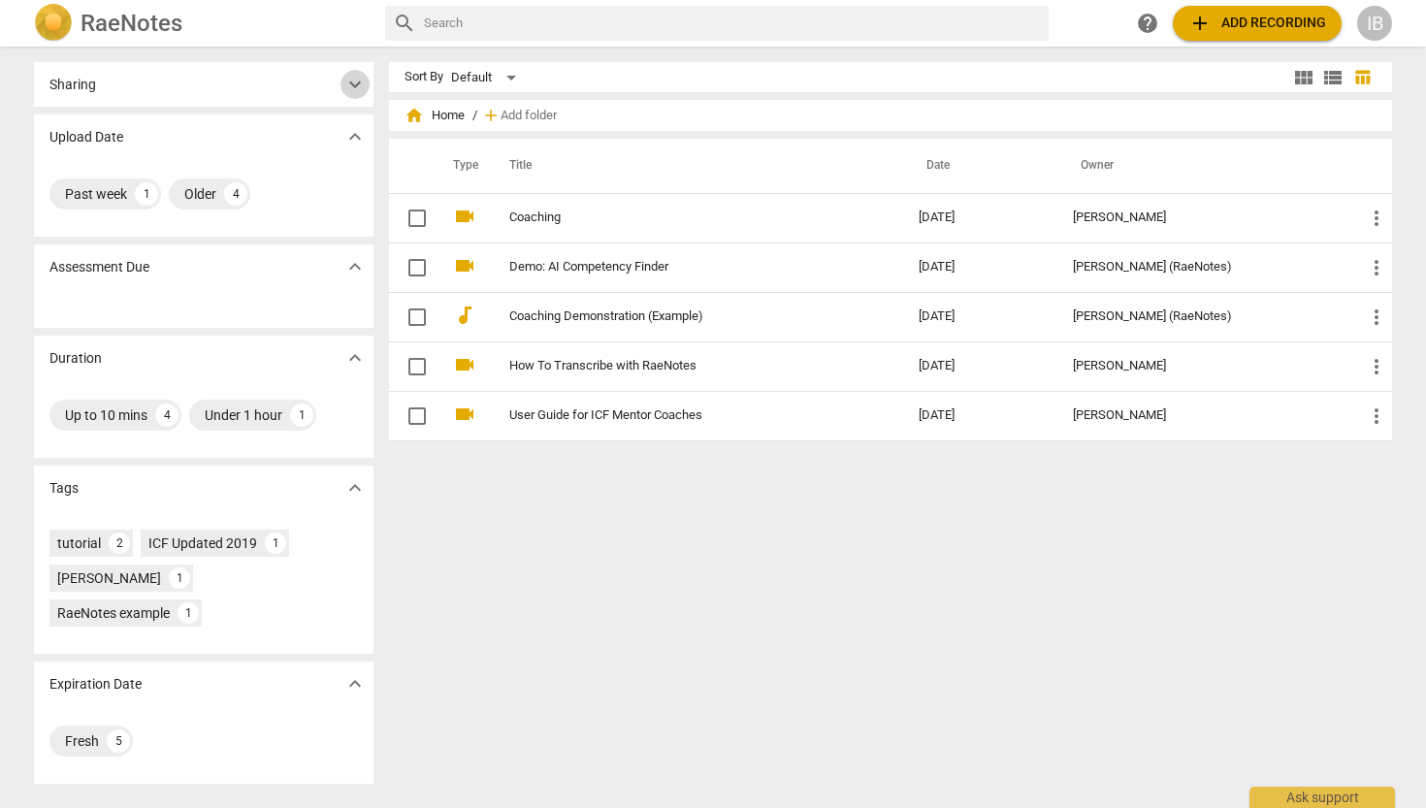
click at [350, 78] on span "expand_more" at bounding box center [355, 84] width 23 height 23
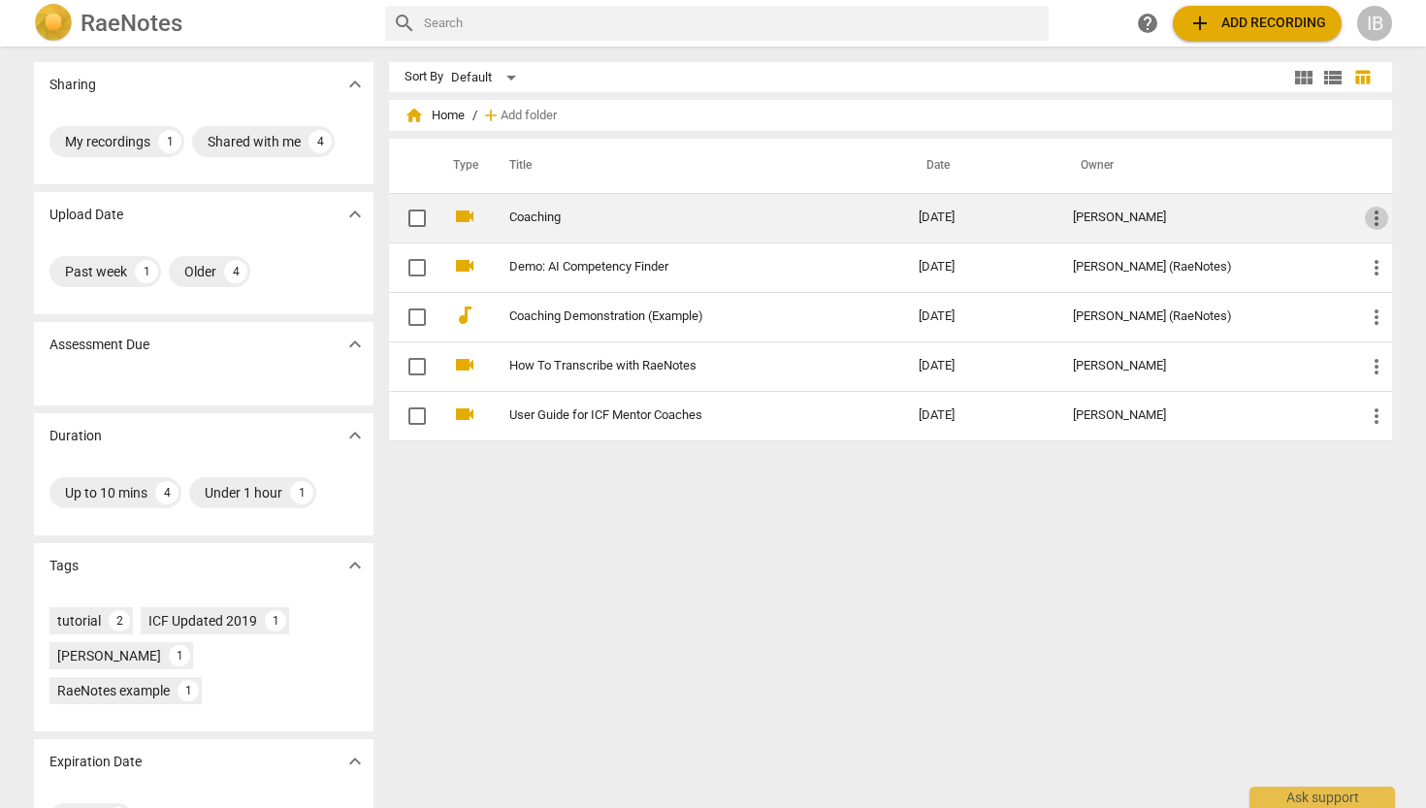
click at [1373, 217] on span "more_vert" at bounding box center [1376, 218] width 23 height 23
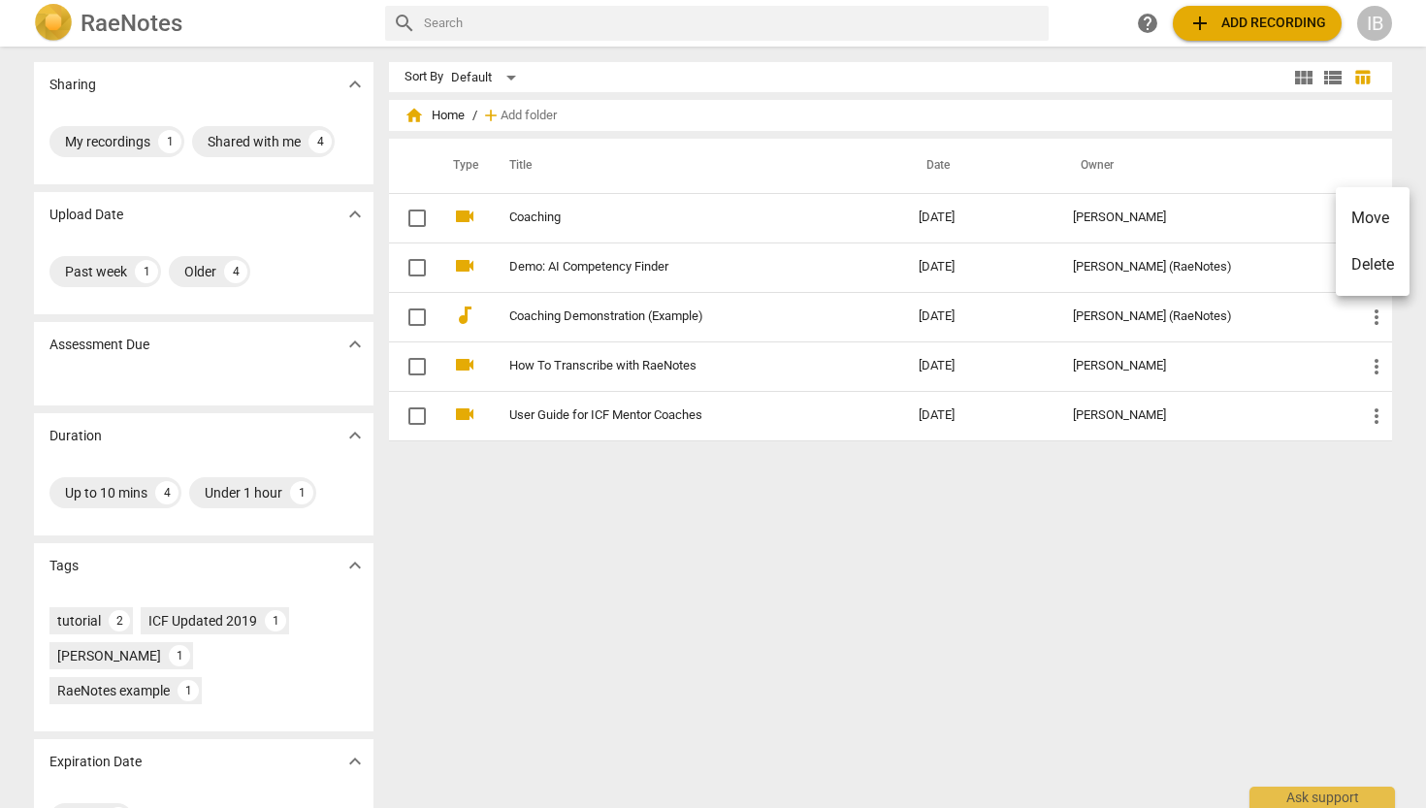
click at [916, 492] on div at bounding box center [713, 404] width 1426 height 808
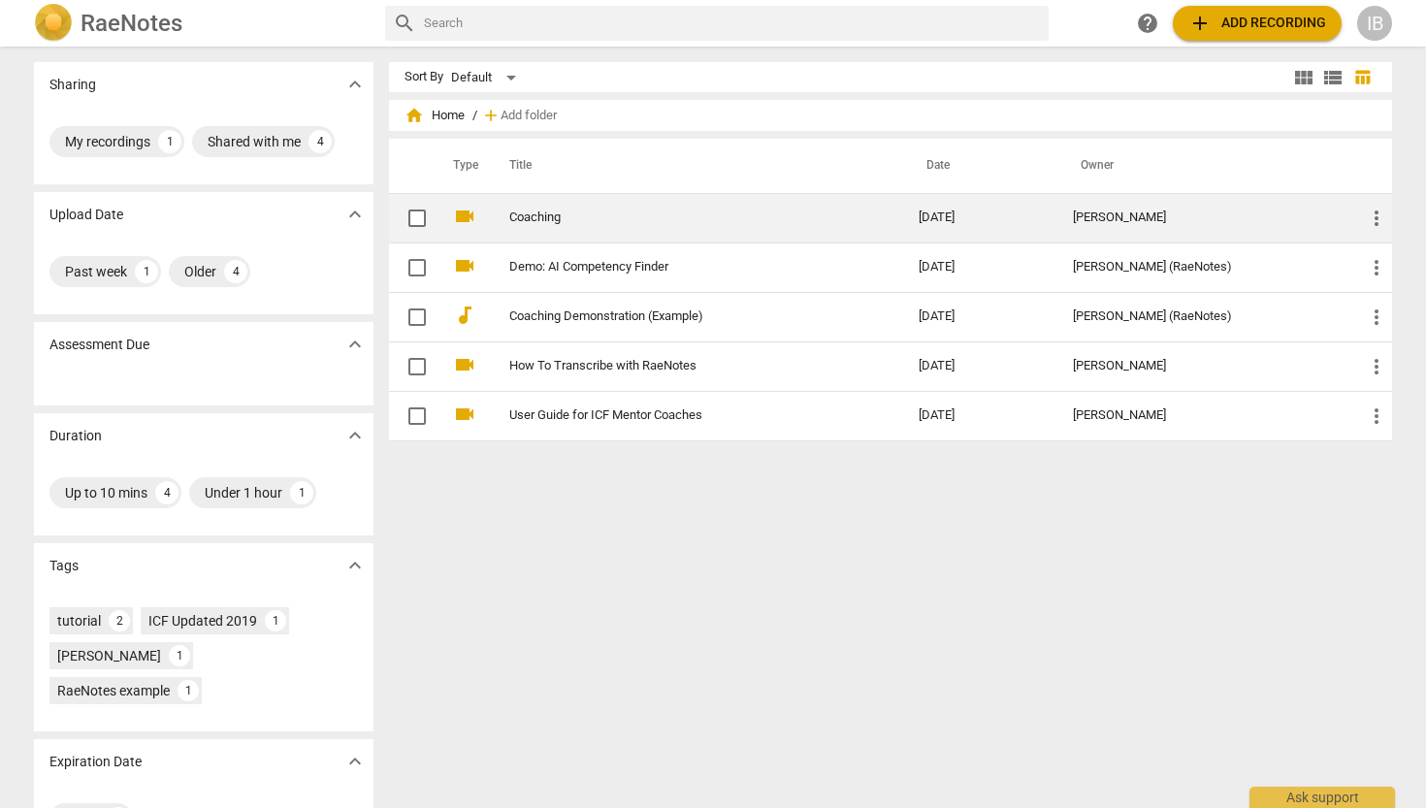
click at [1370, 224] on span "more_vert" at bounding box center [1376, 218] width 23 height 23
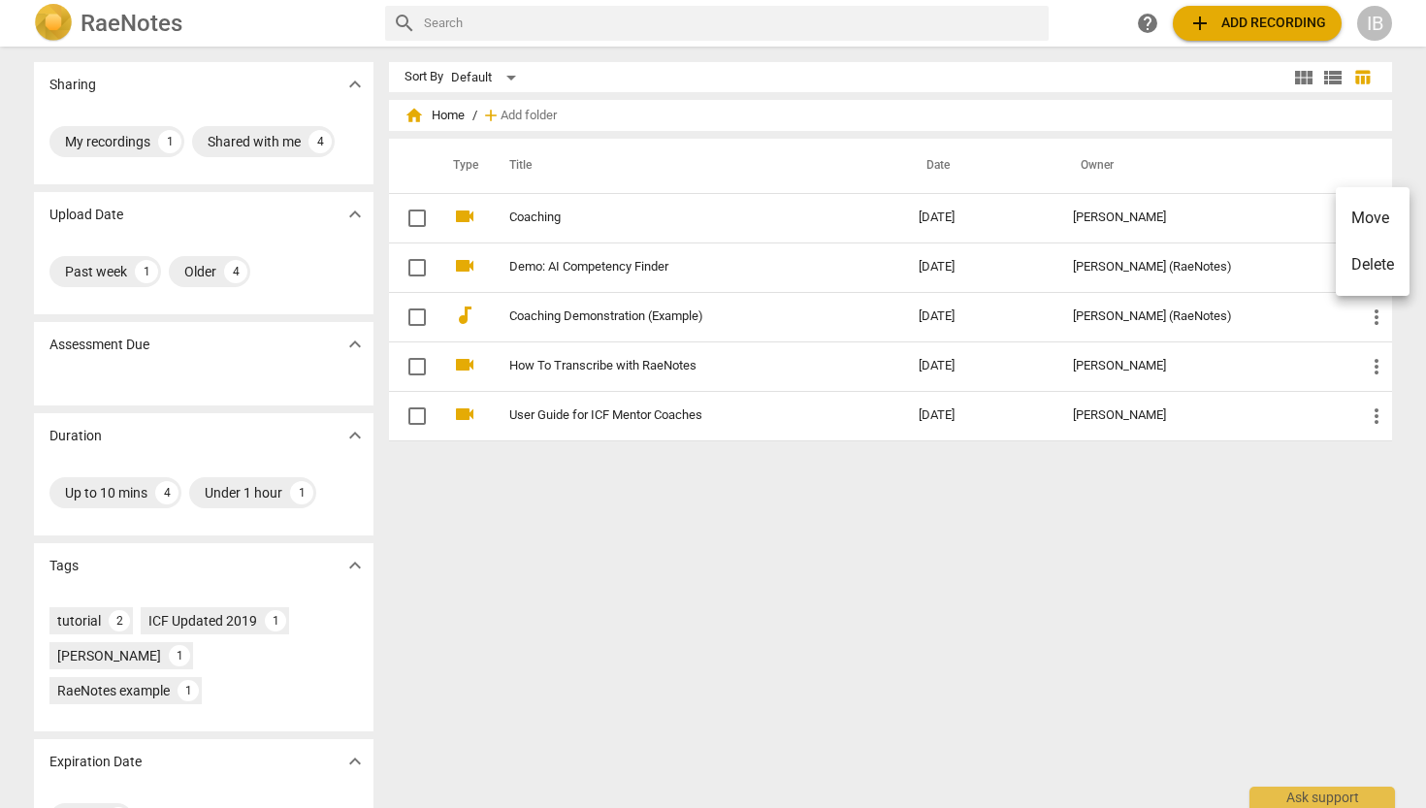
click at [1368, 214] on li "Move" at bounding box center [1373, 218] width 74 height 47
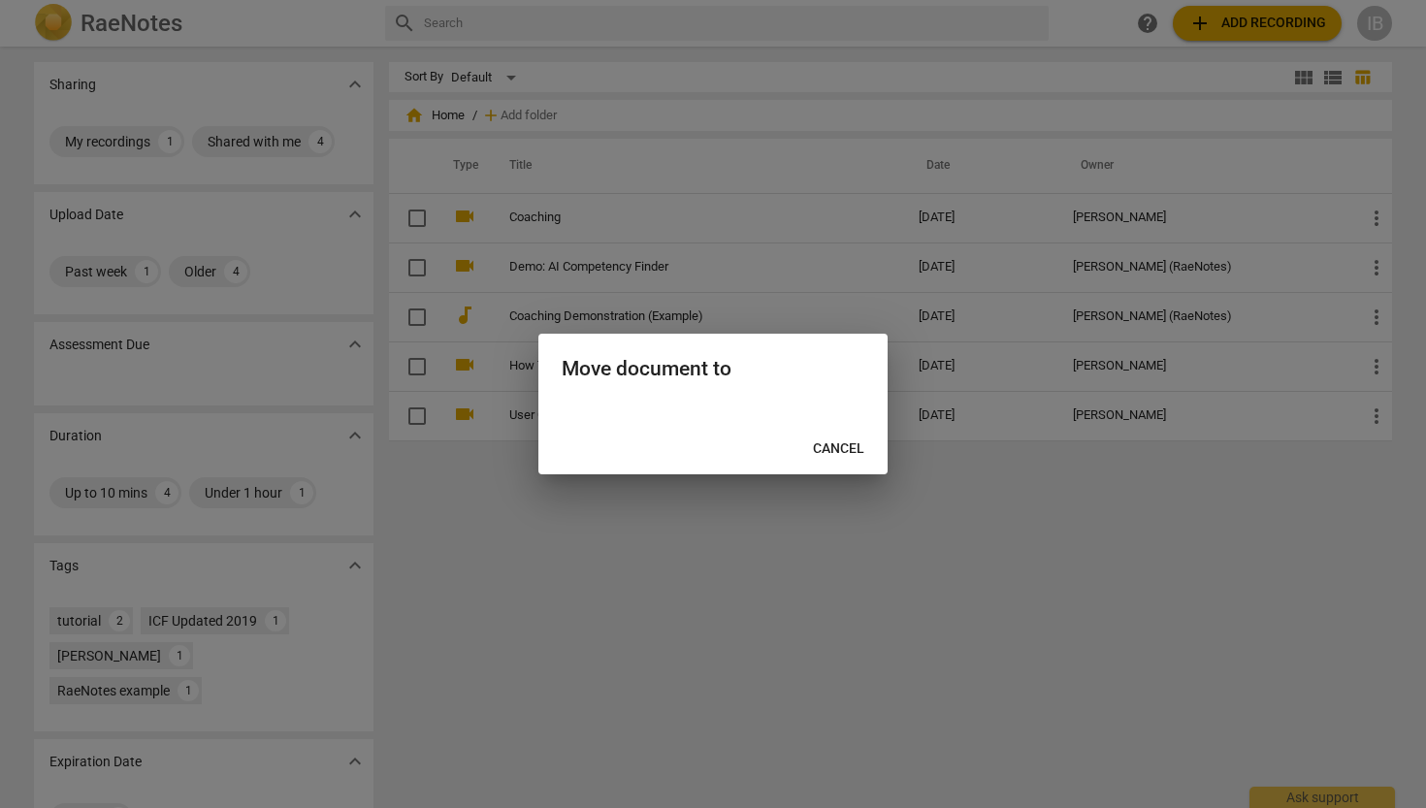
click at [822, 411] on div at bounding box center [713, 412] width 349 height 23
click at [835, 452] on span "Cancel" at bounding box center [838, 449] width 51 height 19
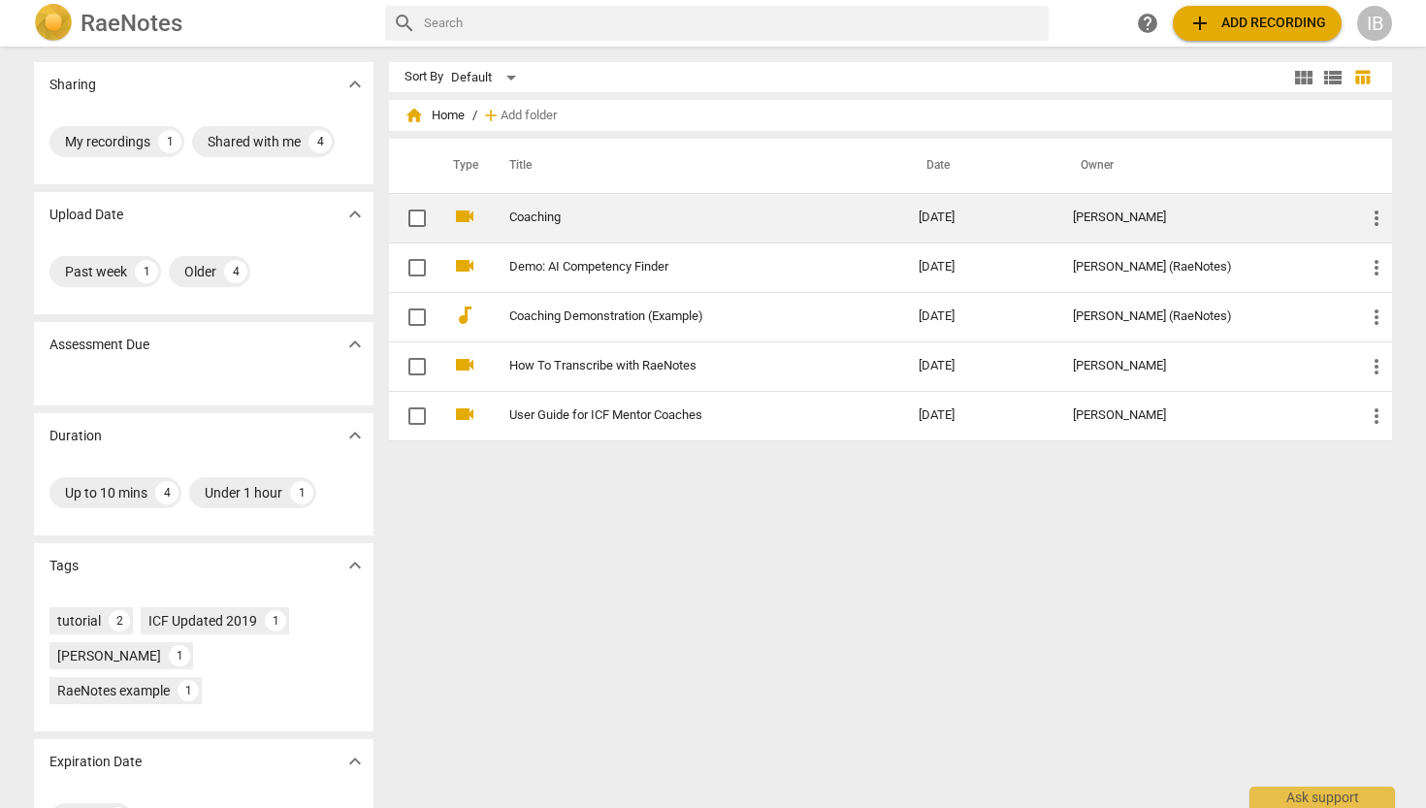
click at [572, 213] on link "Coaching" at bounding box center [679, 218] width 340 height 15
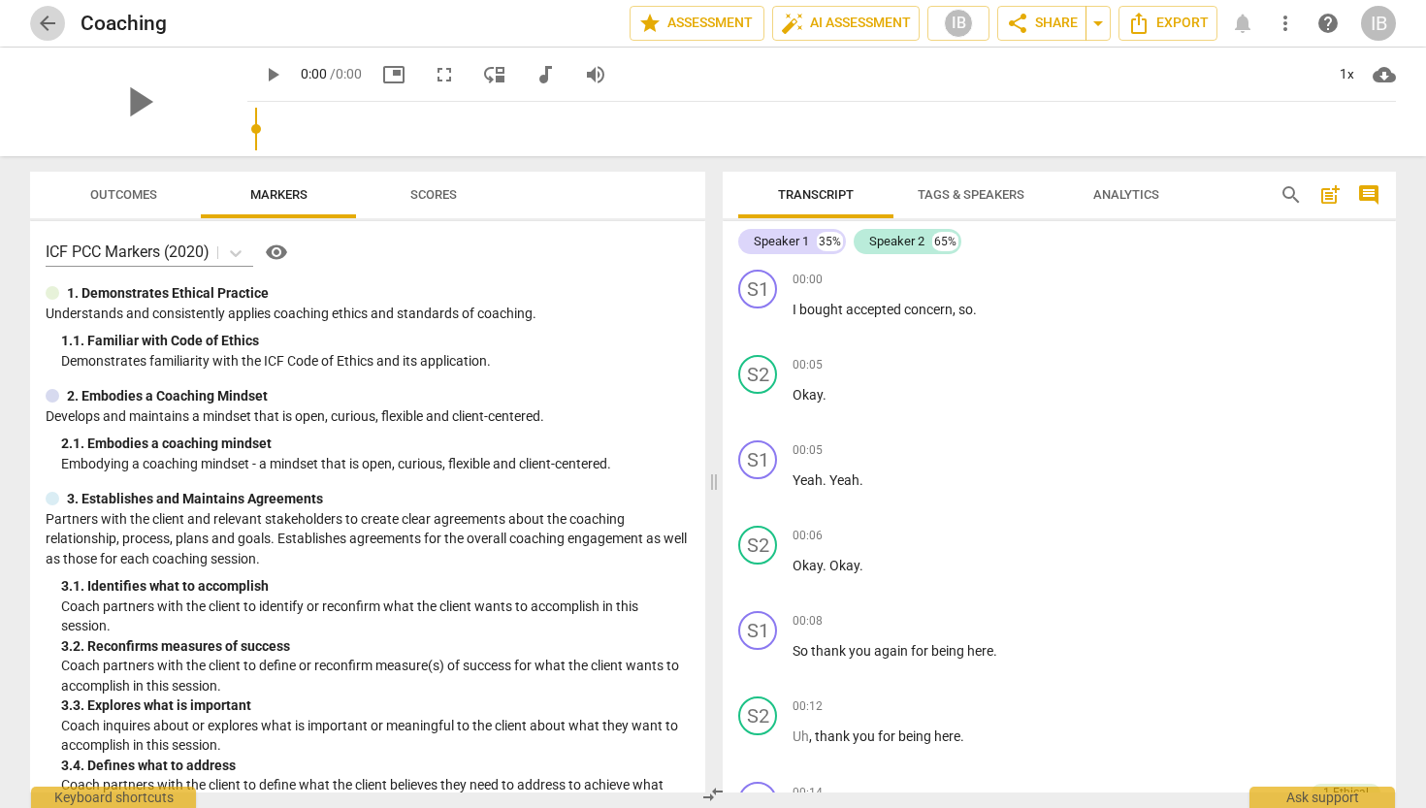
click at [37, 18] on span "arrow_back" at bounding box center [47, 23] width 23 height 23
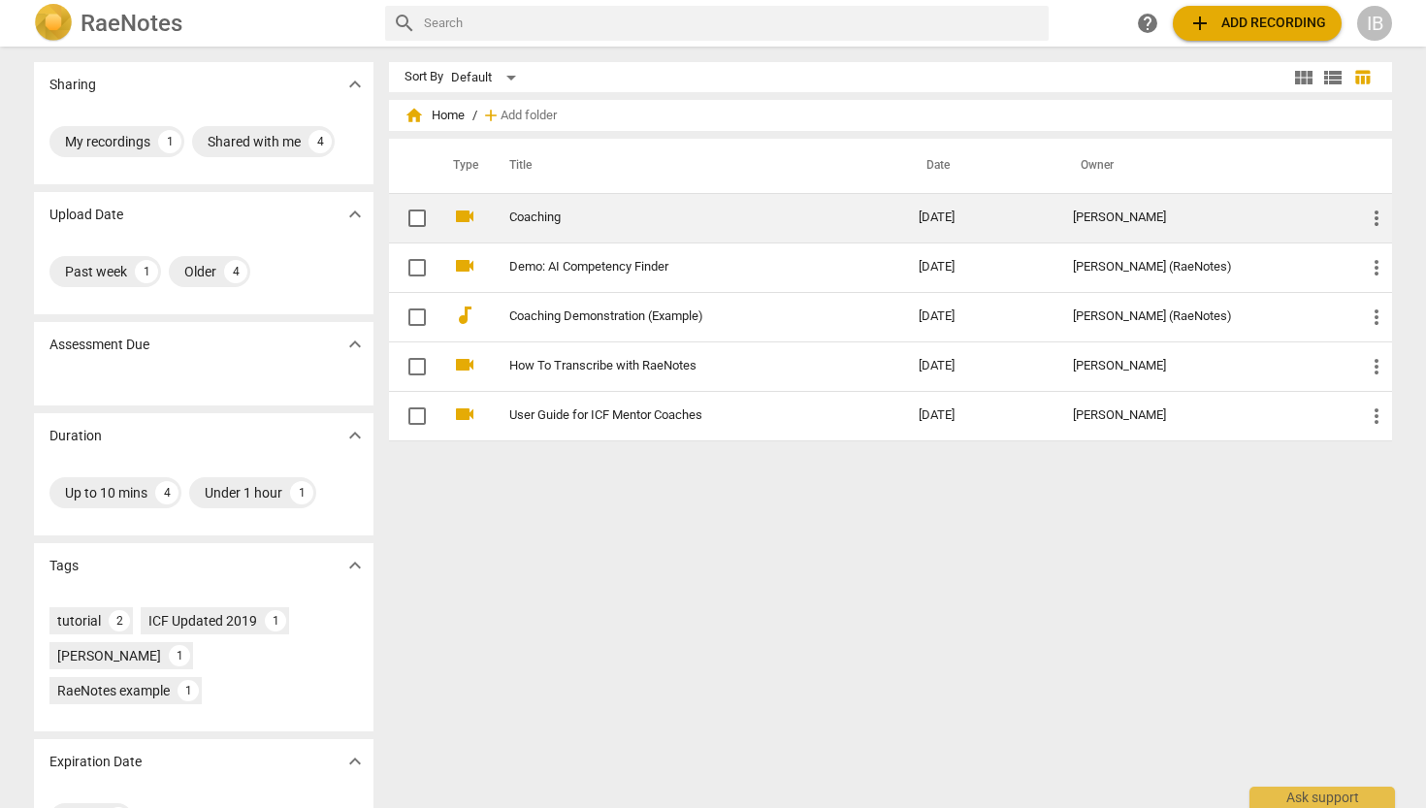
click at [412, 217] on input "checkbox" at bounding box center [417, 218] width 41 height 23
click at [1373, 220] on span "more_vert" at bounding box center [1376, 218] width 23 height 23
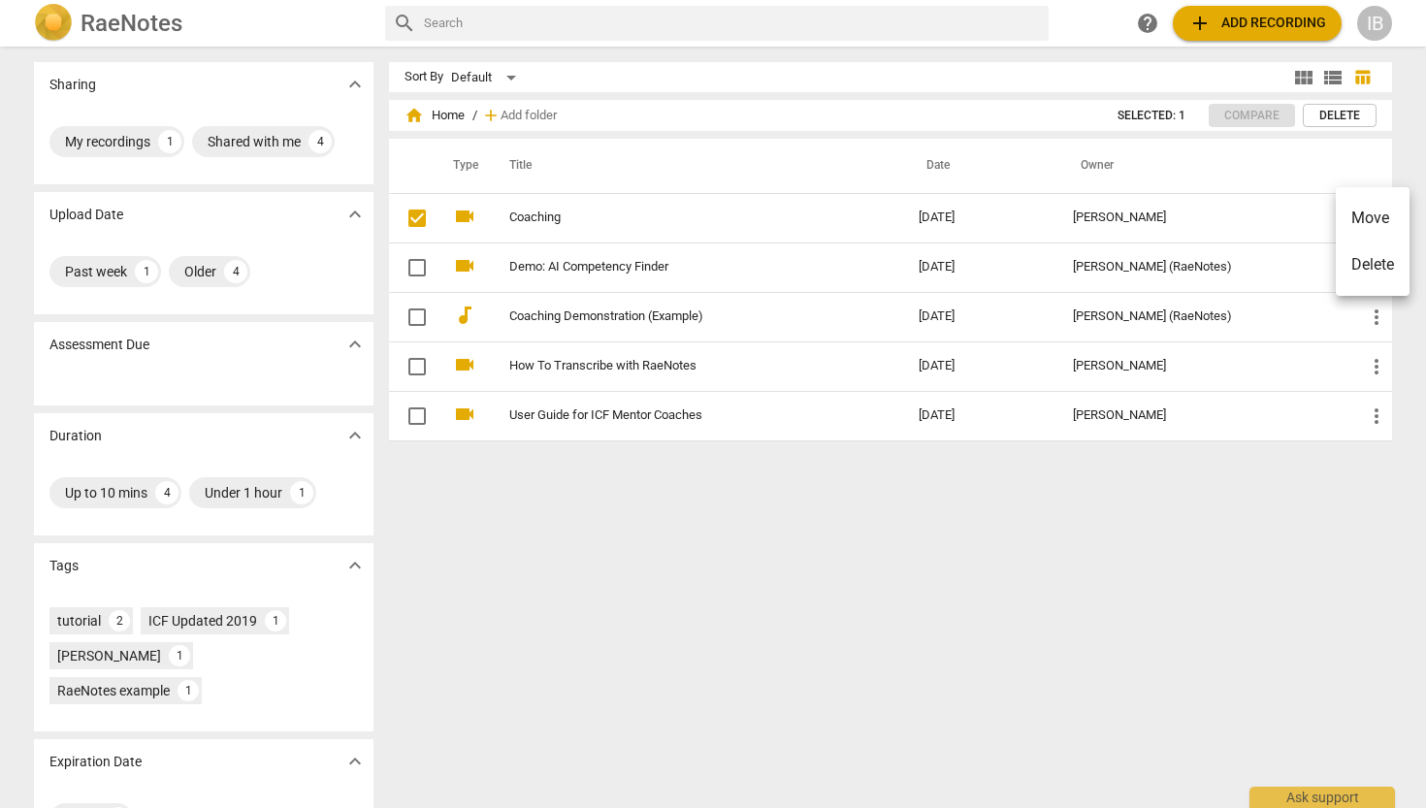
click at [1078, 500] on div at bounding box center [713, 404] width 1426 height 808
click at [148, 22] on h2 "RaeNotes" at bounding box center [132, 23] width 102 height 27
click at [1371, 25] on div "IB" at bounding box center [1375, 23] width 35 height 35
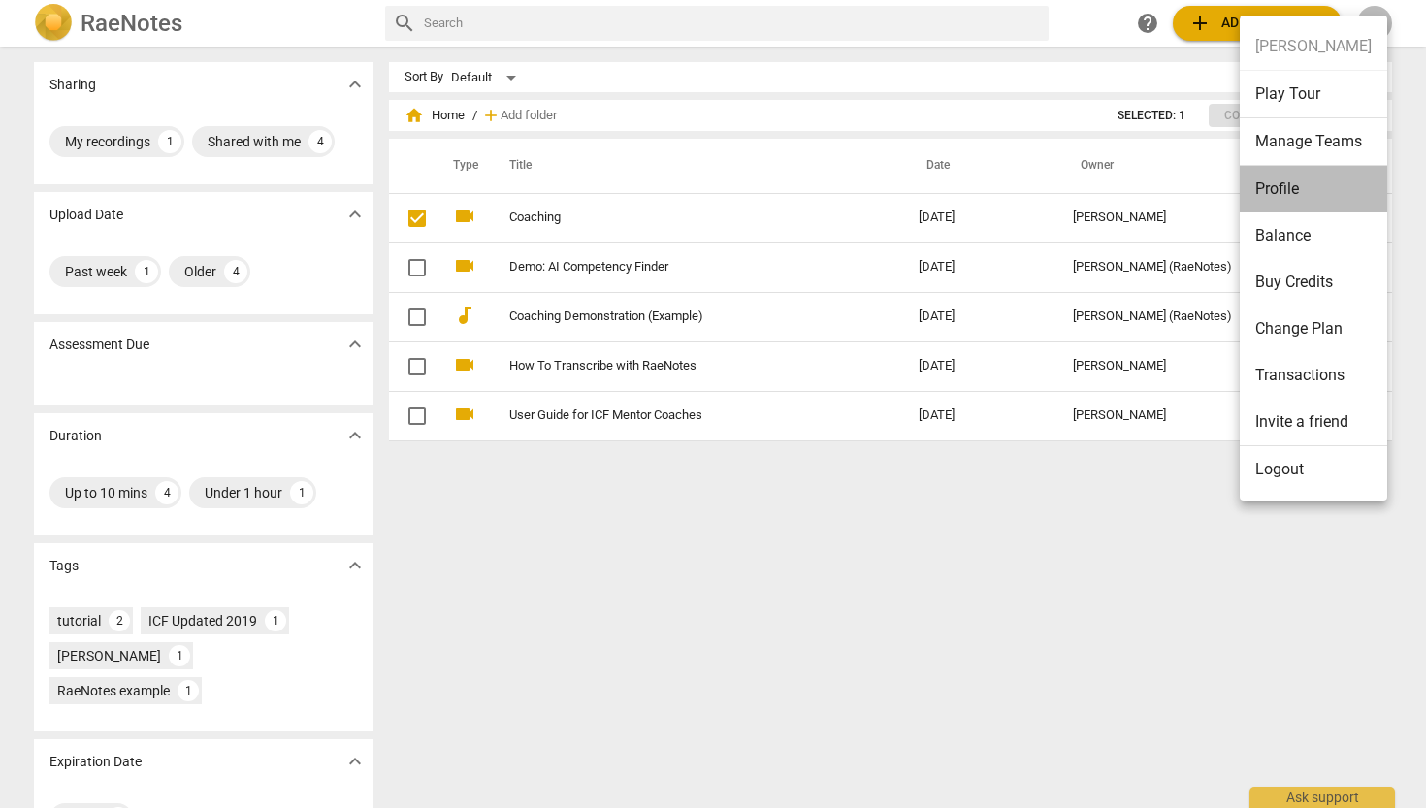
click at [1286, 195] on li "Profile" at bounding box center [1313, 189] width 147 height 47
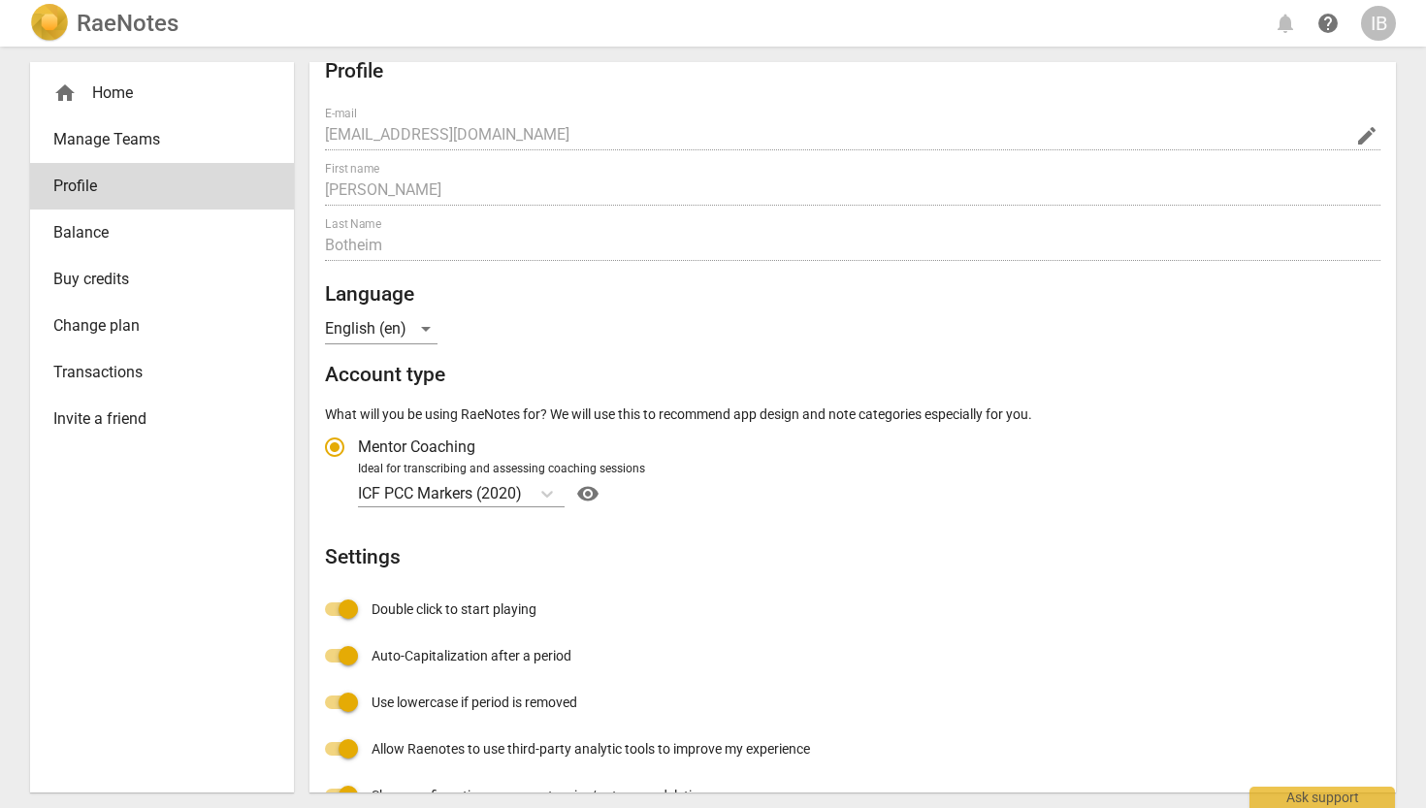
scroll to position [14, 0]
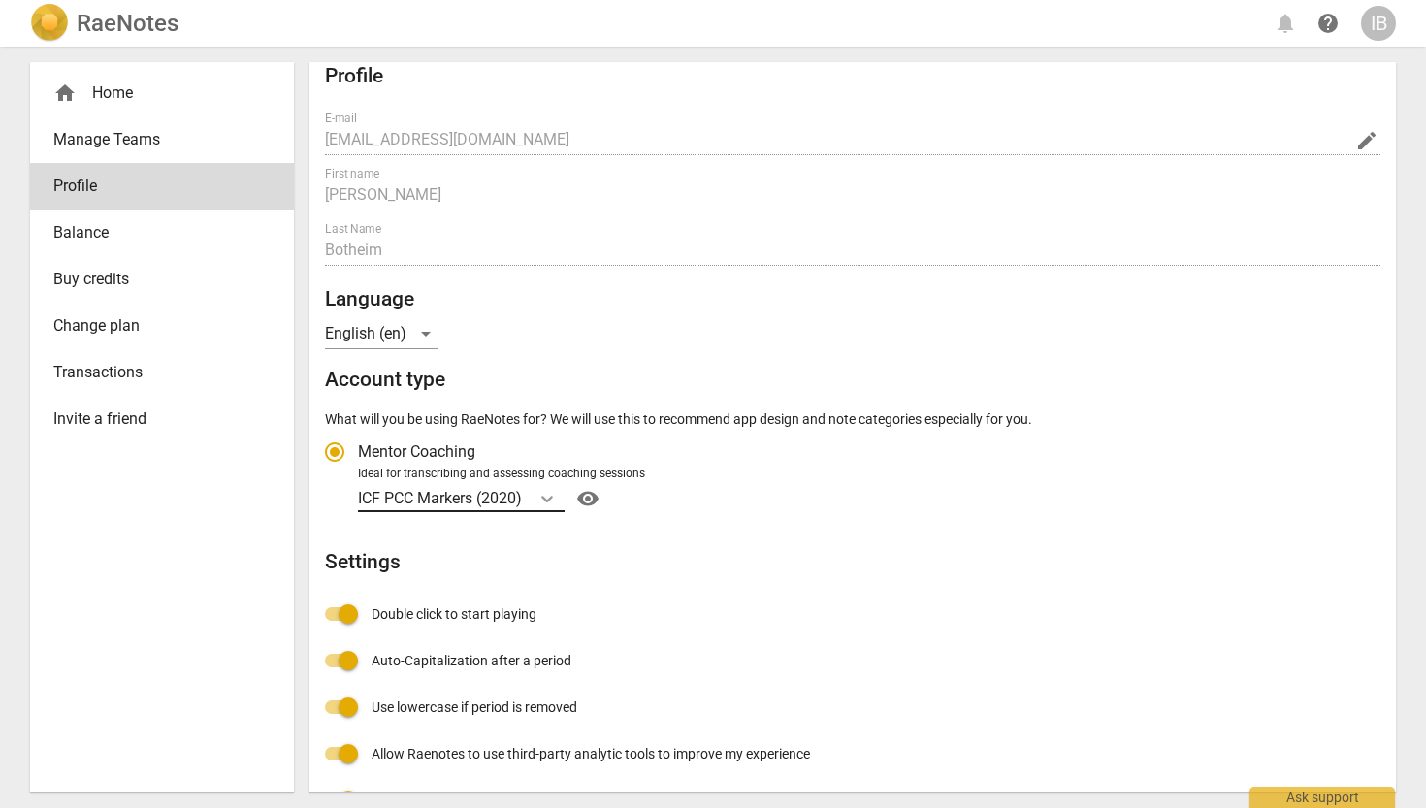
click at [550, 492] on icon "Account type" at bounding box center [547, 498] width 19 height 19
click at [0, 0] on input "Ideal for transcribing and assessing coaching sessions ICF PCC Markers (2020) v…" at bounding box center [0, 0] width 0 height 0
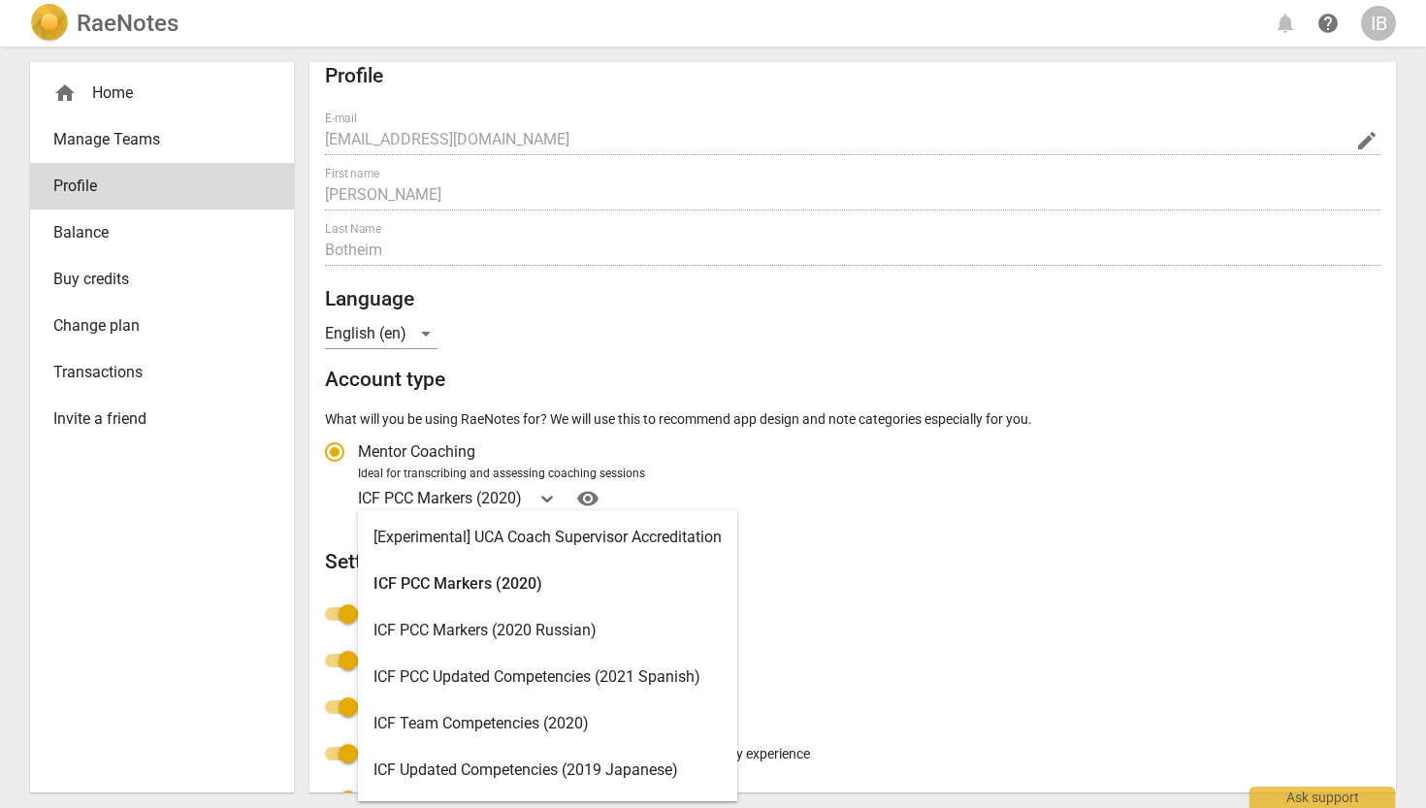
scroll to position [0, 0]
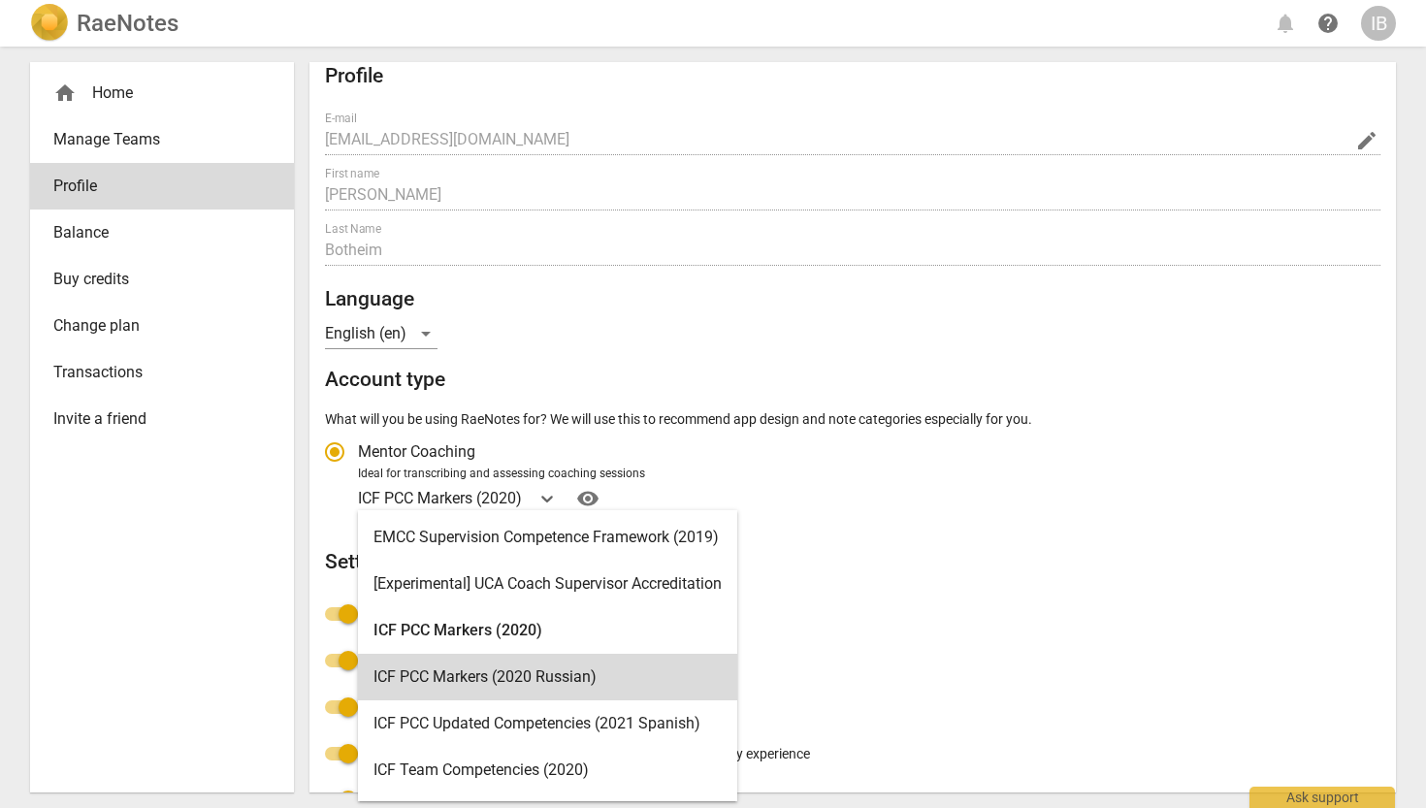
click at [886, 563] on h2 "Settings" at bounding box center [853, 562] width 1056 height 24
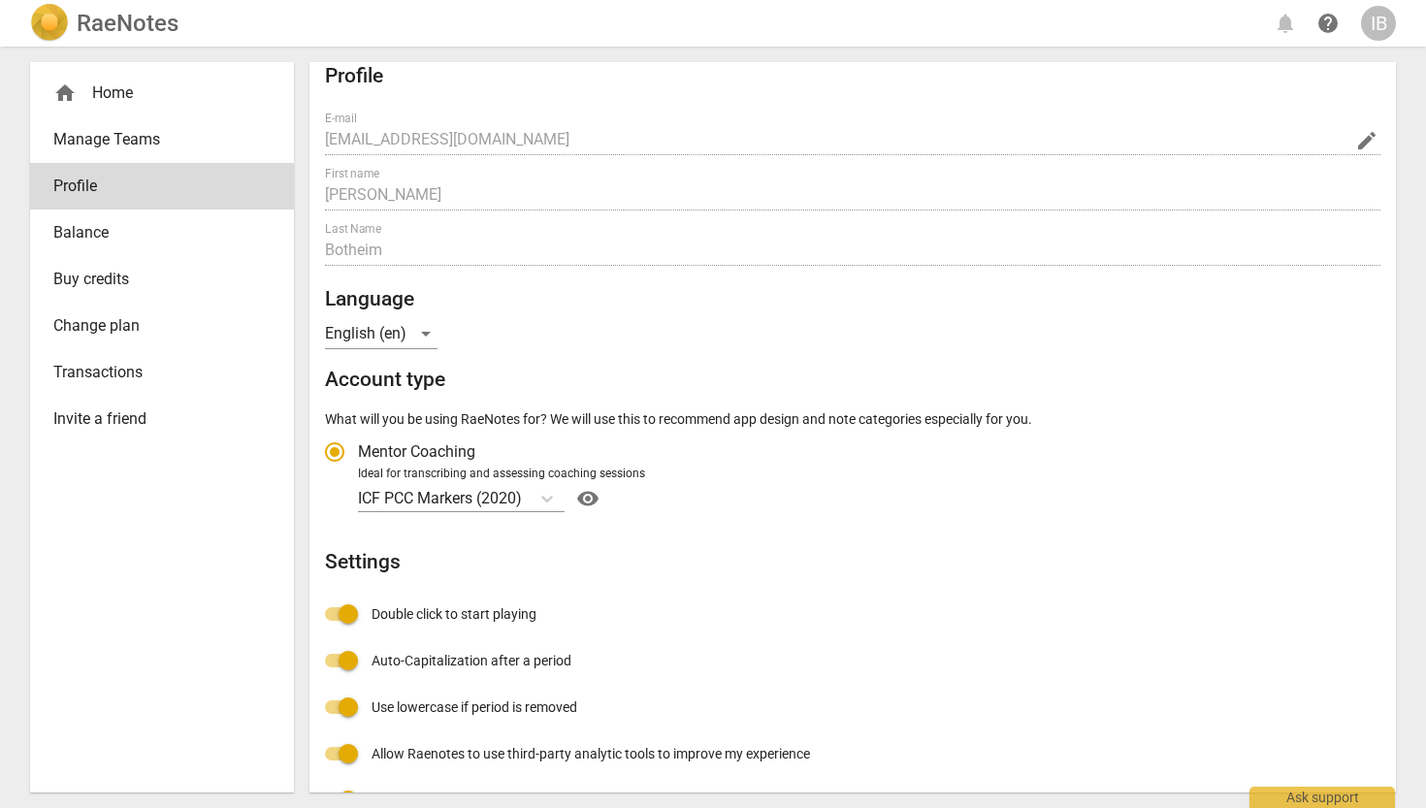
click at [143, 136] on span "Manage Teams" at bounding box center [154, 139] width 202 height 23
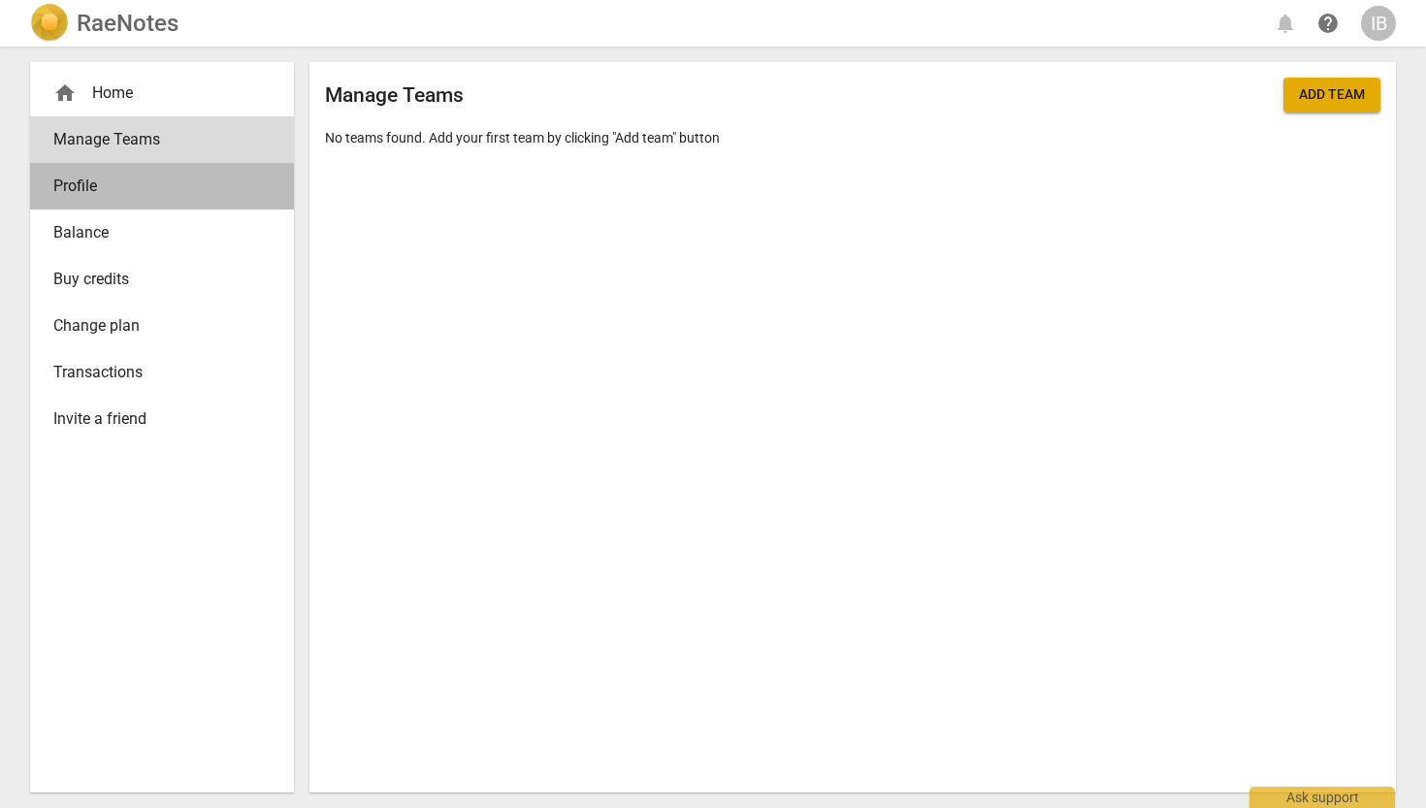
click at [92, 180] on span "Profile" at bounding box center [154, 186] width 202 height 23
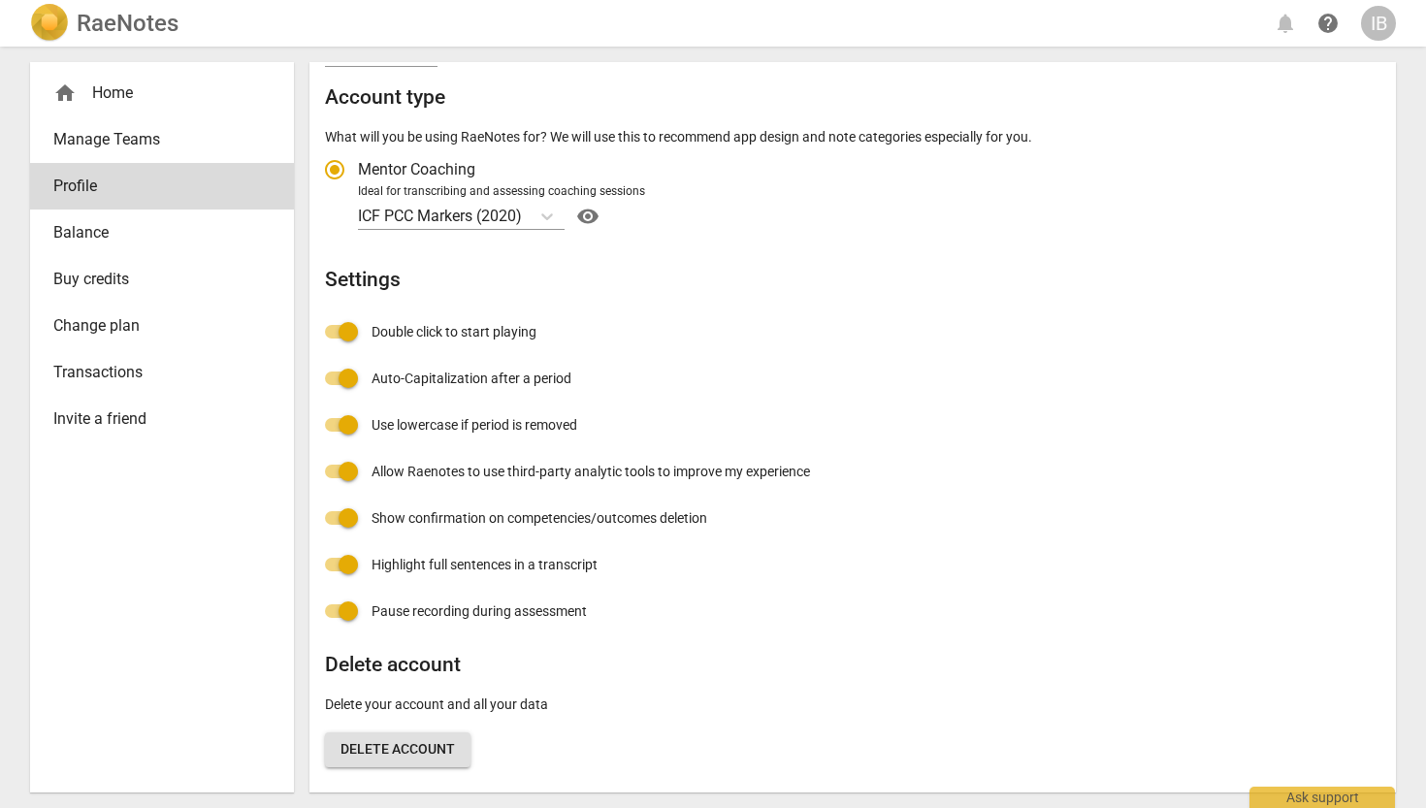
click at [108, 21] on h2 "RaeNotes" at bounding box center [128, 23] width 102 height 27
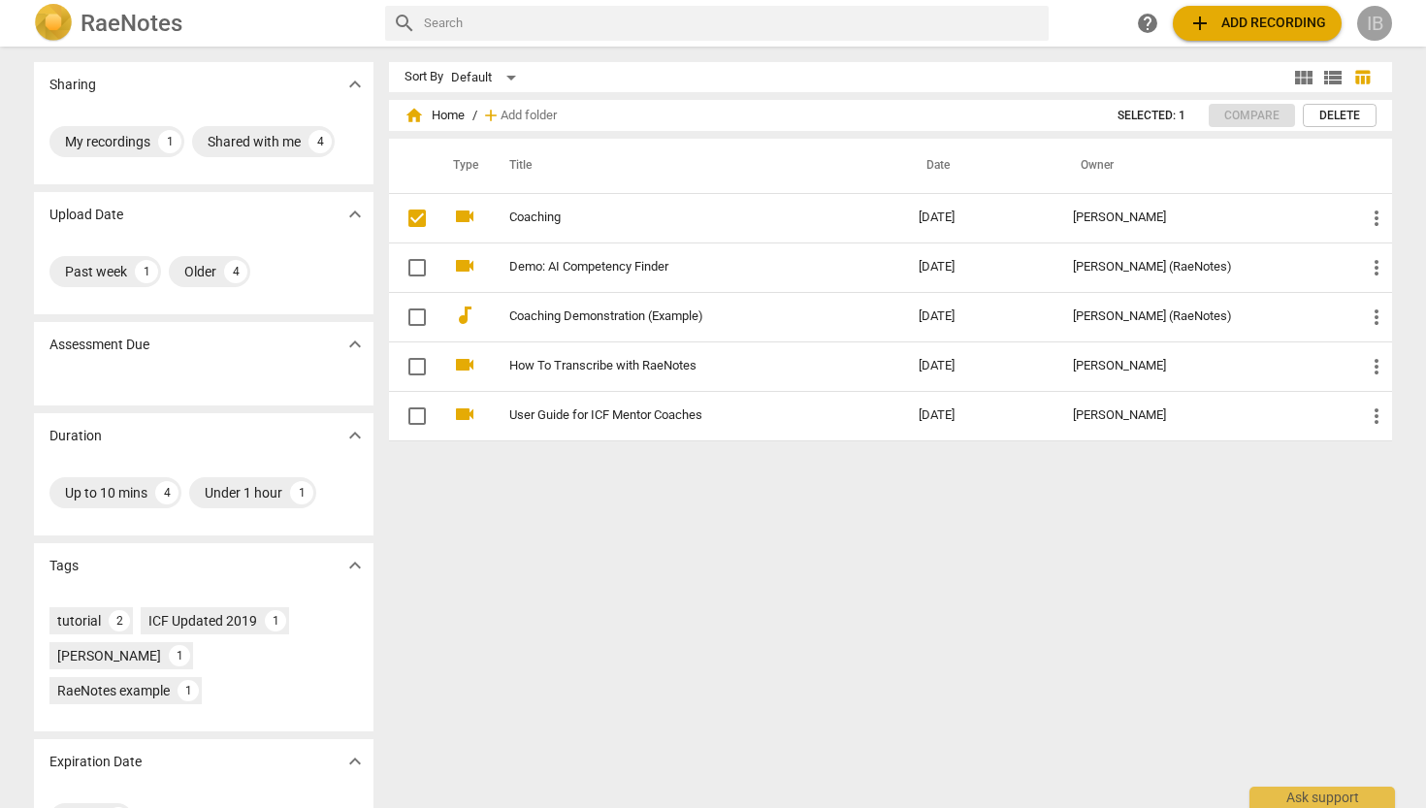
click at [1378, 23] on div "IB" at bounding box center [1375, 23] width 35 height 35
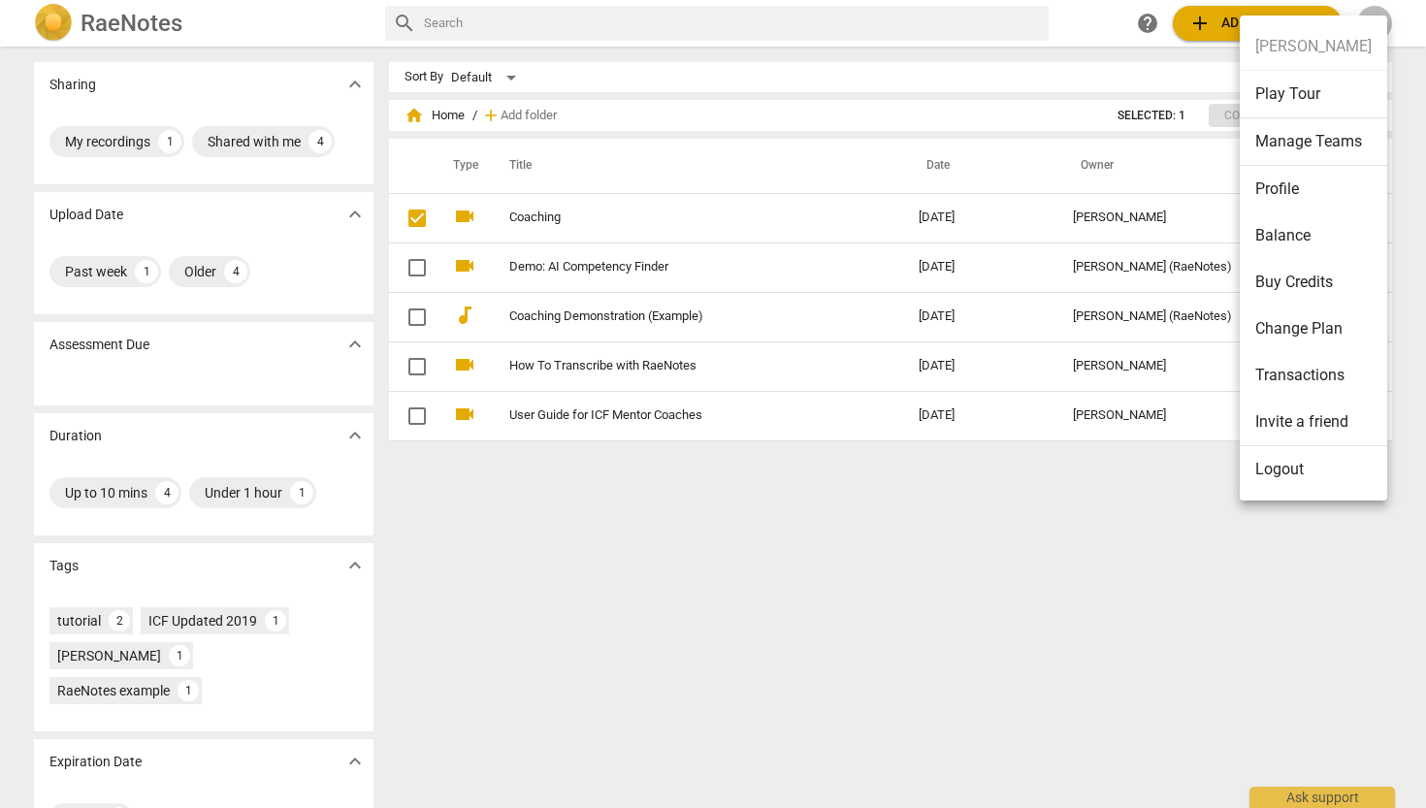
click at [1130, 531] on div at bounding box center [713, 404] width 1426 height 808
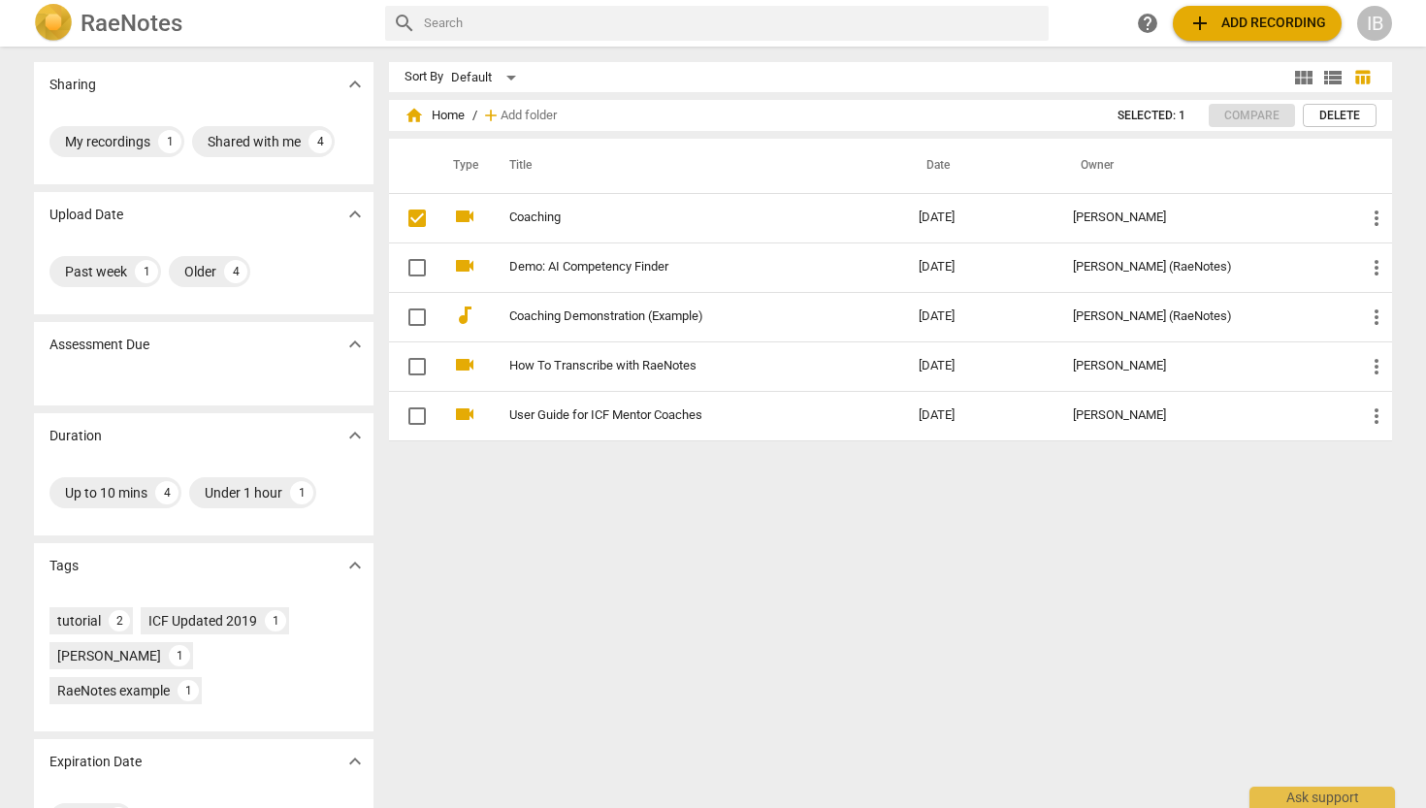
click at [1380, 27] on div "IB" at bounding box center [1375, 23] width 35 height 35
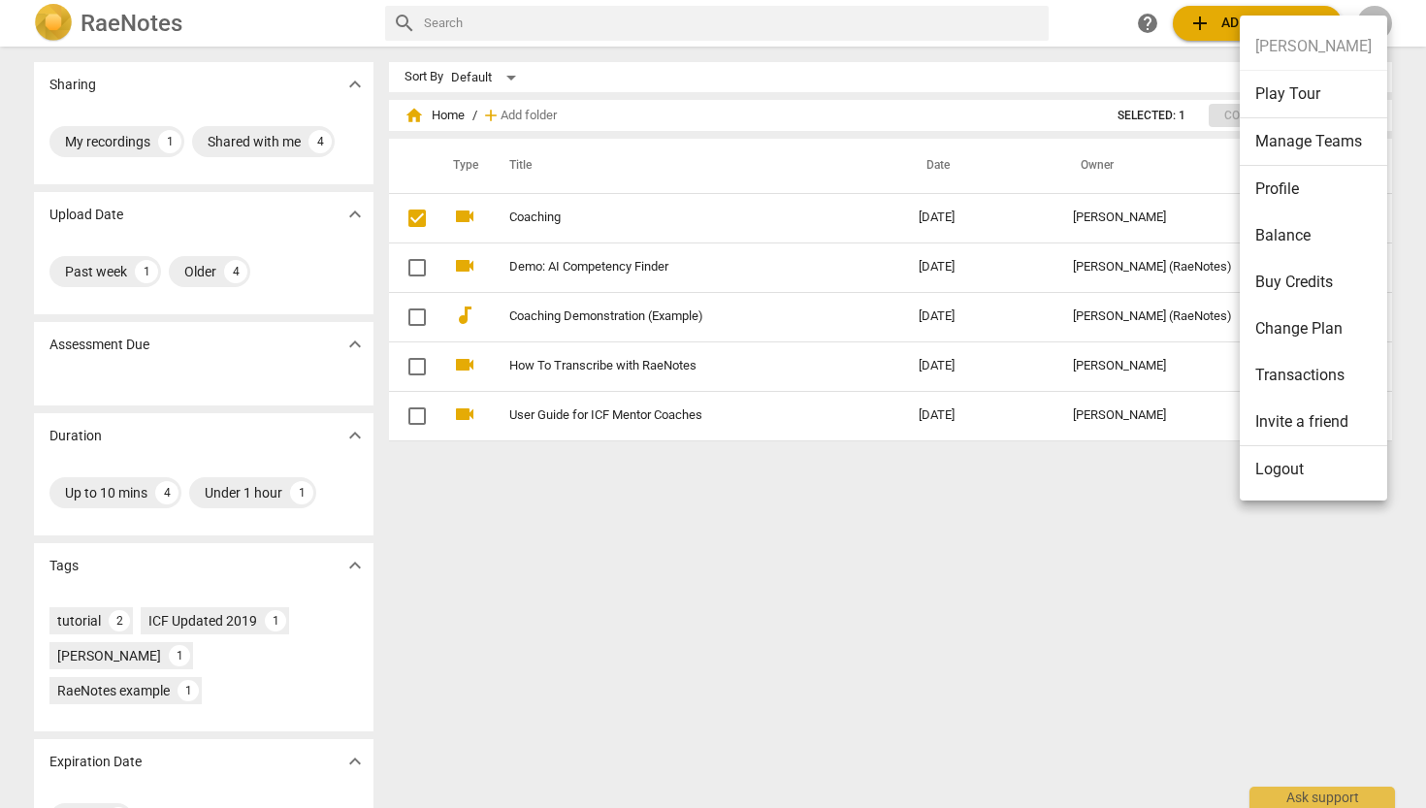
click at [658, 205] on div at bounding box center [713, 404] width 1426 height 808
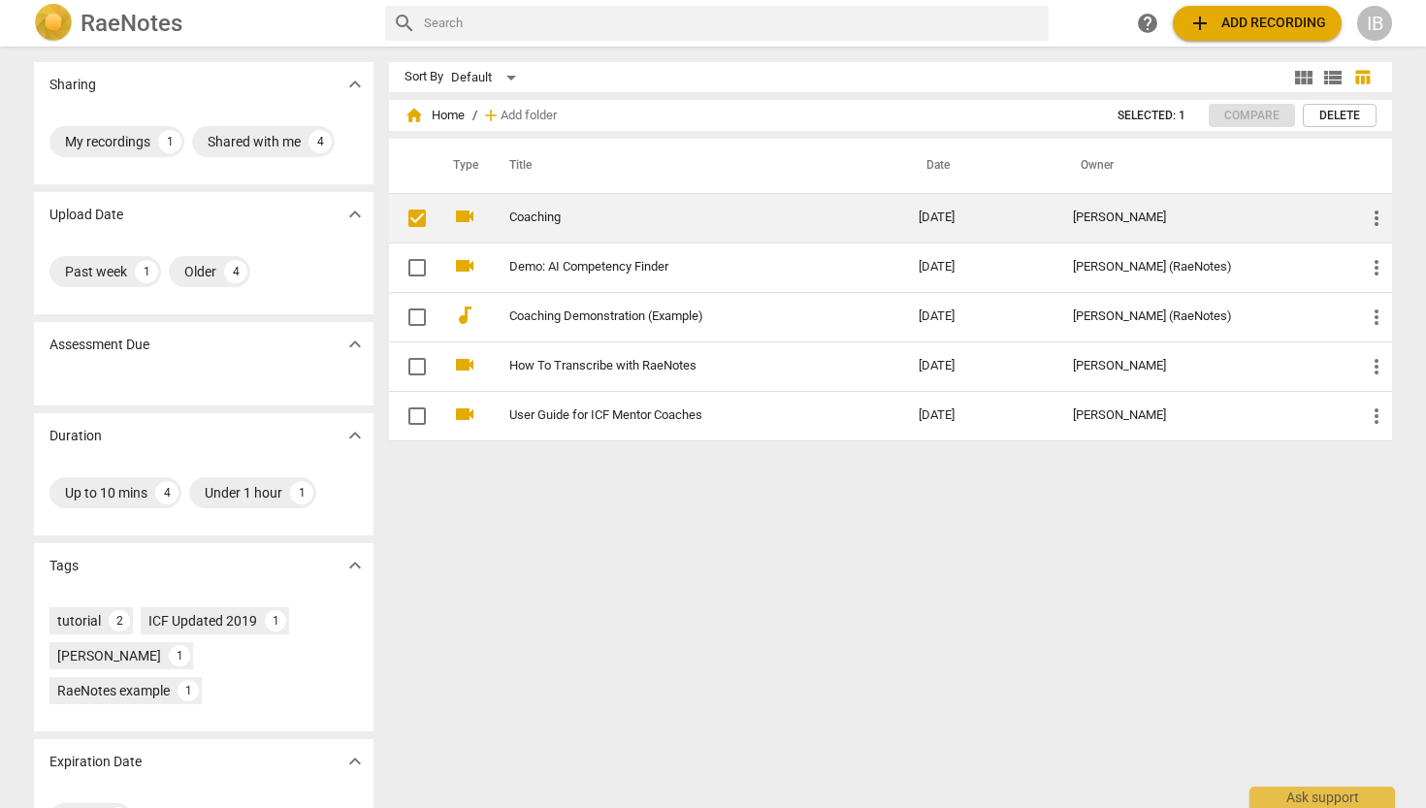
click at [617, 216] on link "Coaching" at bounding box center [679, 218] width 340 height 15
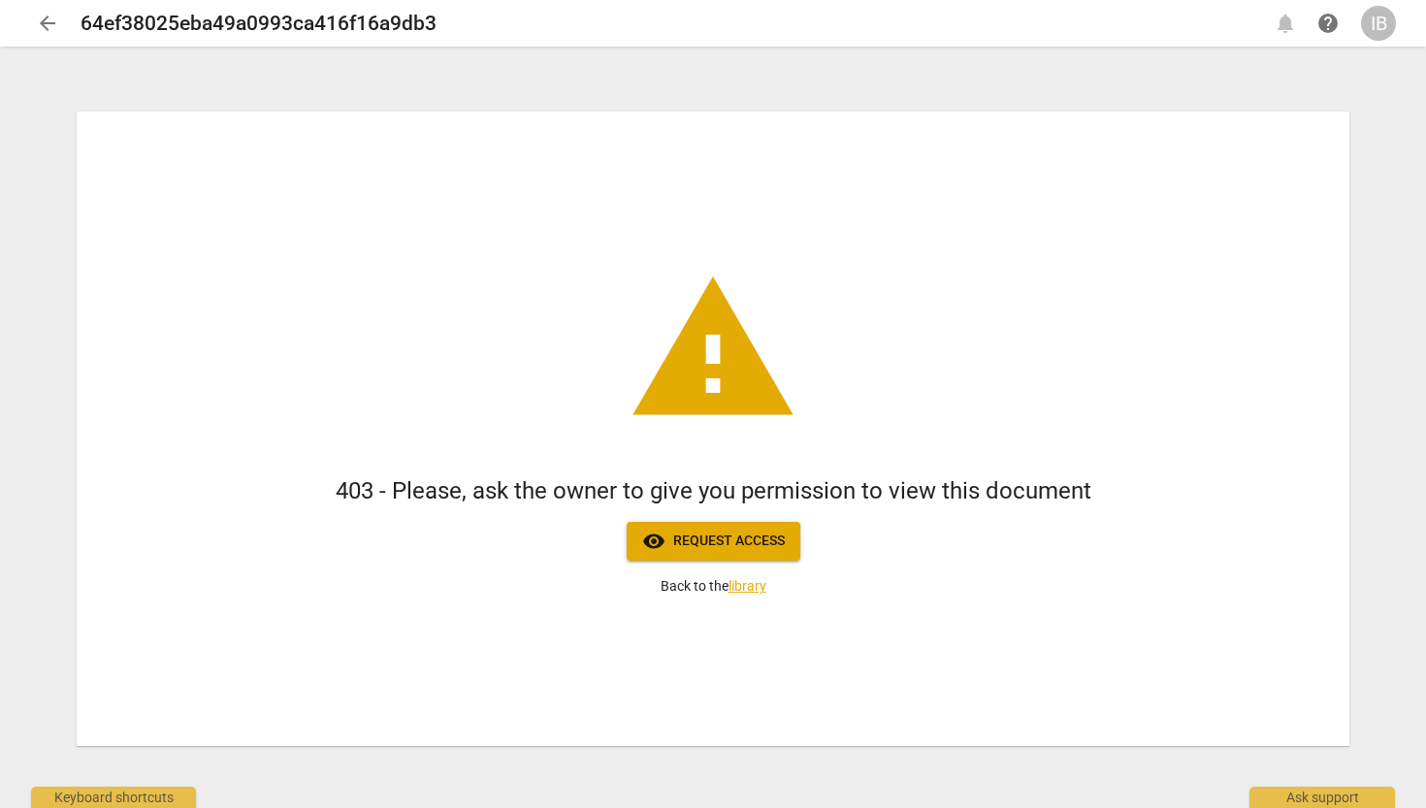
click at [42, 10] on button "arrow_back" at bounding box center [47, 23] width 35 height 35
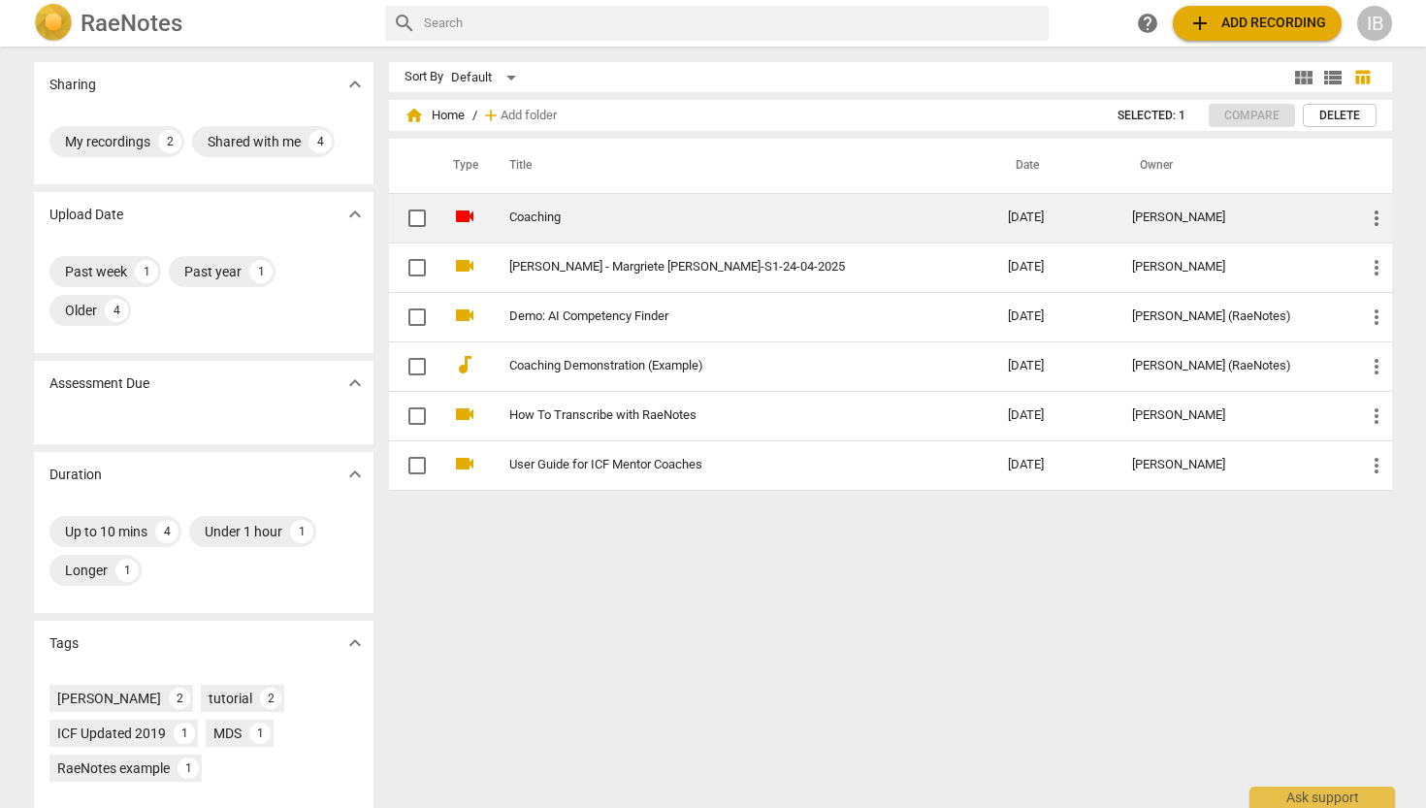
click at [855, 219] on link "Coaching" at bounding box center [723, 218] width 429 height 15
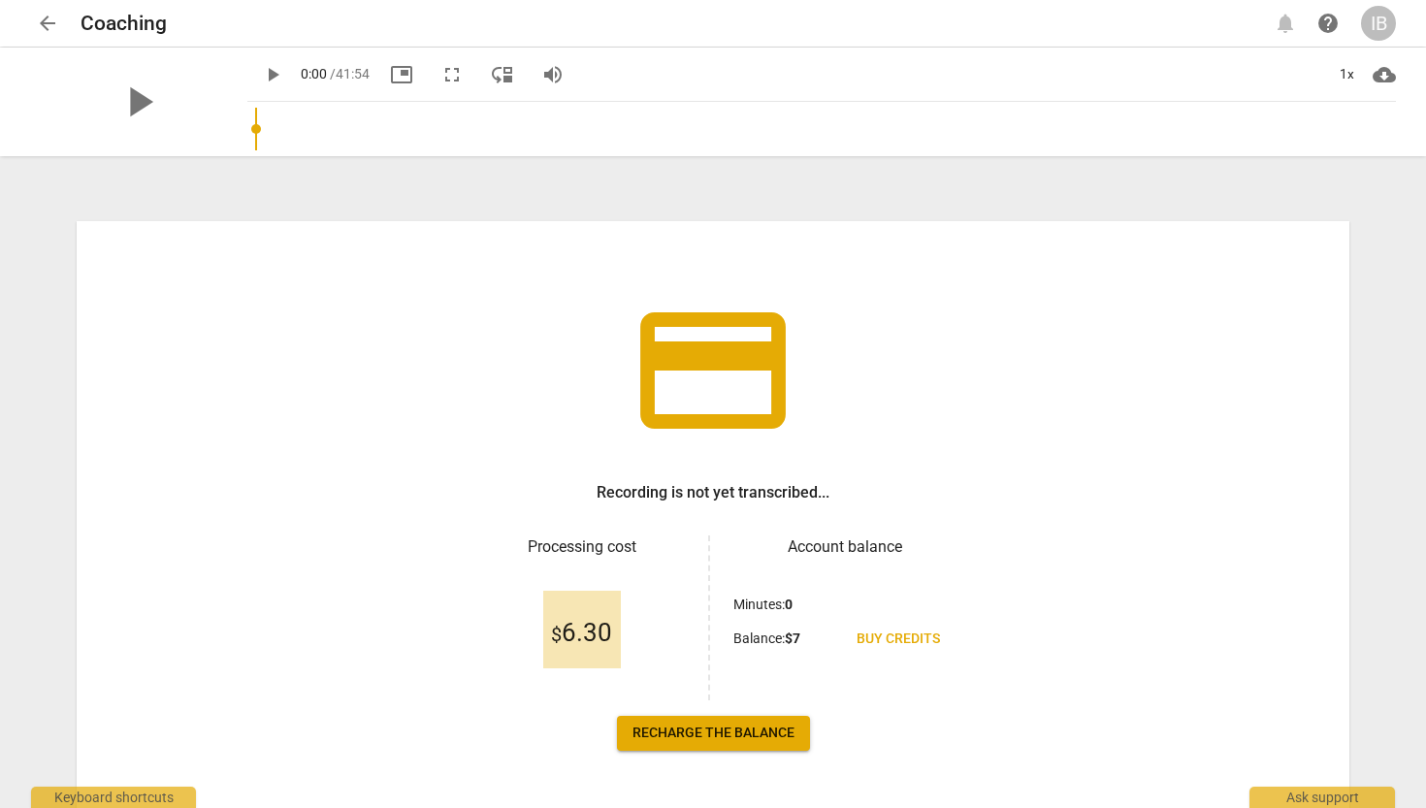
click at [47, 20] on span "arrow_back" at bounding box center [47, 23] width 23 height 23
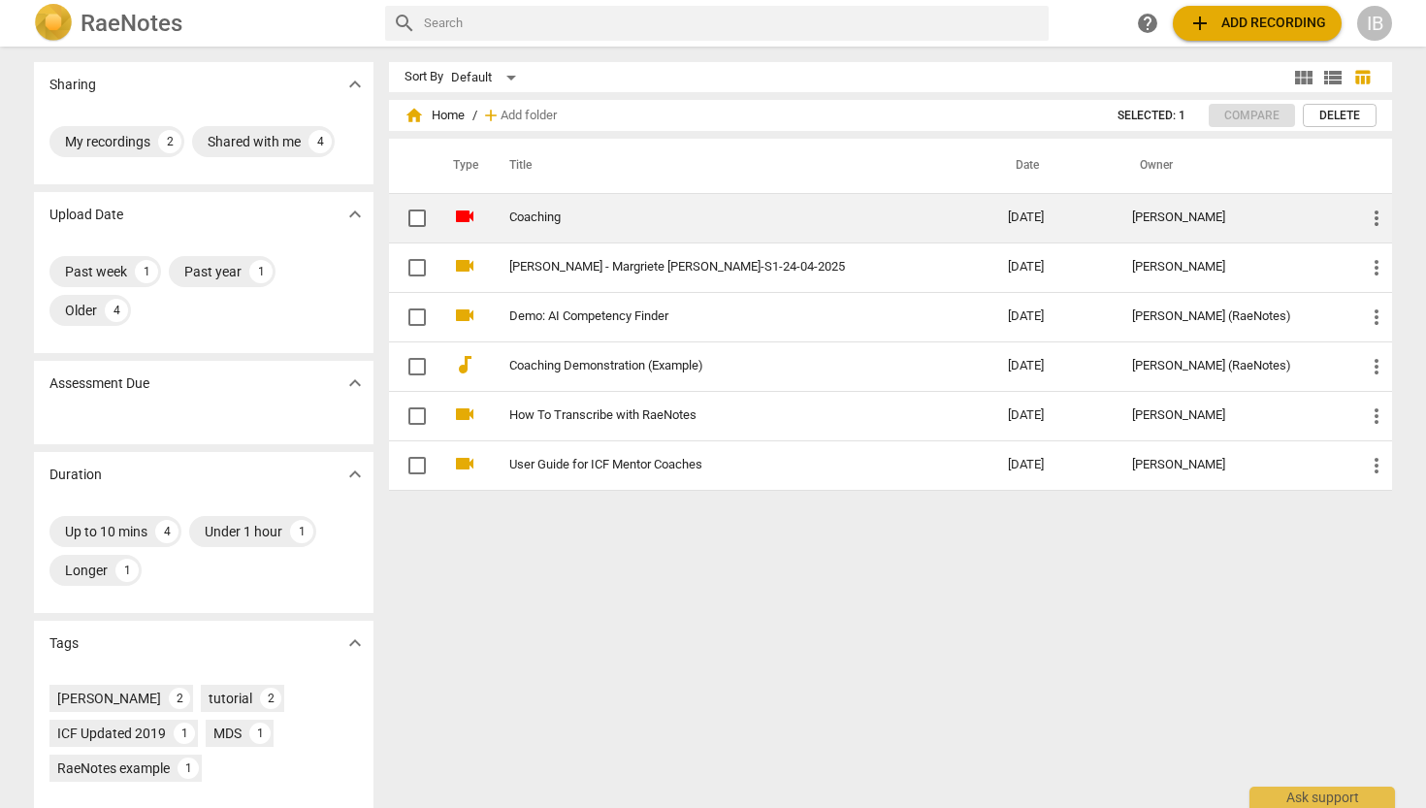
click at [584, 218] on link "Coaching" at bounding box center [723, 218] width 429 height 15
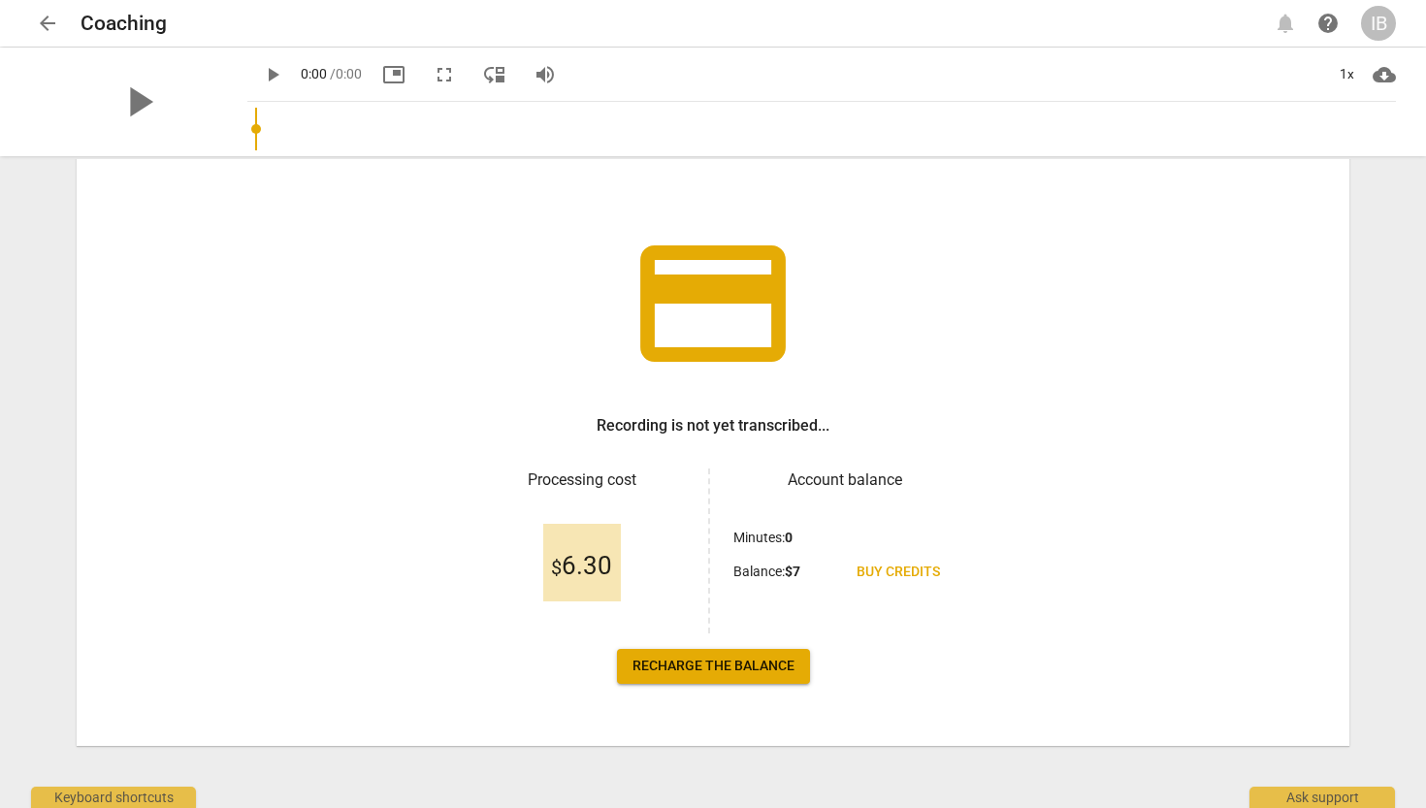
scroll to position [67, 0]
click at [728, 670] on span "Recharge the balance" at bounding box center [714, 666] width 162 height 19
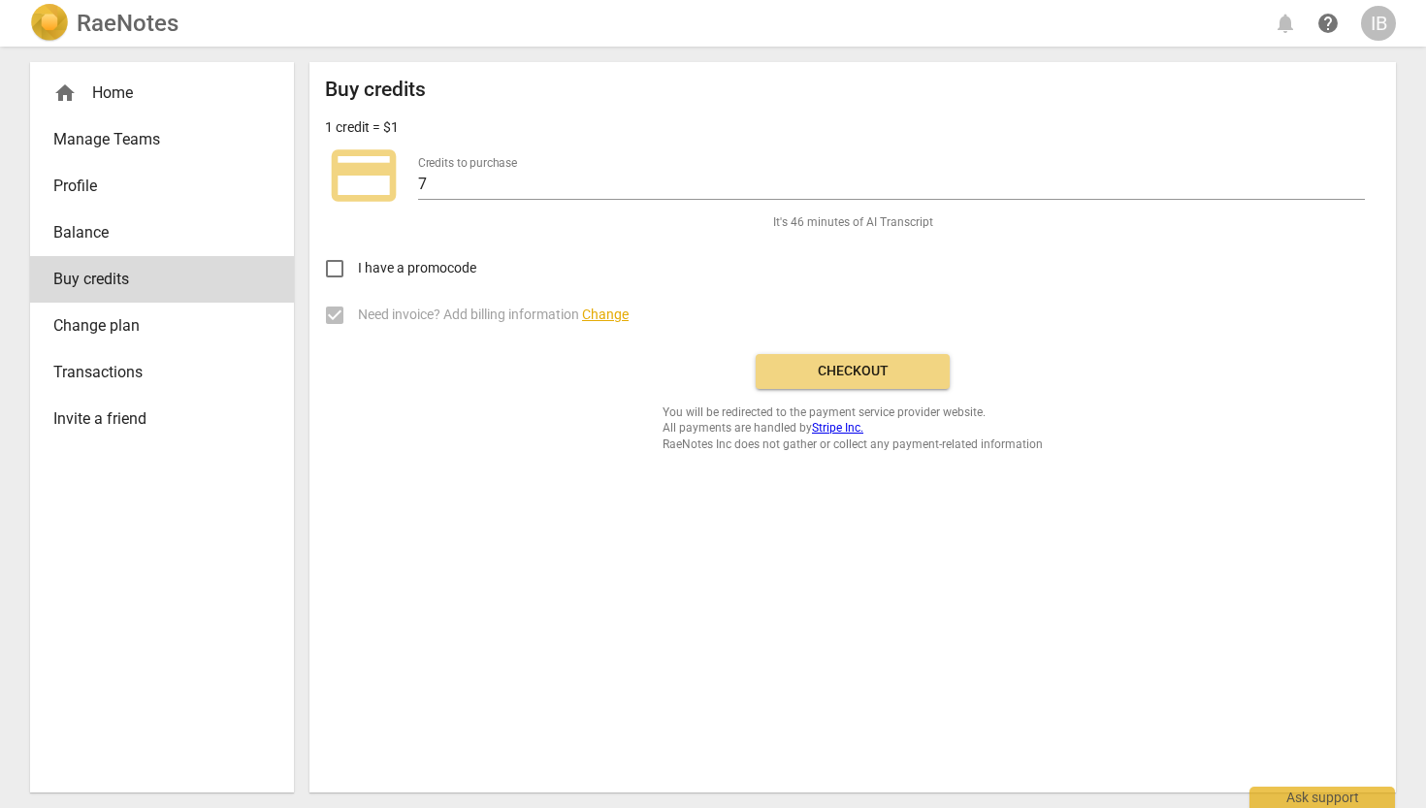
click at [837, 374] on span "Checkout" at bounding box center [852, 371] width 163 height 19
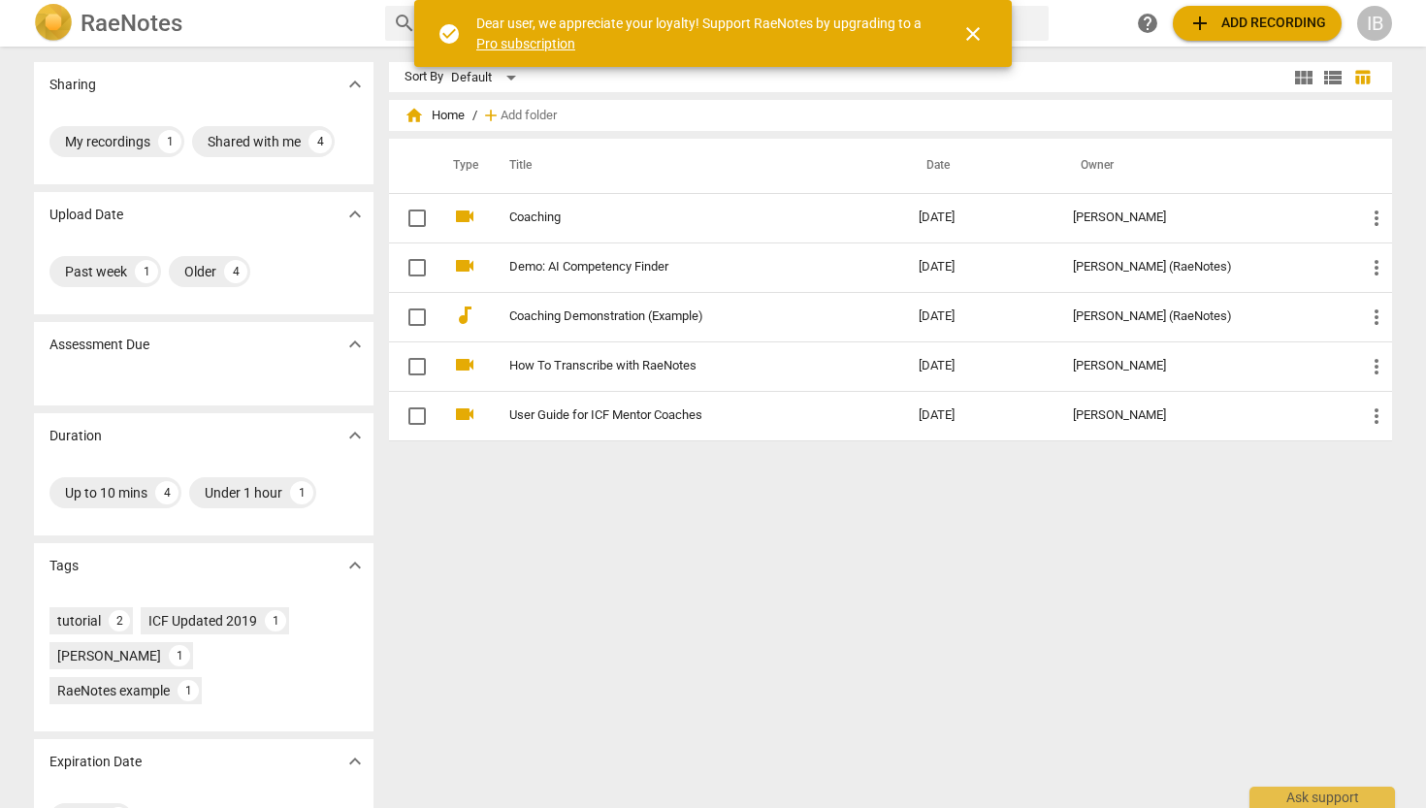
click at [1380, 23] on div "IB" at bounding box center [1375, 23] width 35 height 35
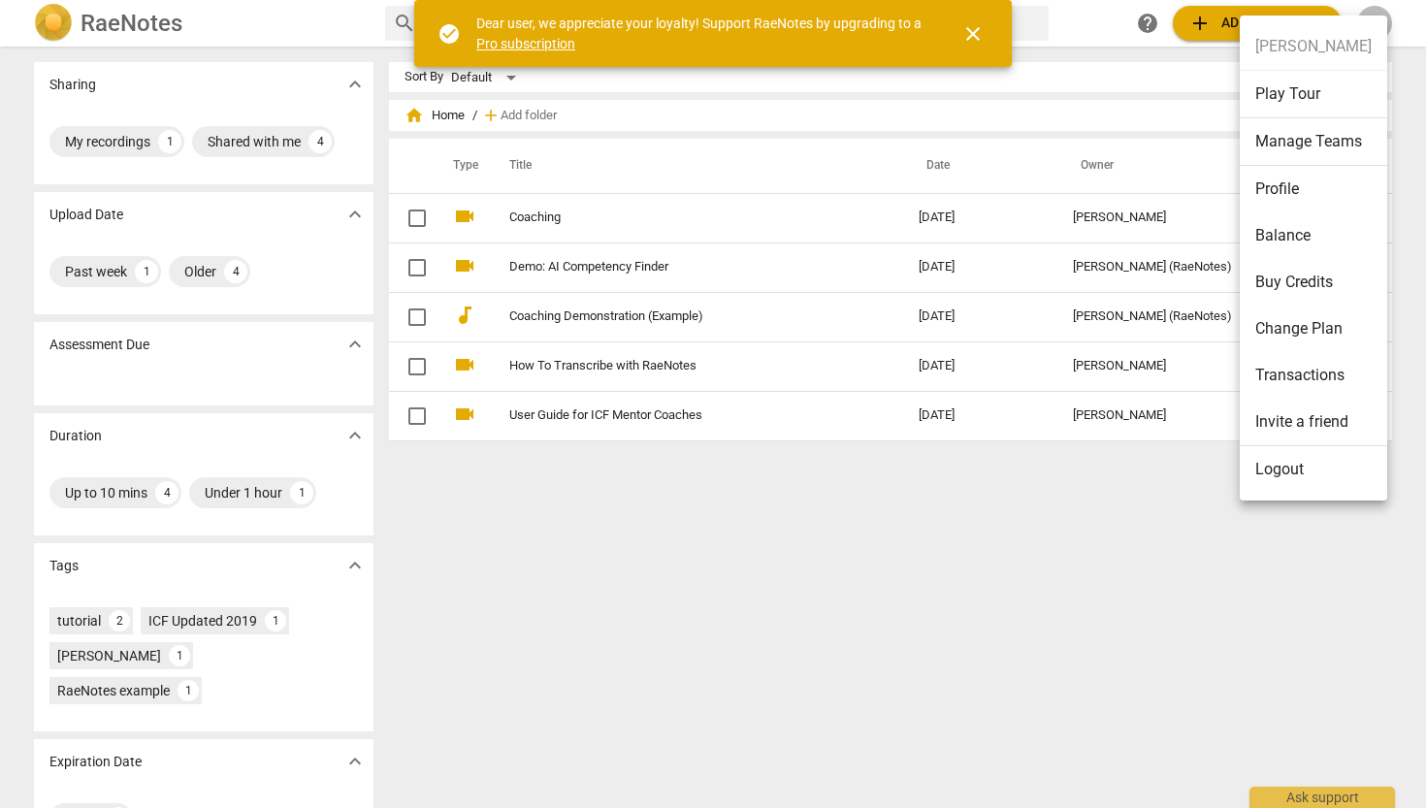
click at [1307, 469] on li "Logout" at bounding box center [1313, 469] width 147 height 47
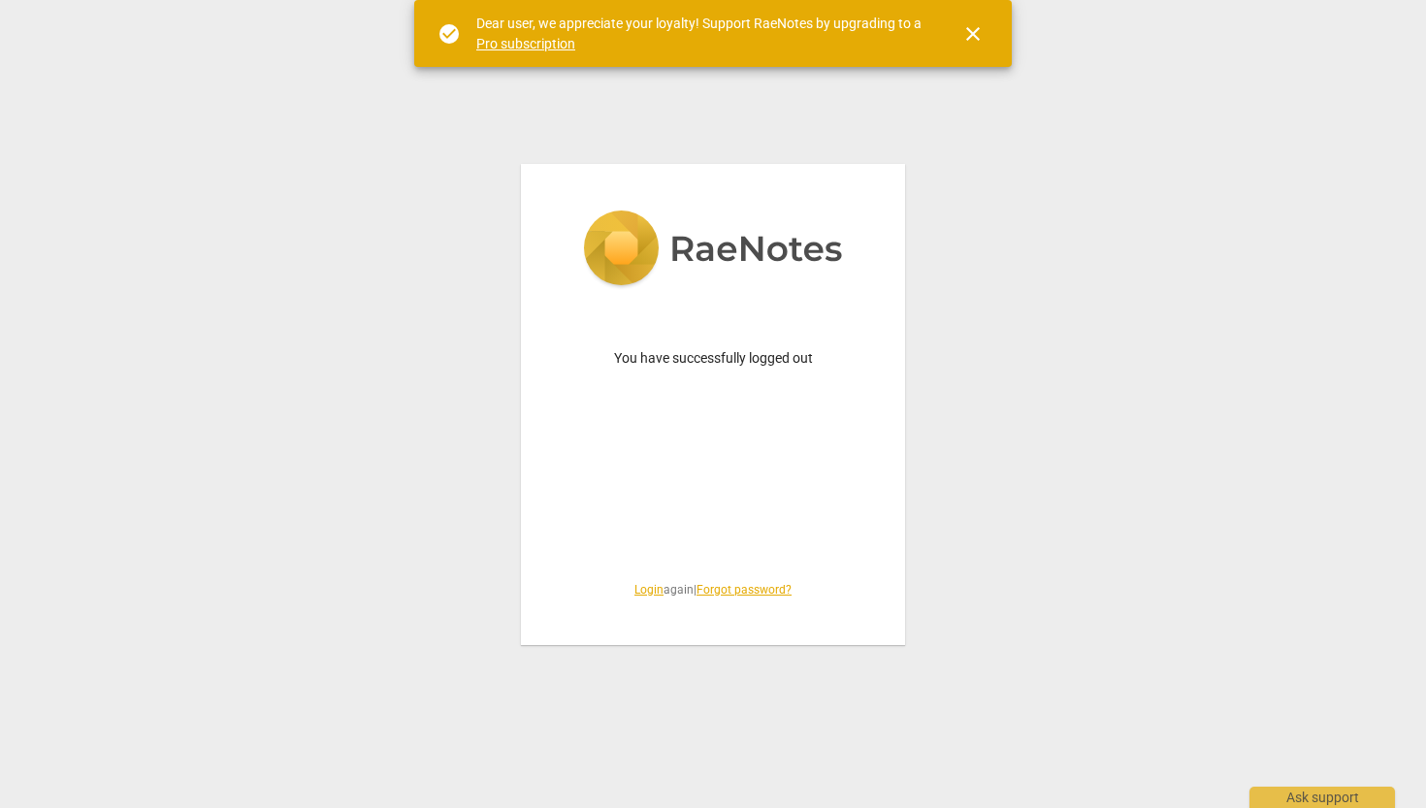
click at [643, 595] on link "Login" at bounding box center [649, 590] width 29 height 14
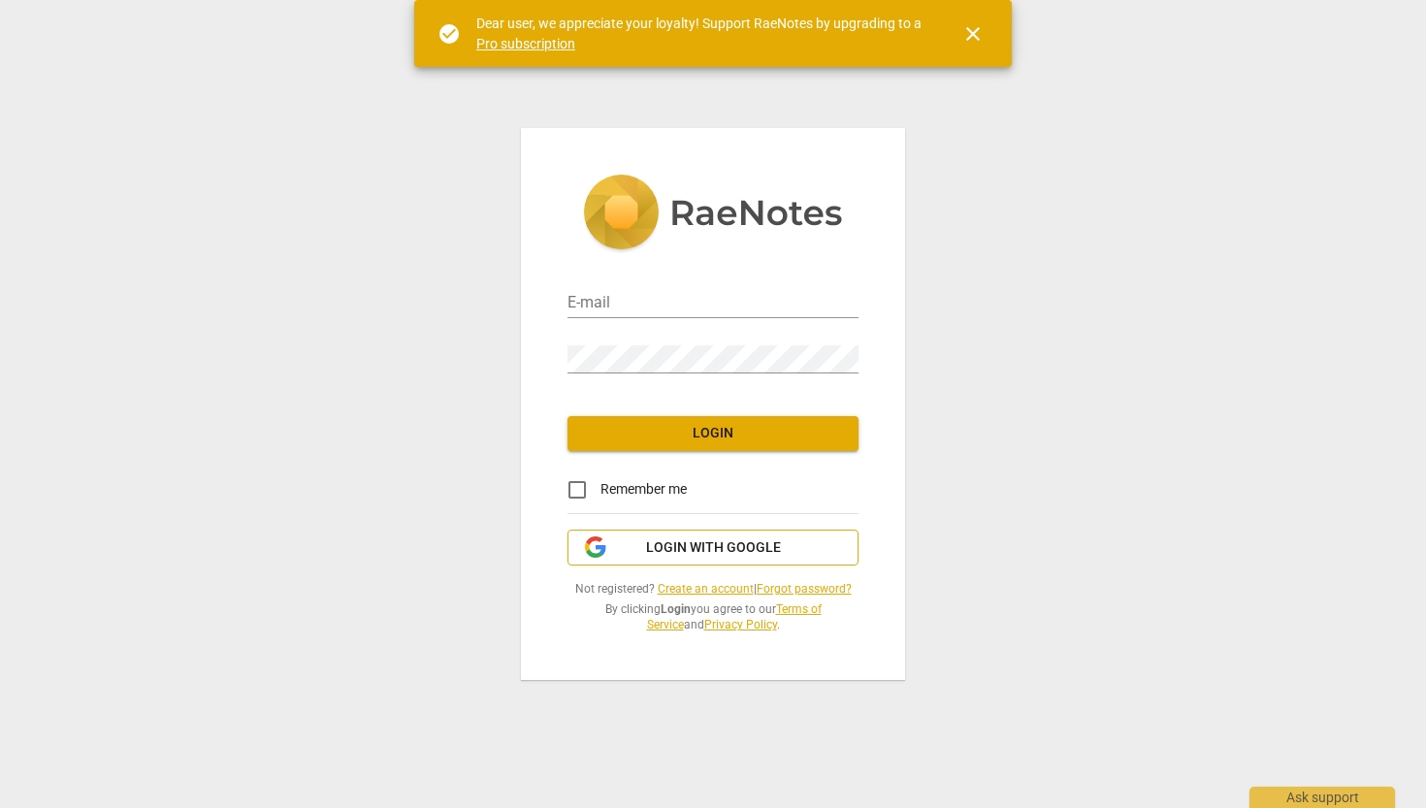
click at [684, 541] on span "Login with Google" at bounding box center [713, 548] width 135 height 19
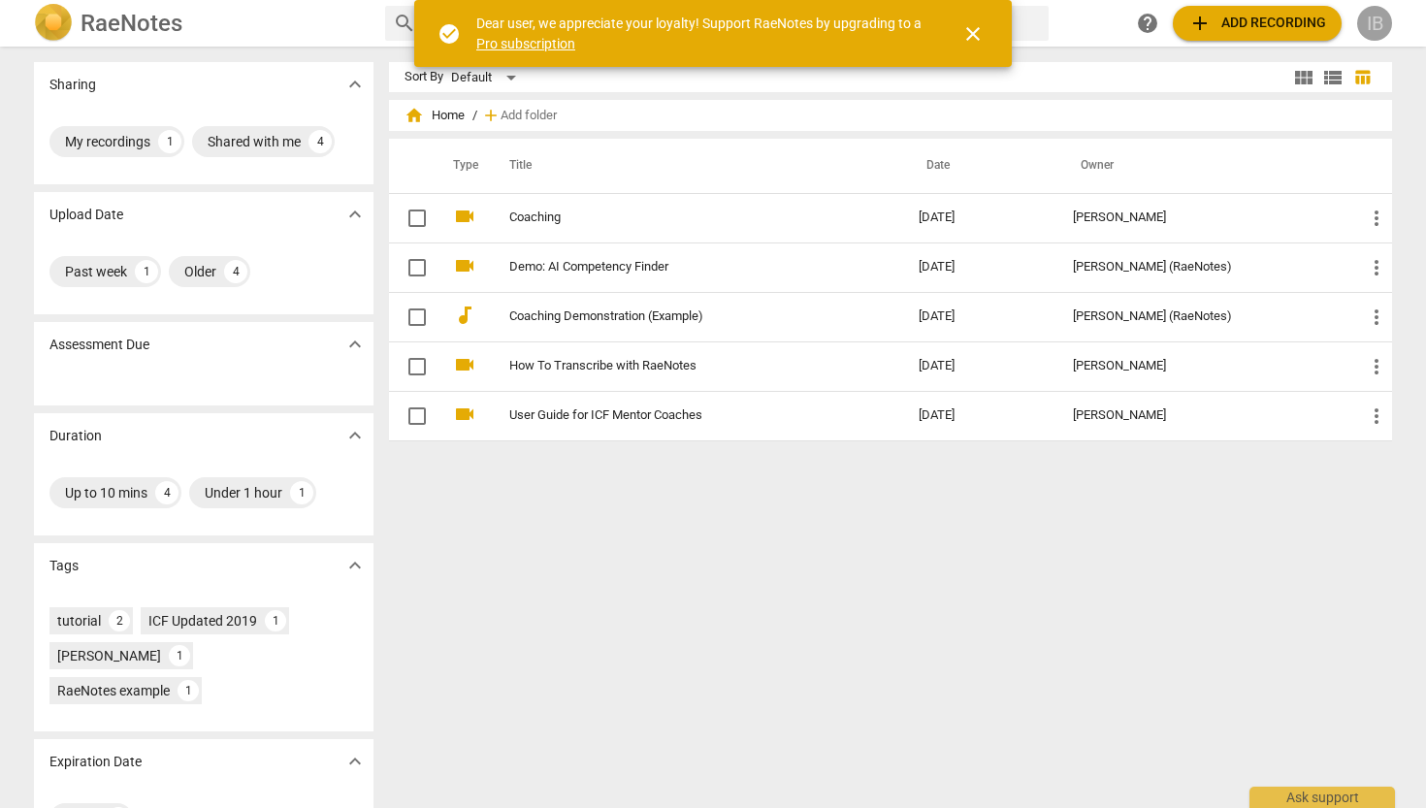
click at [1370, 26] on div "IB" at bounding box center [1375, 23] width 35 height 35
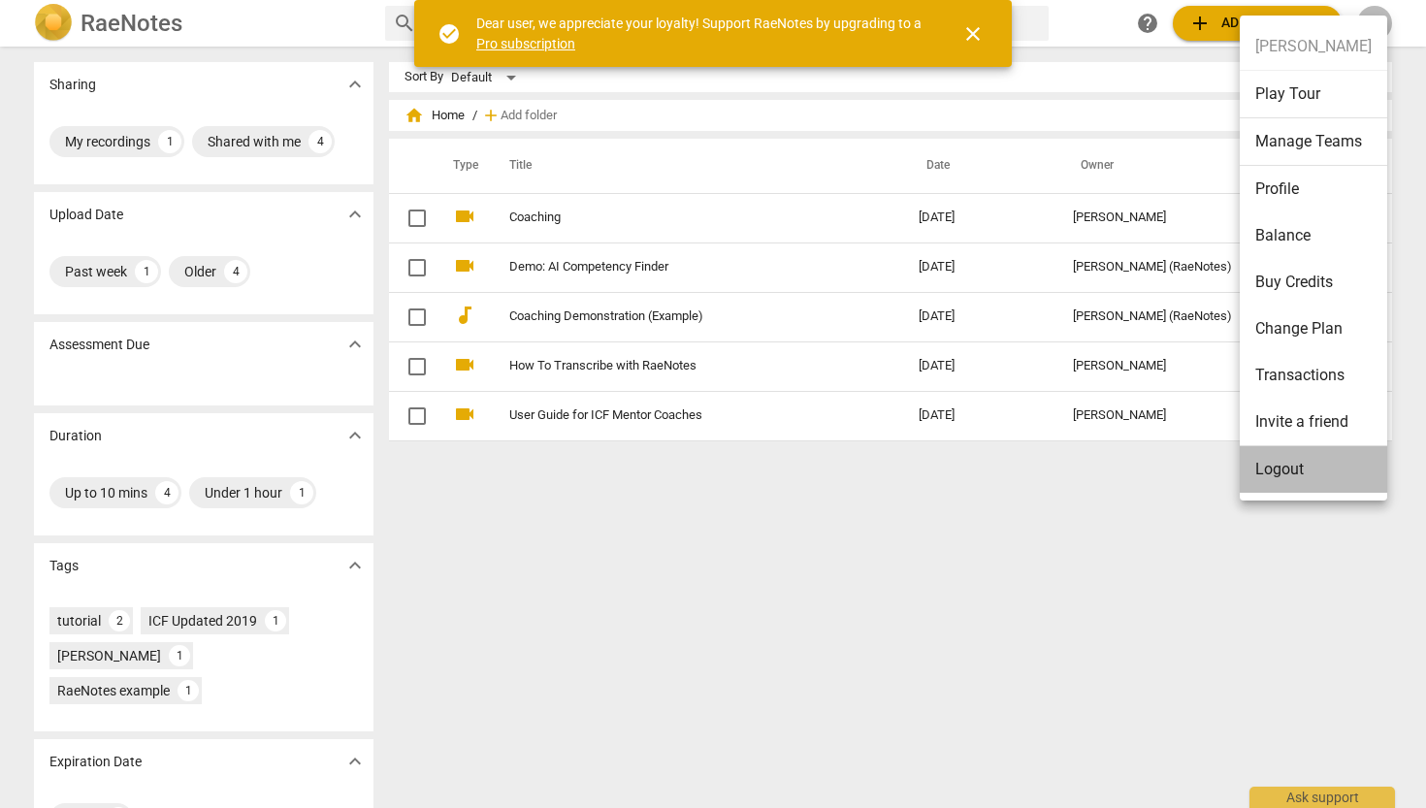
click at [1270, 476] on li "Logout" at bounding box center [1313, 469] width 147 height 47
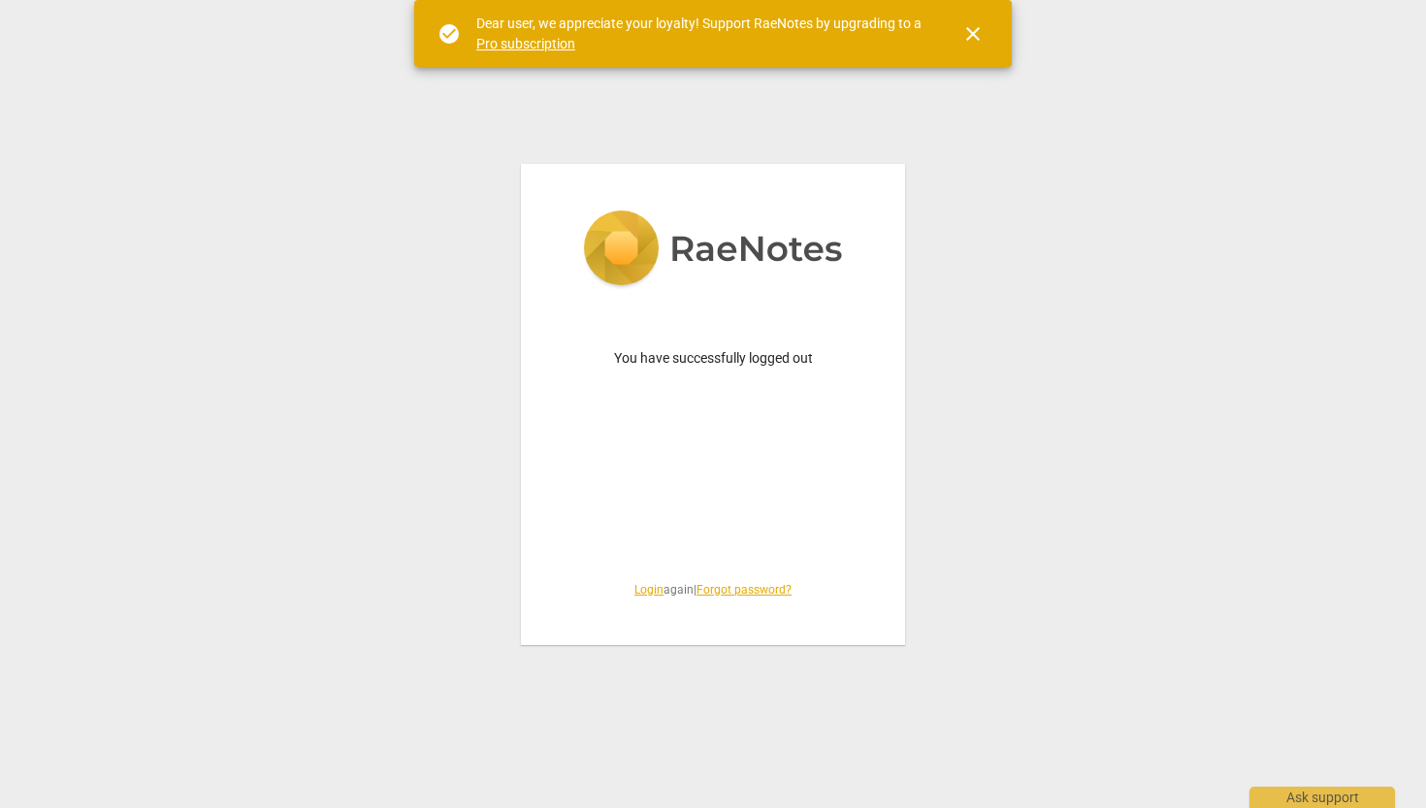
click at [635, 592] on link "Login" at bounding box center [649, 590] width 29 height 14
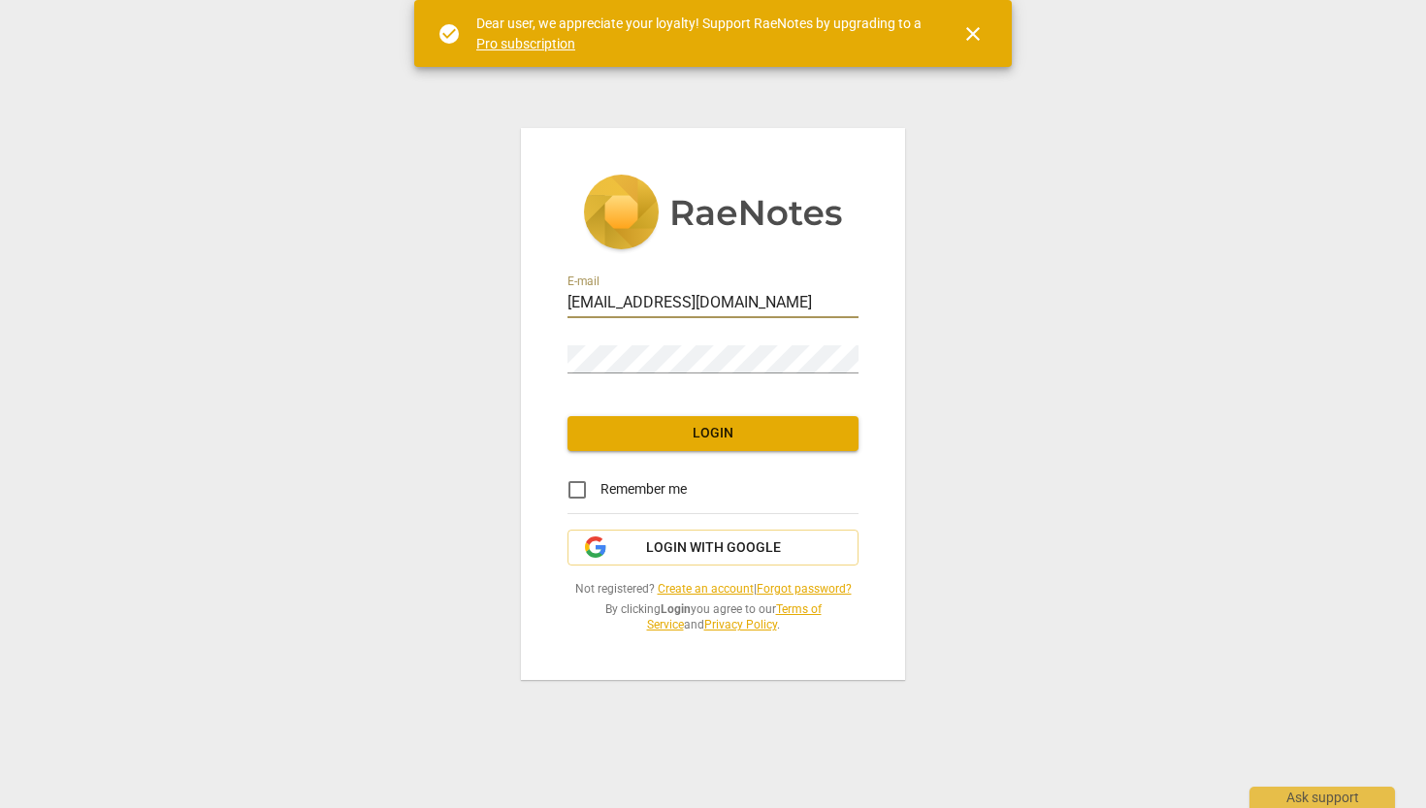
type input "[EMAIL_ADDRESS][DOMAIN_NAME]"
click at [671, 550] on span "Login with Google" at bounding box center [713, 548] width 135 height 19
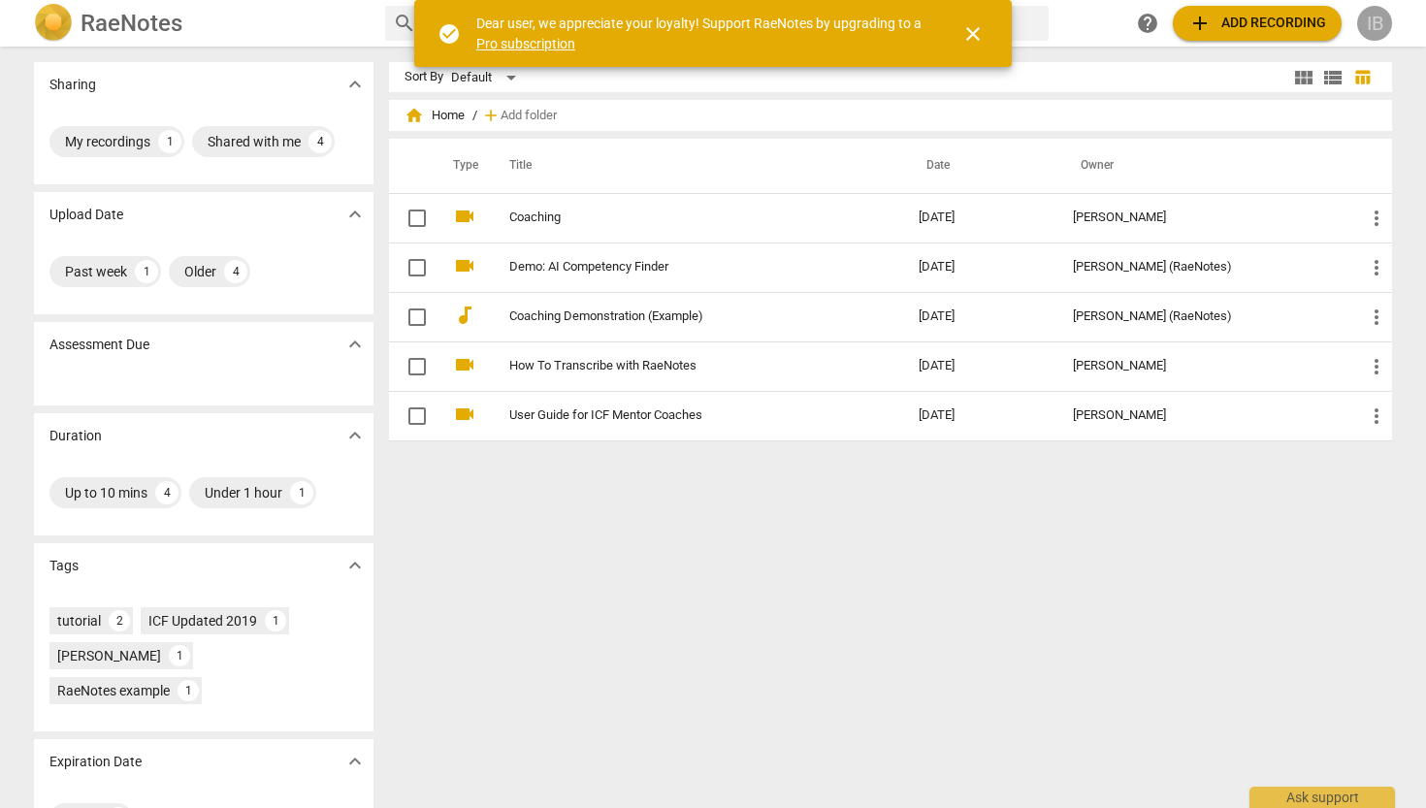
click at [1383, 34] on div "IB" at bounding box center [1375, 23] width 35 height 35
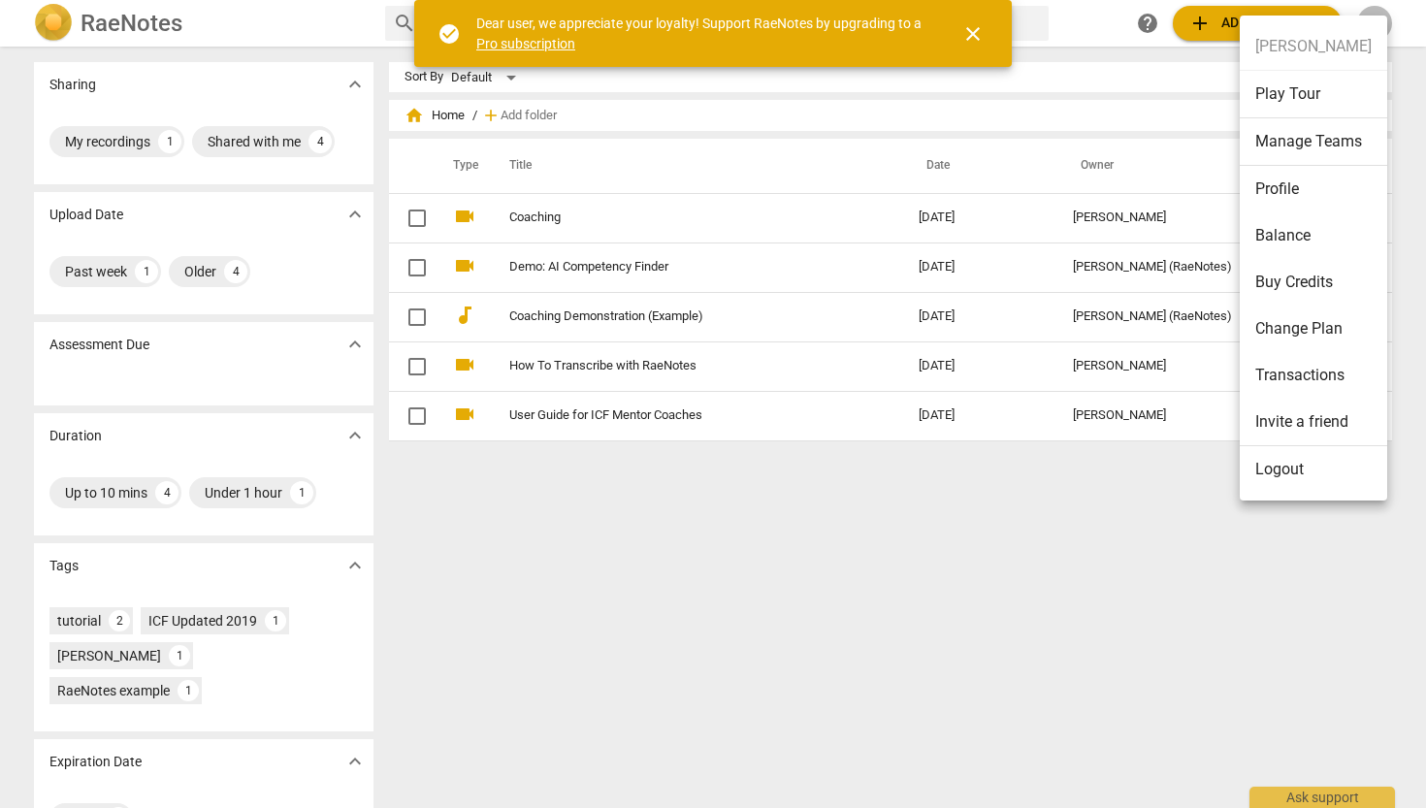
click at [1286, 467] on li "Logout" at bounding box center [1313, 469] width 147 height 47
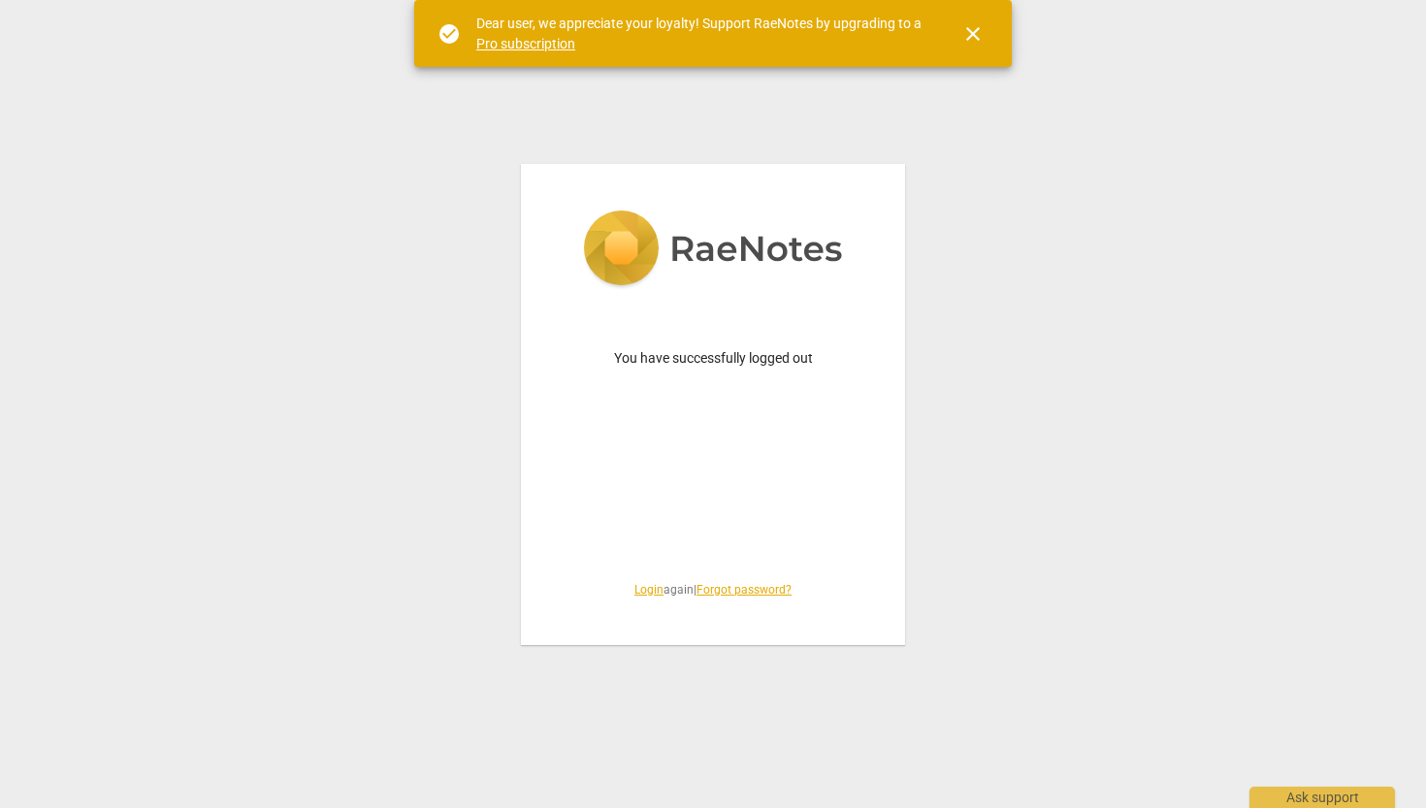
click at [639, 596] on link "Login" at bounding box center [649, 590] width 29 height 14
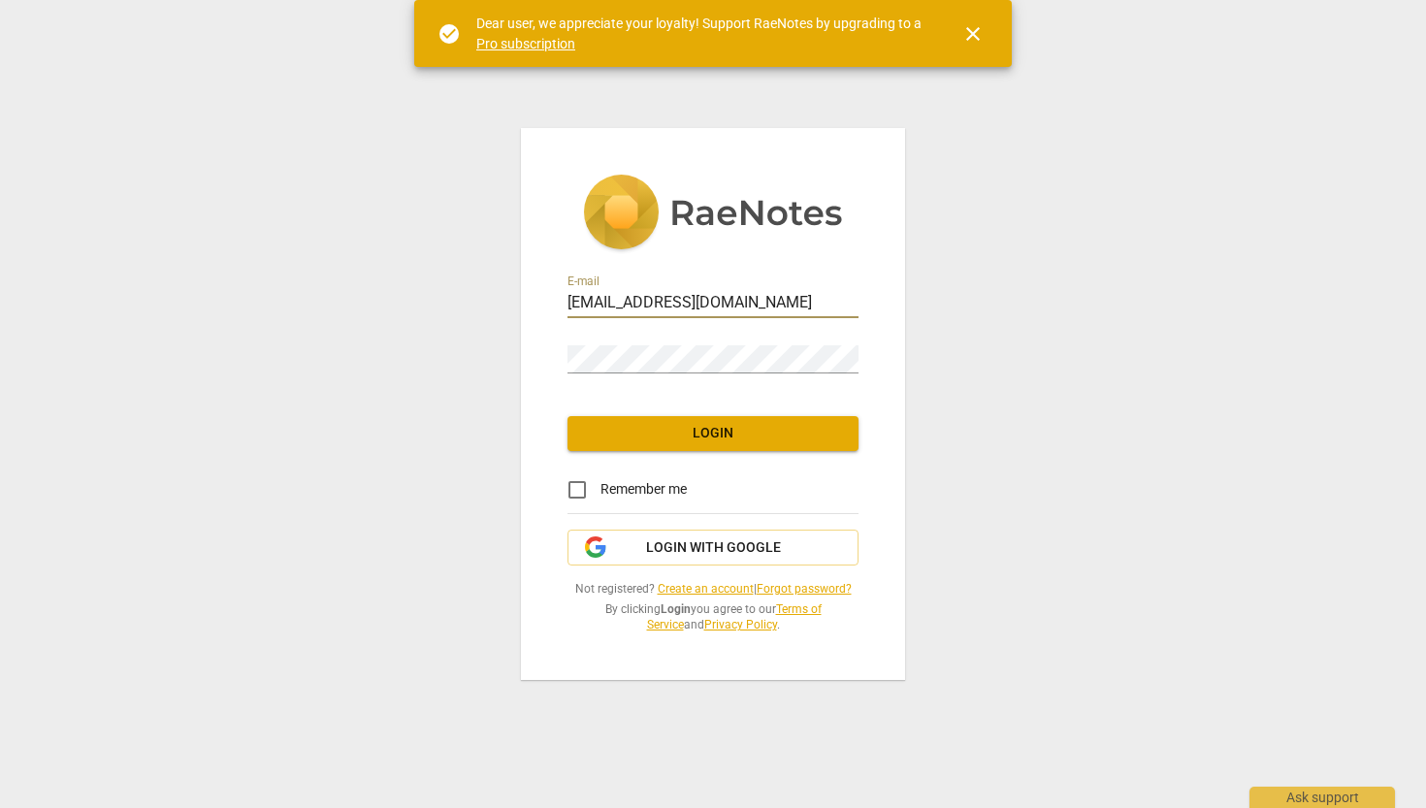
type input "ibbotheim@gmail.com"
click at [823, 592] on link "Forgot password?" at bounding box center [804, 589] width 95 height 14
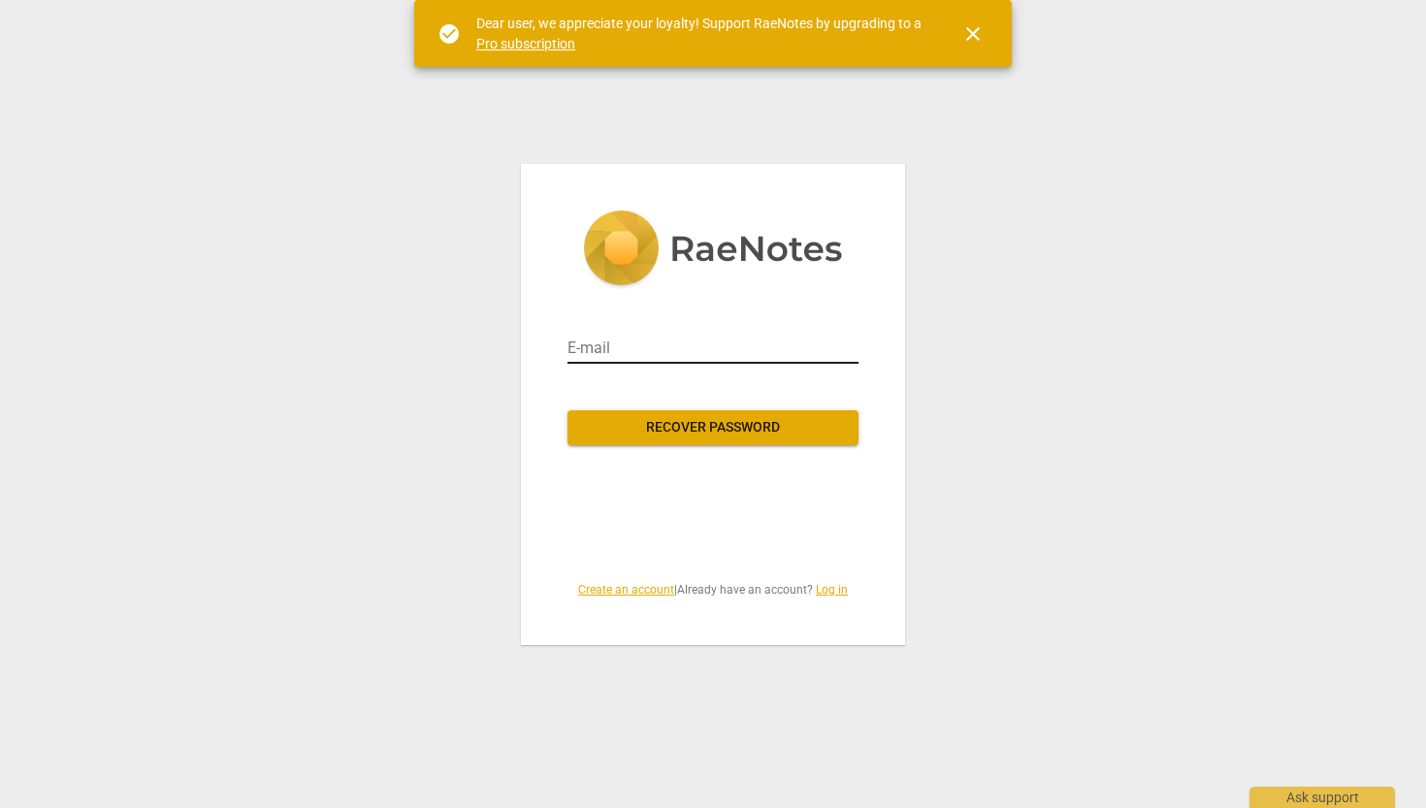
click at [579, 344] on input "email" at bounding box center [713, 348] width 291 height 31
type input "ibbotheim@gmail.com"
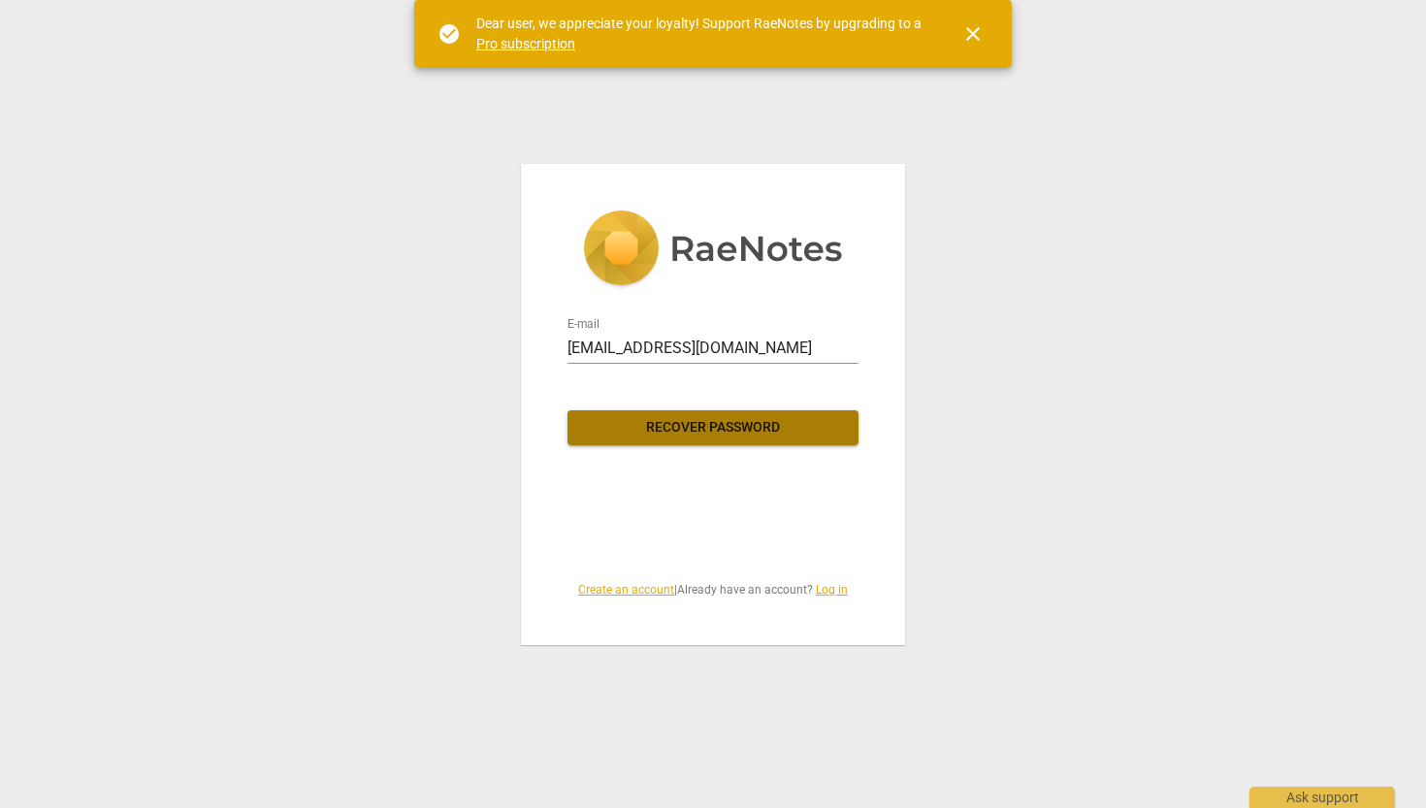
click at [646, 436] on span "Recover password" at bounding box center [713, 427] width 260 height 19
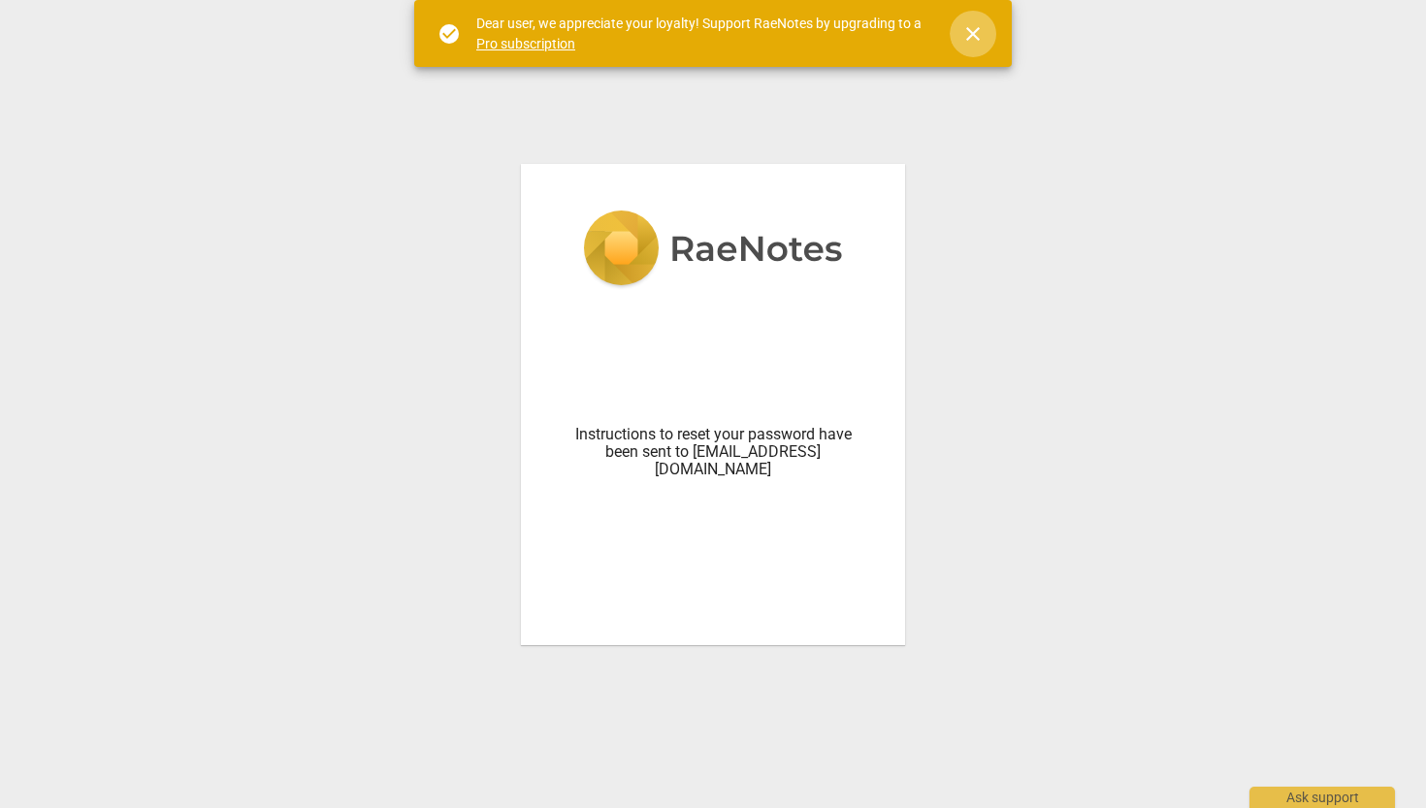
click at [973, 31] on span "close" at bounding box center [973, 33] width 23 height 23
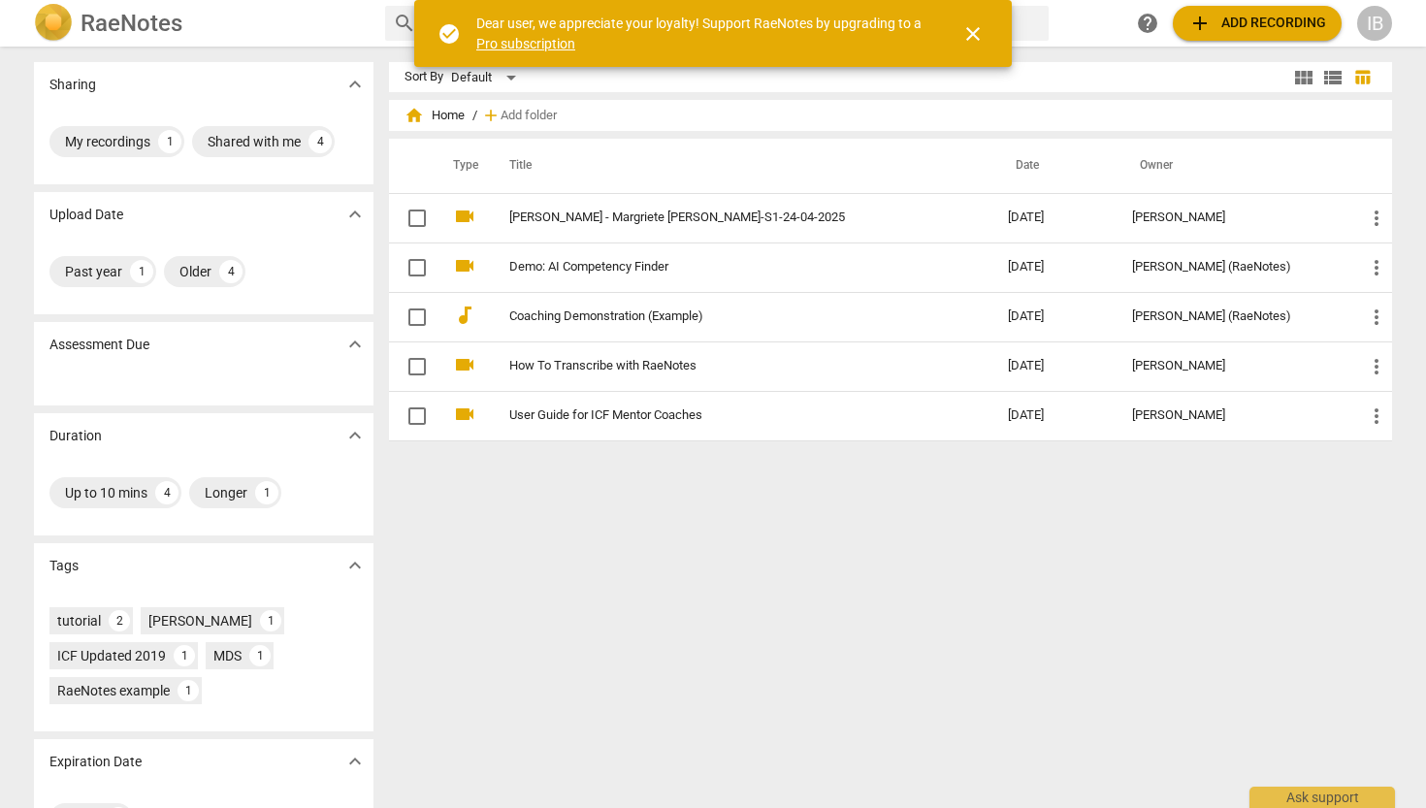
click at [969, 36] on span "close" at bounding box center [973, 33] width 23 height 23
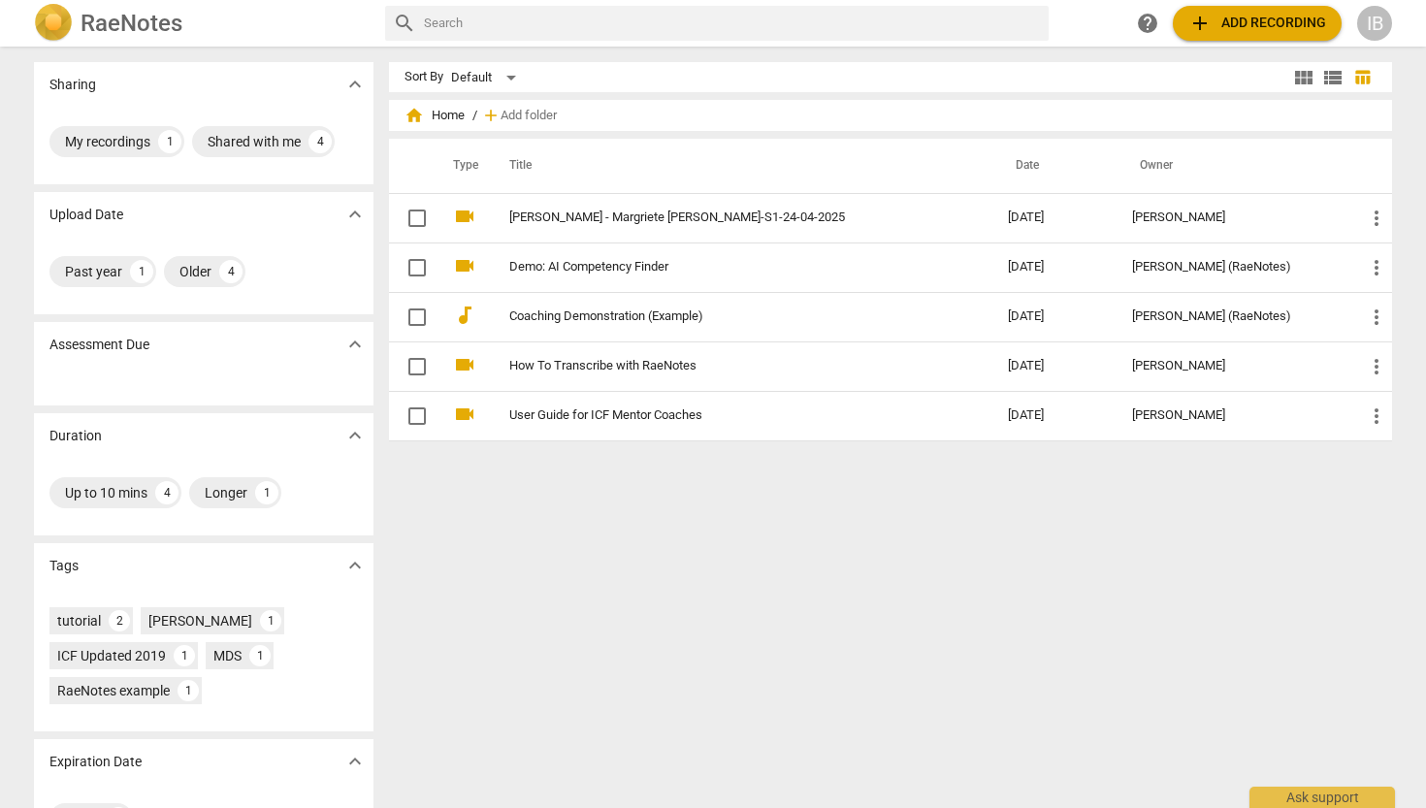
click at [1206, 17] on span "add" at bounding box center [1200, 23] width 23 height 23
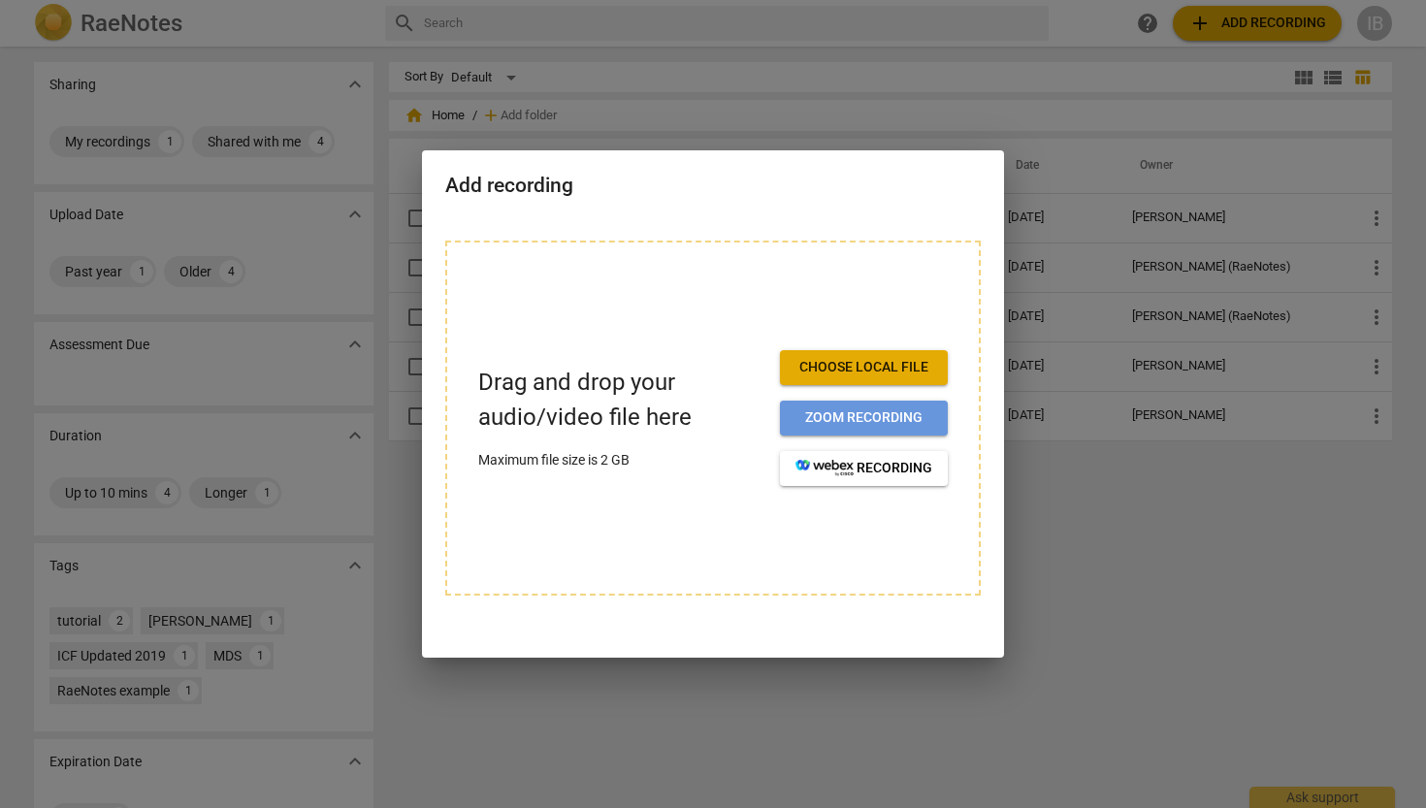
click at [849, 421] on span "Zoom recording" at bounding box center [864, 418] width 137 height 19
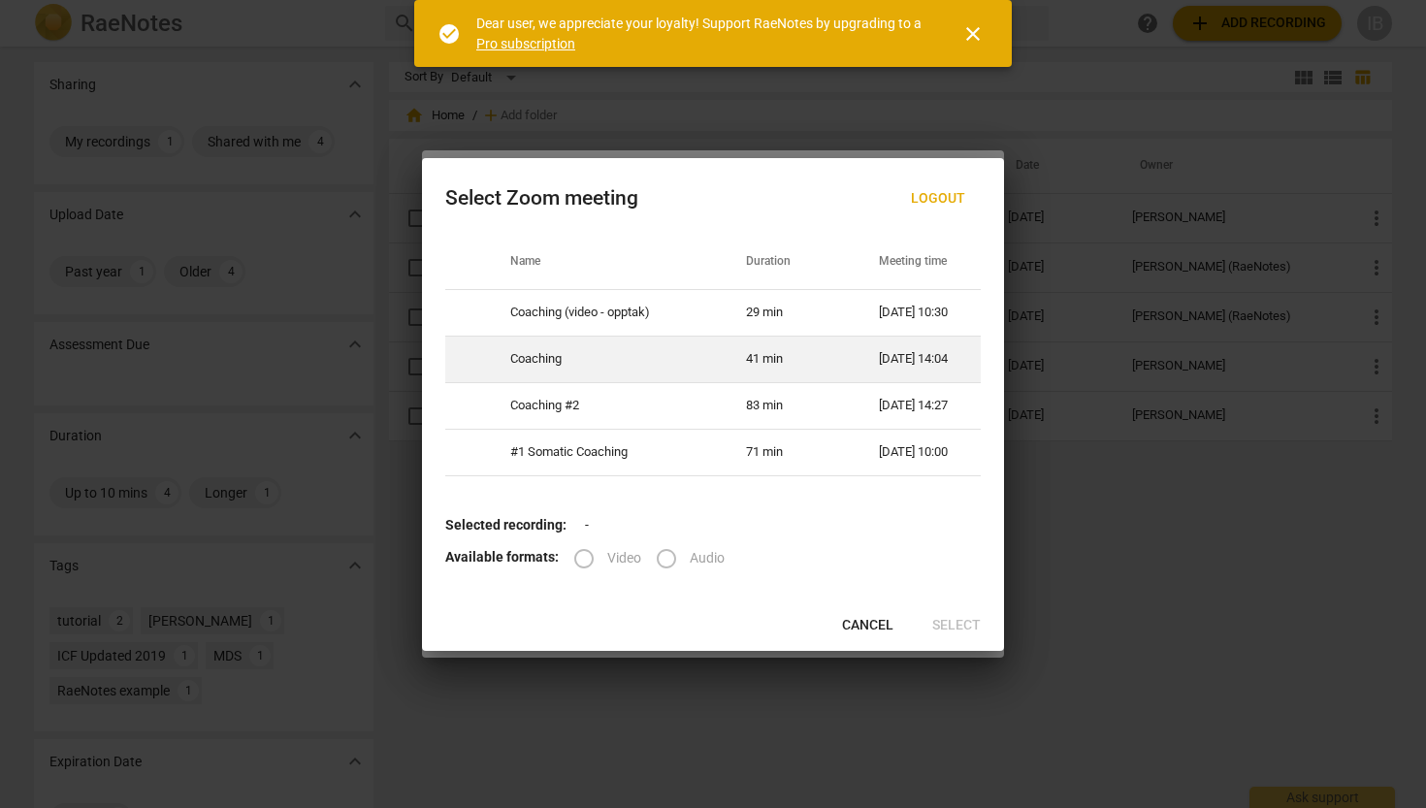
click at [533, 354] on td "Coaching" at bounding box center [605, 360] width 236 height 47
radio input "true"
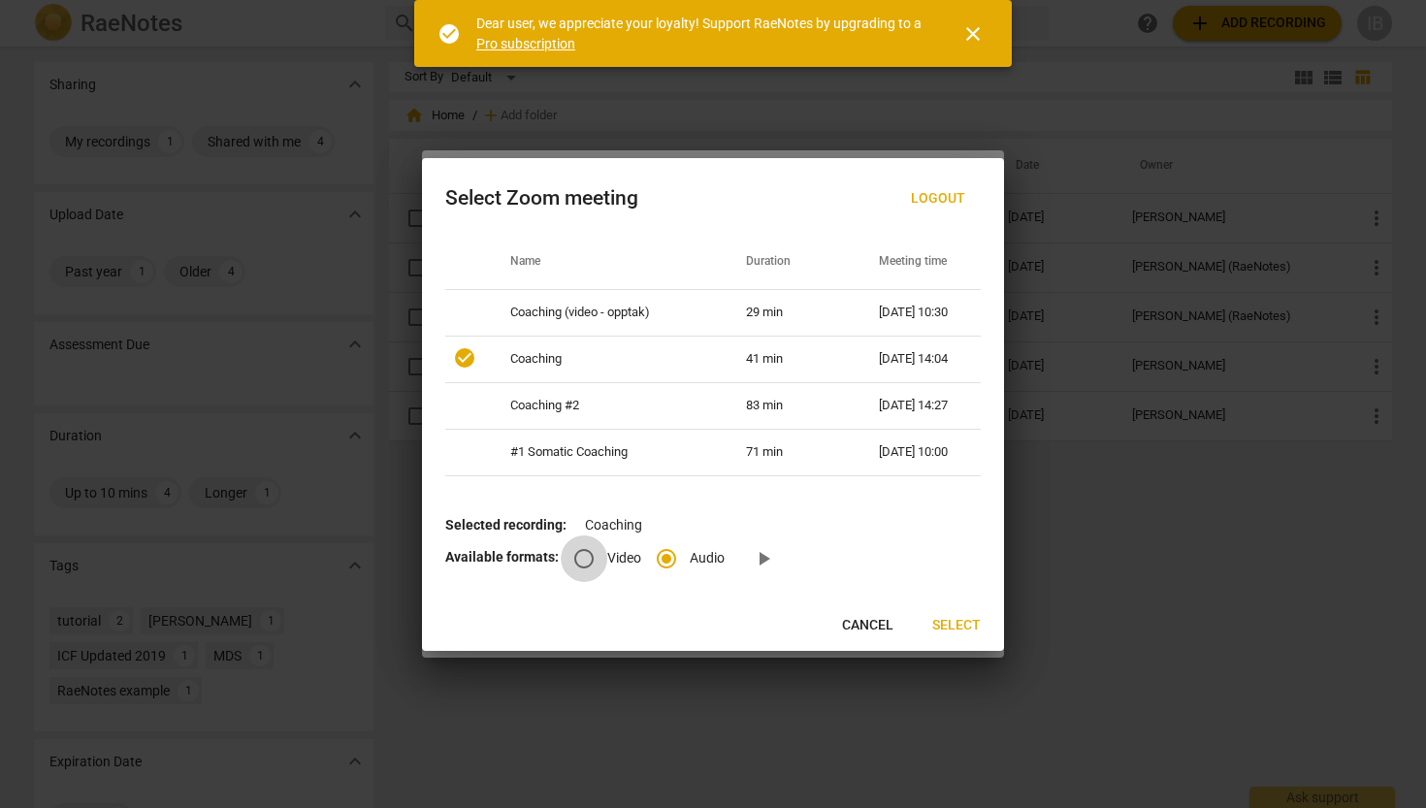
click at [587, 565] on input "Video" at bounding box center [584, 559] width 47 height 47
radio input "true"
click at [959, 626] on span "Select" at bounding box center [957, 625] width 49 height 19
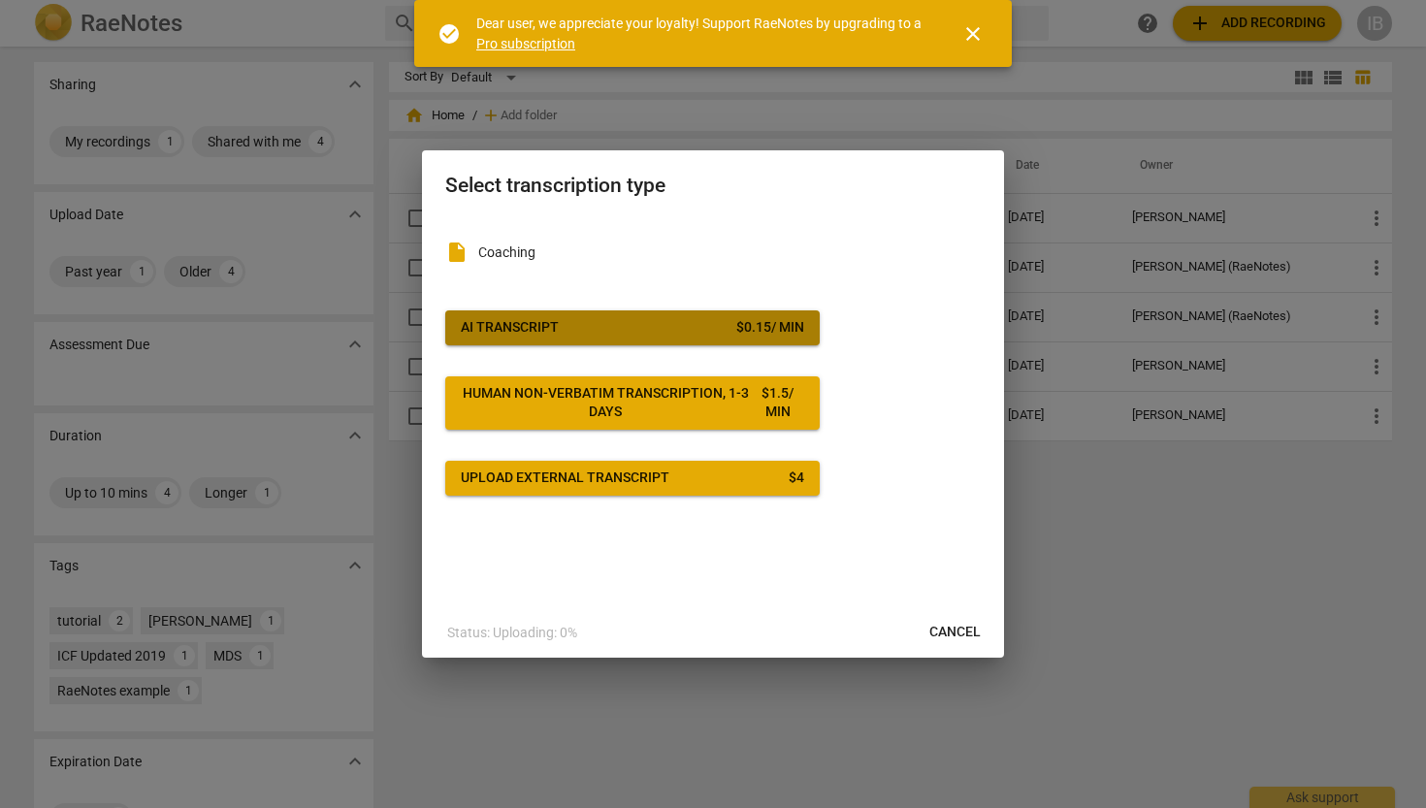
click at [603, 320] on span "AI Transcript $ 0.15 / min" at bounding box center [633, 327] width 344 height 19
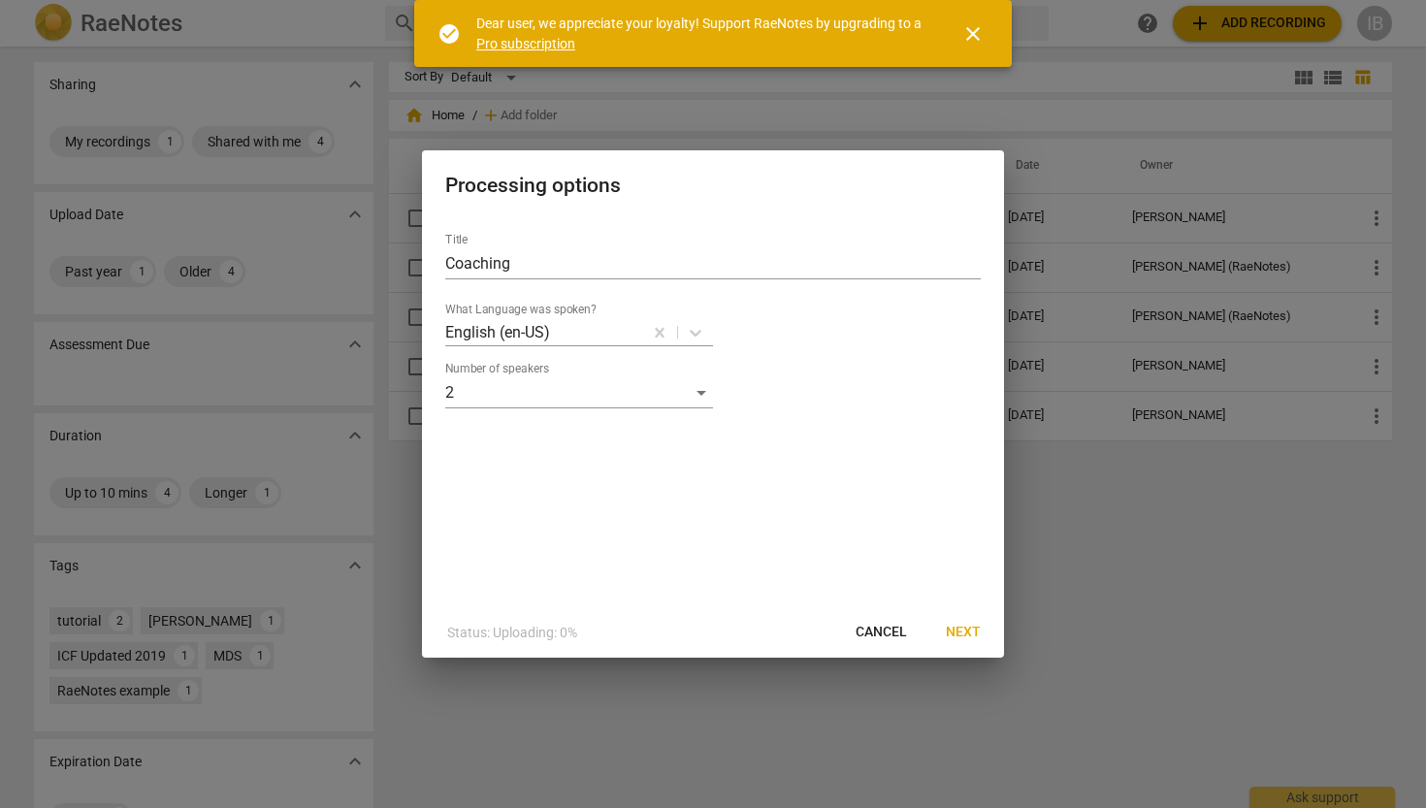
click at [967, 631] on span "Next" at bounding box center [963, 632] width 35 height 19
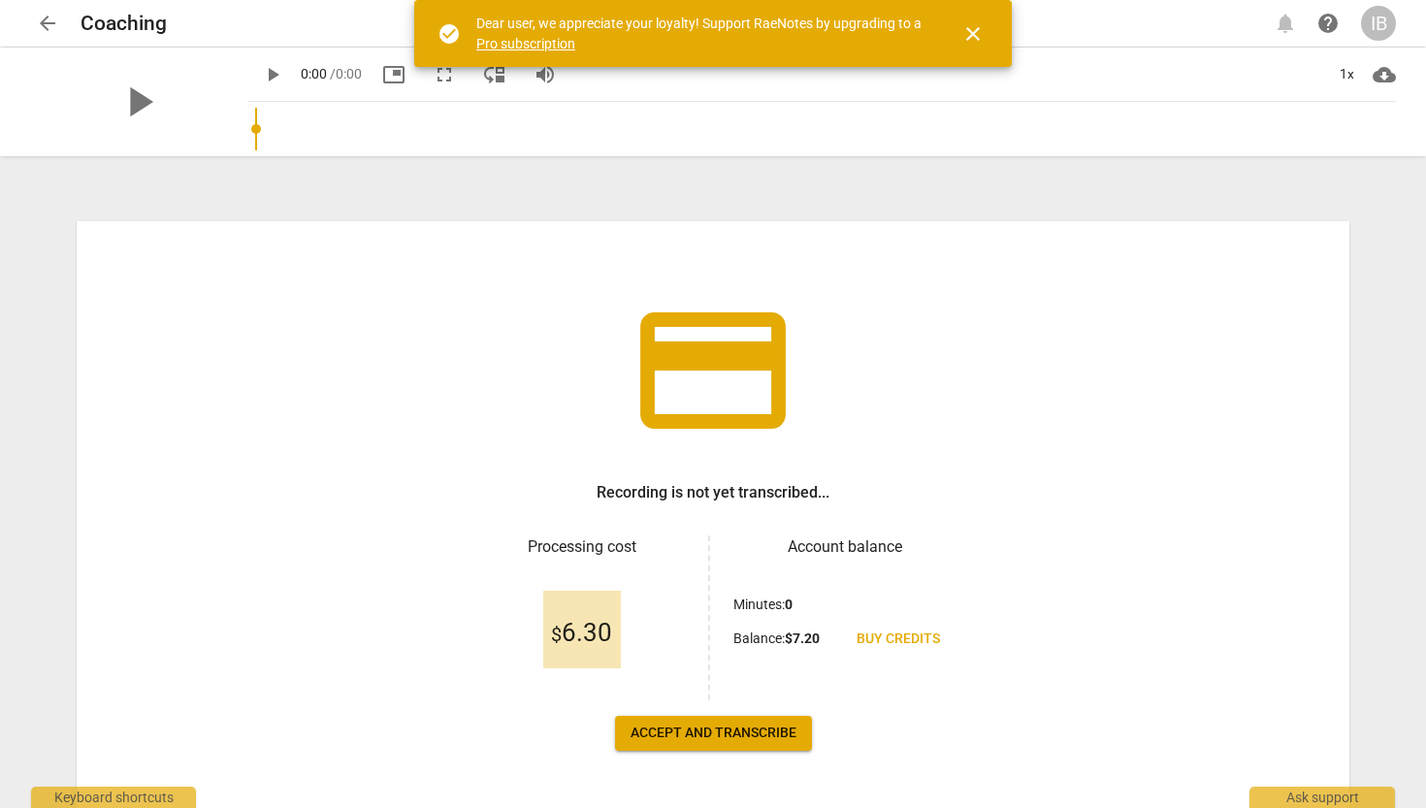
click at [697, 724] on span "Accept and transcribe" at bounding box center [714, 733] width 166 height 19
